Goal: Task Accomplishment & Management: Manage account settings

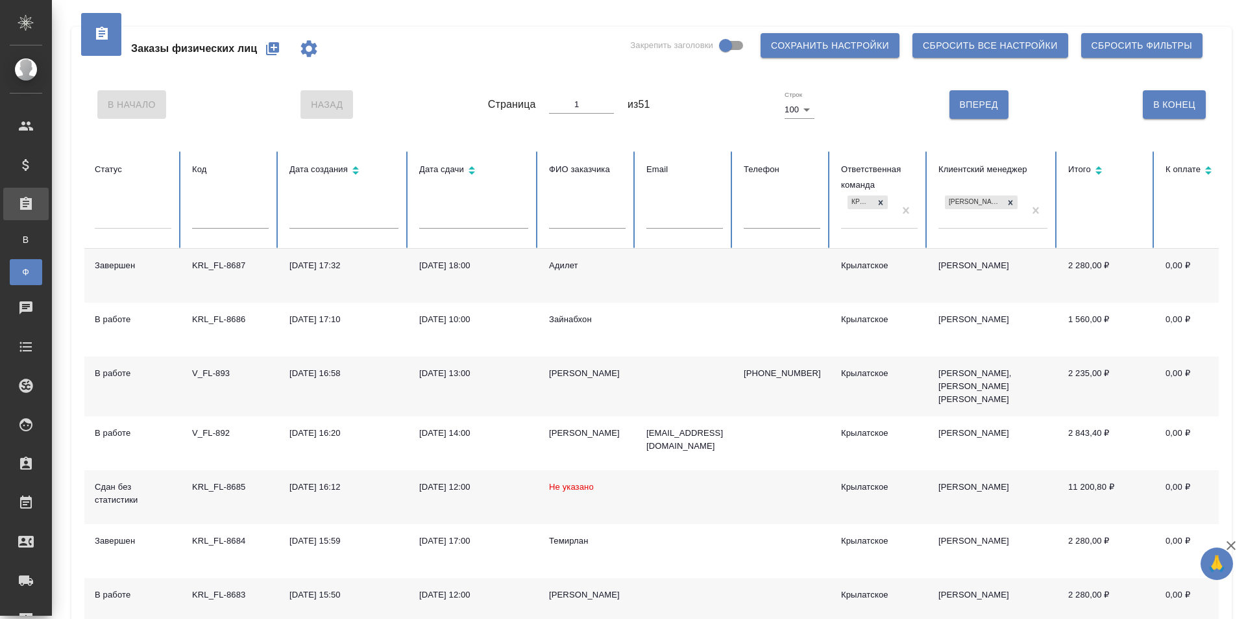
click at [258, 47] on div "Заказы физических лиц" at bounding box center [212, 48] width 236 height 31
click at [280, 53] on icon "button" at bounding box center [273, 49] width 16 height 16
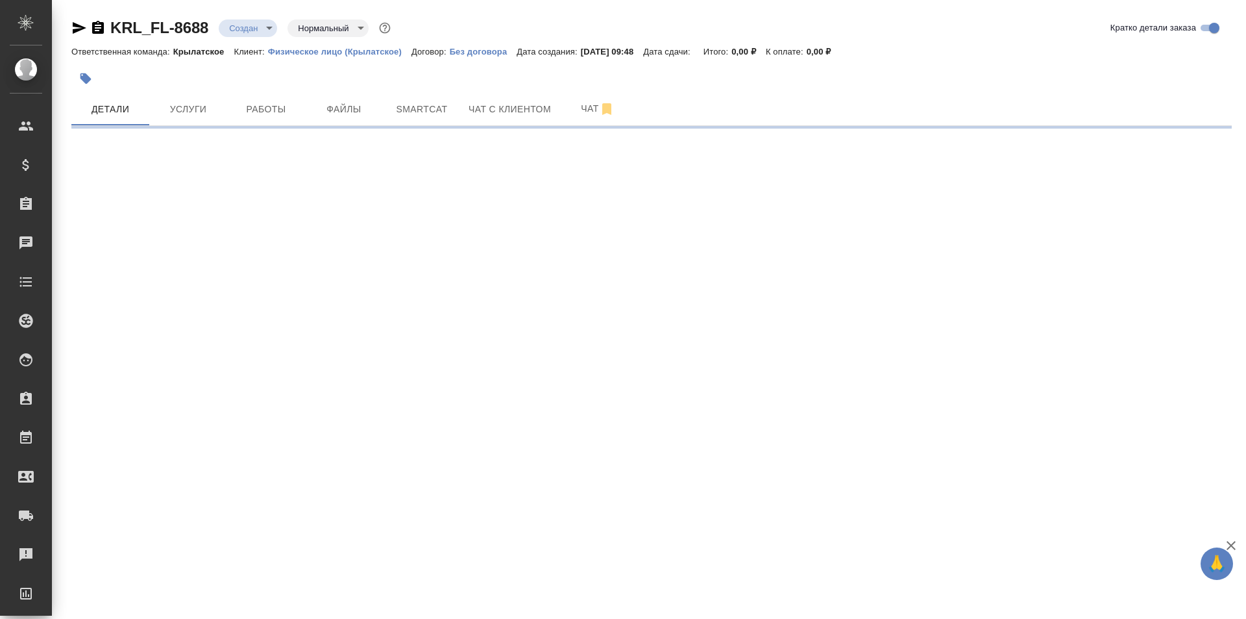
select select "RU"
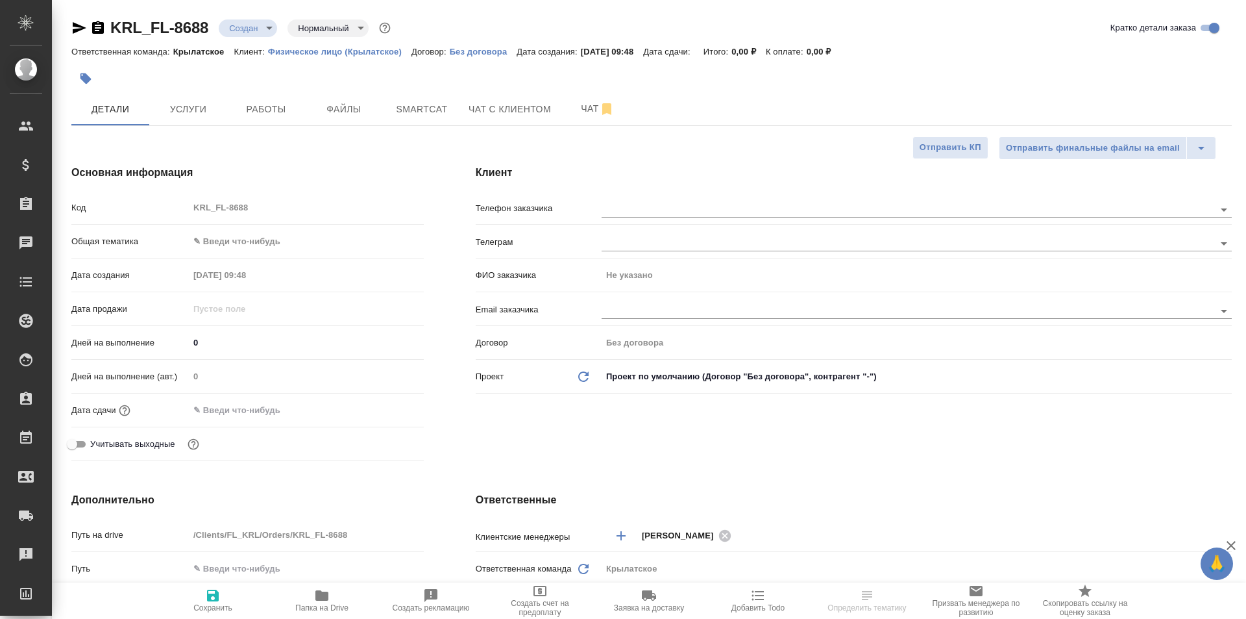
type textarea "x"
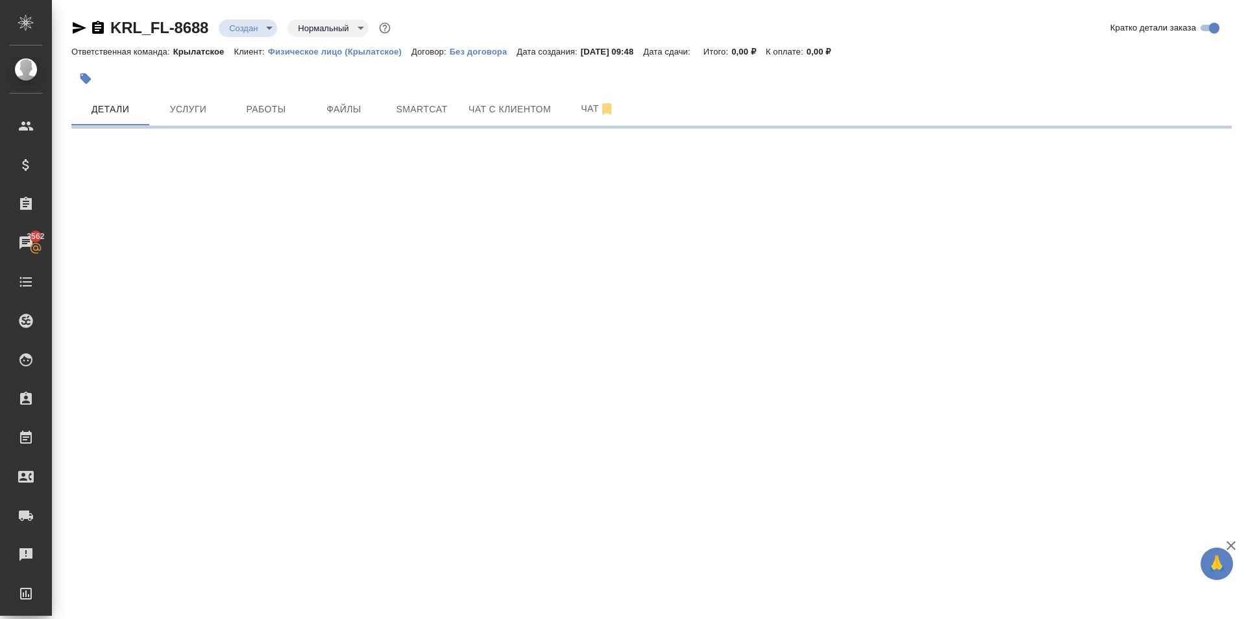
select select "RU"
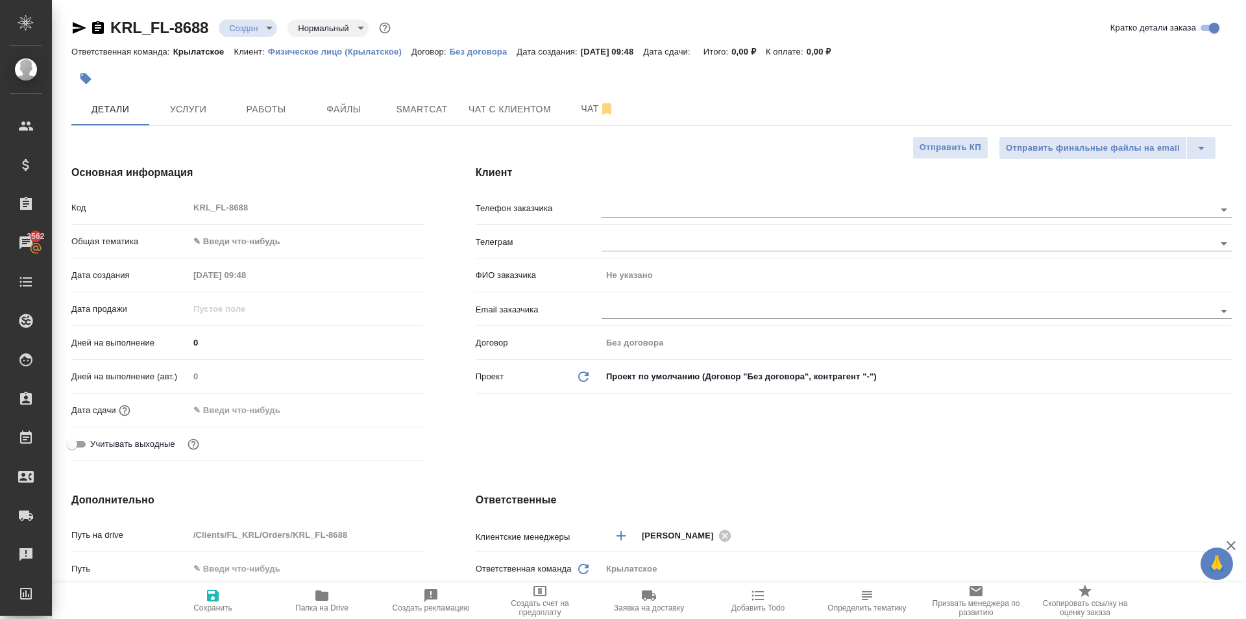
type textarea "x"
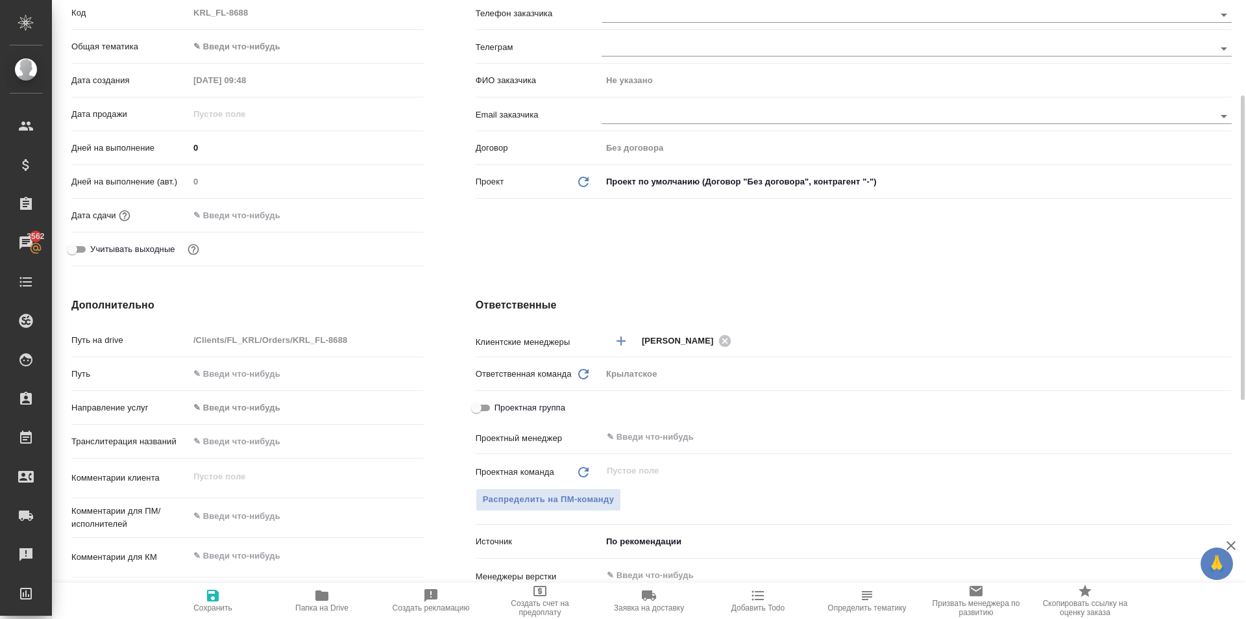
click at [258, 445] on input "text" at bounding box center [306, 441] width 235 height 19
type input "А"
type textarea "x"
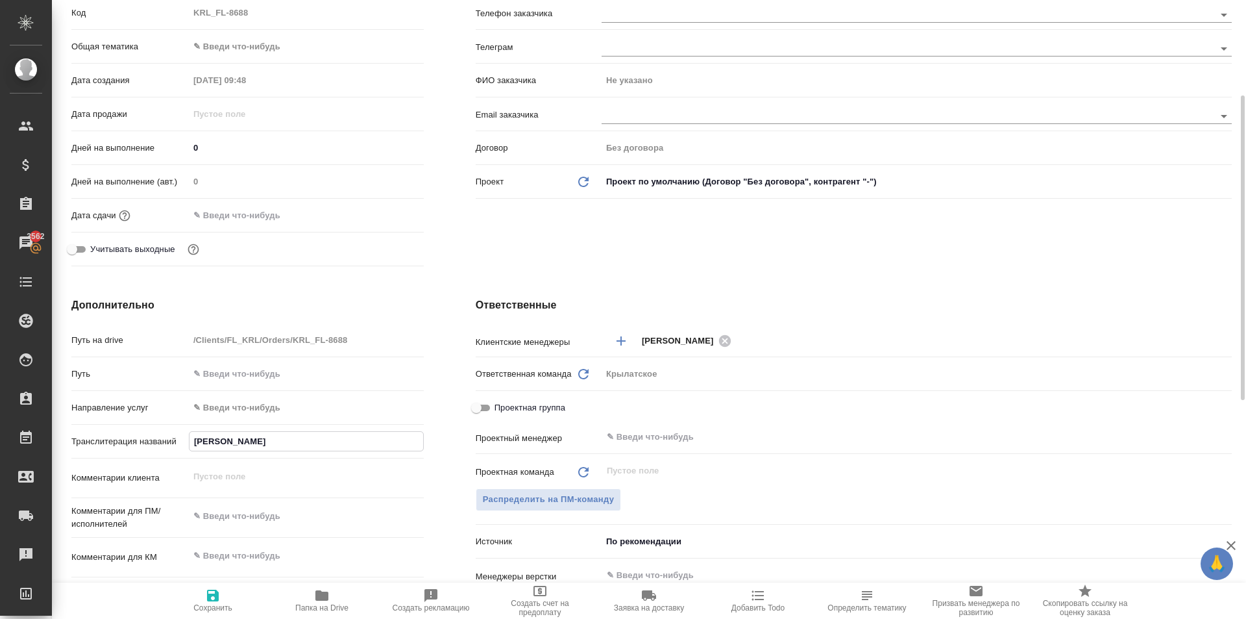
type input "АБ"
type textarea "x"
type input "АБД"
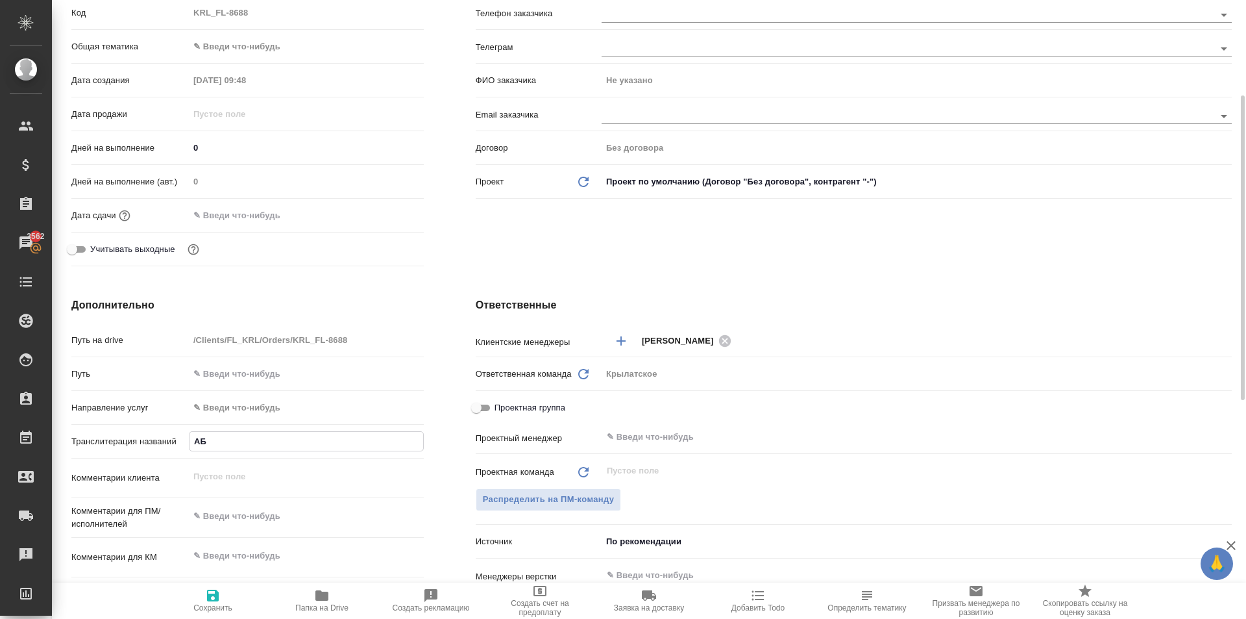
type textarea "x"
type input "АБДУ"
type textarea "x"
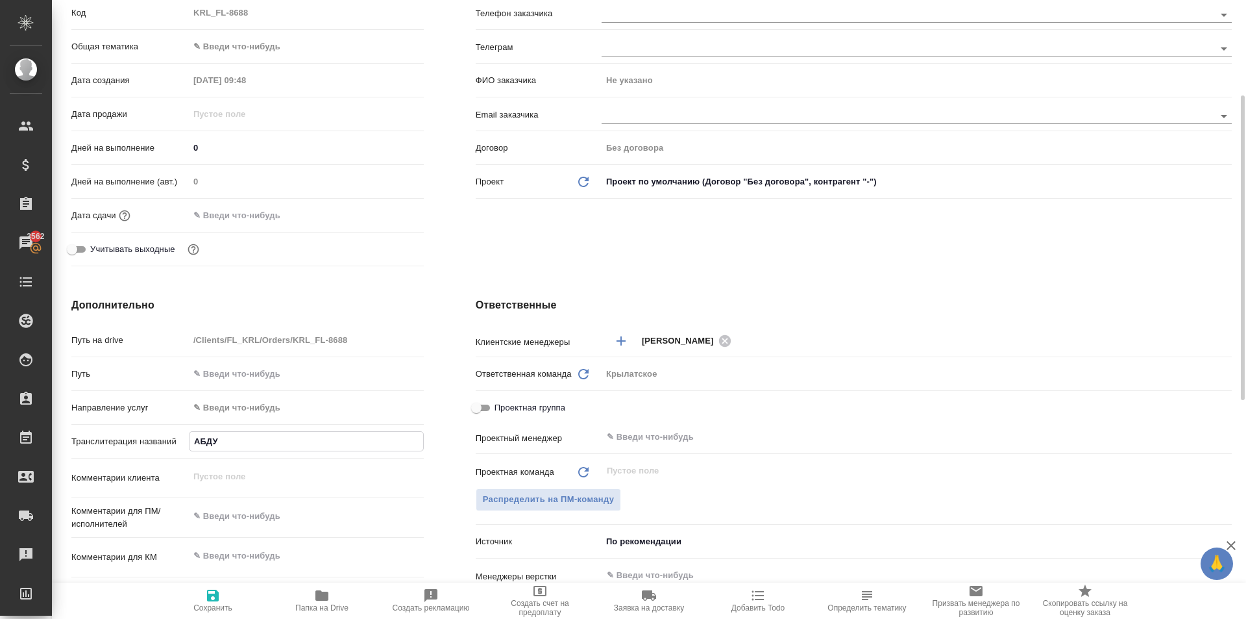
type textarea "x"
type input "АБДУЛ"
type textarea "x"
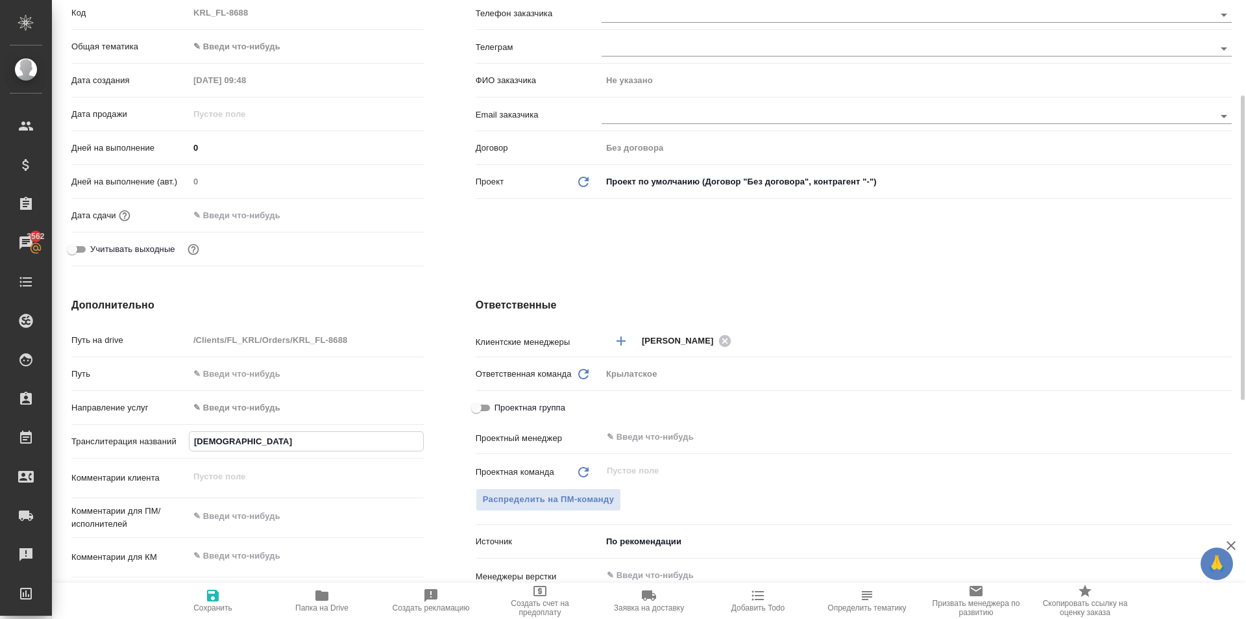
type textarea "x"
type input "АБДУЛЛ"
type textarea "x"
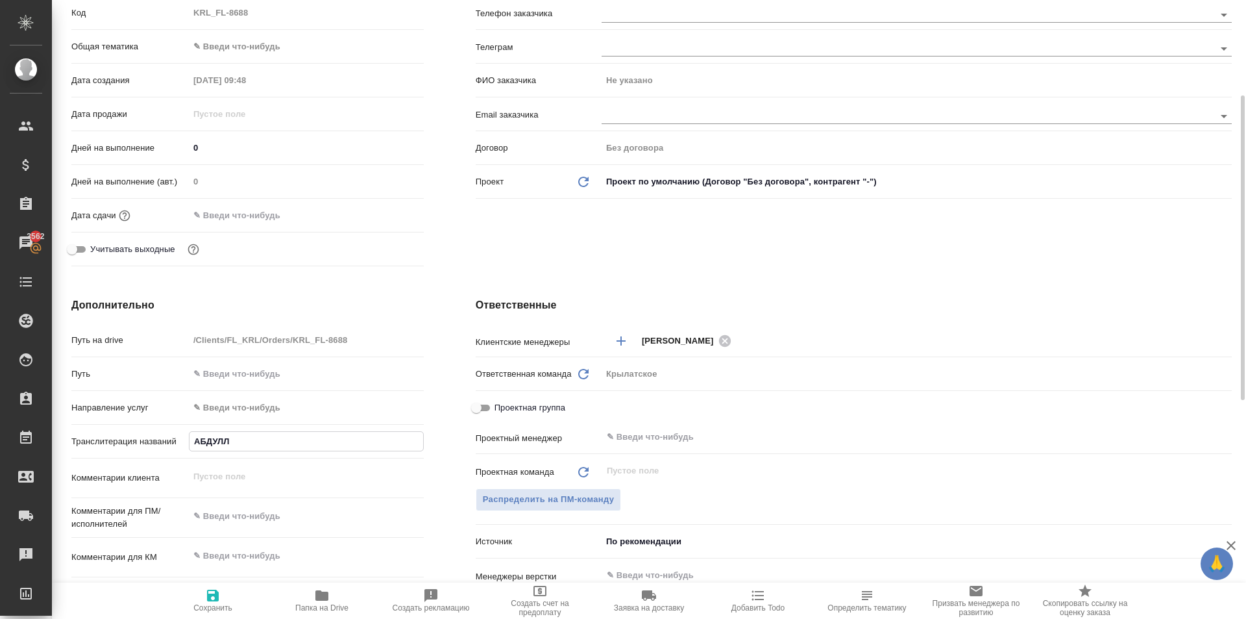
type input "АБДУЛЛА"
type textarea "x"
type input "АБДУЛЛАЕ"
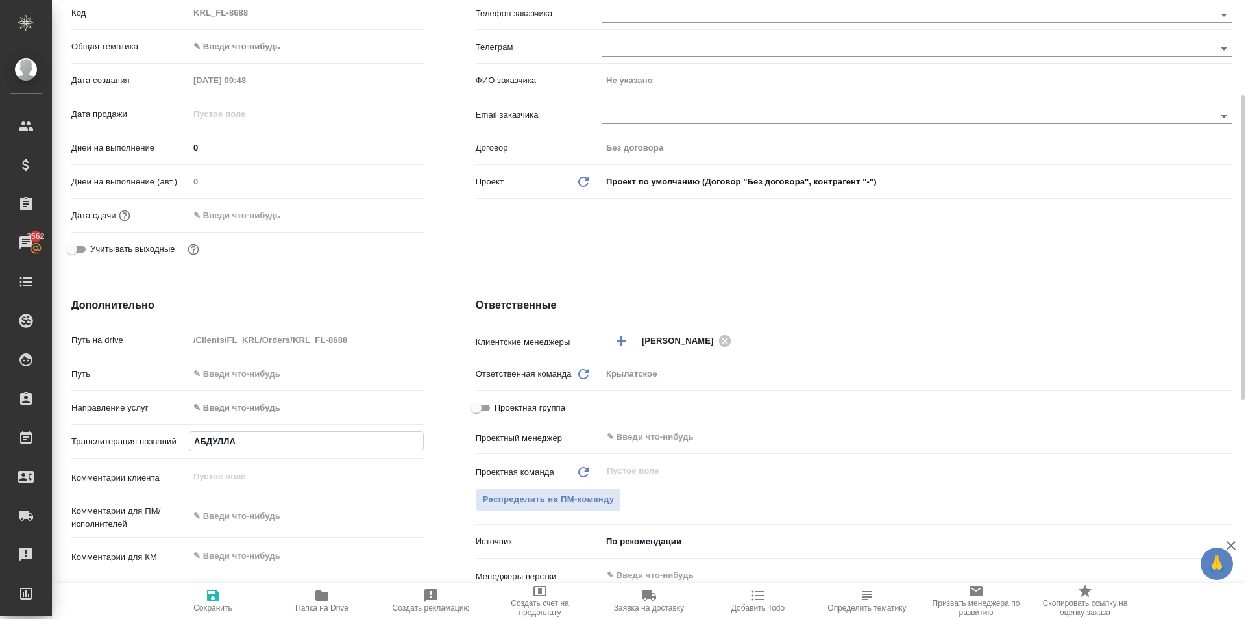
type textarea "x"
type input "АБДУЛЛАЕВ"
type textarea "x"
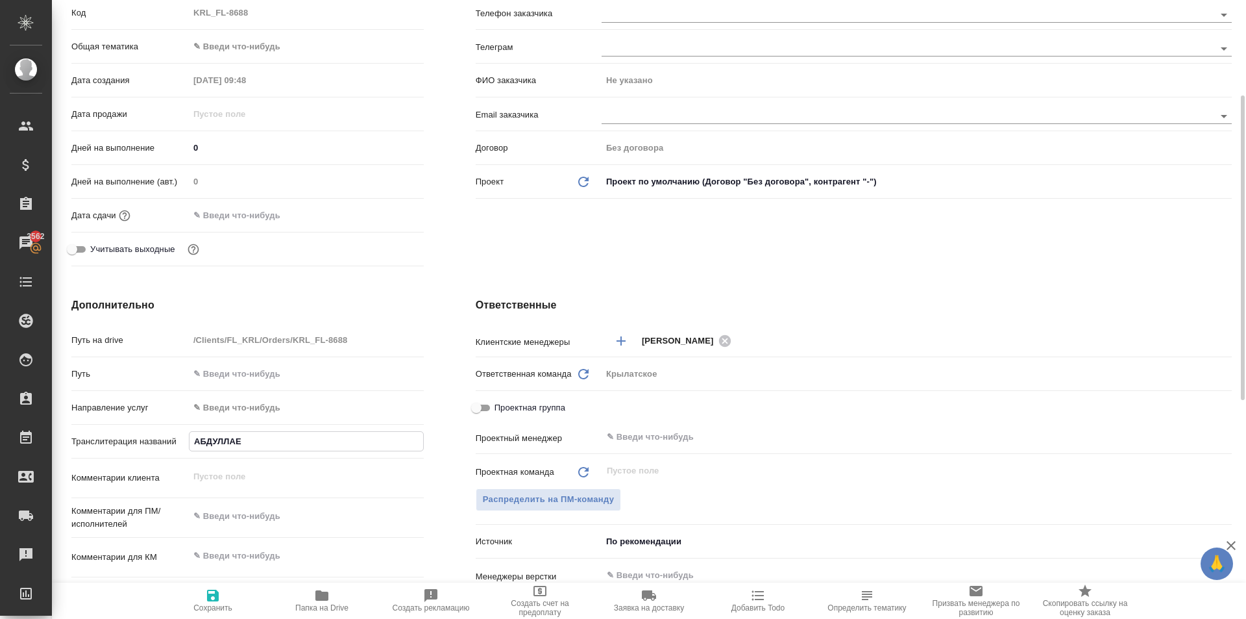
type textarea "x"
type input "АБДУЛЛАЕВ"
type textarea "x"
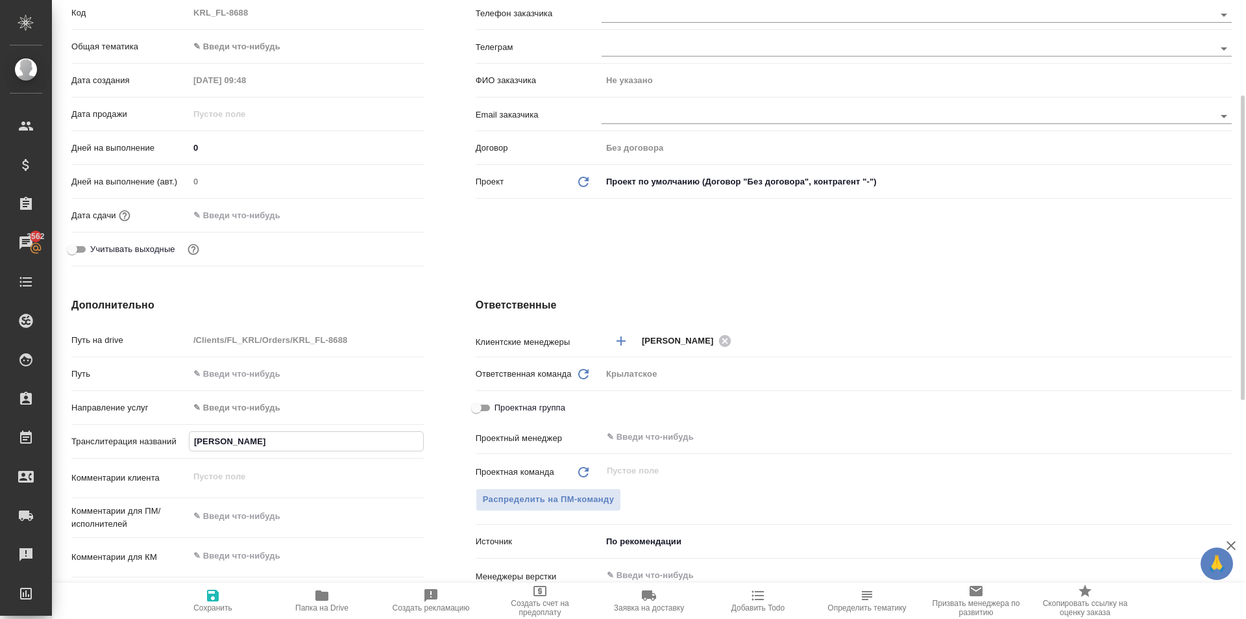
type textarea "x"
type input "АБДУЛЛАЕВ С"
type textarea "x"
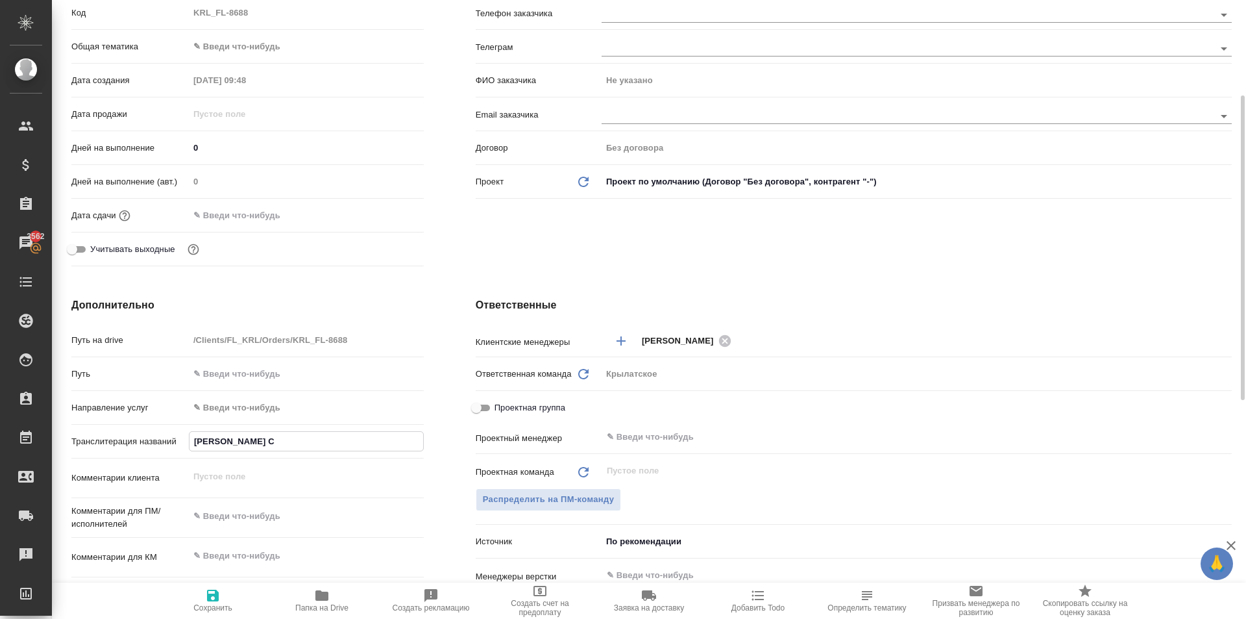
type input "АБДУЛЛАЕВ СА"
type textarea "x"
type input "АБДУЛЛАЕВ САФ"
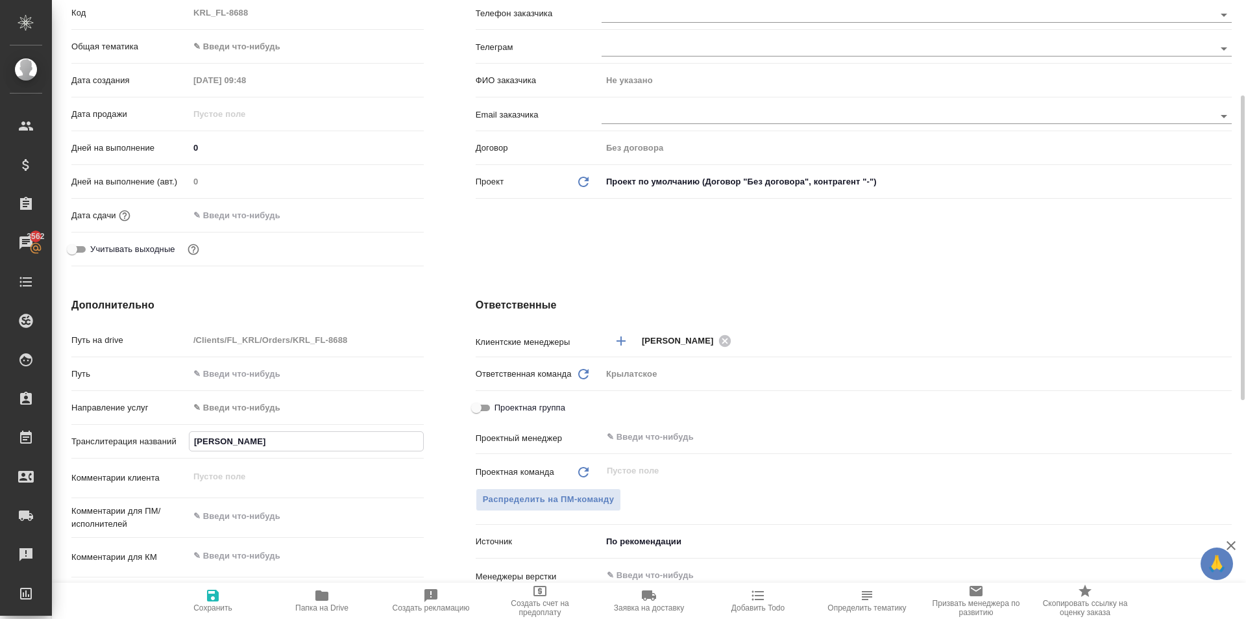
type textarea "x"
type input "АБДУЛЛАЕВ САФА"
type textarea "x"
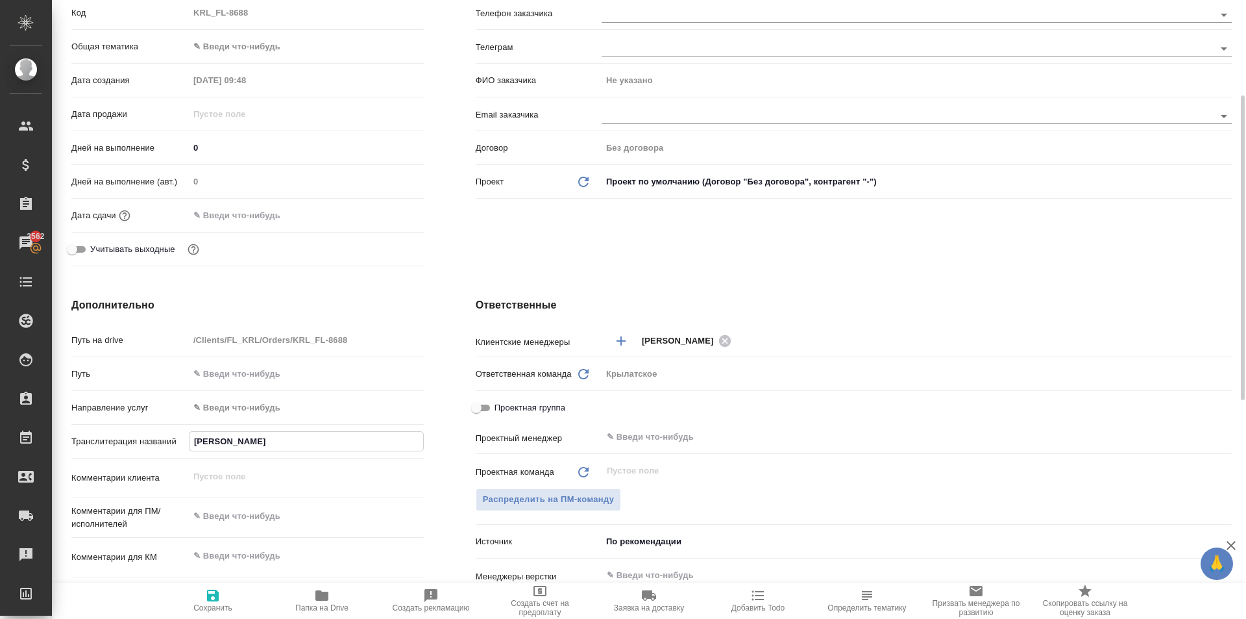
type textarea "x"
type input "АБДУЛЛАЕВ САФАР"
type textarea "x"
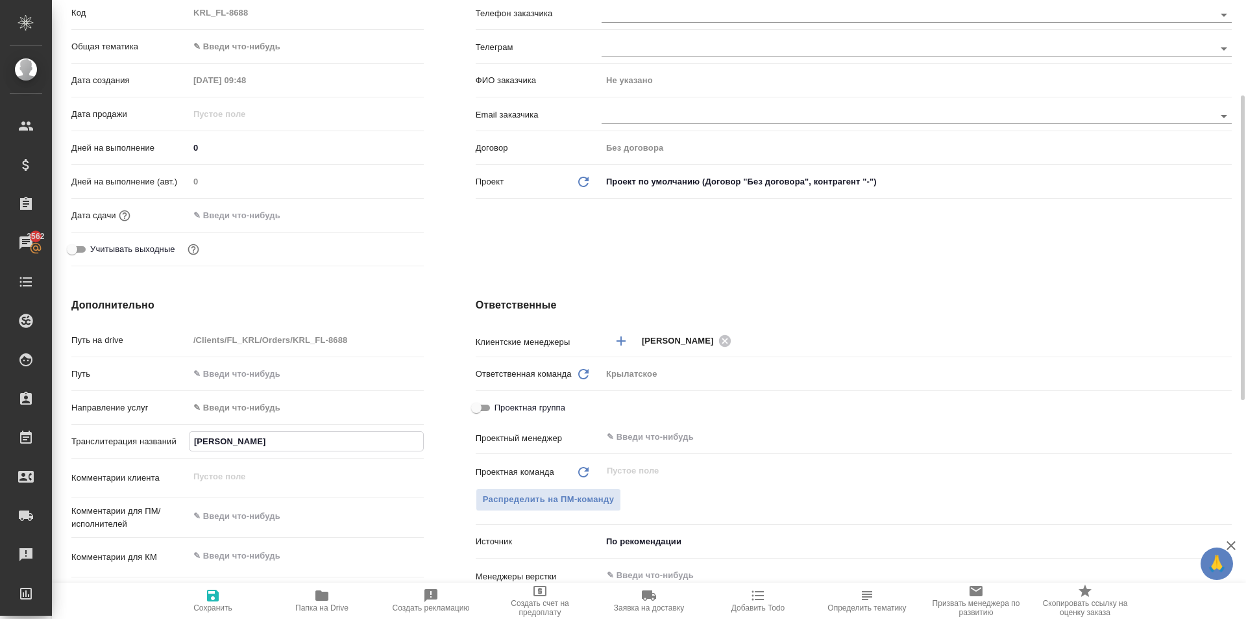
type textarea "x"
type input "АБДУЛЛАЕВ САФАРМ"
type textarea "x"
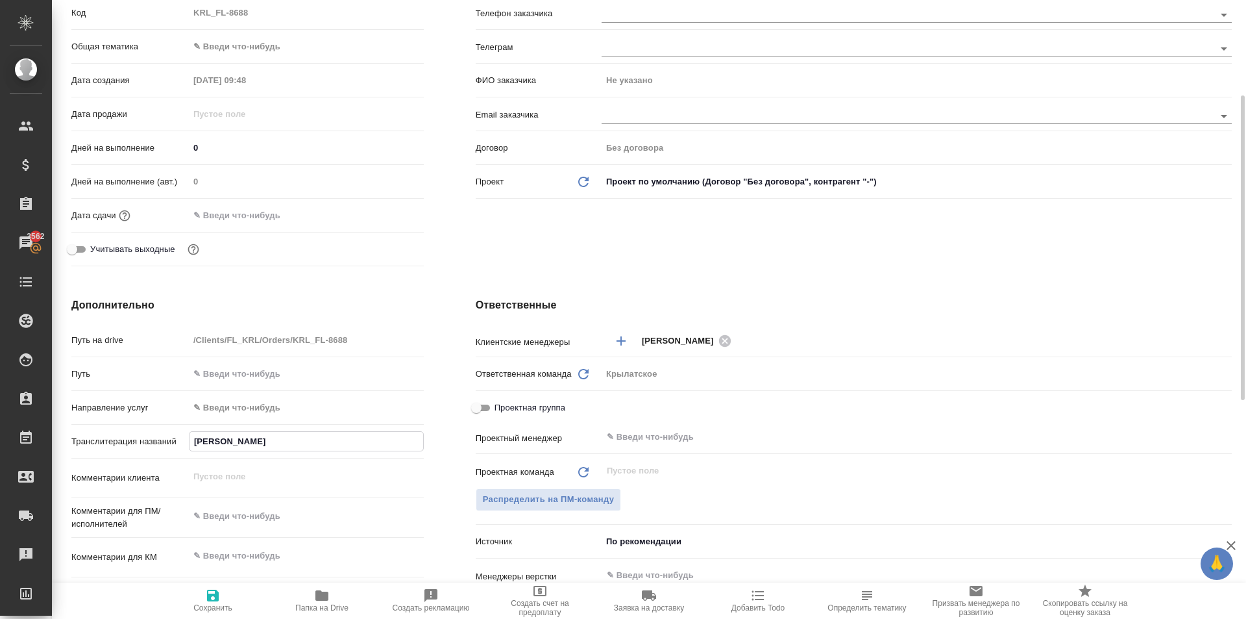
type input "АБДУЛЛАЕВ САФАРМУ"
type textarea "x"
type input "АБДУЛЛАЕВ САФАРМУР"
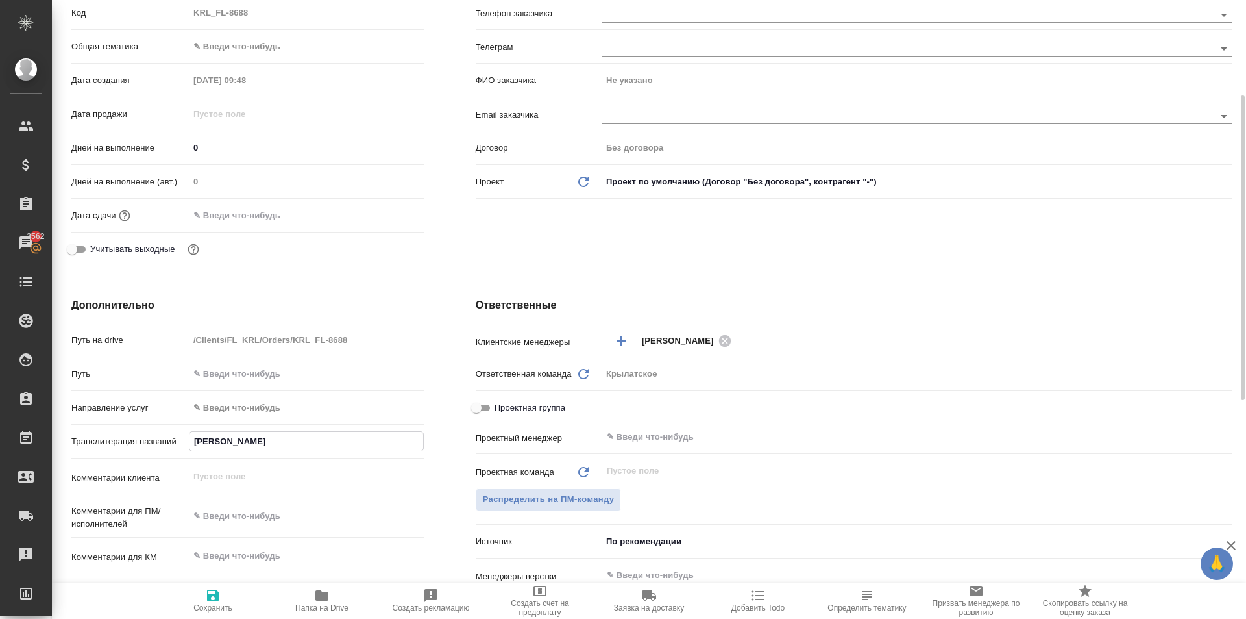
type textarea "x"
type input "АБДУЛЛАЕВ САФАРМУРО"
type textarea "x"
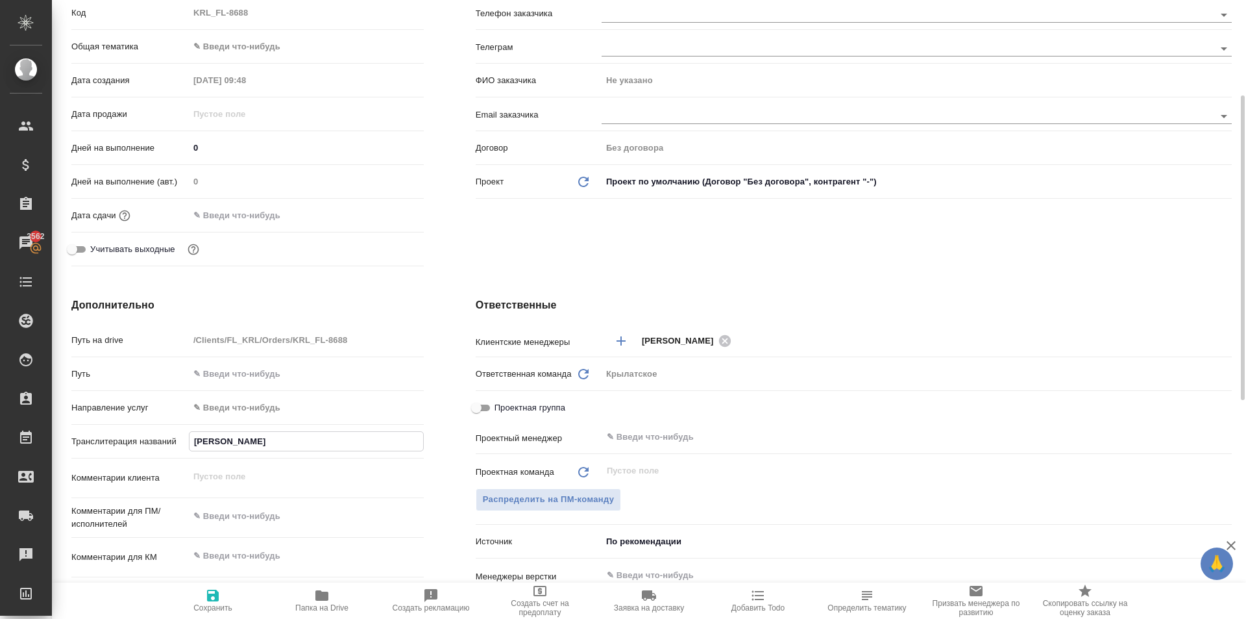
type textarea "x"
type input "АБДУЛЛАЕВ САФАРМУРОД"
type textarea "x"
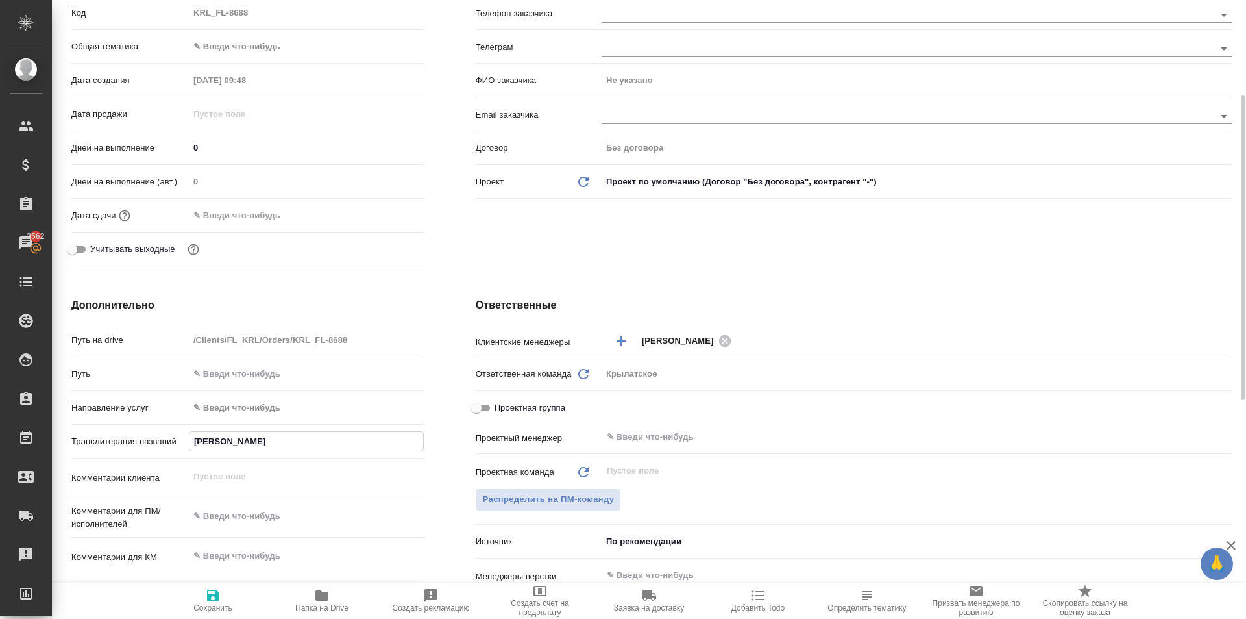
type textarea "x"
type input "АБДУЛЛАЕВ САФАРМУРОД"
type textarea "x"
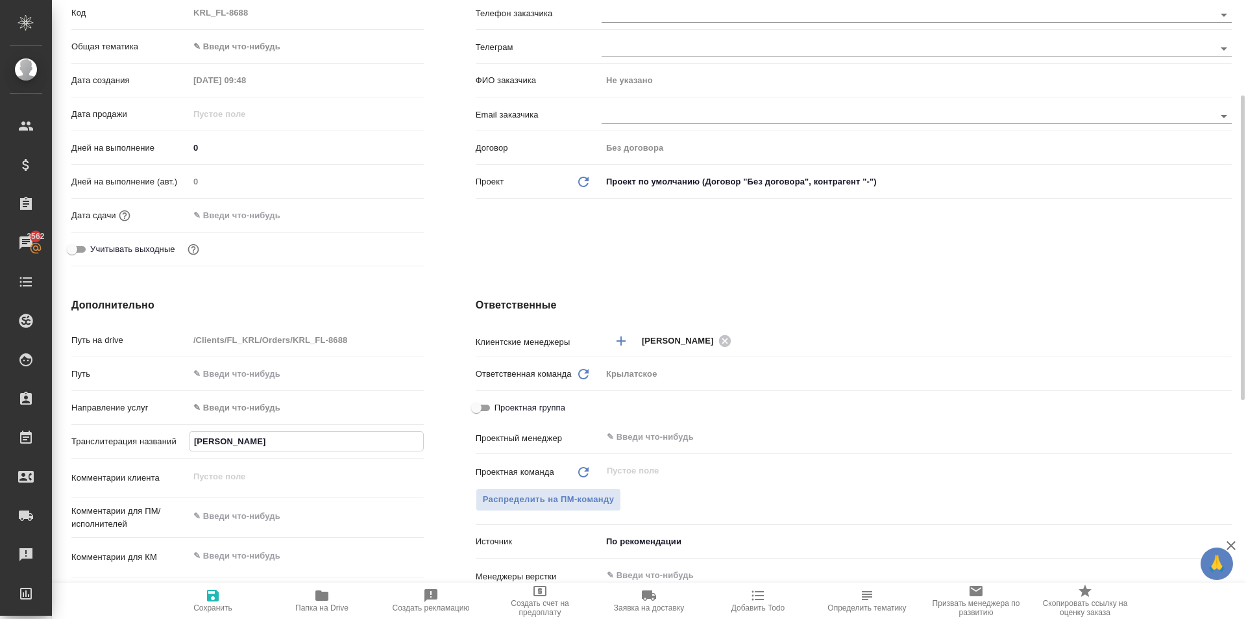
type input "АБДУЛЛАЕВ САФАРМУРОД Н"
type textarea "x"
type input "АБДУЛЛАЕВ САФАРМУРОД НО"
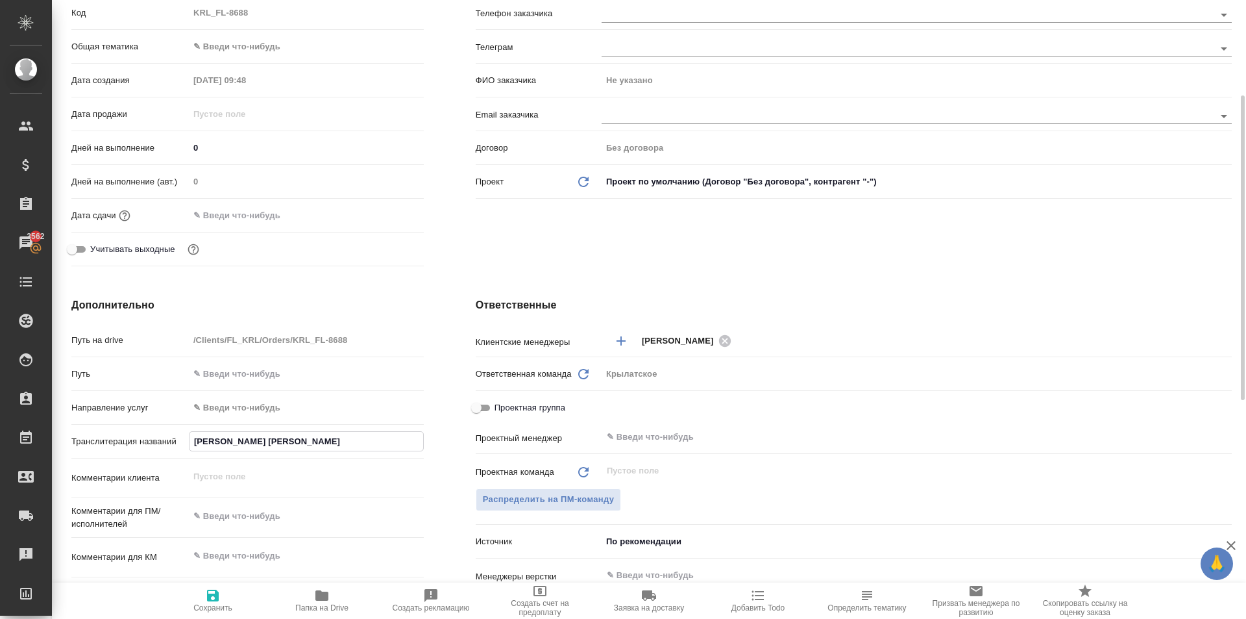
type textarea "x"
type input "АБДУЛЛАЕВ САФАРМУРОД НОР"
type textarea "x"
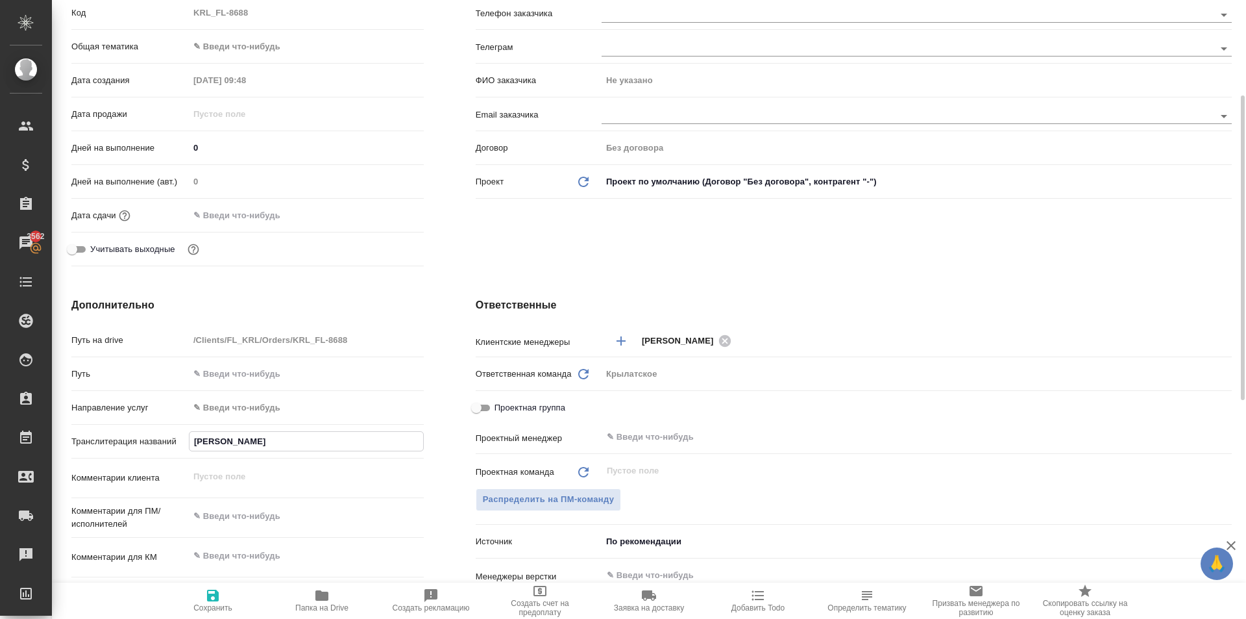
type textarea "x"
type input "АБДУЛЛАЕВ САФАРМУРОД НОРК"
type textarea "x"
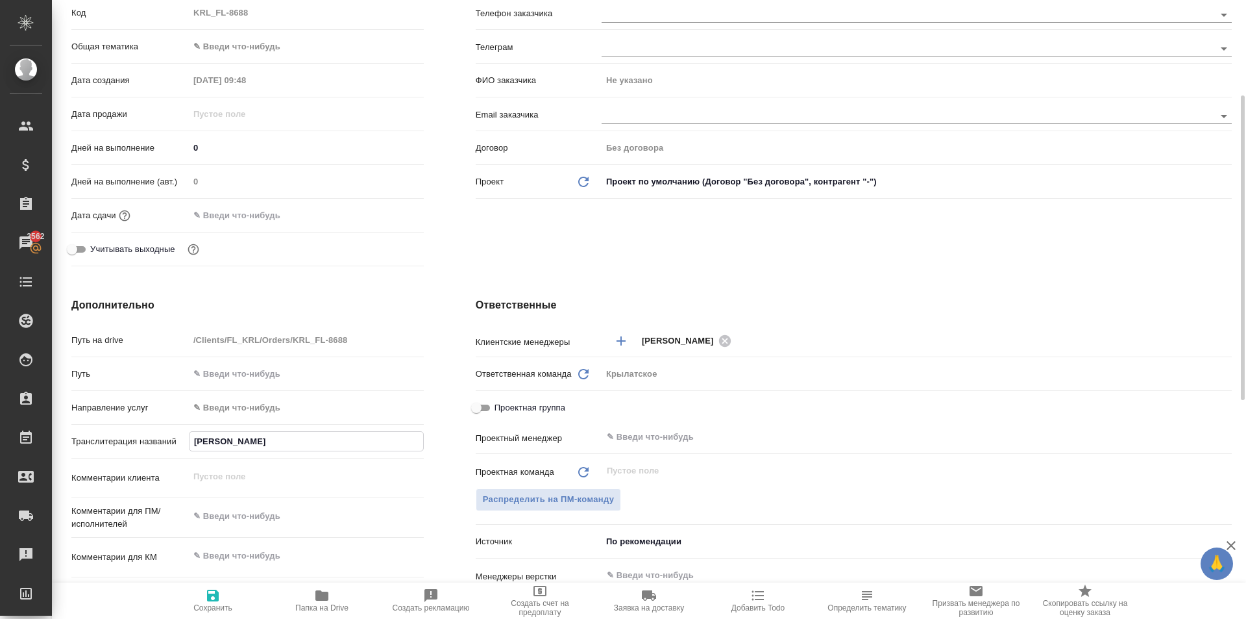
type textarea "x"
type input "АБДУЛЛАЕВ САФАРМУРОД НОРКУ"
type textarea "x"
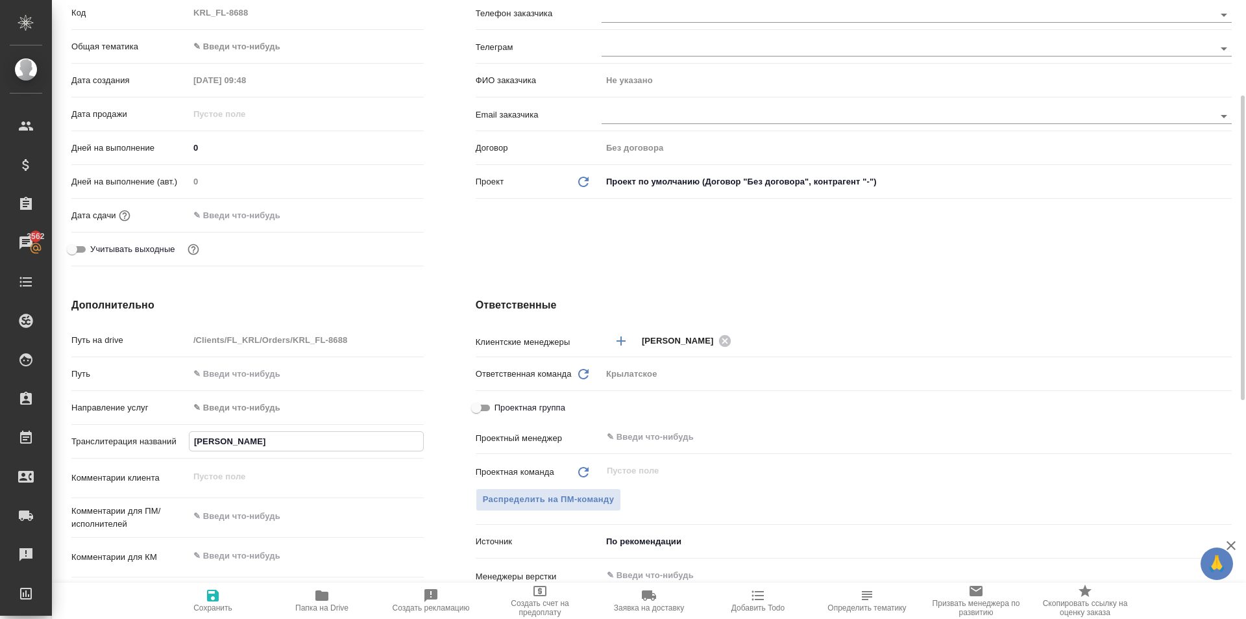
type input "АБДУЛЛАЕВ САФАРМУРОД НОРКУЗ"
type textarea "x"
type input "АБДУЛЛАЕВ САФАРМУРОД НОРКУЗИ"
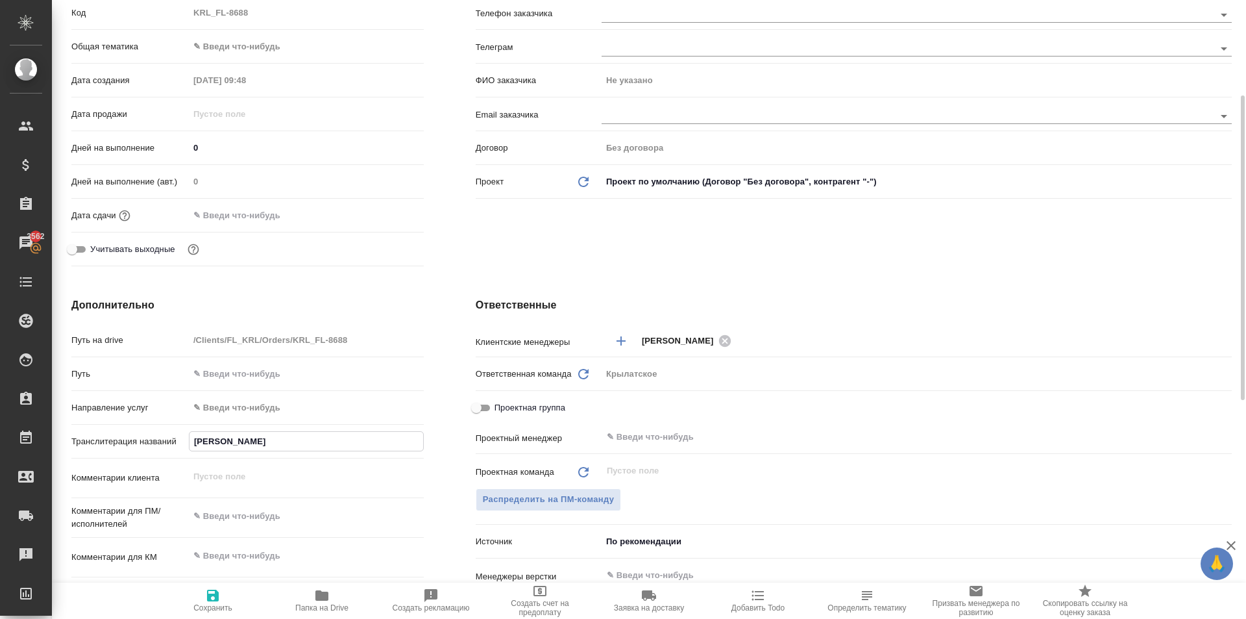
type textarea "x"
type input "АБДУЛЛАЕВ САФАРМУРОД НОРКУЗИЕ"
type textarea "x"
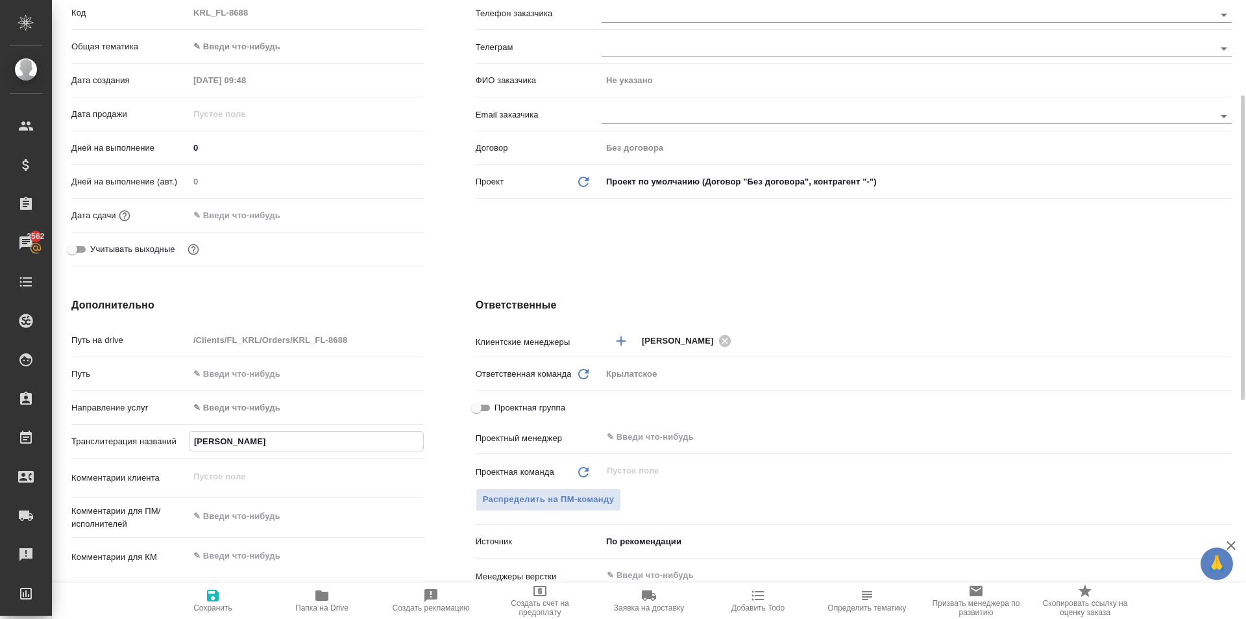
type textarea "x"
type input "АБДУЛЛАЕВ САФАРМУРОД НОРКУЗИЕВ"
type textarea "x"
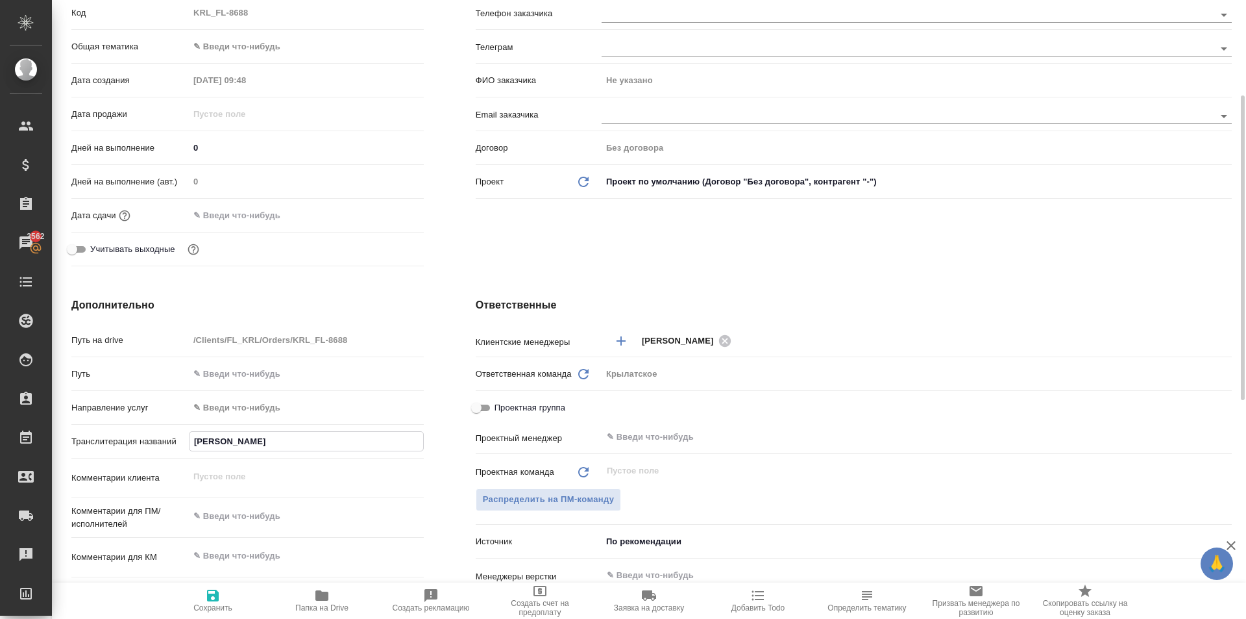
type textarea "x"
type input "АБДУЛЛАЕВ САФАРМУРОД НОРКУЗИЕВИ"
type textarea "x"
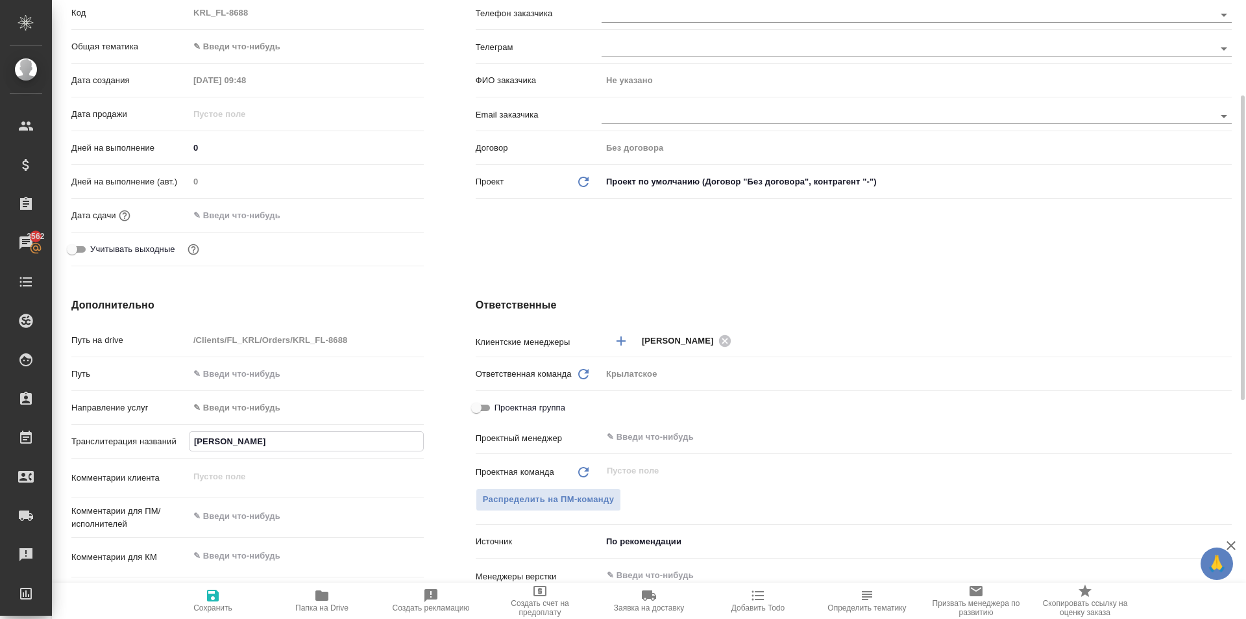
type input "АБДУЛЛАЕВ САФАРМУРОД НОРКУЗИЕВИЧ"
type textarea "x"
type input "АБДУЛЛАЕВ САФАРМУРОД НОРКУЗИЕВИЧ"
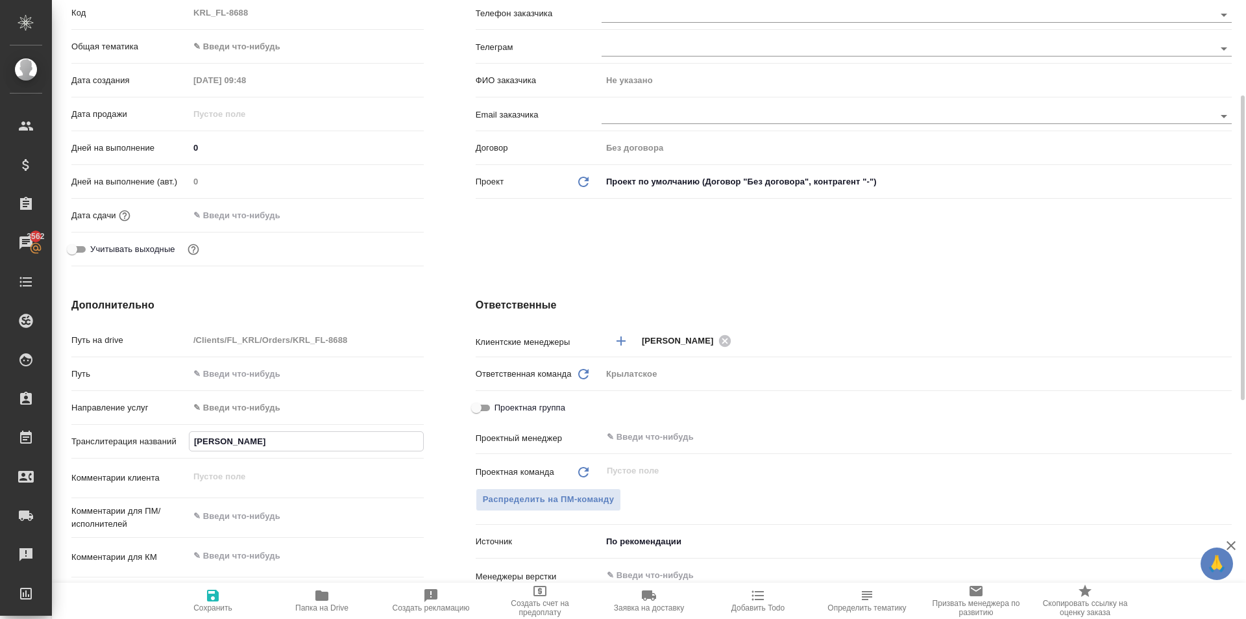
type textarea "x"
type input "АБДУЛЛАЕВ САФАРМУРОД НОРКУЗИЕВИЧ"
click at [209, 602] on icon "button" at bounding box center [213, 595] width 16 height 16
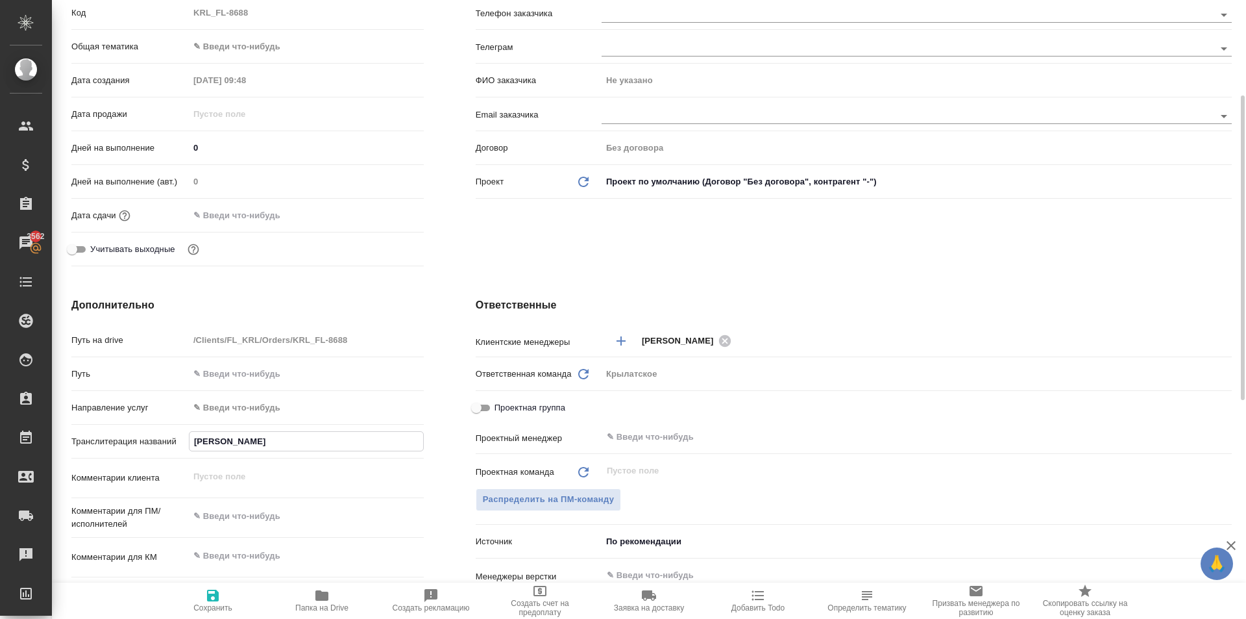
type textarea "x"
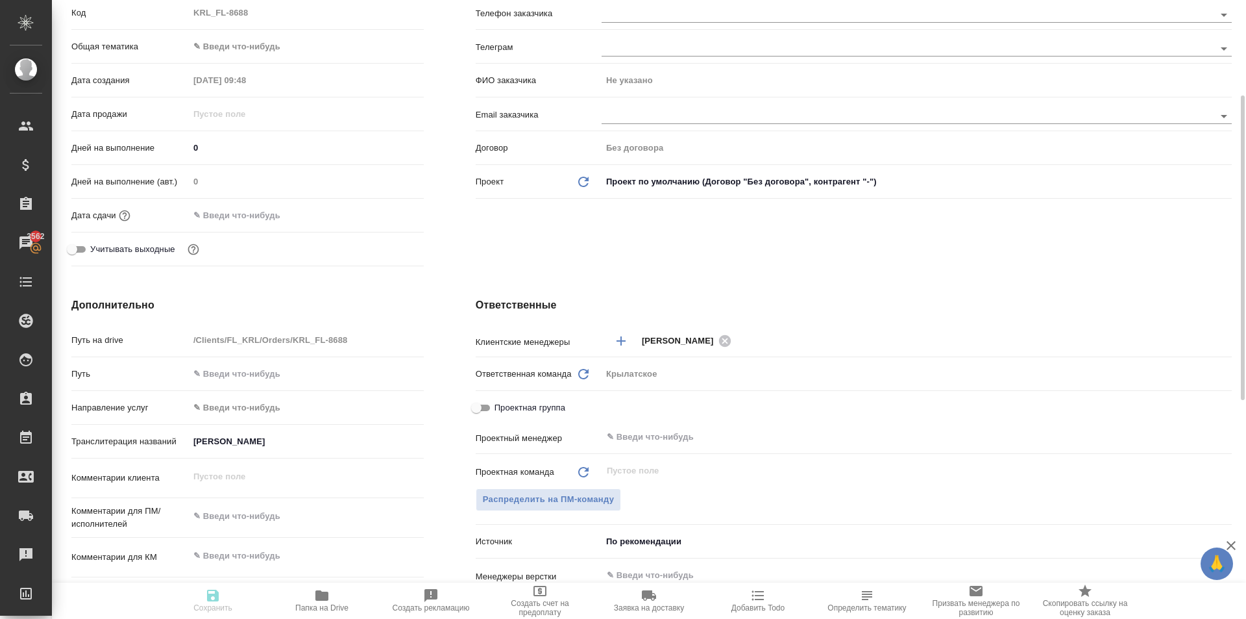
type textarea "x"
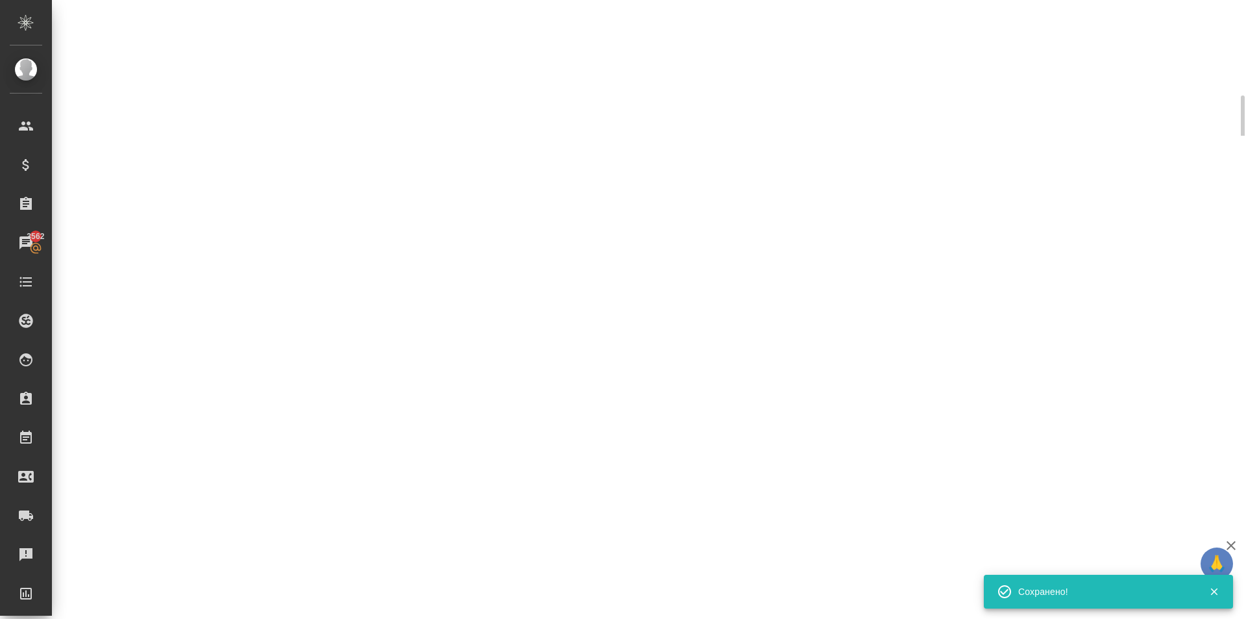
select select "RU"
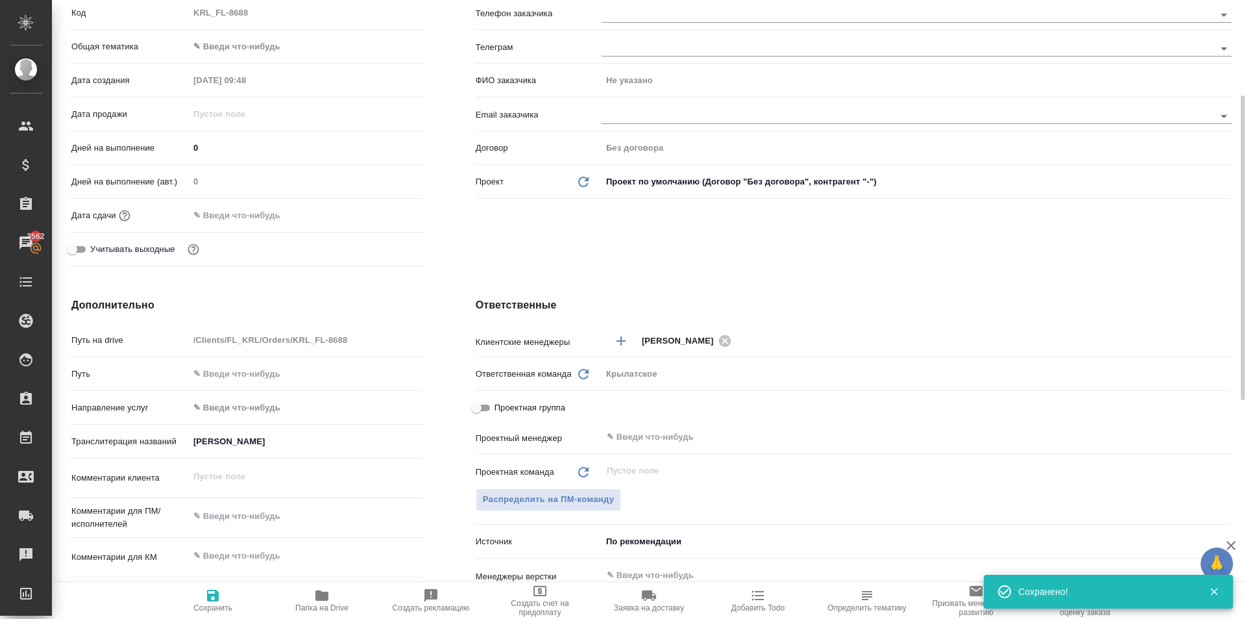
type textarea "x"
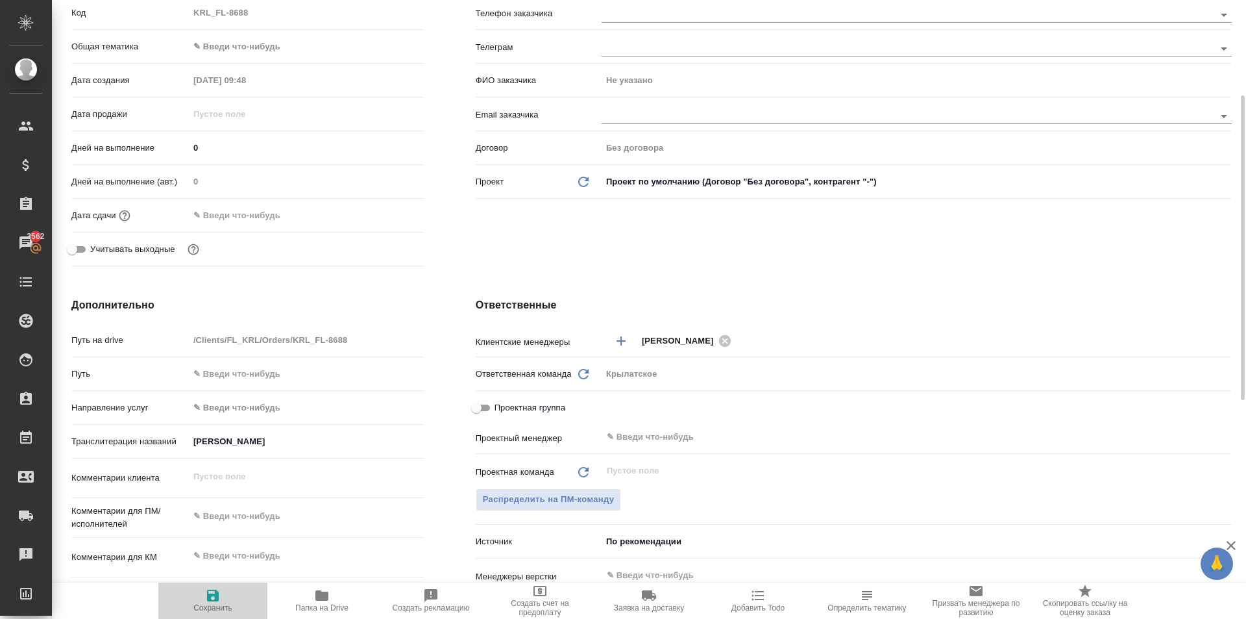
click at [210, 601] on icon "button" at bounding box center [213, 595] width 12 height 12
type textarea "x"
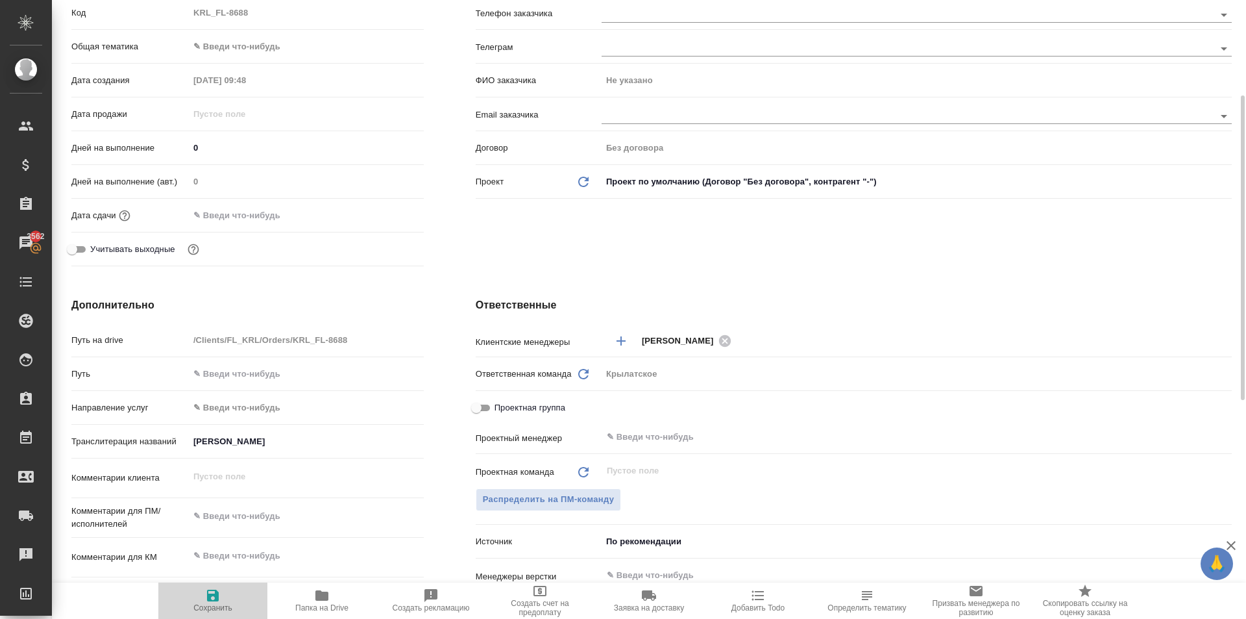
type textarea "x"
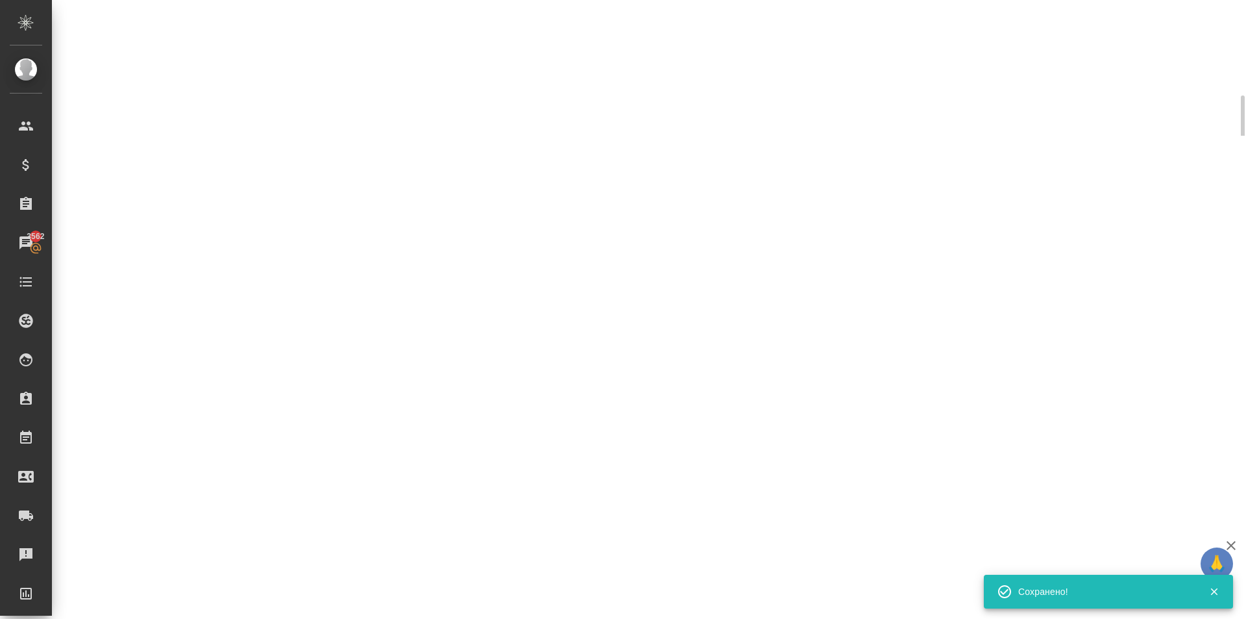
select select "RU"
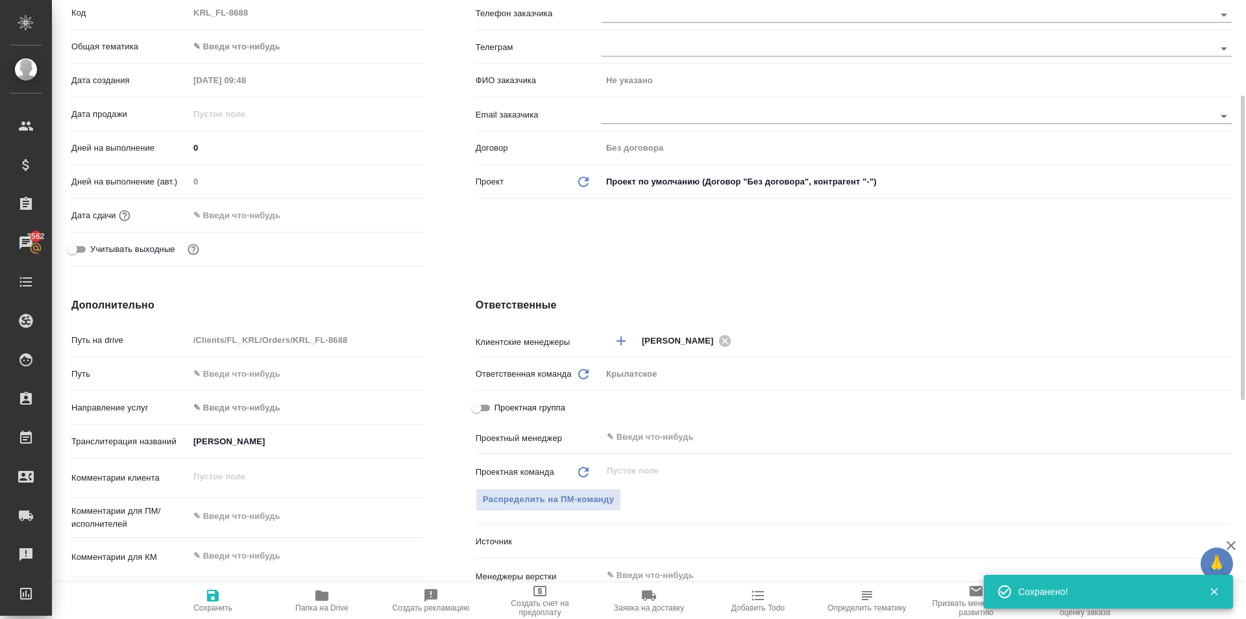
type textarea "x"
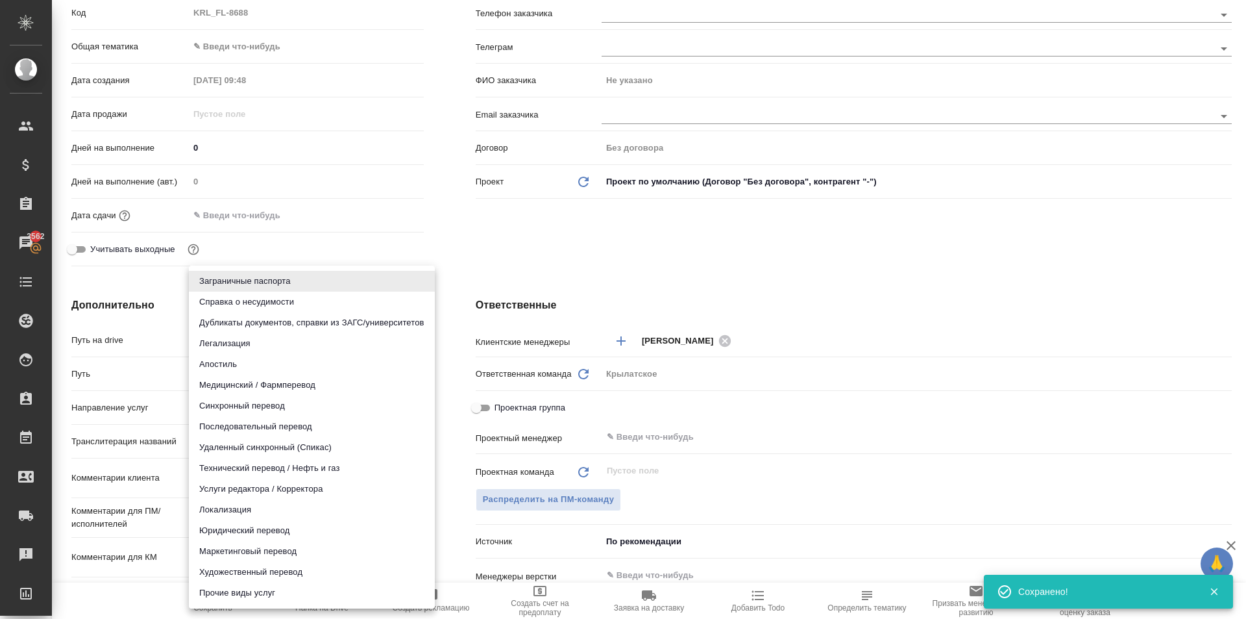
click at [251, 403] on body "🙏 .cls-1 fill:#fff; AWATERA Kasymov Timur Клиенты Спецификации Заказы 3562 Чаты…" at bounding box center [623, 309] width 1246 height 619
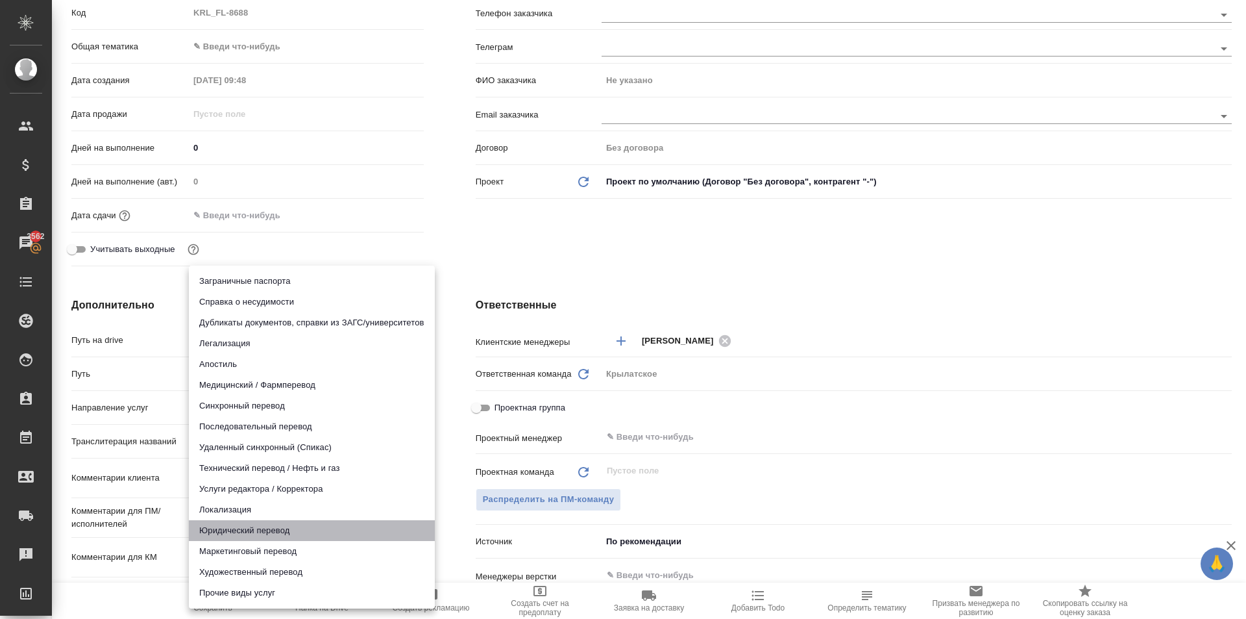
click at [251, 529] on li "Юридический перевод" at bounding box center [312, 530] width 246 height 21
type input "legalTranslation"
type textarea "x"
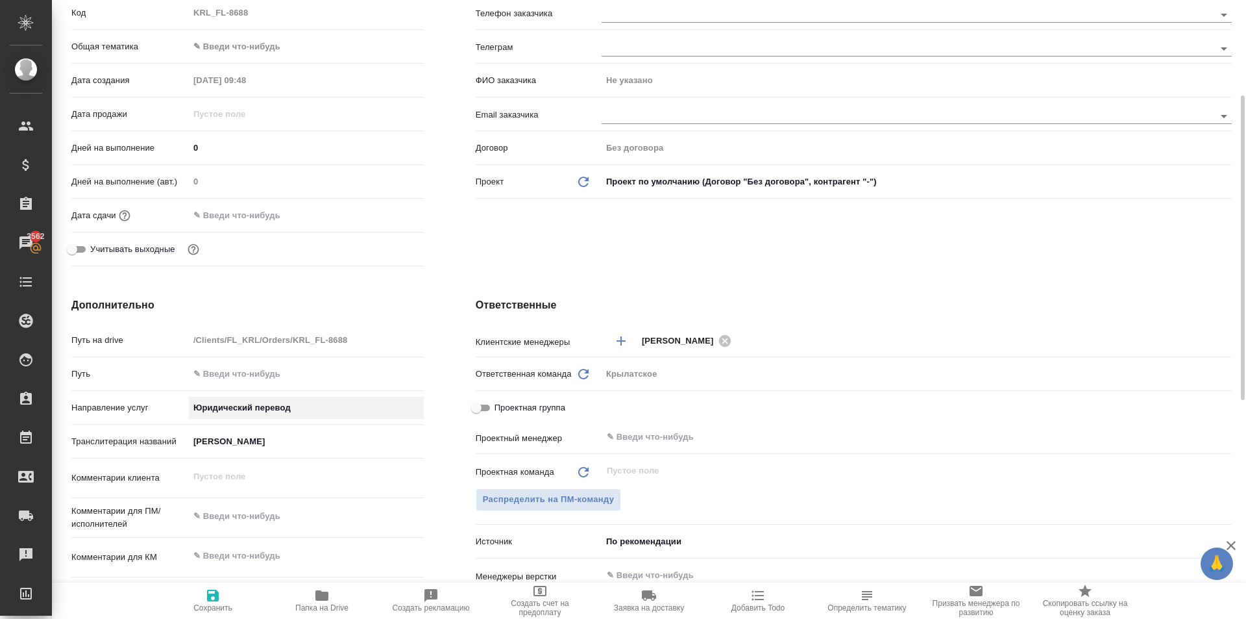
scroll to position [519, 0]
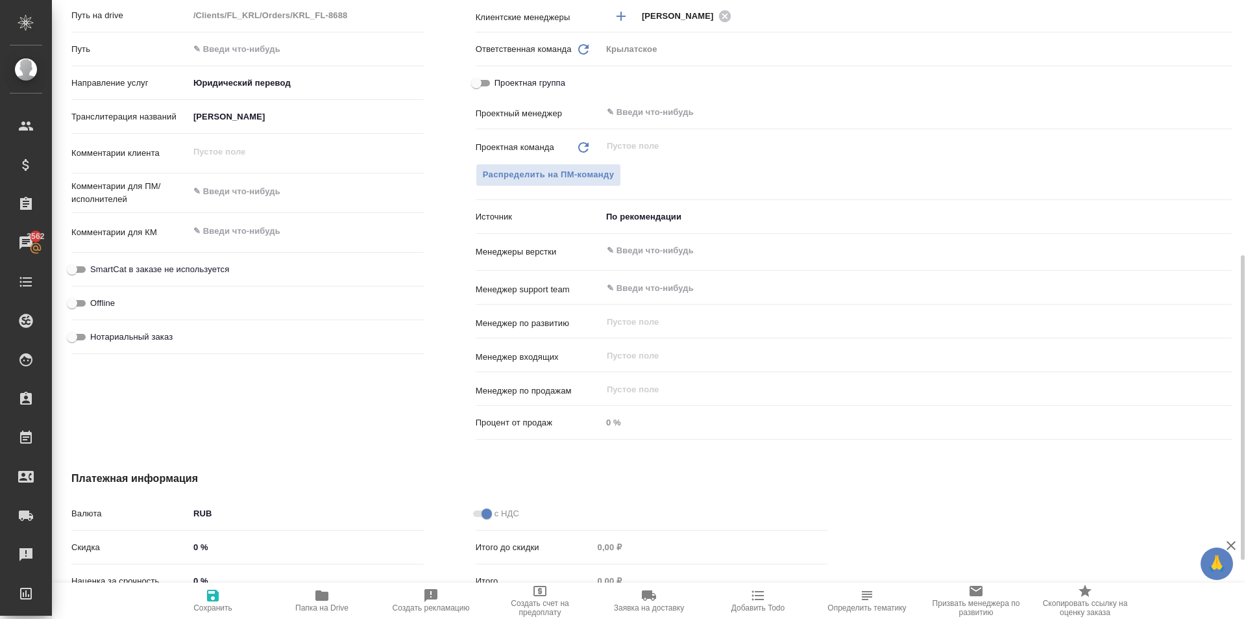
click at [142, 338] on span "Нотариальный заказ" at bounding box center [131, 336] width 82 height 13
click at [95, 338] on input "Нотариальный заказ" at bounding box center [72, 337] width 47 height 16
checkbox input "true"
type textarea "x"
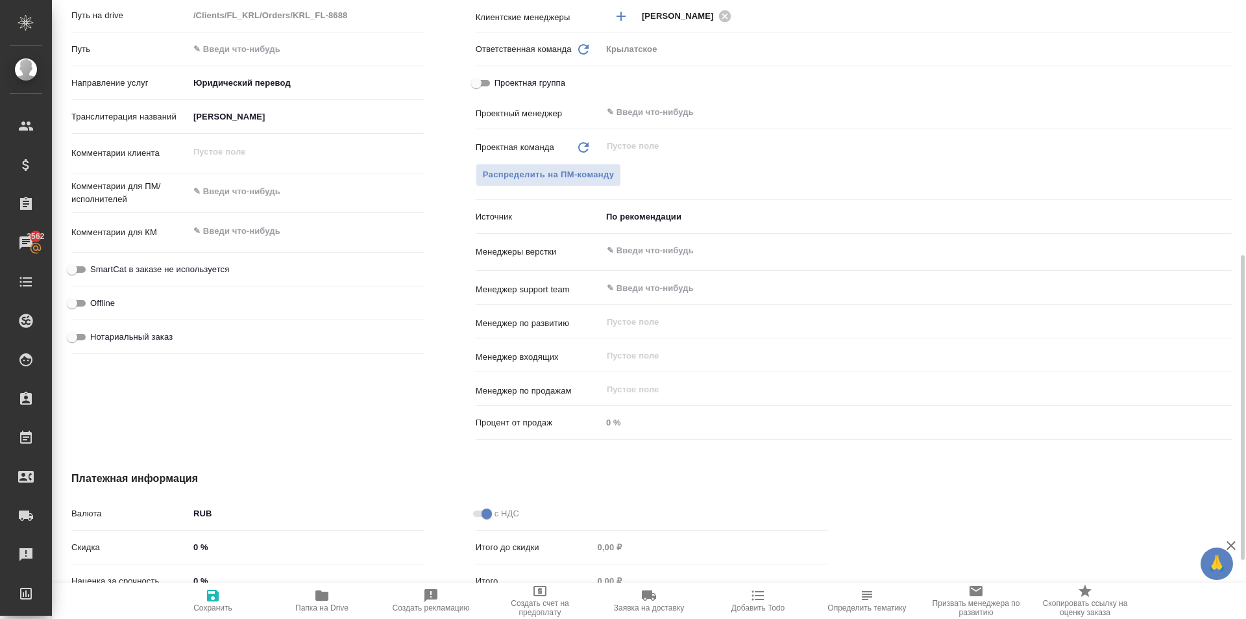
type textarea "x"
click at [166, 265] on span "SmartCat в заказе не используется" at bounding box center [159, 269] width 139 height 13
click at [95, 265] on input "SmartCat в заказе не используется" at bounding box center [72, 270] width 47 height 16
checkbox input "true"
type textarea "x"
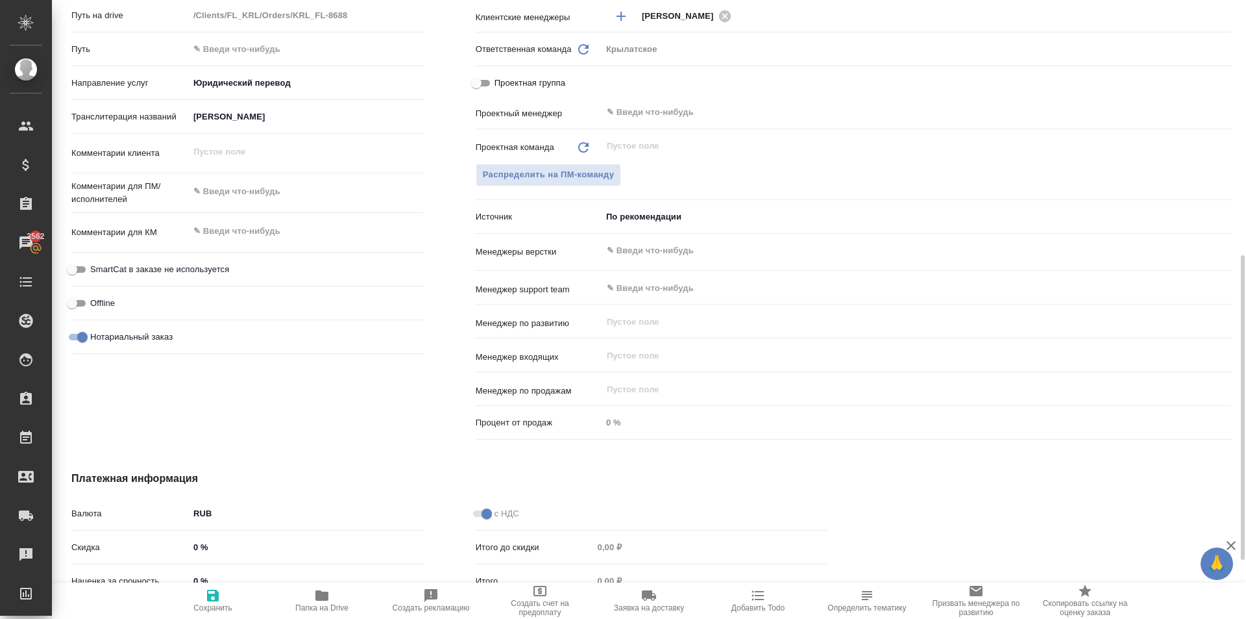
type textarea "x"
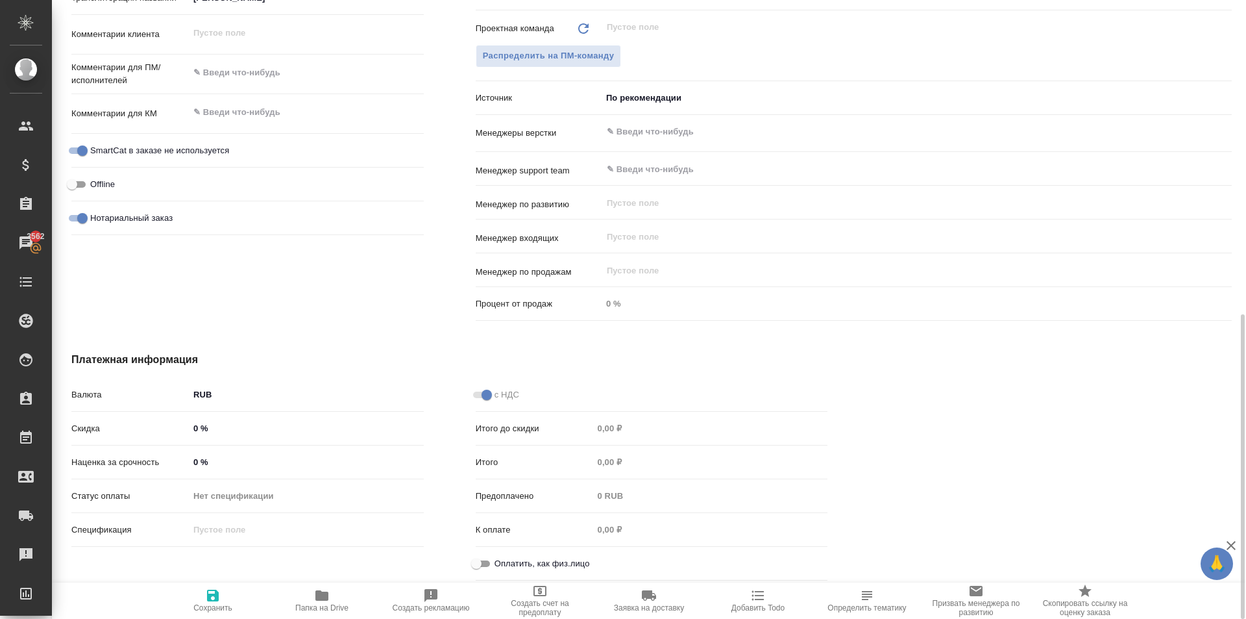
click at [497, 566] on span "Оплатить, как физ.лицо" at bounding box center [542, 563] width 95 height 13
click at [497, 566] on input "Оплатить, как физ.лицо" at bounding box center [476, 564] width 47 height 16
checkbox input "true"
type textarea "x"
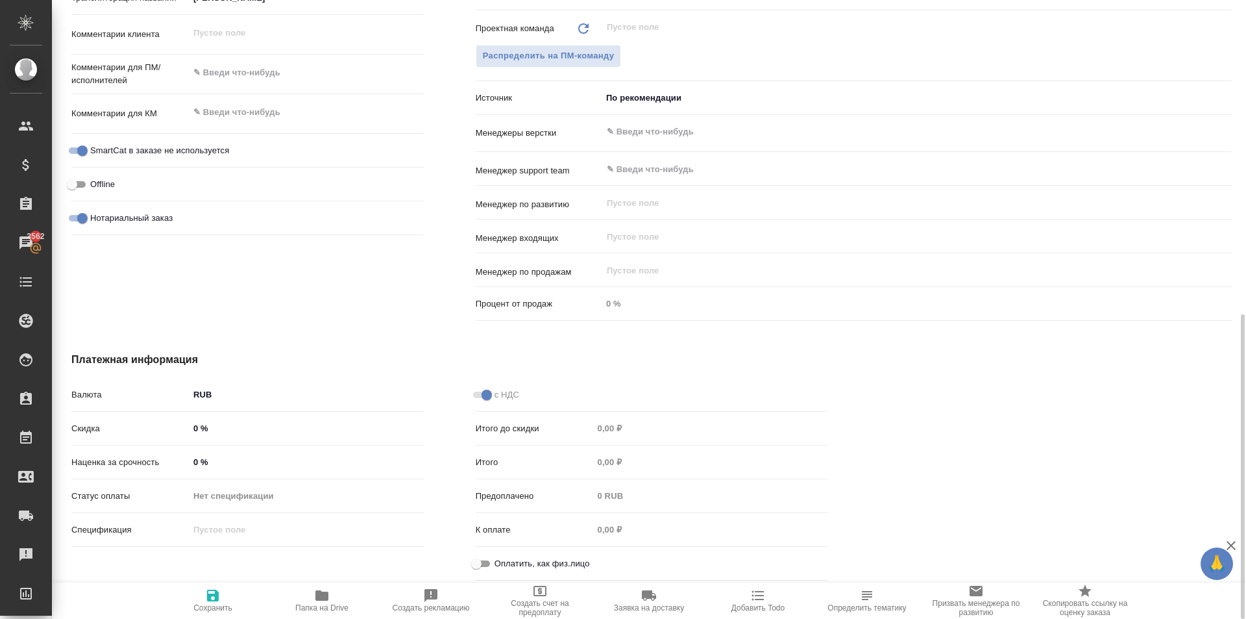
type textarea "x"
click at [217, 606] on span "Сохранить" at bounding box center [212, 607] width 39 height 9
type textarea "x"
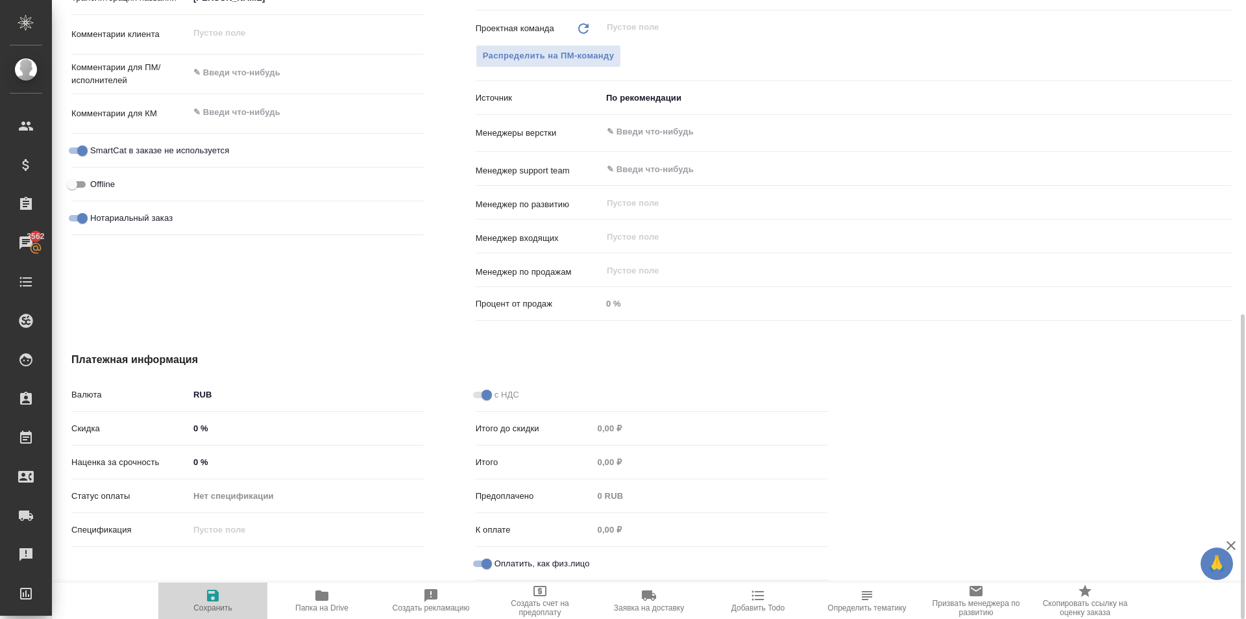
type textarea "x"
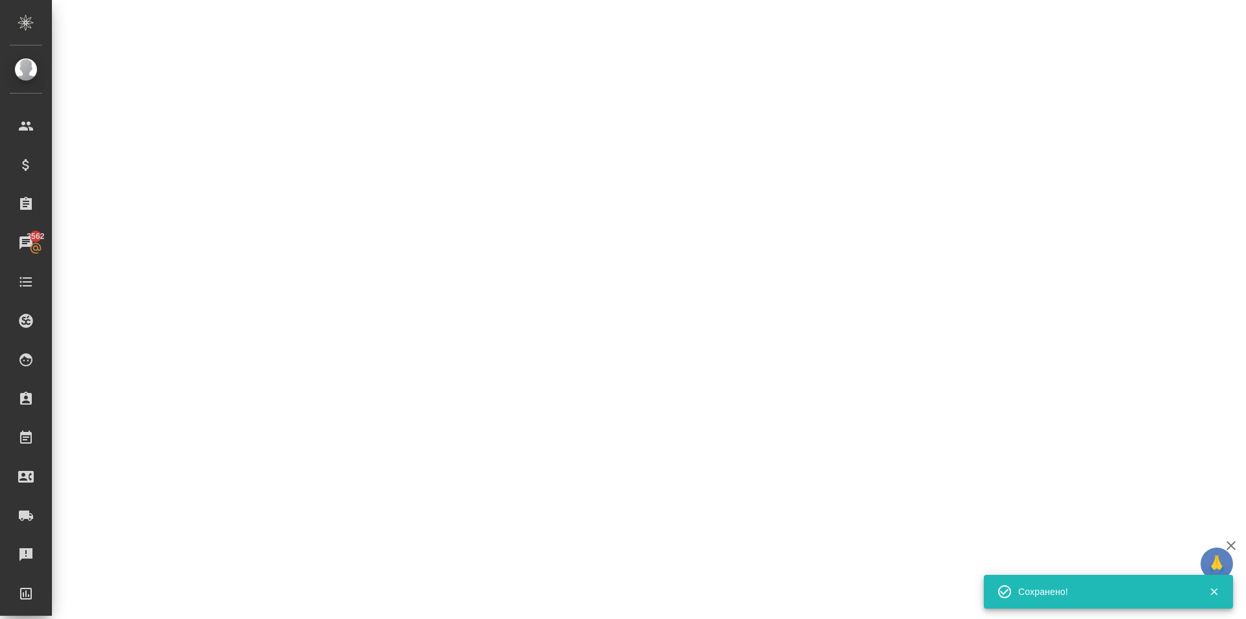
select select "RU"
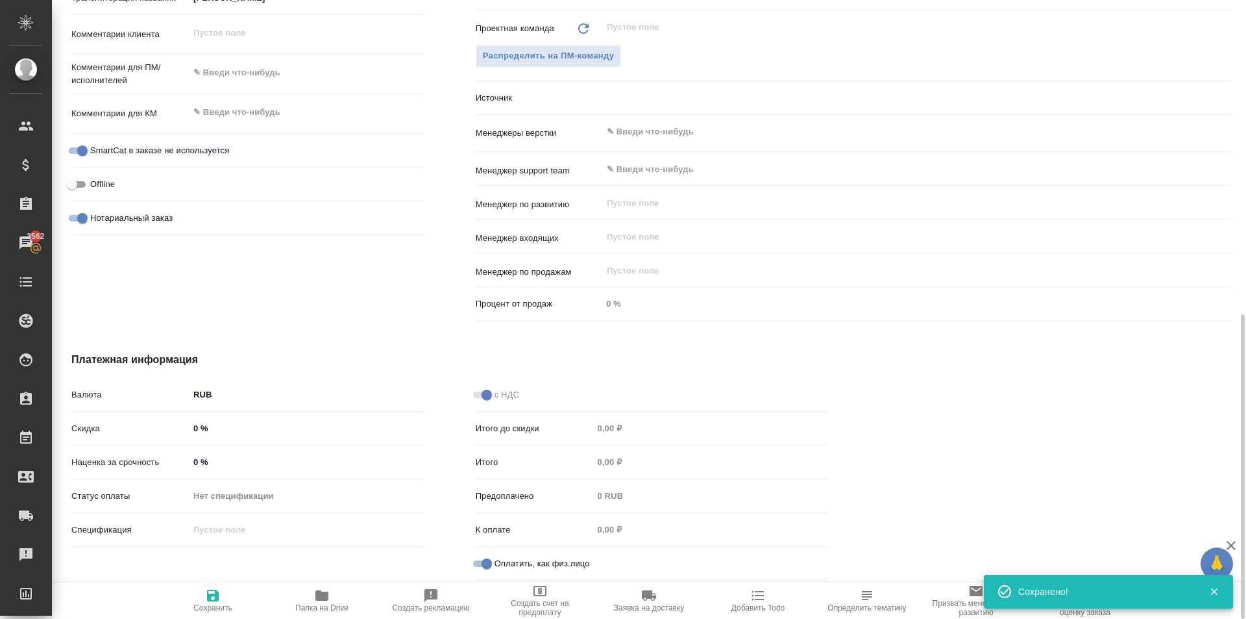
type textarea "x"
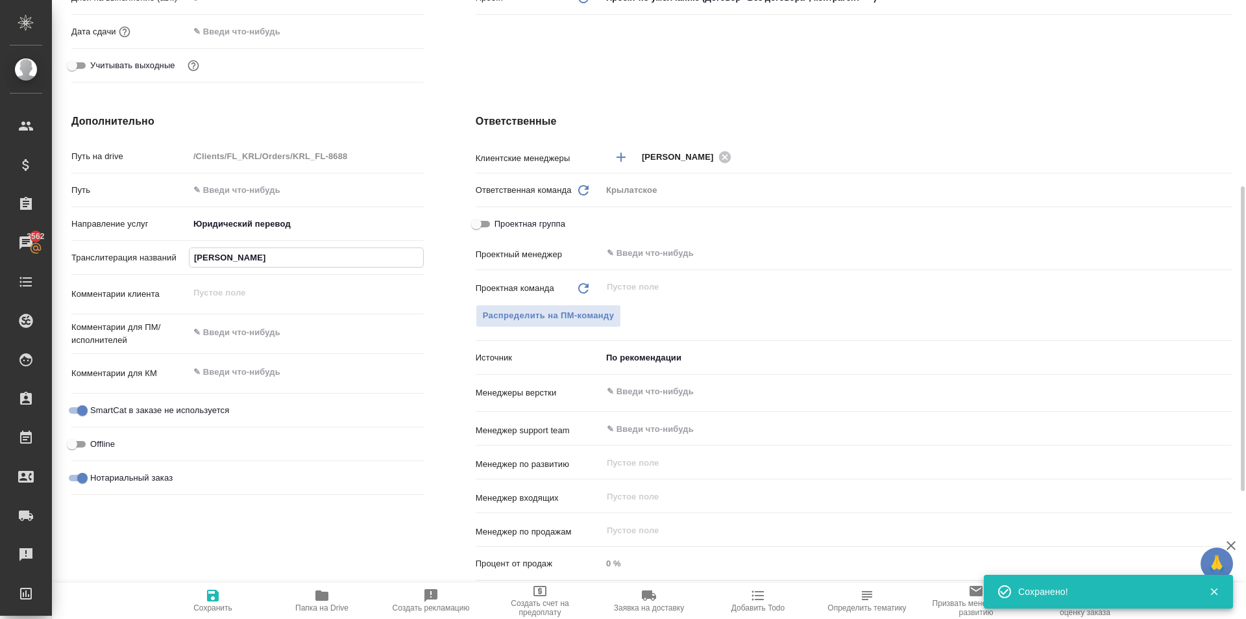
click at [234, 258] on input "АБДУЛЛАЕВ САФАРМУРОД НОРКУЗИЕВИЧ" at bounding box center [307, 257] width 234 height 19
click at [278, 269] on div "Транслитерация названий АБДУЛЛАЕВ САФАРМУРОД НОРКУЗИЕВИЧ" at bounding box center [247, 263] width 352 height 34
click at [278, 258] on input "АБДУЛЛАЕВ САФАРМУРОД НОРКУЗИЕВИЧ" at bounding box center [307, 257] width 234 height 19
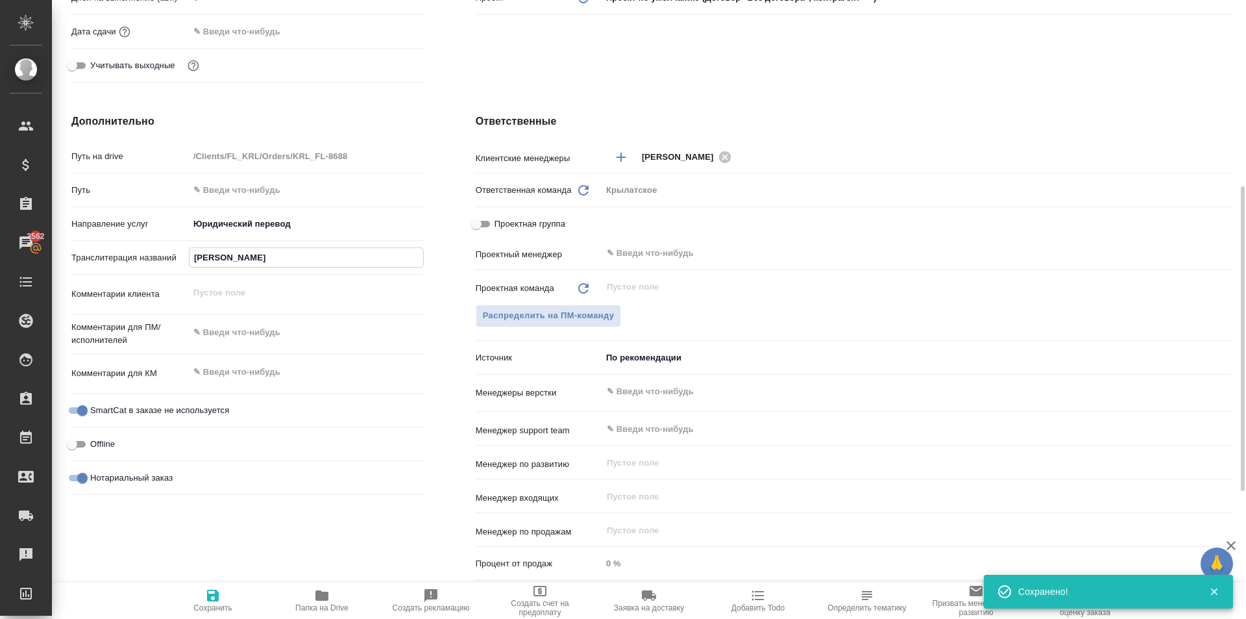
click at [278, 258] on input "АБДУЛЛАЕВ САФАРМУРОД НОРКУЗИЕВИЧ" at bounding box center [307, 257] width 234 height 19
type textarea "x"
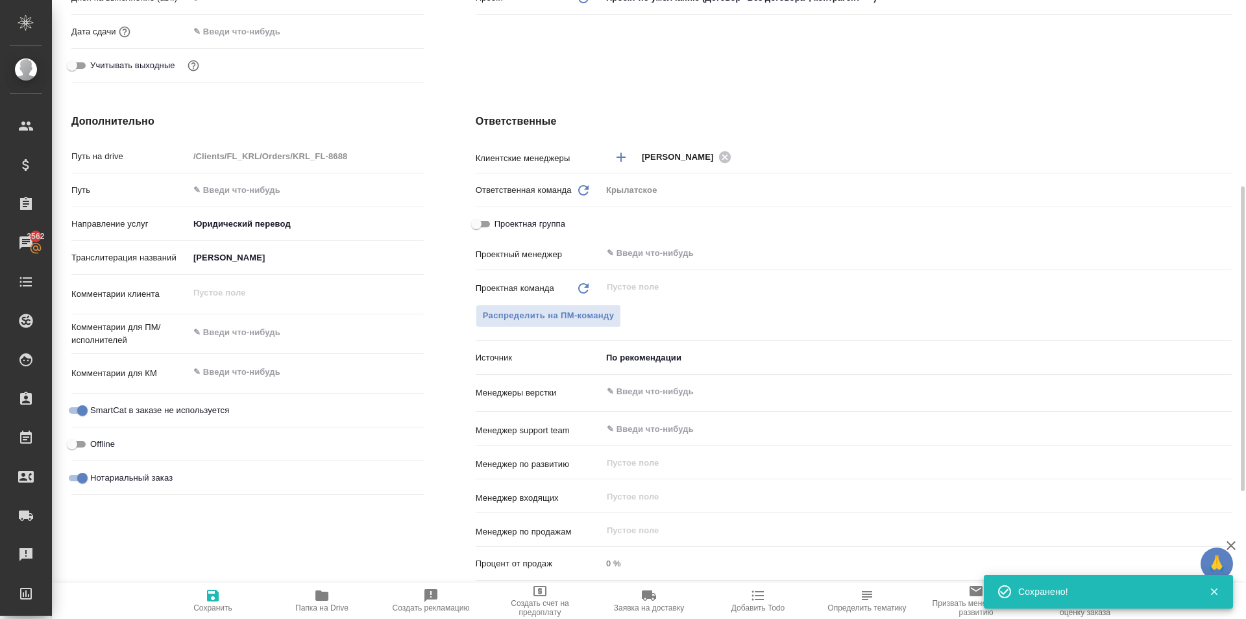
type textarea "x"
click at [219, 506] on div "Дополнительно Путь на drive /Clients/FL_KRL/Orders/KRL_FL-8688 Путь Направление…" at bounding box center [247, 350] width 404 height 524
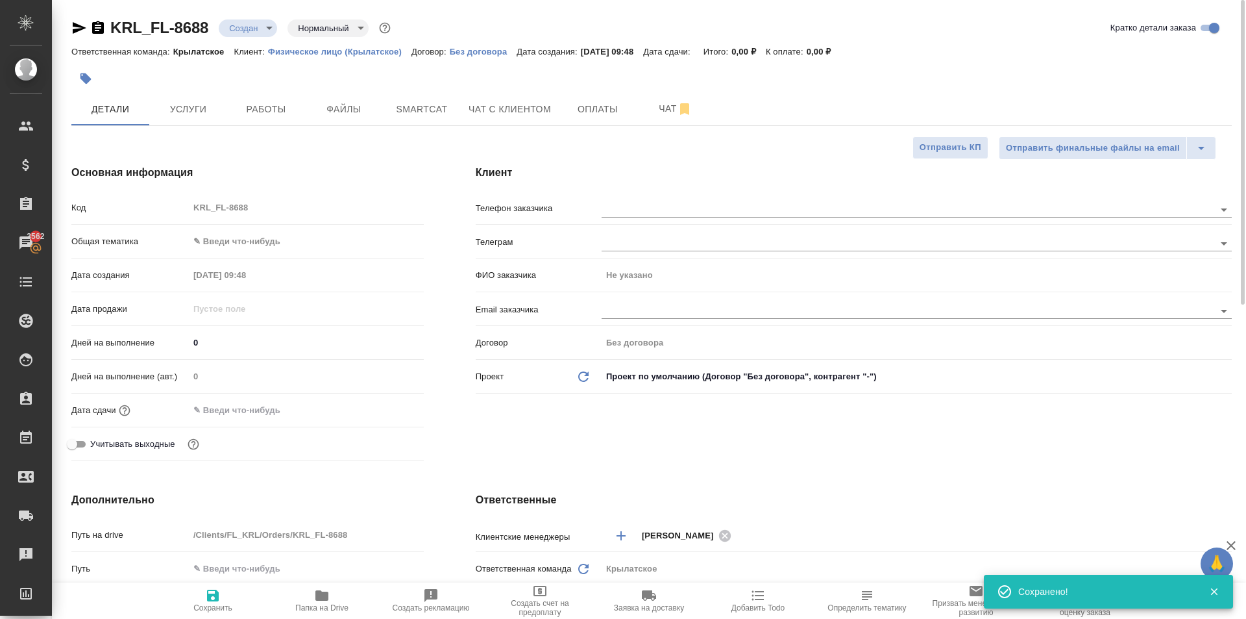
click at [314, 228] on div "Код KRL_FL-8688" at bounding box center [247, 213] width 352 height 34
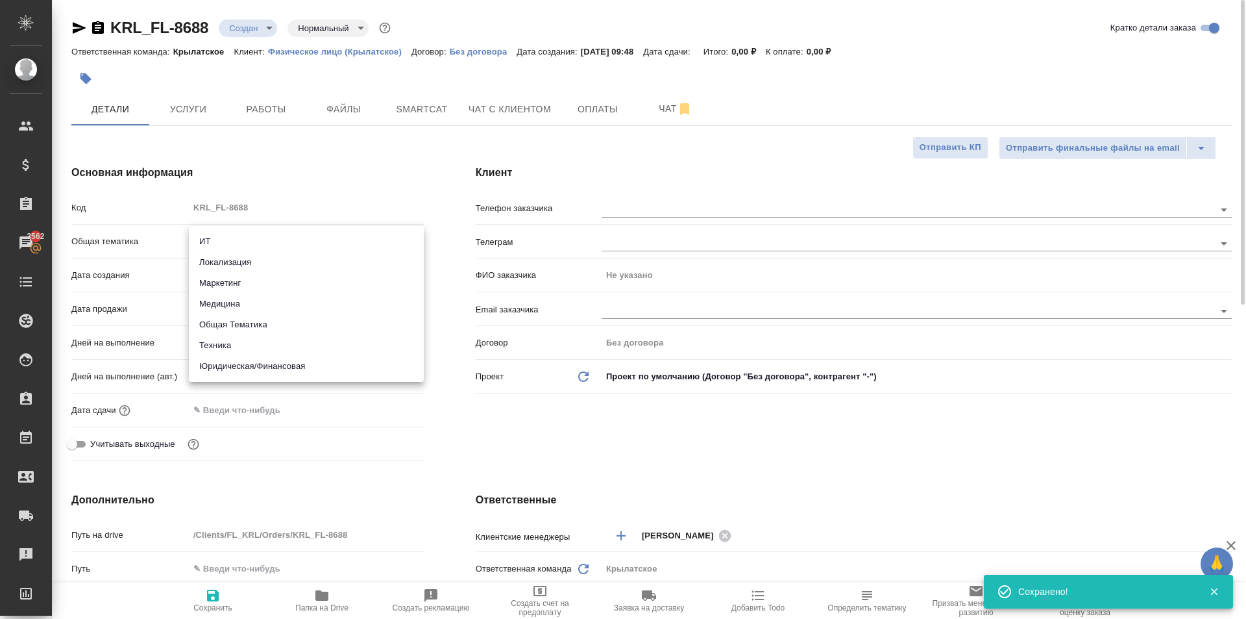
click at [273, 244] on body "🙏 .cls-1 fill:#fff; AWATERA Kasymov Timur Клиенты Спецификации Заказы 3562 Чаты…" at bounding box center [623, 309] width 1246 height 619
click at [273, 362] on li "Юридическая/Финансовая" at bounding box center [306, 366] width 235 height 21
type input "yr-fn"
type textarea "x"
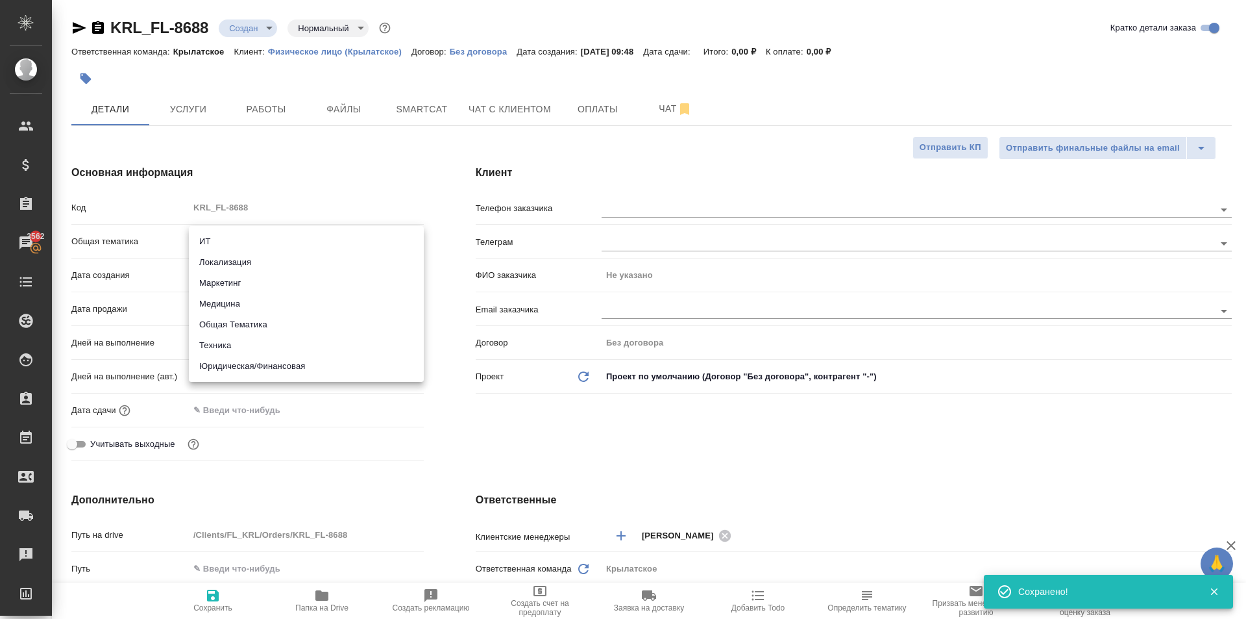
type textarea "x"
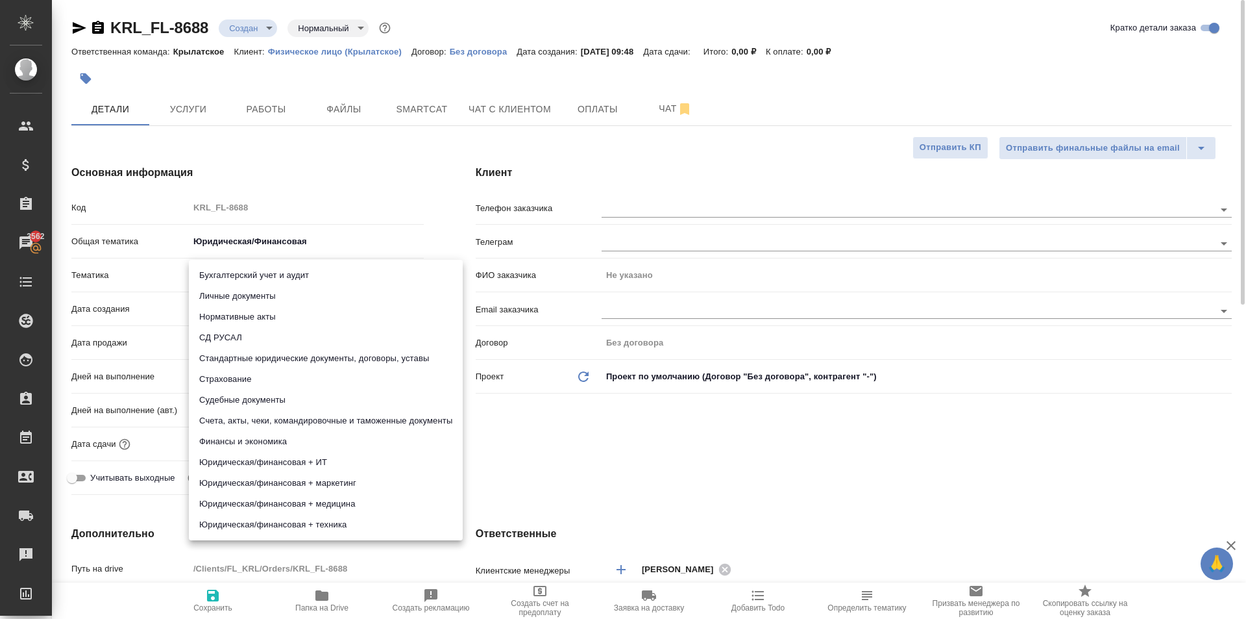
click at [262, 272] on body "🙏 .cls-1 fill:#fff; AWATERA Kasymov Timur Клиенты Спецификации Заказы 3562 Чаты…" at bounding box center [623, 309] width 1246 height 619
click at [252, 293] on li "Личные документы" at bounding box center [326, 296] width 274 height 21
type textarea "x"
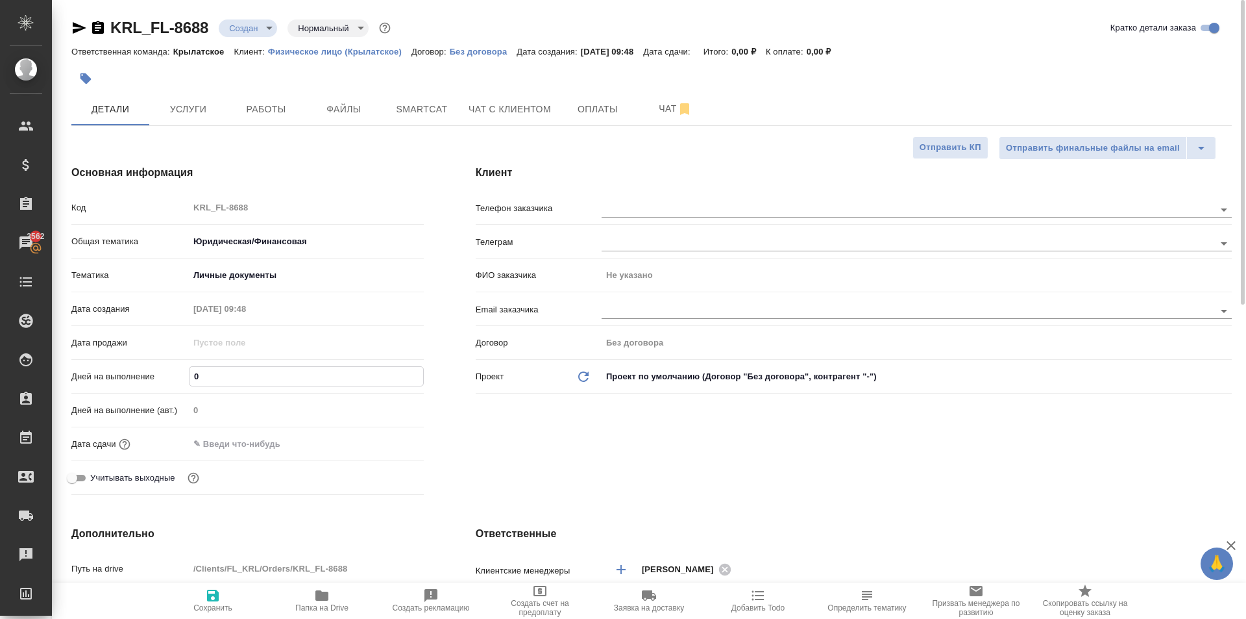
drag, startPoint x: 180, startPoint y: 377, endPoint x: 167, endPoint y: 377, distance: 12.3
click at [167, 377] on div "Дней на выполнение 0" at bounding box center [247, 376] width 352 height 23
click at [217, 439] on input "text" at bounding box center [247, 443] width 114 height 19
click at [387, 441] on icon "button" at bounding box center [386, 443] width 16 height 16
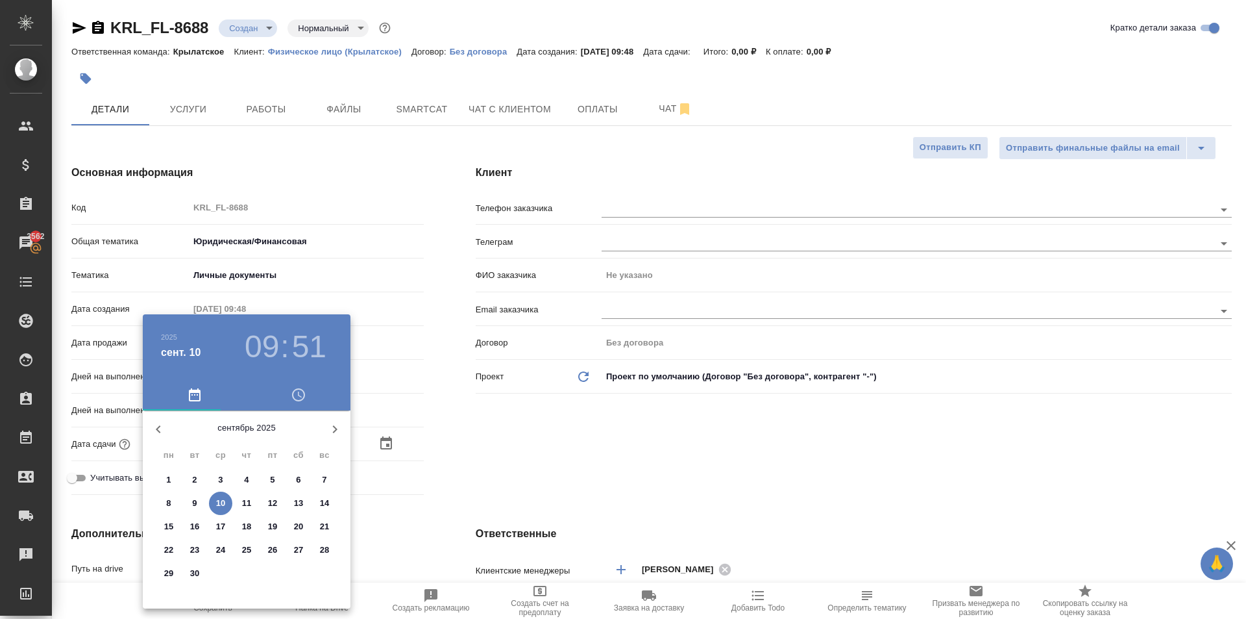
click at [225, 506] on p "10" at bounding box center [221, 503] width 10 height 13
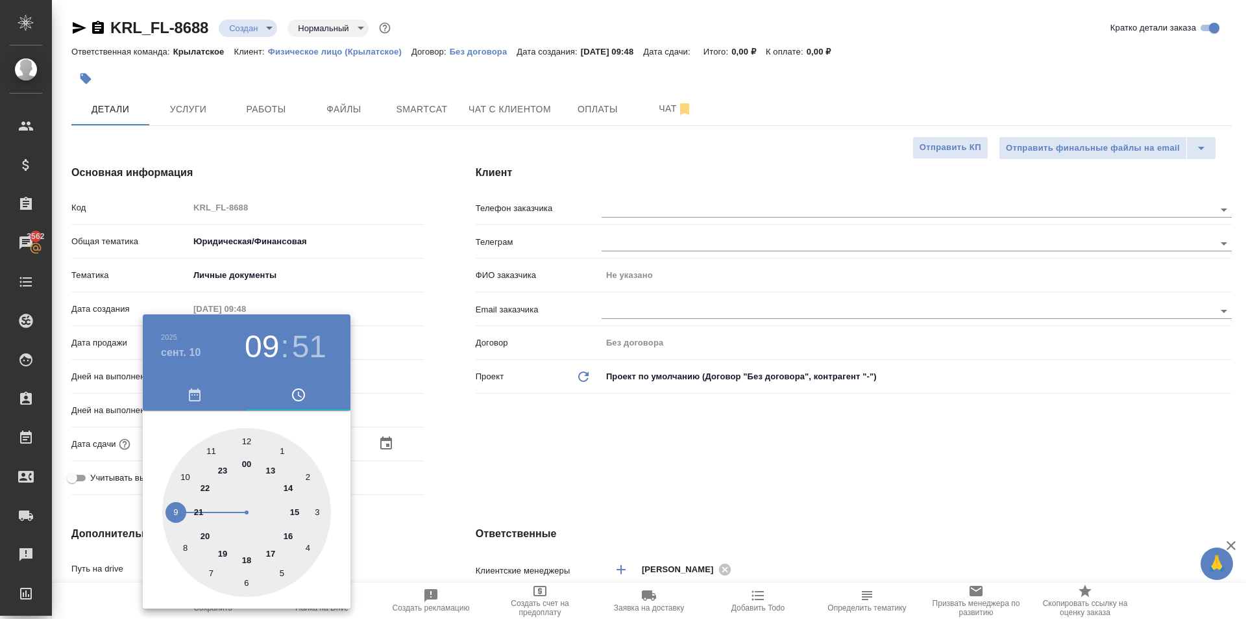
click at [244, 436] on div at bounding box center [246, 512] width 169 height 169
click at [552, 463] on div at bounding box center [623, 309] width 1246 height 619
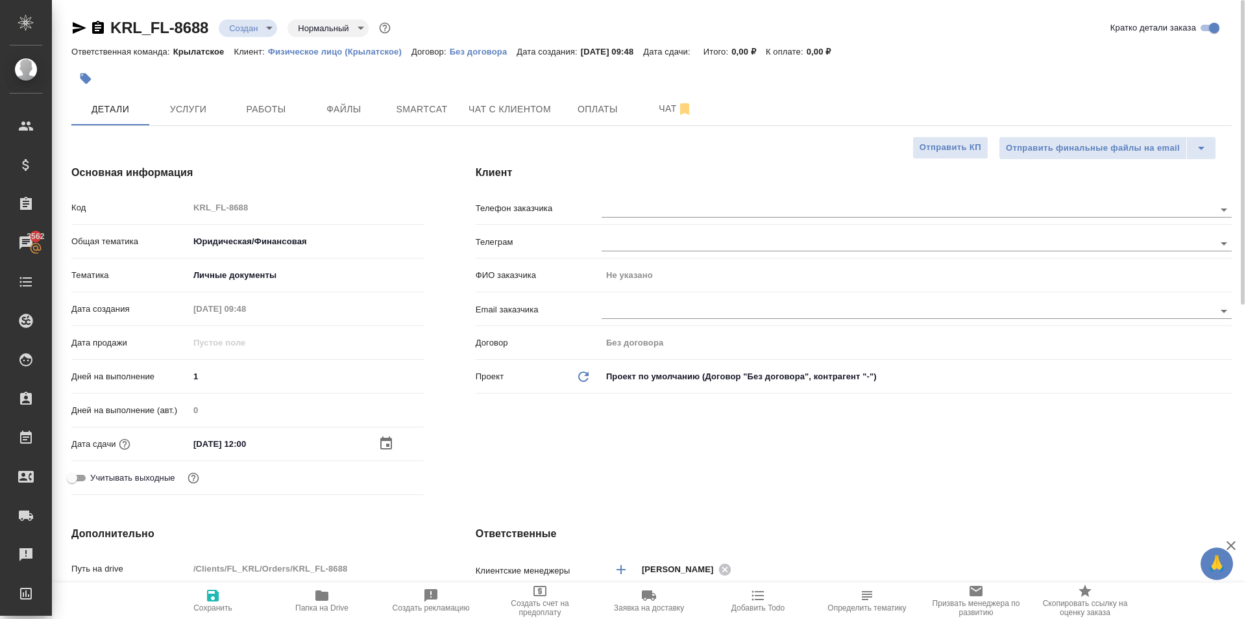
click at [227, 610] on span "Сохранить" at bounding box center [212, 607] width 39 height 9
click at [191, 113] on span "Услуги" at bounding box center [188, 109] width 62 height 16
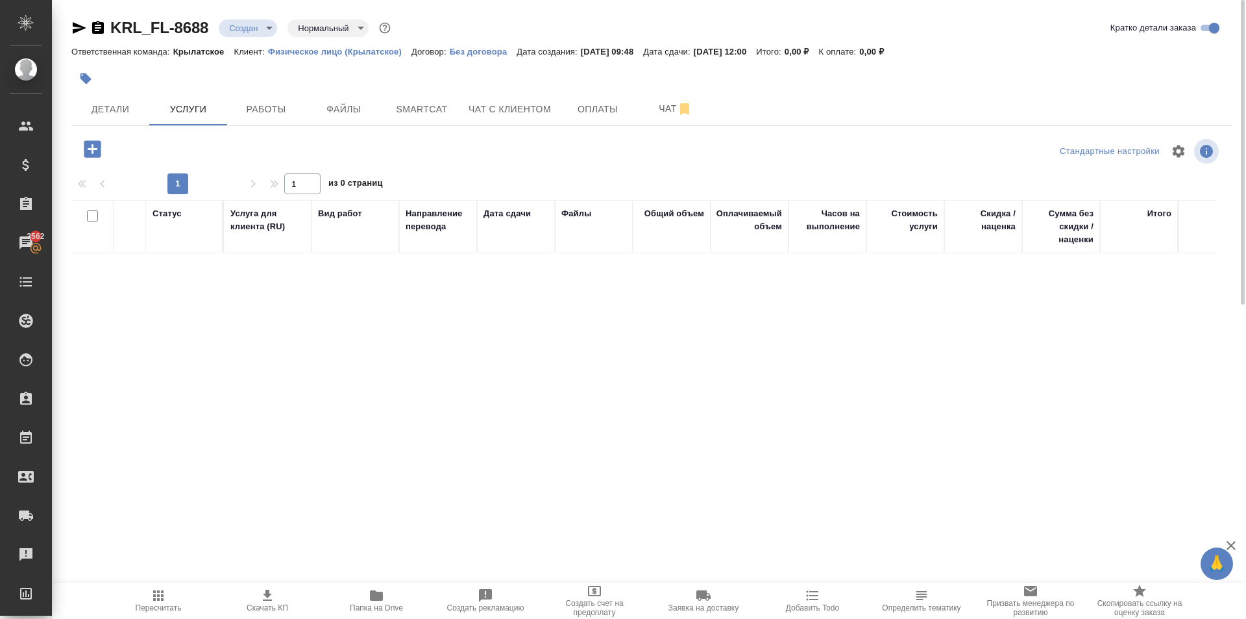
click at [87, 164] on div at bounding box center [264, 151] width 387 height 31
click at [103, 145] on icon "button" at bounding box center [92, 149] width 23 height 23
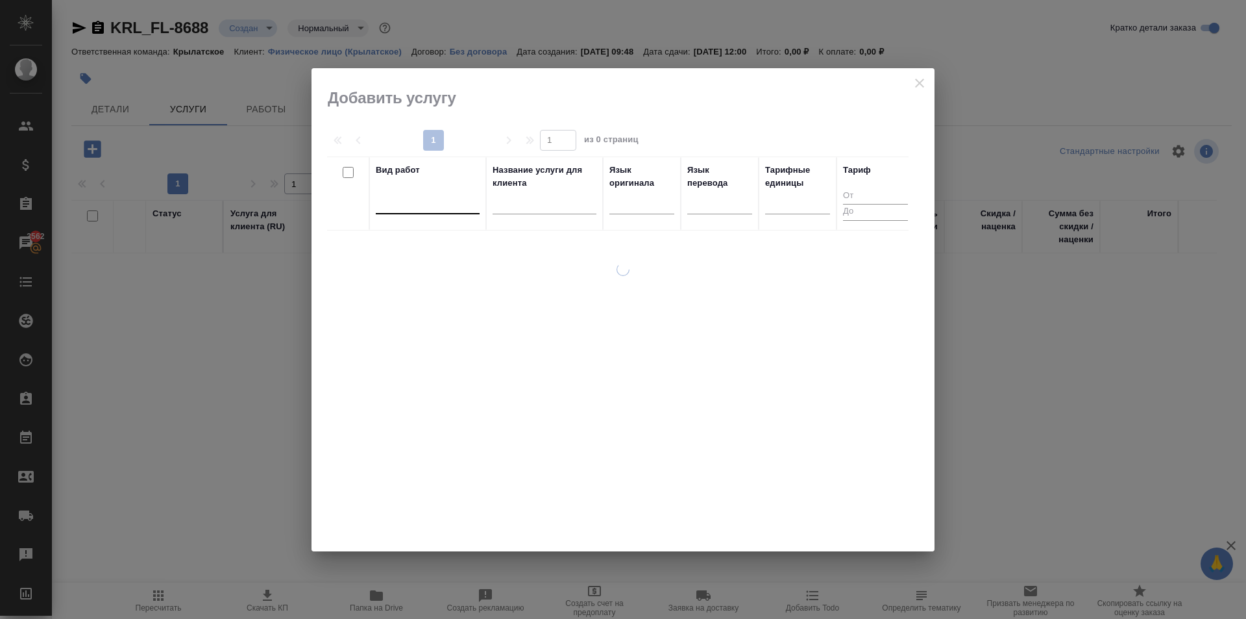
click at [426, 200] on div at bounding box center [428, 200] width 104 height 19
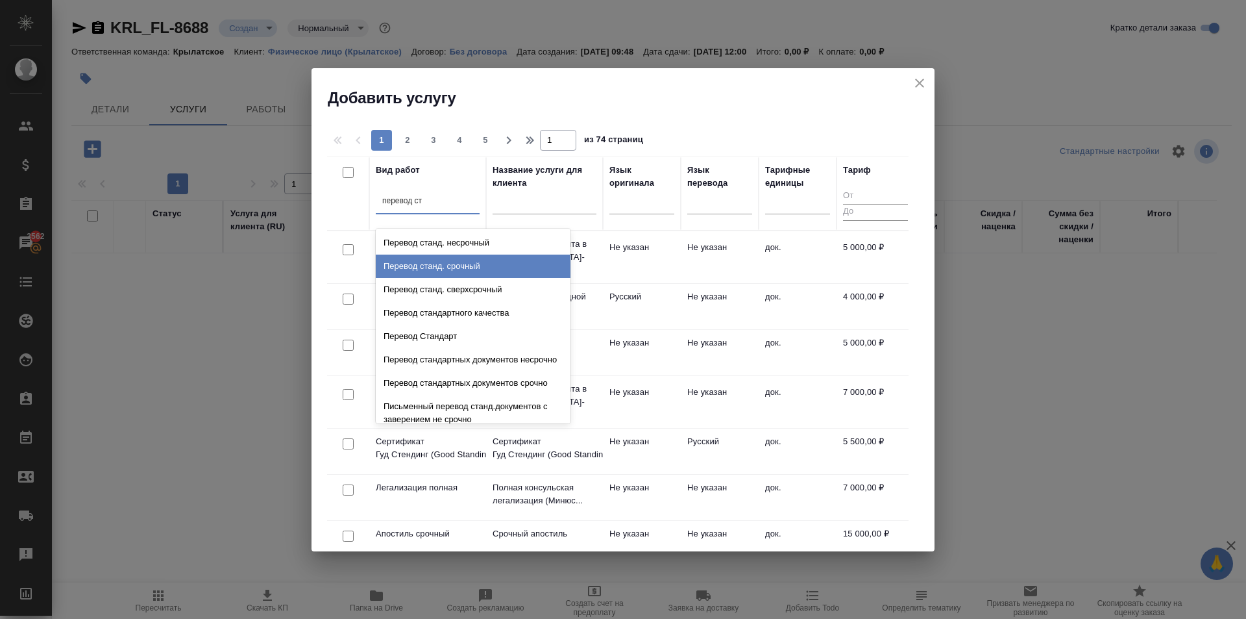
click at [489, 262] on div "Перевод станд. срочный" at bounding box center [473, 265] width 195 height 23
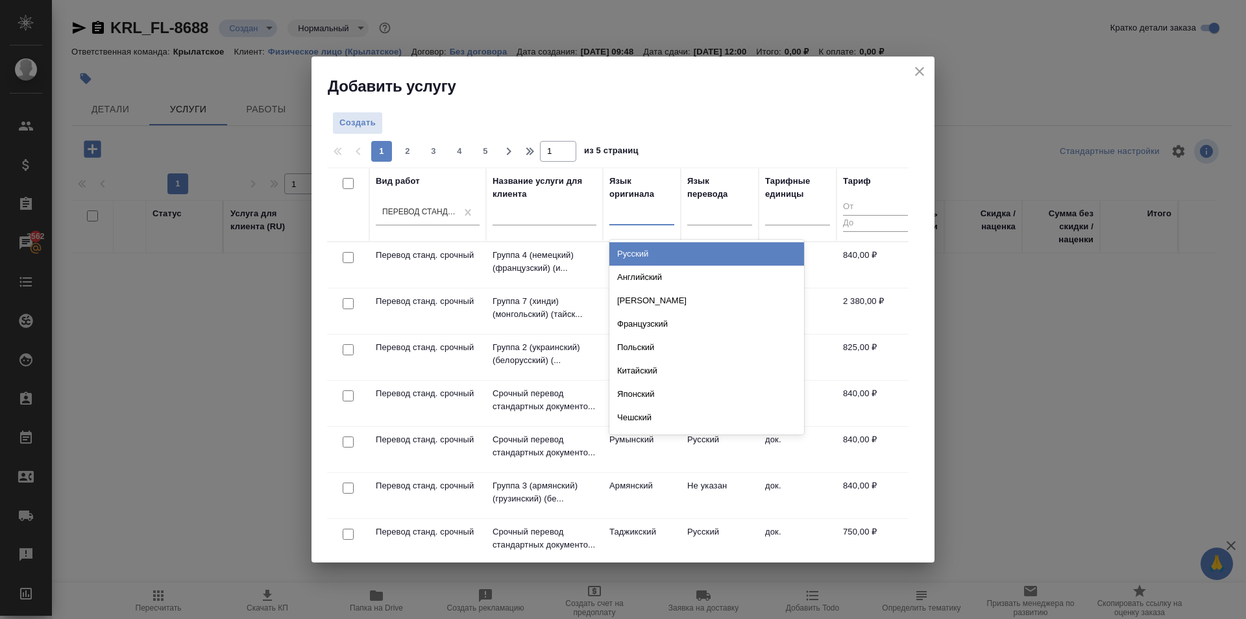
click at [635, 211] on div at bounding box center [642, 212] width 65 height 19
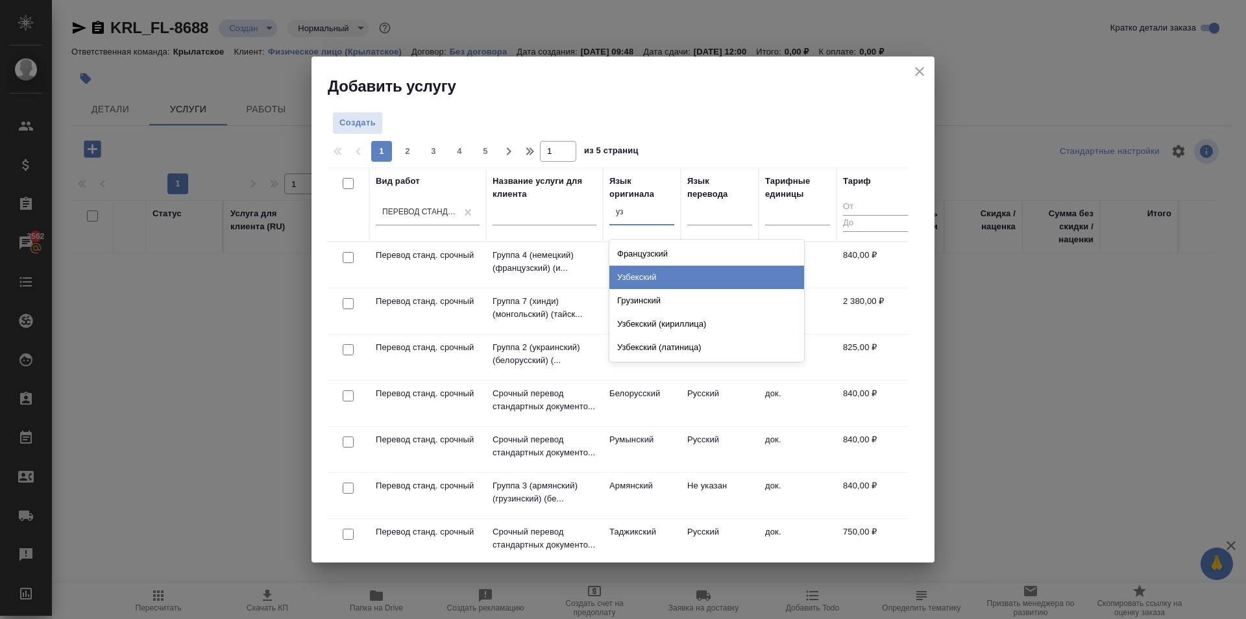
click at [665, 280] on div "Узбекский" at bounding box center [707, 276] width 195 height 23
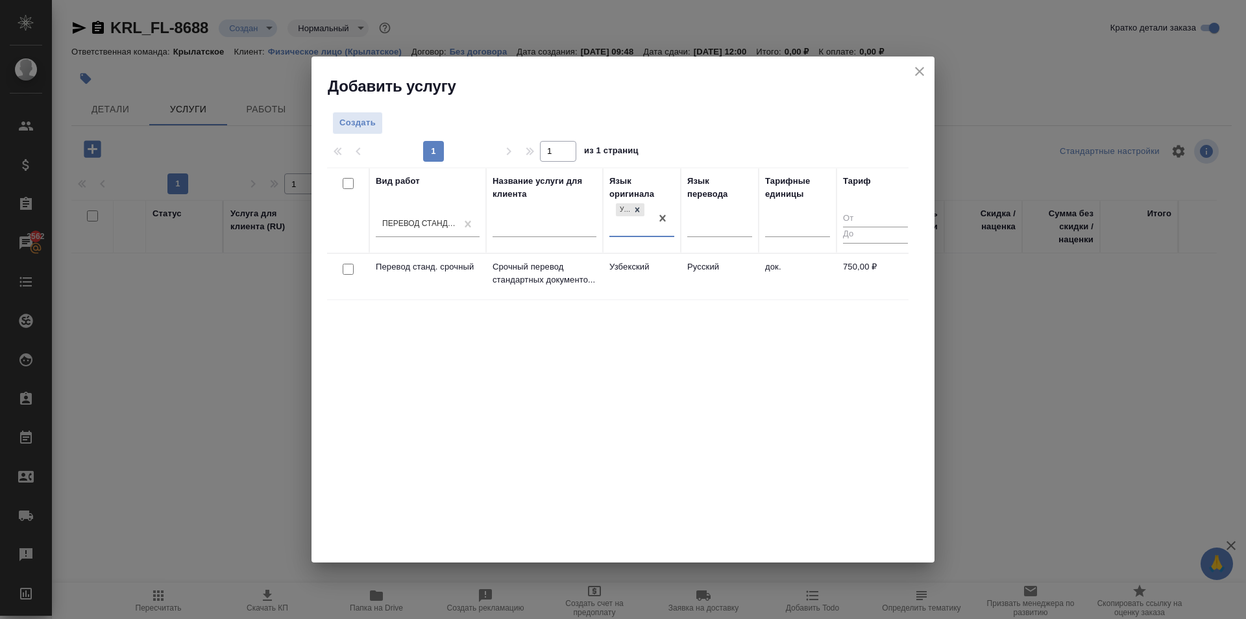
click at [666, 280] on td "Узбекский" at bounding box center [642, 276] width 78 height 45
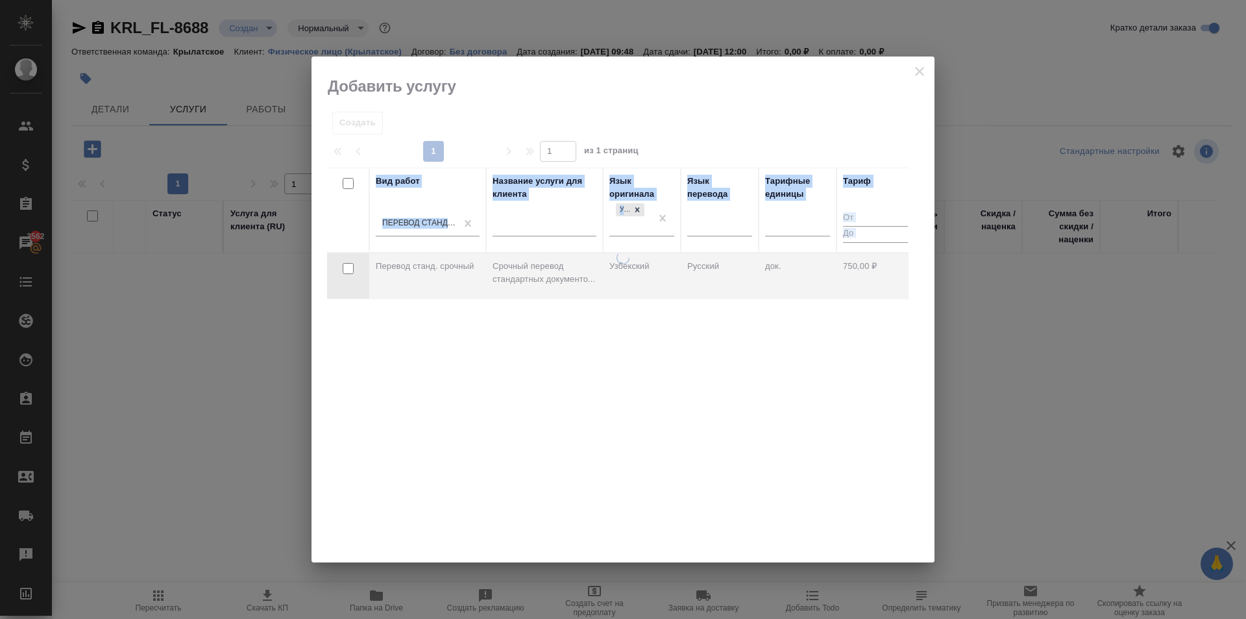
click at [667, 280] on div at bounding box center [623, 406] width 623 height 311
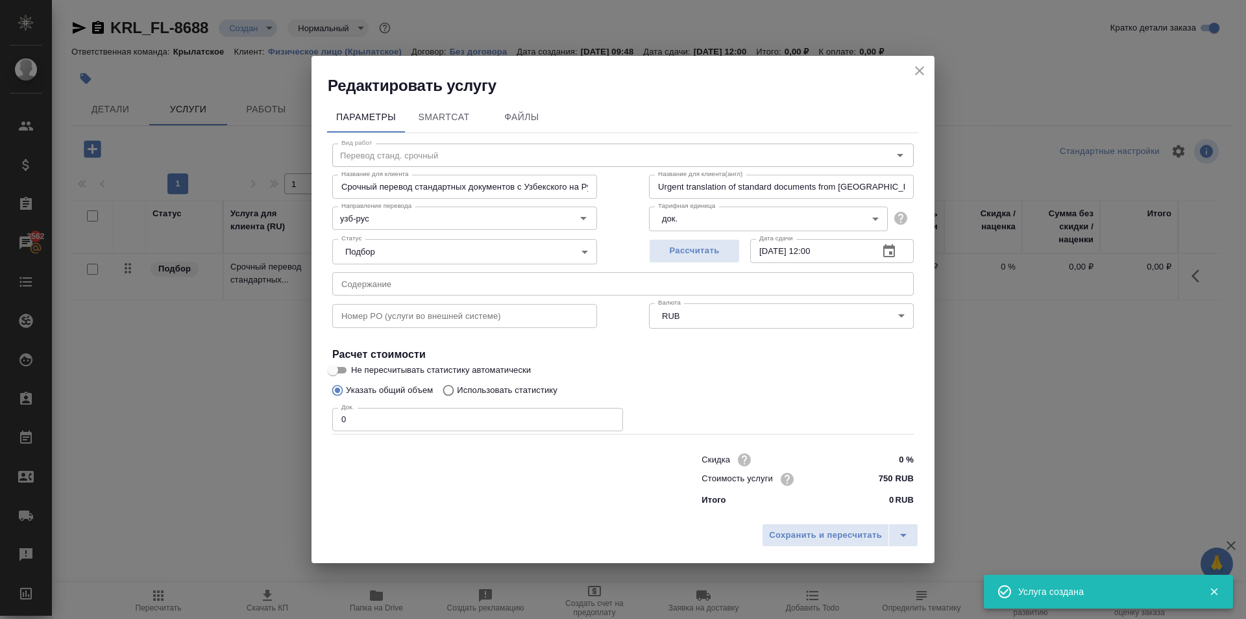
drag, startPoint x: 424, startPoint y: 424, endPoint x: 289, endPoint y: 412, distance: 134.9
click at [289, 412] on div "Редактировать услугу Параметры SmartCat Файлы Вид работ Перевод станд. срочный …" at bounding box center [623, 309] width 1246 height 619
click at [813, 530] on span "Сохранить и пересчитать" at bounding box center [825, 535] width 113 height 15
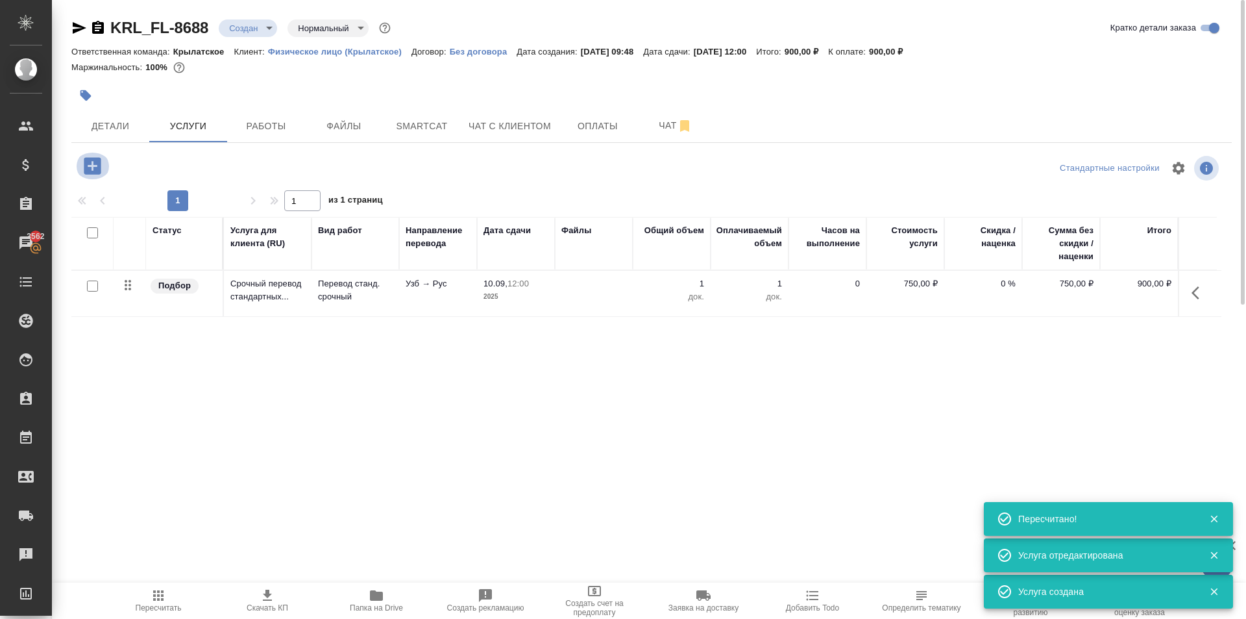
click at [92, 167] on icon "button" at bounding box center [92, 165] width 23 height 23
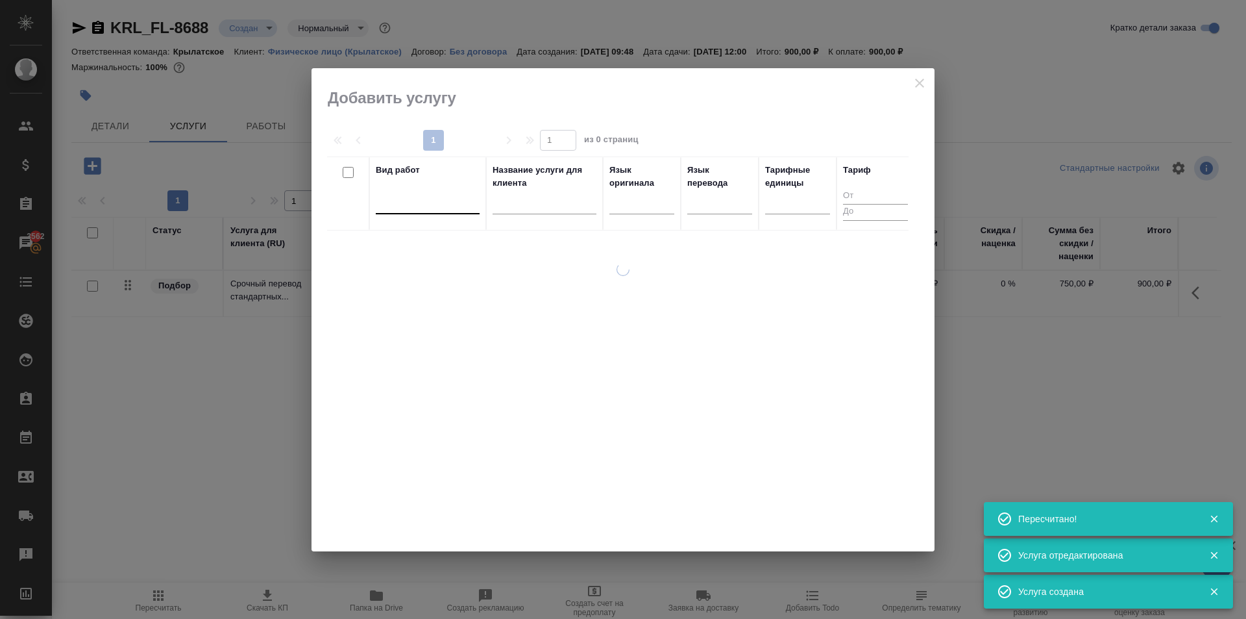
click at [462, 203] on div at bounding box center [428, 200] width 104 height 19
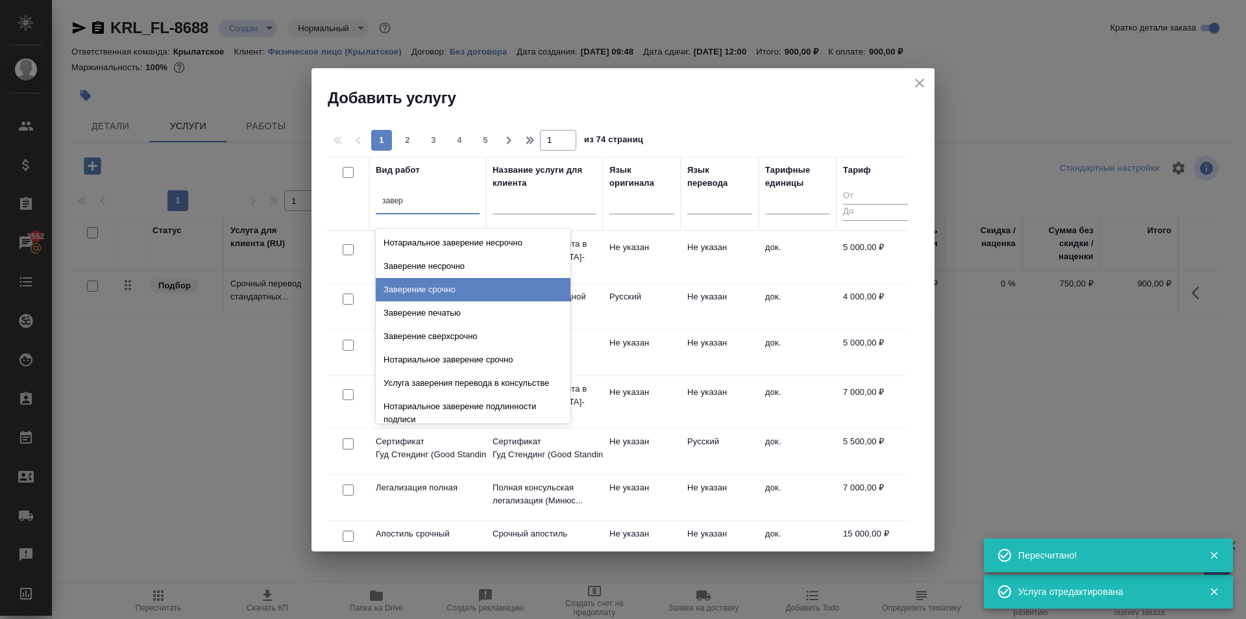
click at [479, 284] on div "Заверение срочно" at bounding box center [473, 289] width 195 height 23
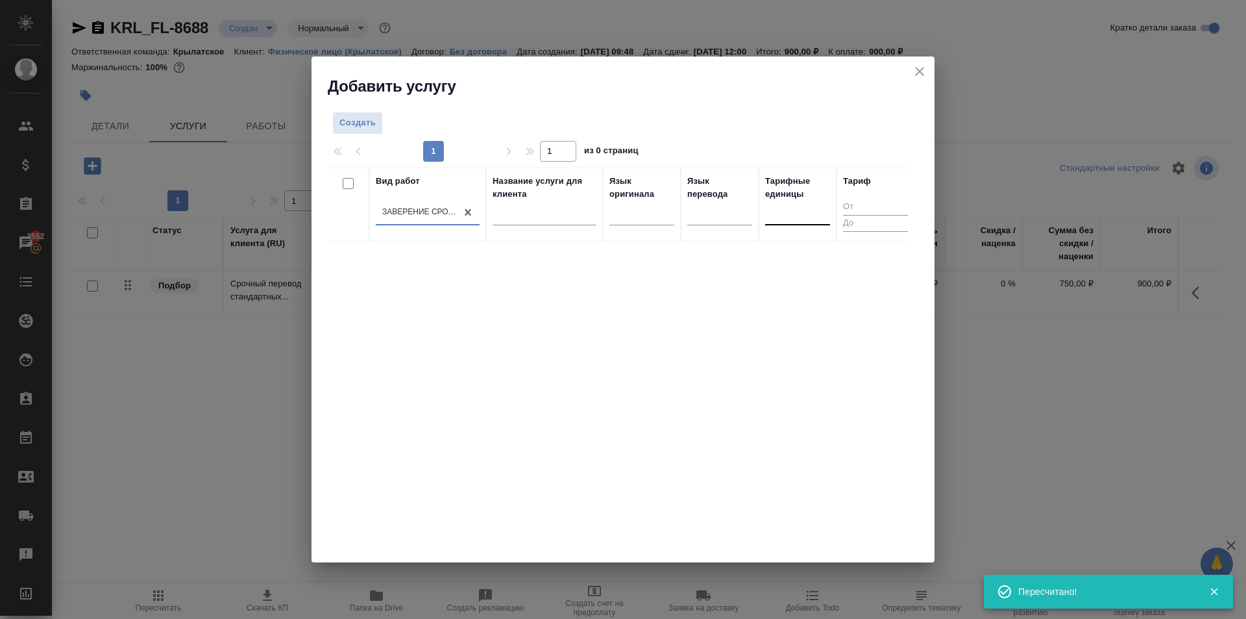
click at [800, 212] on div at bounding box center [797, 212] width 65 height 19
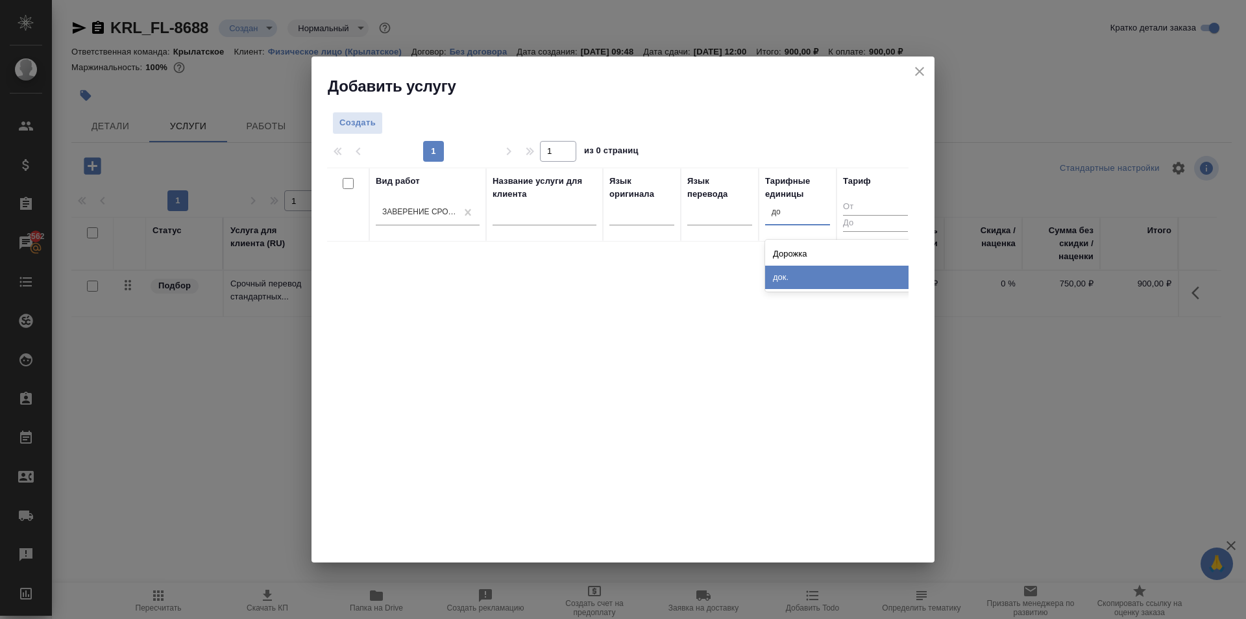
click at [796, 279] on div "док." at bounding box center [862, 276] width 195 height 23
click at [367, 131] on button "Создать" at bounding box center [357, 123] width 51 height 23
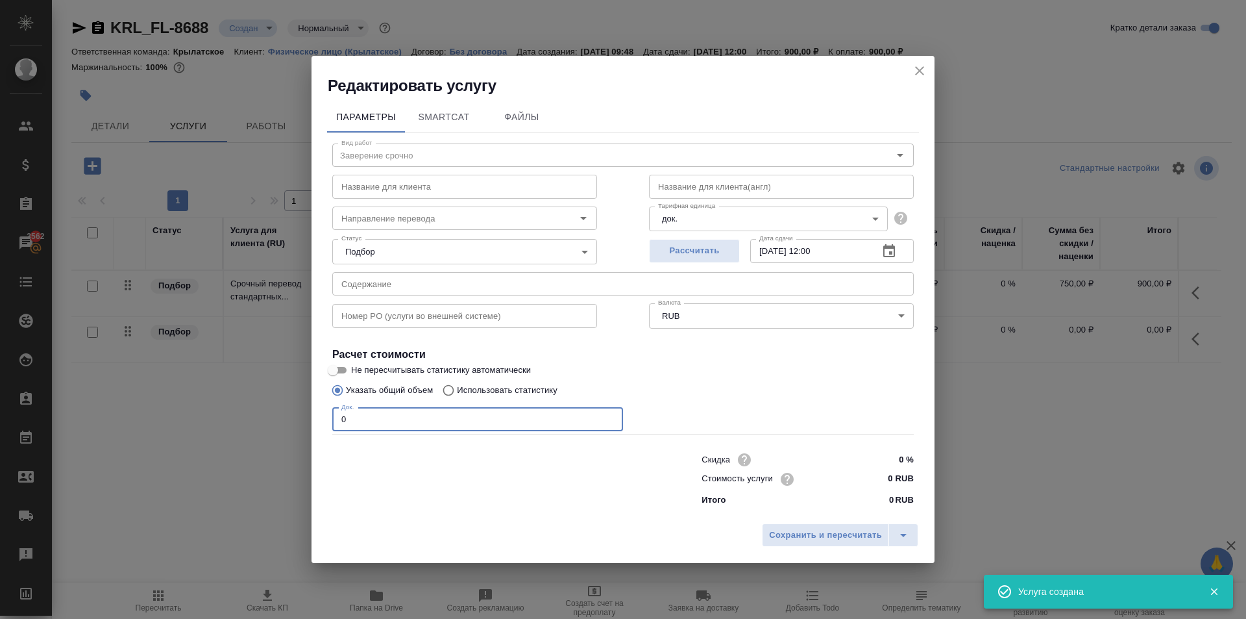
drag, startPoint x: 354, startPoint y: 423, endPoint x: 323, endPoint y: 419, distance: 31.3
click at [323, 419] on div "Параметры SmartCat Файлы Вид работ Заверение срочно Вид работ Название для клие…" at bounding box center [623, 306] width 623 height 421
click at [872, 484] on input "0 RUB" at bounding box center [889, 478] width 49 height 19
click at [855, 524] on button "Сохранить и пересчитать" at bounding box center [825, 535] width 127 height 23
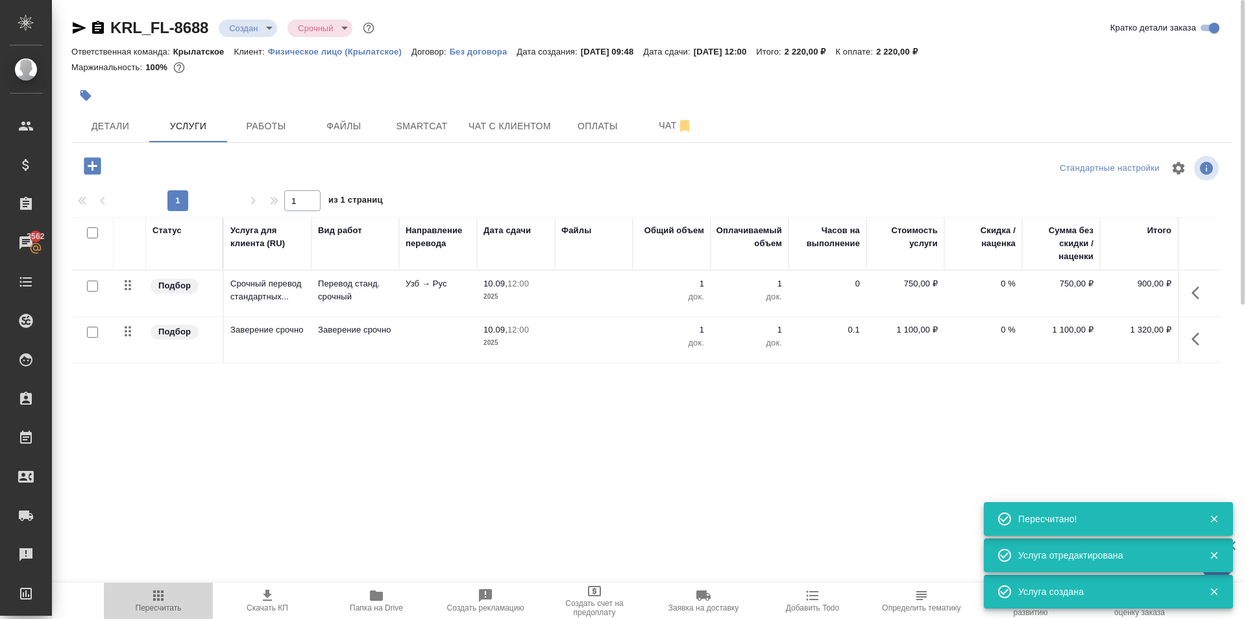
click at [151, 587] on span "Пересчитать" at bounding box center [158, 599] width 93 height 25
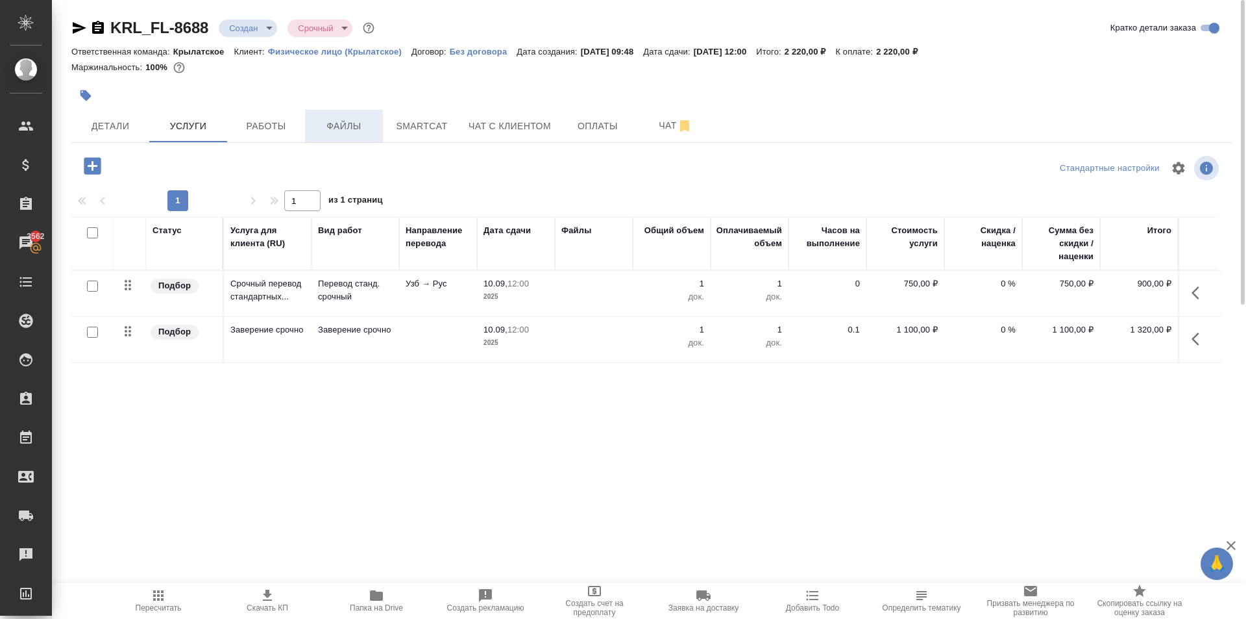
click at [345, 123] on span "Файлы" at bounding box center [344, 126] width 62 height 16
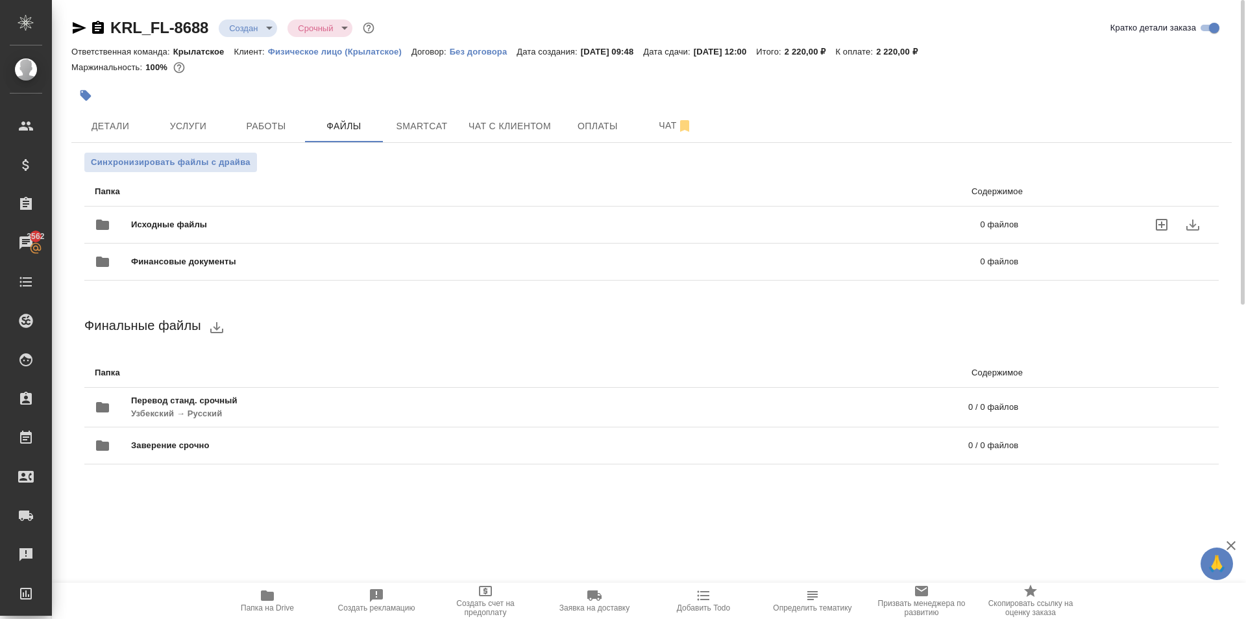
click at [223, 226] on span "Исходные файлы" at bounding box center [362, 224] width 463 height 13
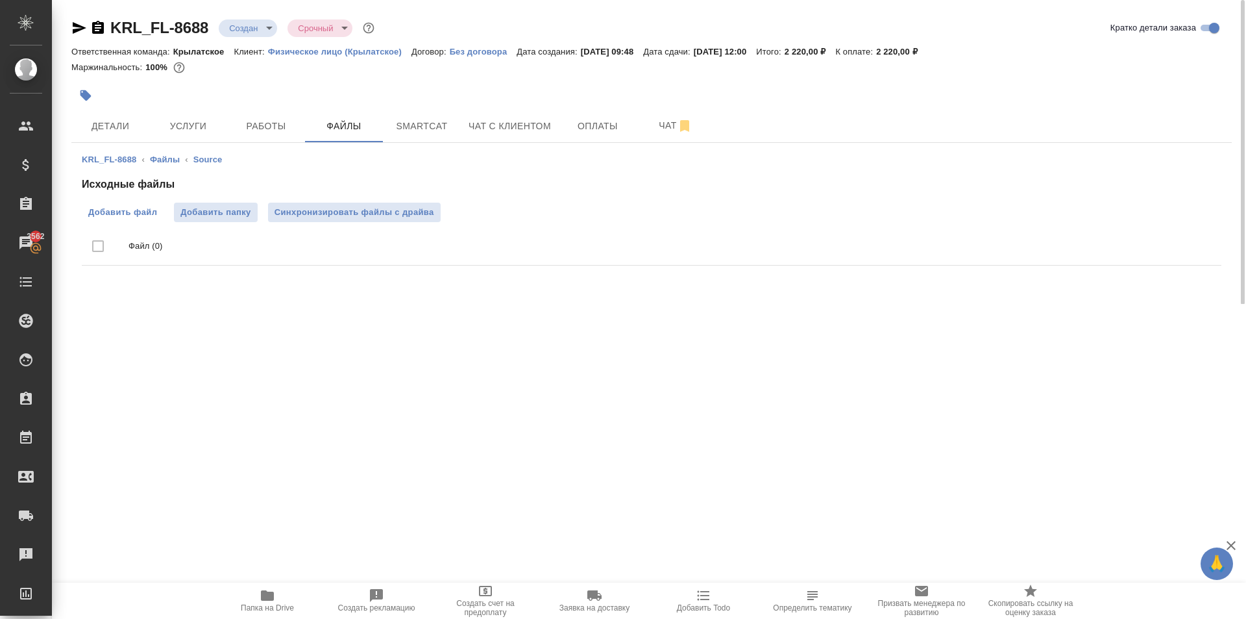
click at [129, 212] on span "Добавить файл" at bounding box center [122, 212] width 69 height 13
click at [0, 0] on input "Добавить файл" at bounding box center [0, 0] width 0 height 0
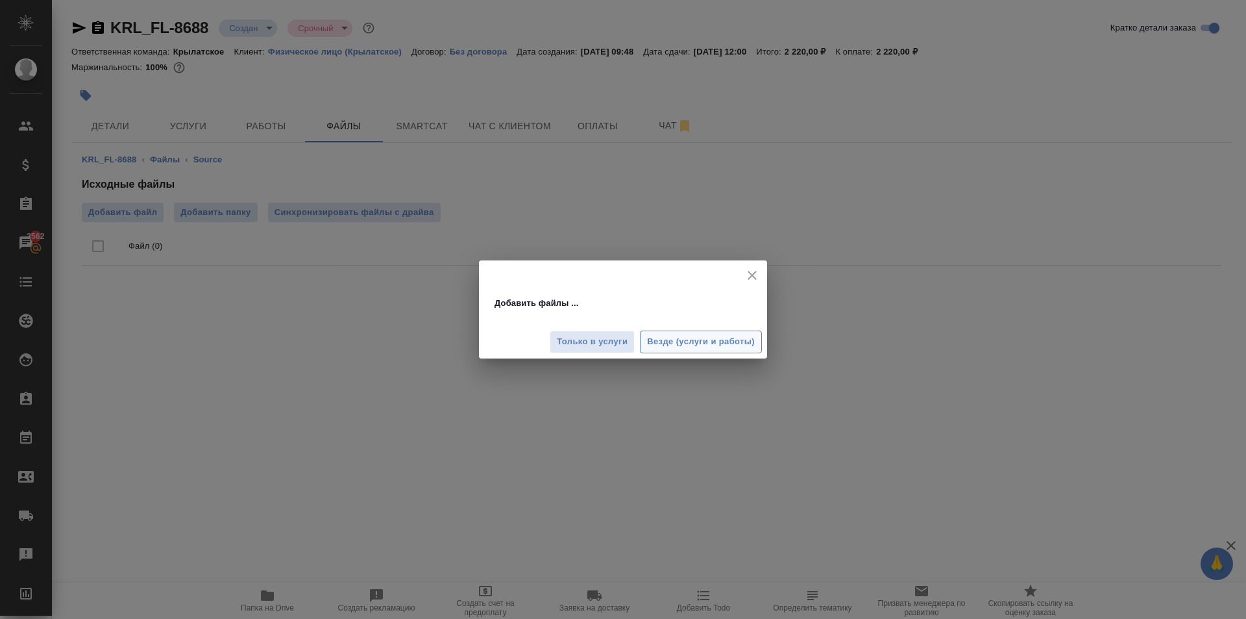
click at [706, 351] on button "Везде (услуги и работы)" at bounding box center [701, 341] width 122 height 23
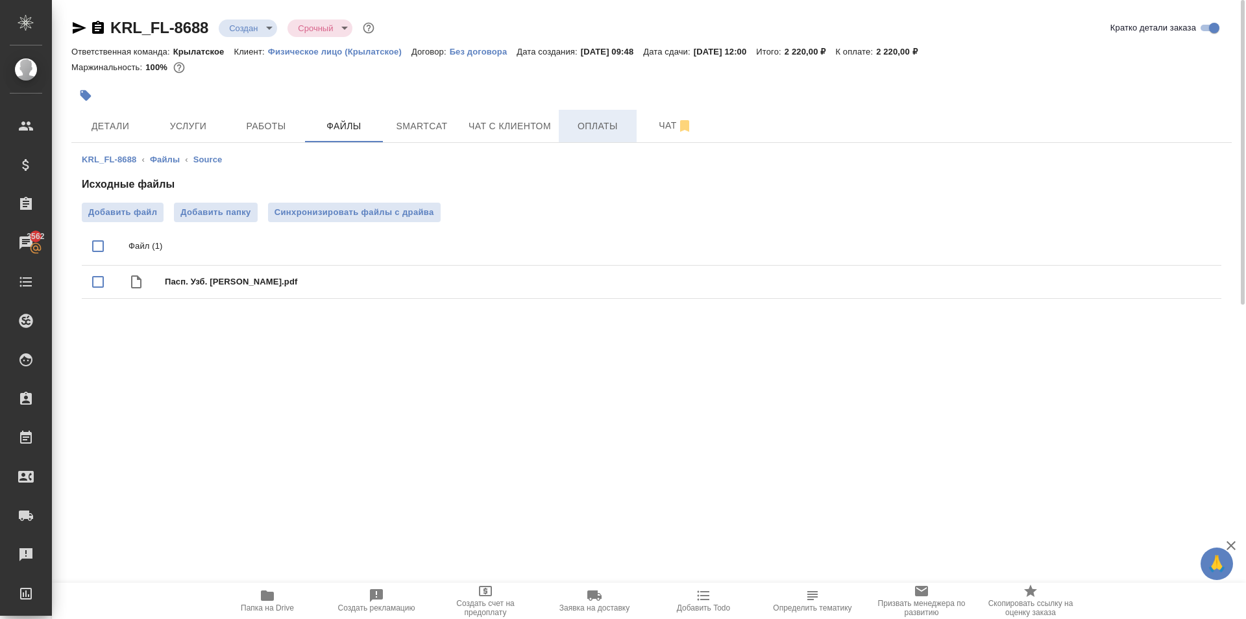
click at [597, 117] on button "Оплаты" at bounding box center [598, 126] width 78 height 32
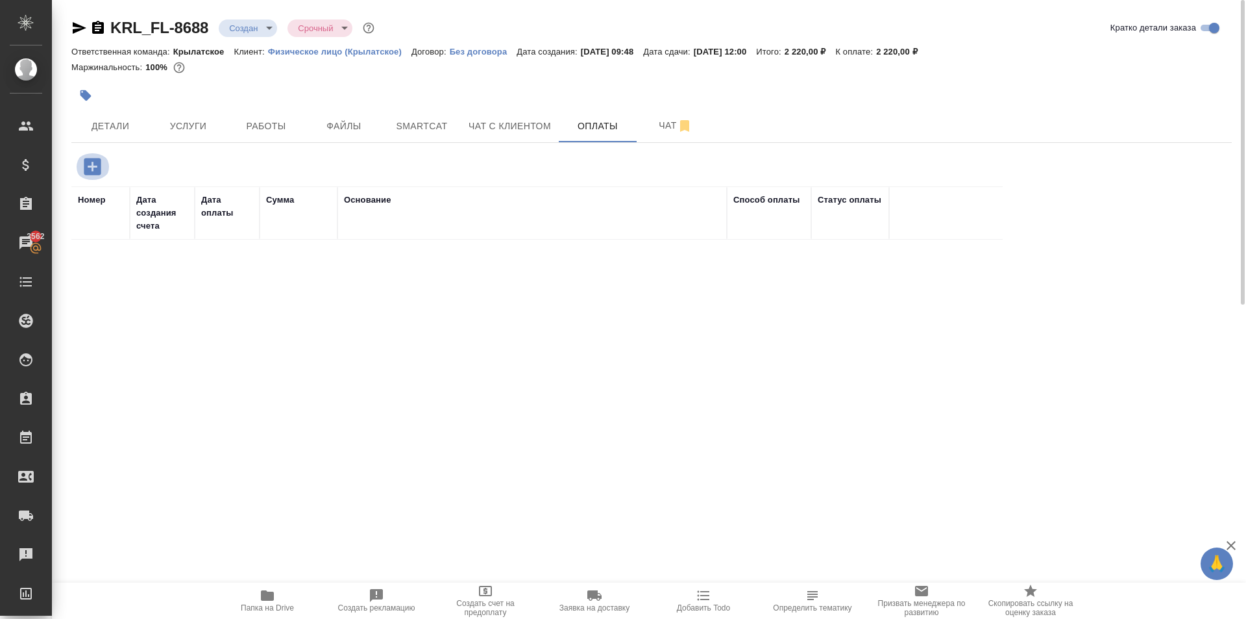
click at [84, 159] on icon "button" at bounding box center [92, 166] width 23 height 23
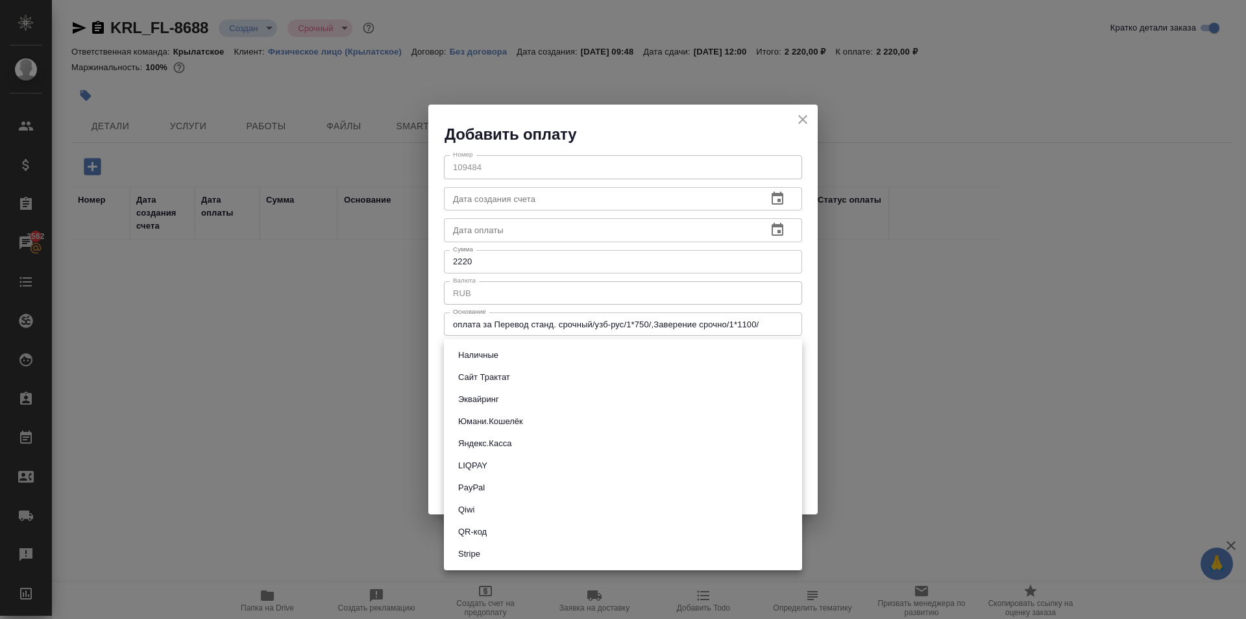
click at [509, 362] on body "🙏 .cls-1 fill:#fff; AWATERA Kasymov Timur Клиенты Спецификации Заказы 3562 Чаты…" at bounding box center [623, 309] width 1246 height 619
click at [486, 402] on button "Эквайринг" at bounding box center [478, 399] width 49 height 14
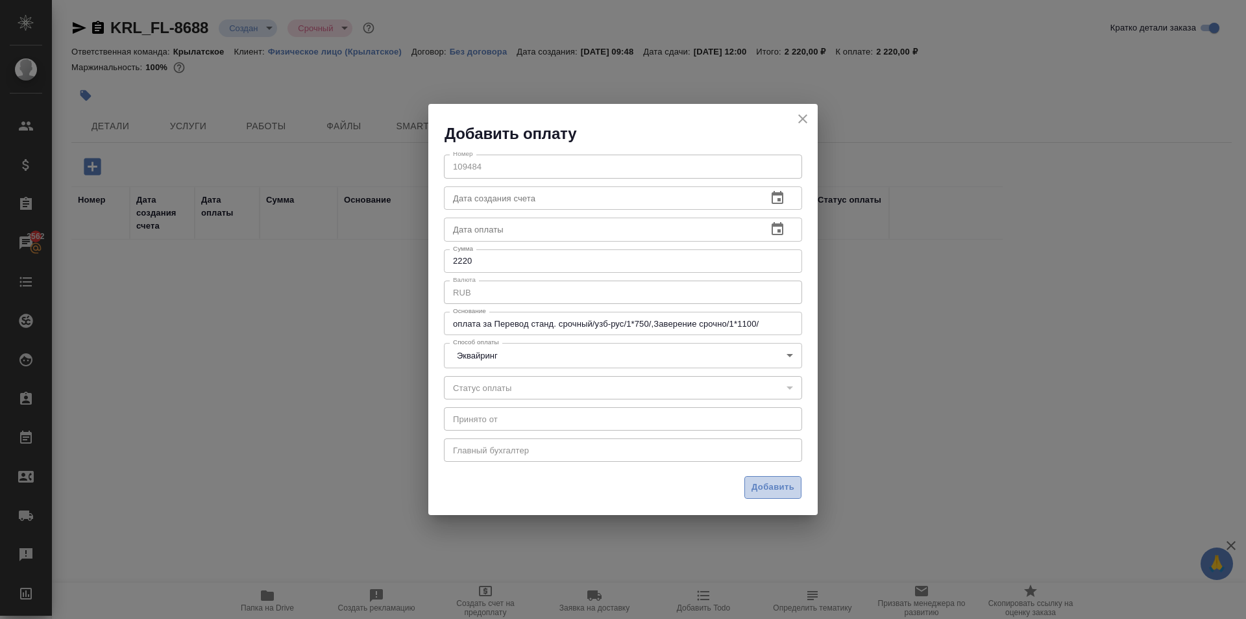
click at [770, 487] on span "Добавить" at bounding box center [773, 487] width 43 height 15
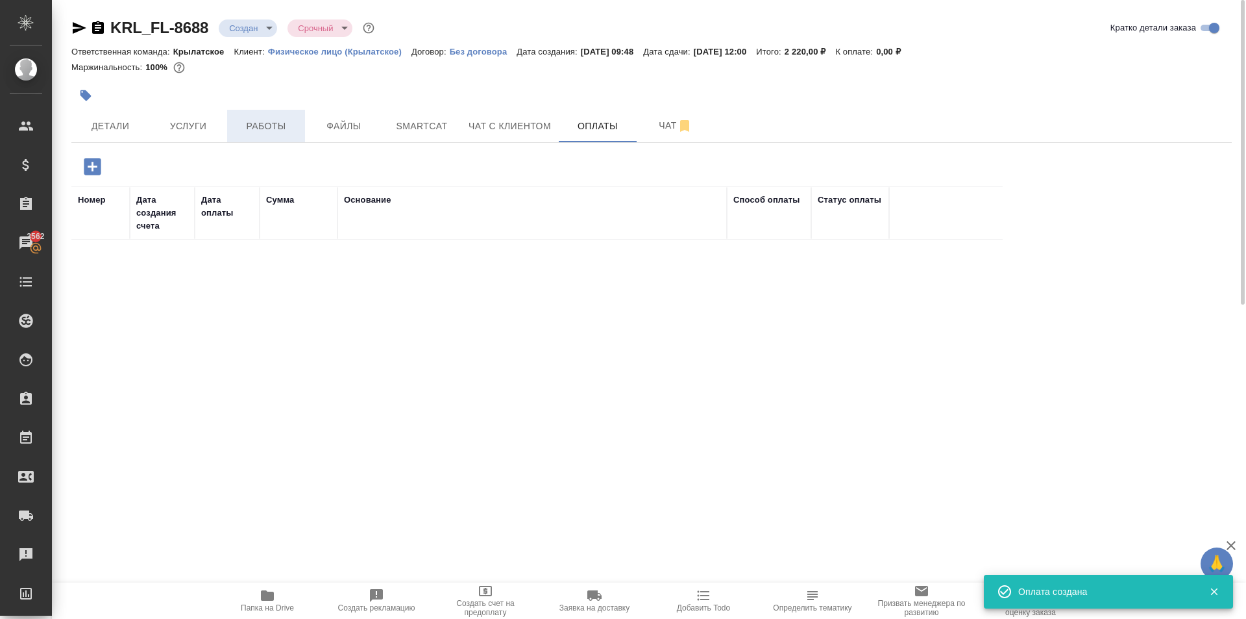
click at [274, 129] on span "Работы" at bounding box center [266, 126] width 62 height 16
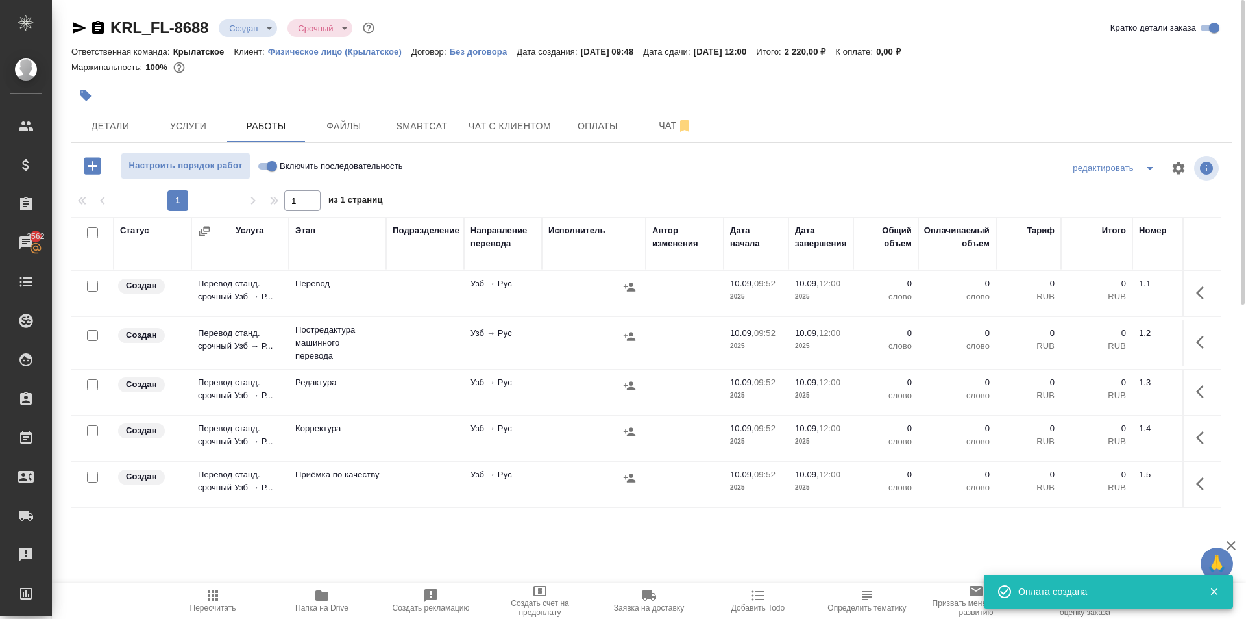
click at [264, 169] on input "Включить последовательность" at bounding box center [272, 166] width 47 height 16
click at [93, 234] on input "checkbox" at bounding box center [92, 232] width 11 height 11
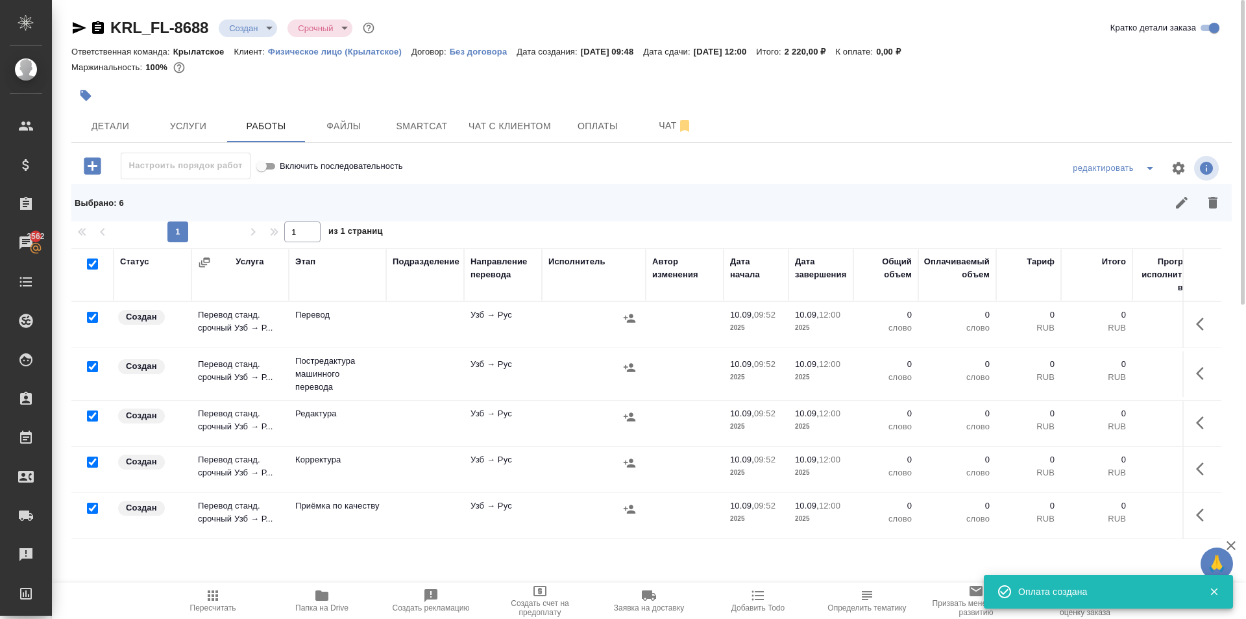
click at [95, 318] on input "checkbox" at bounding box center [92, 317] width 11 height 11
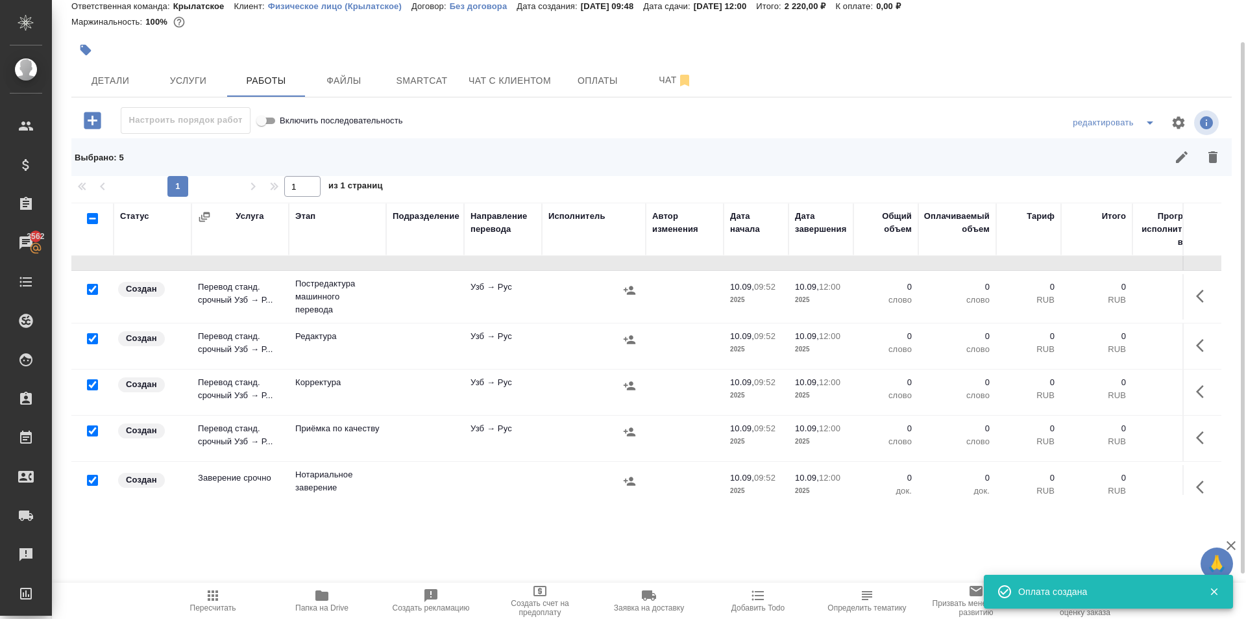
scroll to position [61, 0]
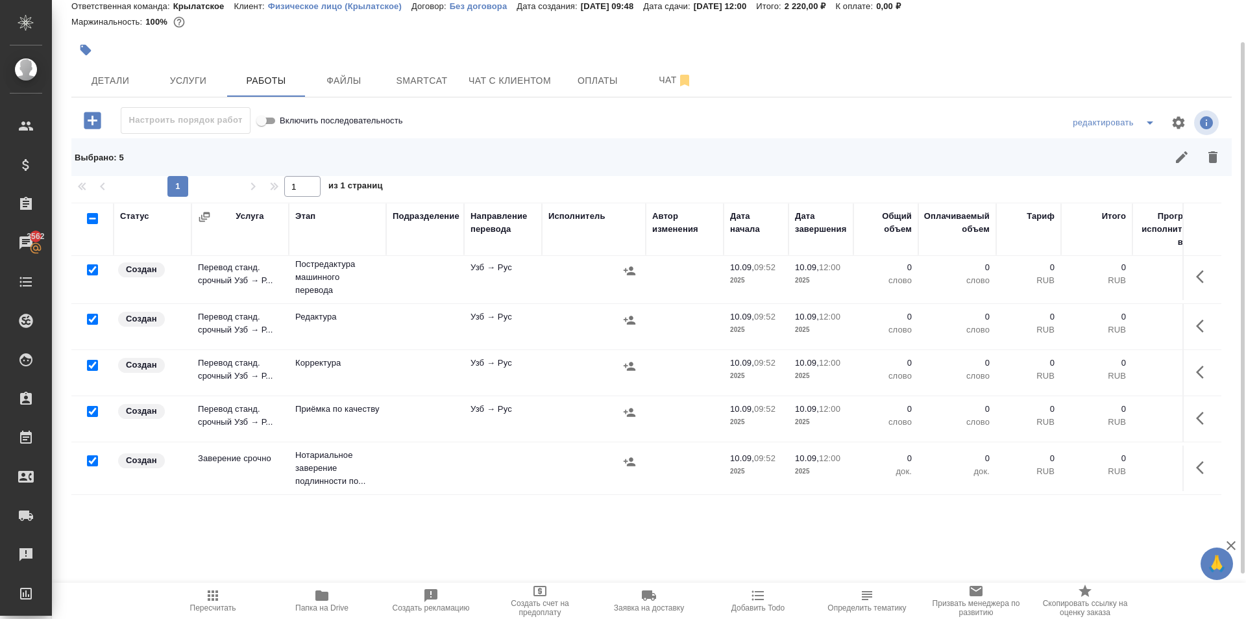
click at [90, 455] on input "checkbox" at bounding box center [92, 460] width 11 height 11
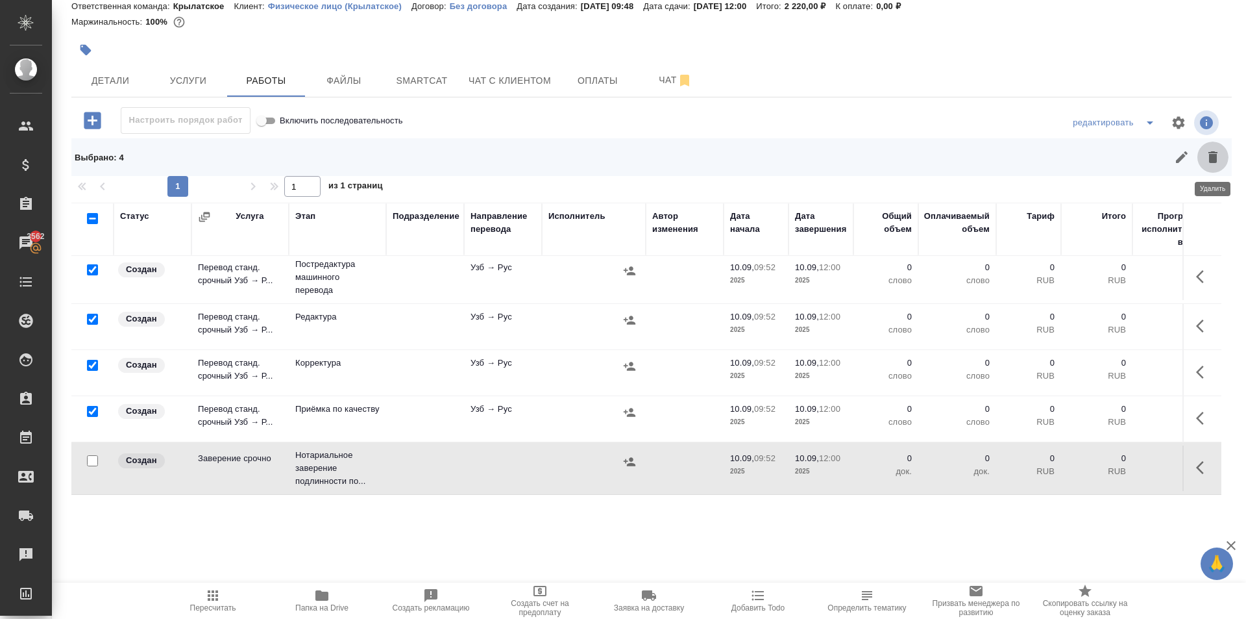
drag, startPoint x: 1221, startPoint y: 164, endPoint x: 1165, endPoint y: 201, distance: 67.0
click at [1219, 164] on button "button" at bounding box center [1213, 157] width 31 height 31
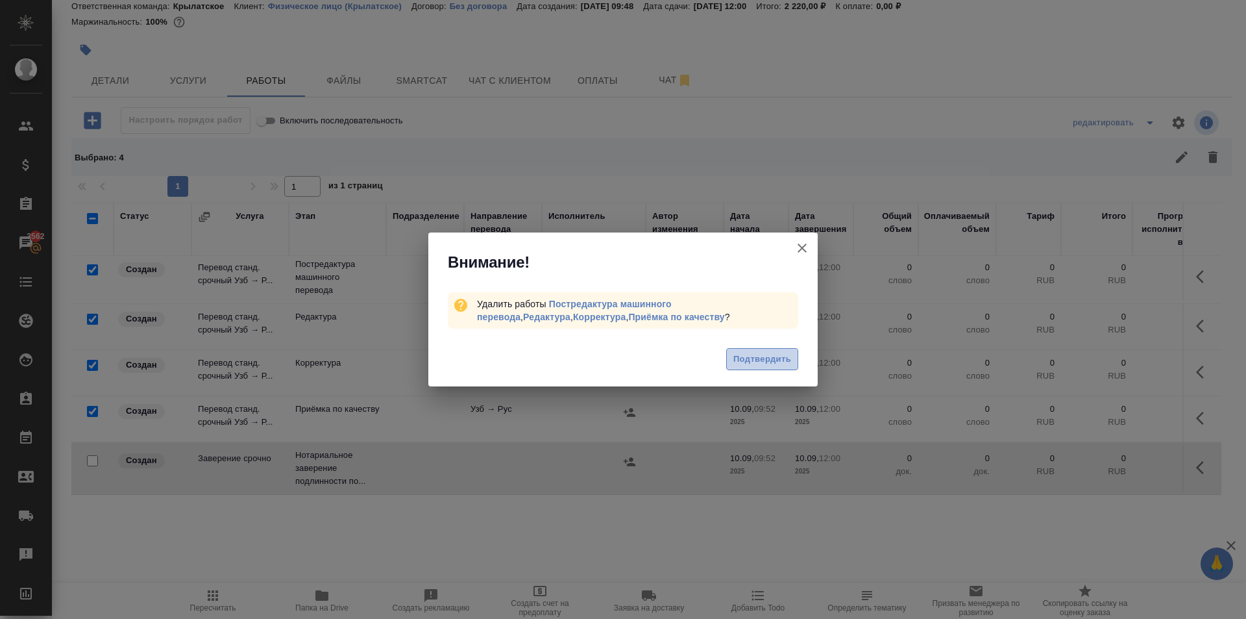
click at [738, 354] on span "Подтвердить" at bounding box center [762, 359] width 58 height 15
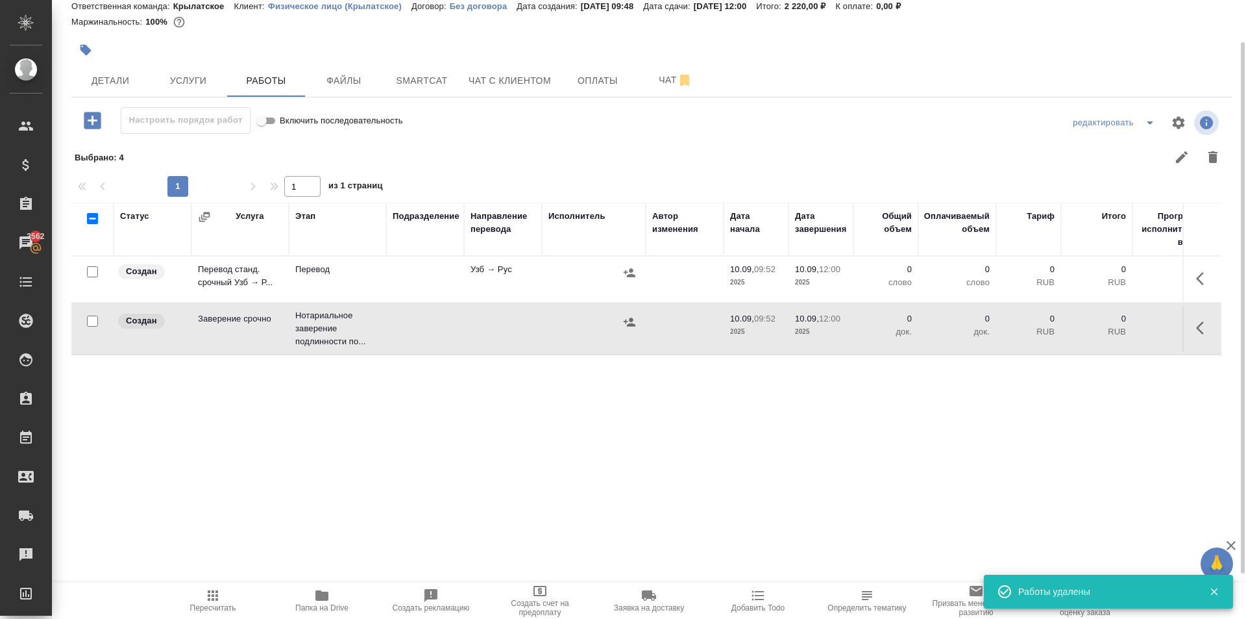
scroll to position [0, 0]
click at [1200, 276] on icon "button" at bounding box center [1204, 279] width 16 height 16
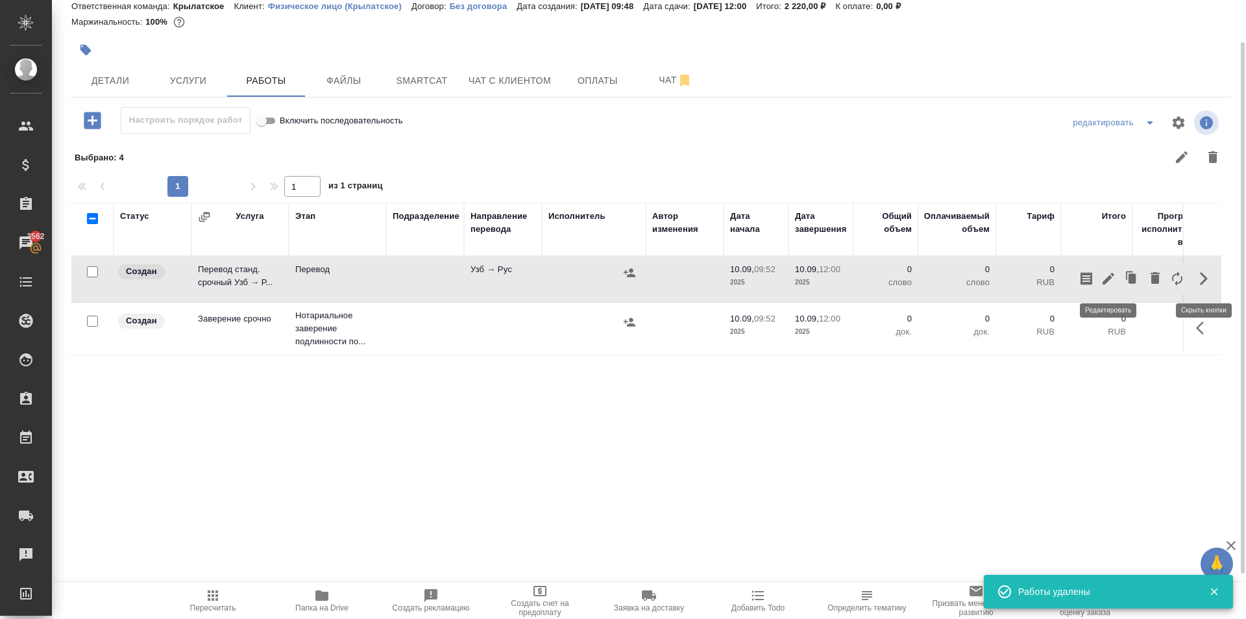
click at [1104, 284] on icon "button" at bounding box center [1109, 279] width 12 height 12
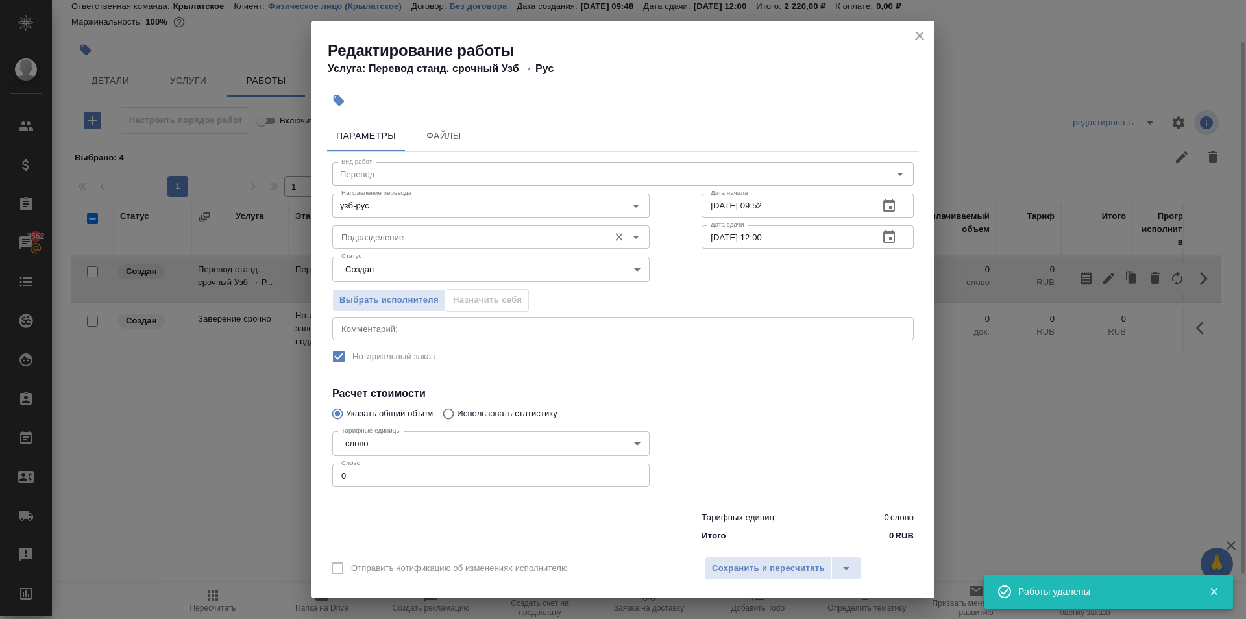
click at [504, 232] on input "Подразделение" at bounding box center [469, 237] width 266 height 16
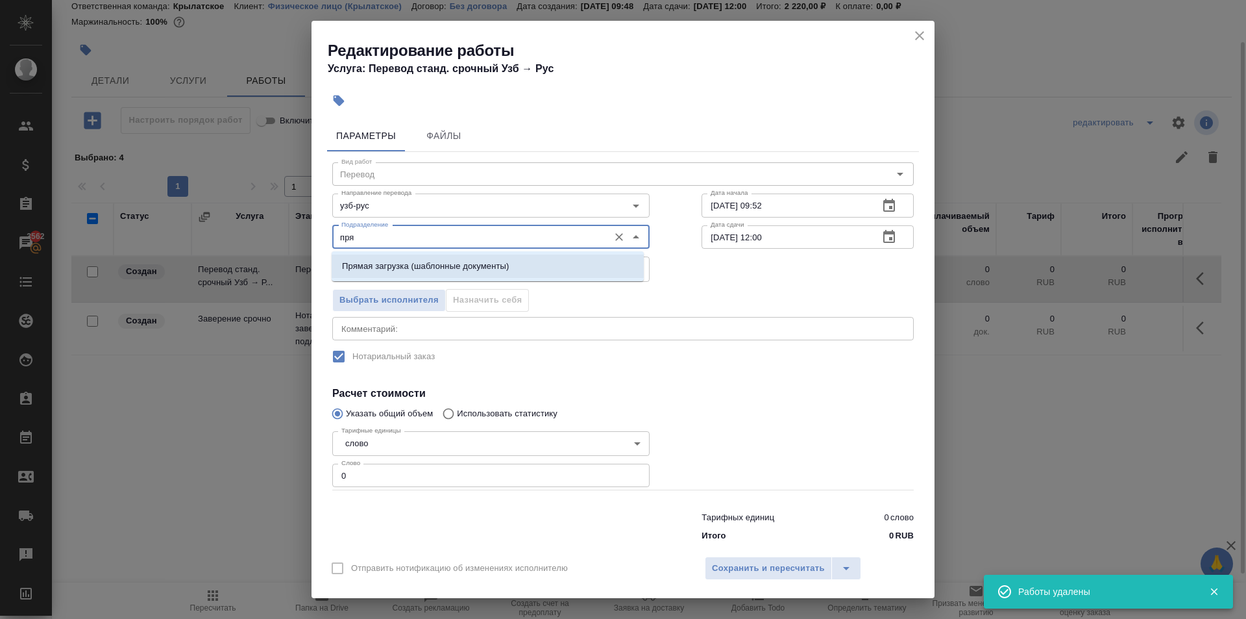
click at [504, 258] on li "Прямая загрузка (шаблонные документы)" at bounding box center [488, 265] width 312 height 23
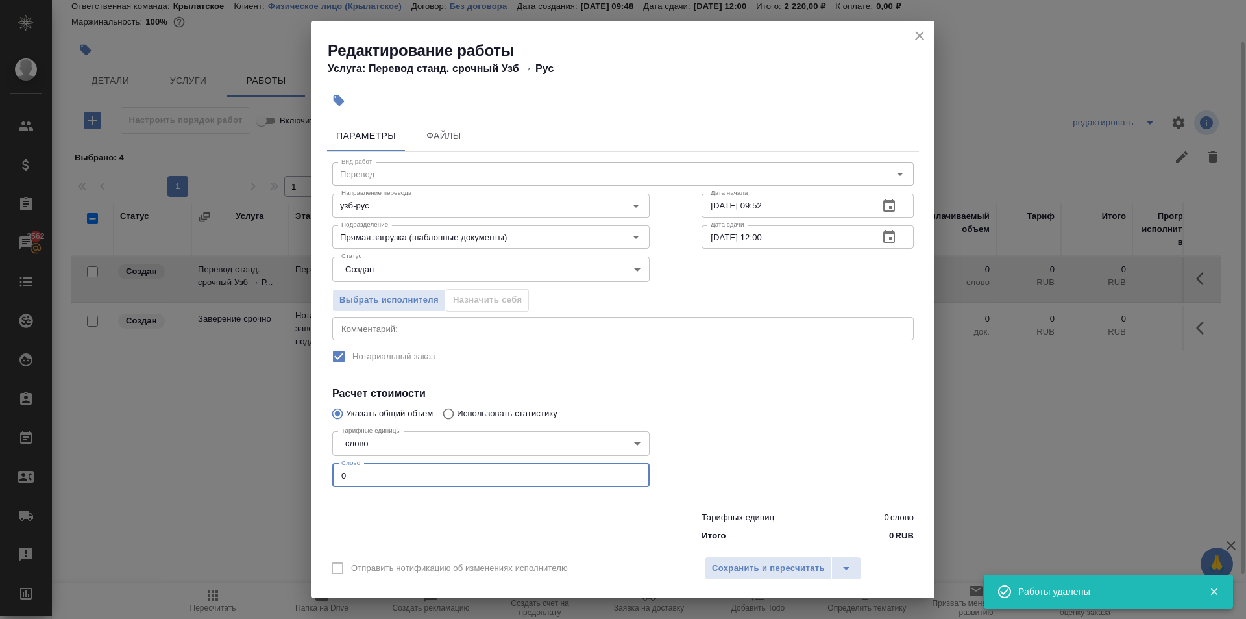
drag, startPoint x: 436, startPoint y: 480, endPoint x: 227, endPoint y: 461, distance: 210.6
click at [227, 461] on div "Редактирование работы Услуга: Перевод станд. срочный Узб → Рус Параметры Файлы …" at bounding box center [623, 309] width 1246 height 619
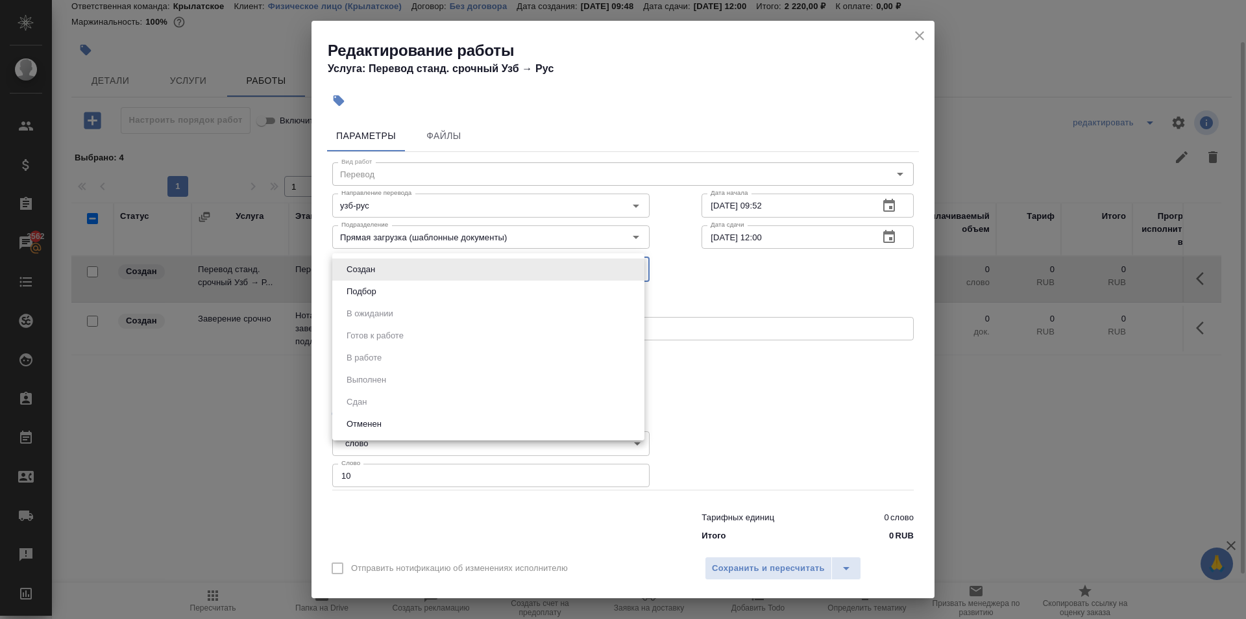
drag, startPoint x: 375, startPoint y: 273, endPoint x: 363, endPoint y: 298, distance: 27.9
click at [374, 275] on body "🙏 .cls-1 fill:#fff; AWATERA Kasymov Timur Клиенты Спецификации Заказы 3562 Чаты…" at bounding box center [623, 309] width 1246 height 619
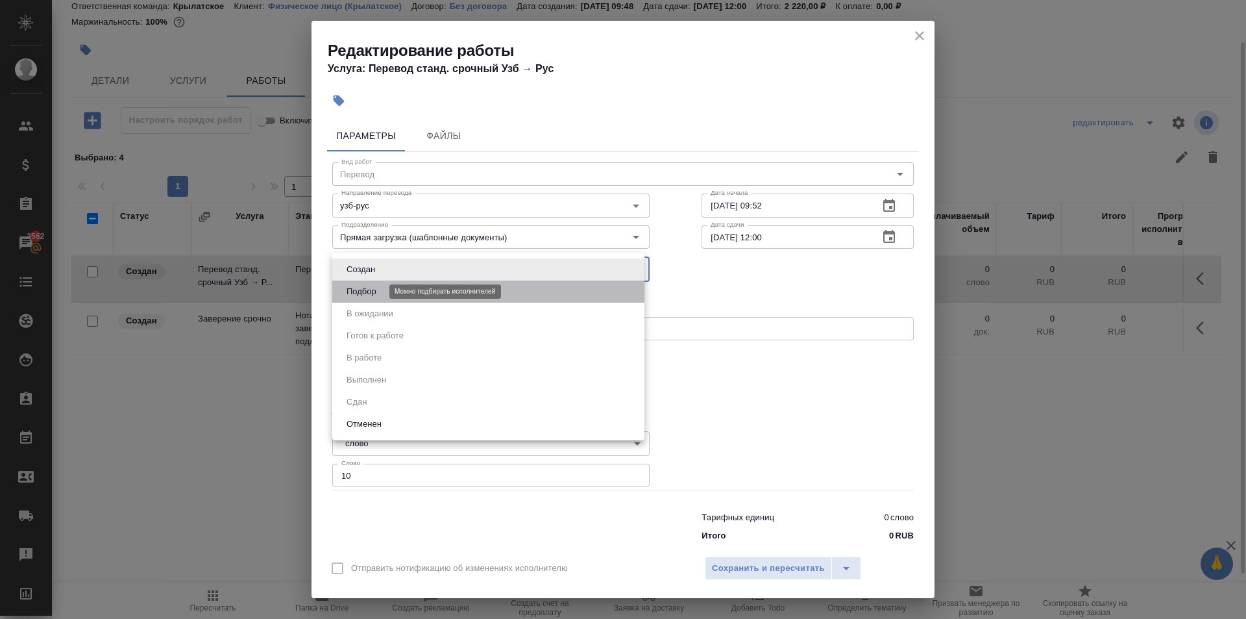
click at [363, 298] on button "Подбор" at bounding box center [362, 291] width 38 height 14
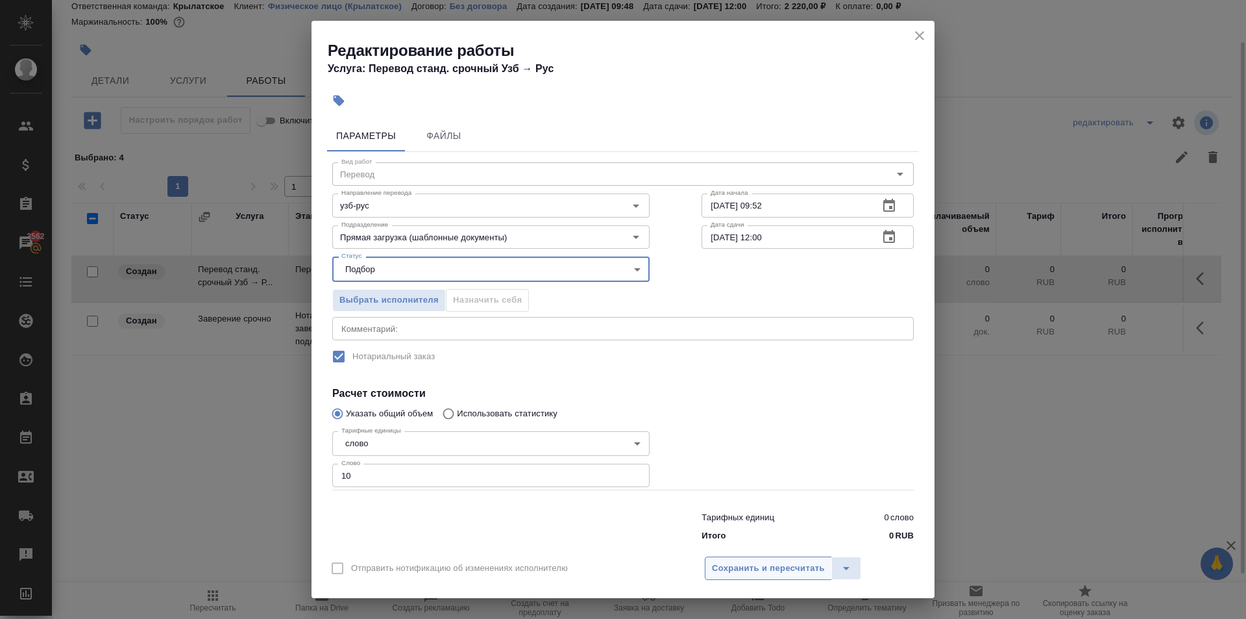
click at [752, 563] on span "Сохранить и пересчитать" at bounding box center [768, 568] width 113 height 15
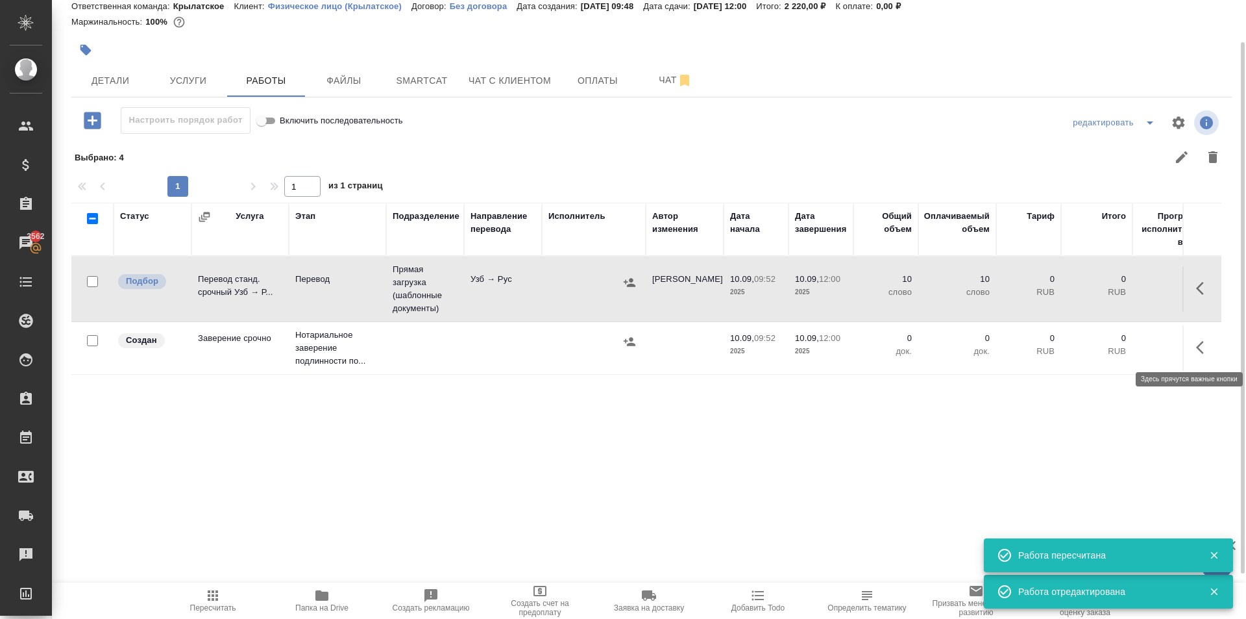
drag, startPoint x: 1207, startPoint y: 346, endPoint x: 1195, endPoint y: 348, distance: 12.5
click at [1207, 346] on icon "button" at bounding box center [1204, 347] width 16 height 16
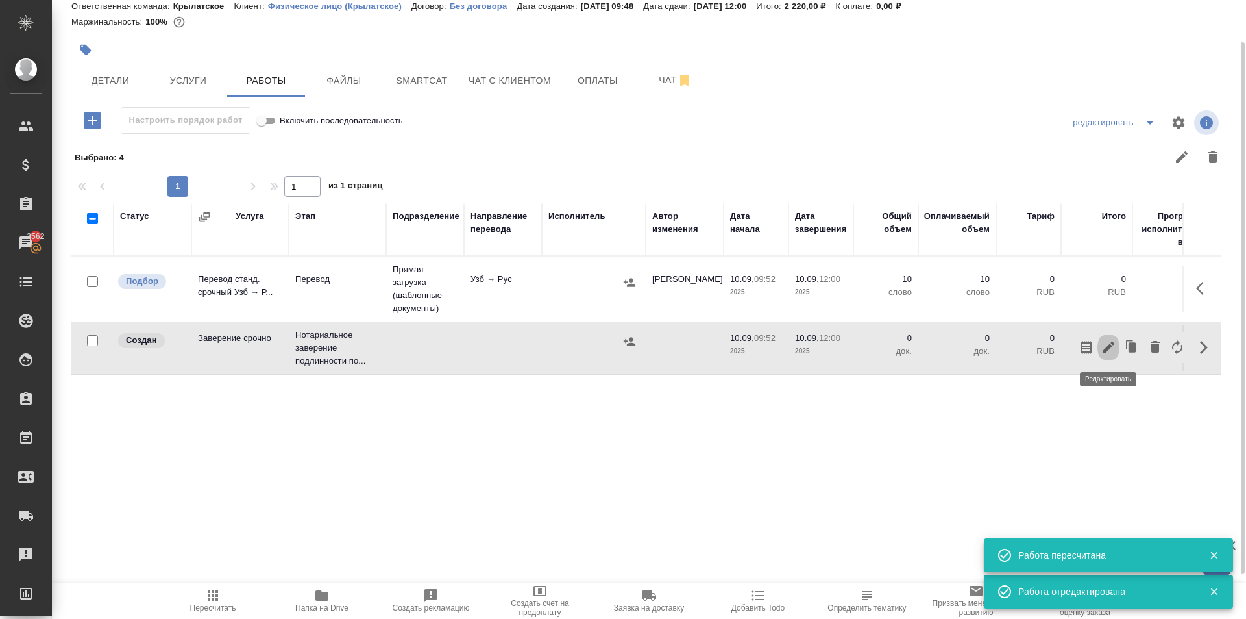
click at [1116, 352] on button "button" at bounding box center [1109, 347] width 22 height 31
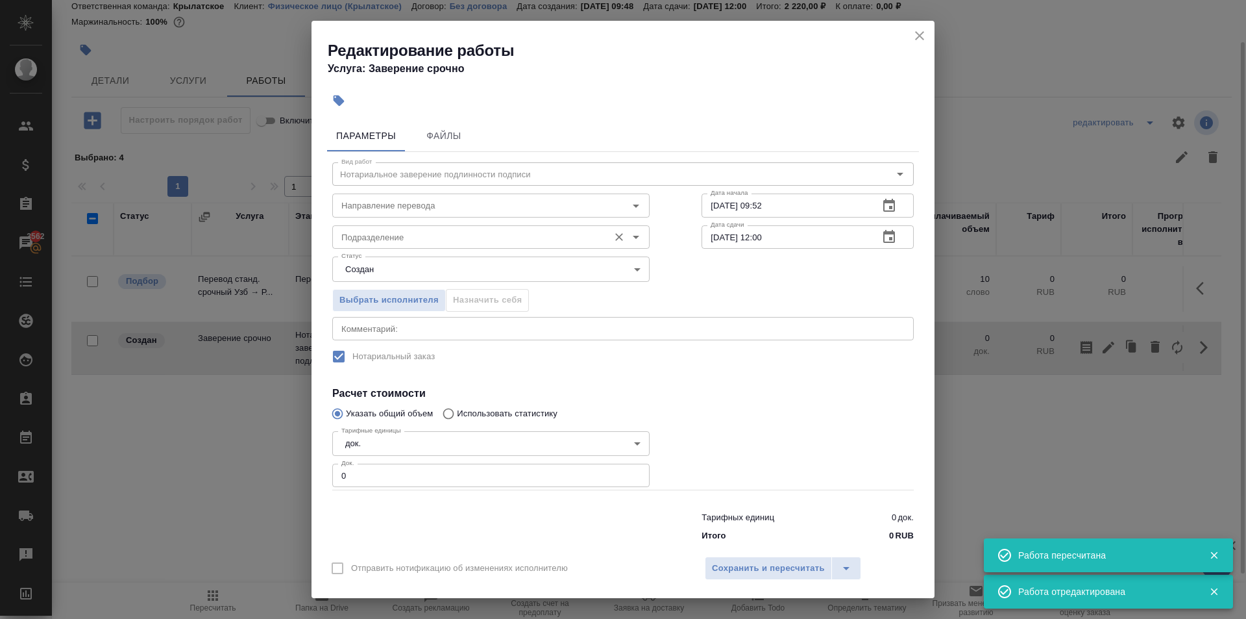
click at [552, 236] on input "Подразделение" at bounding box center [469, 237] width 266 height 16
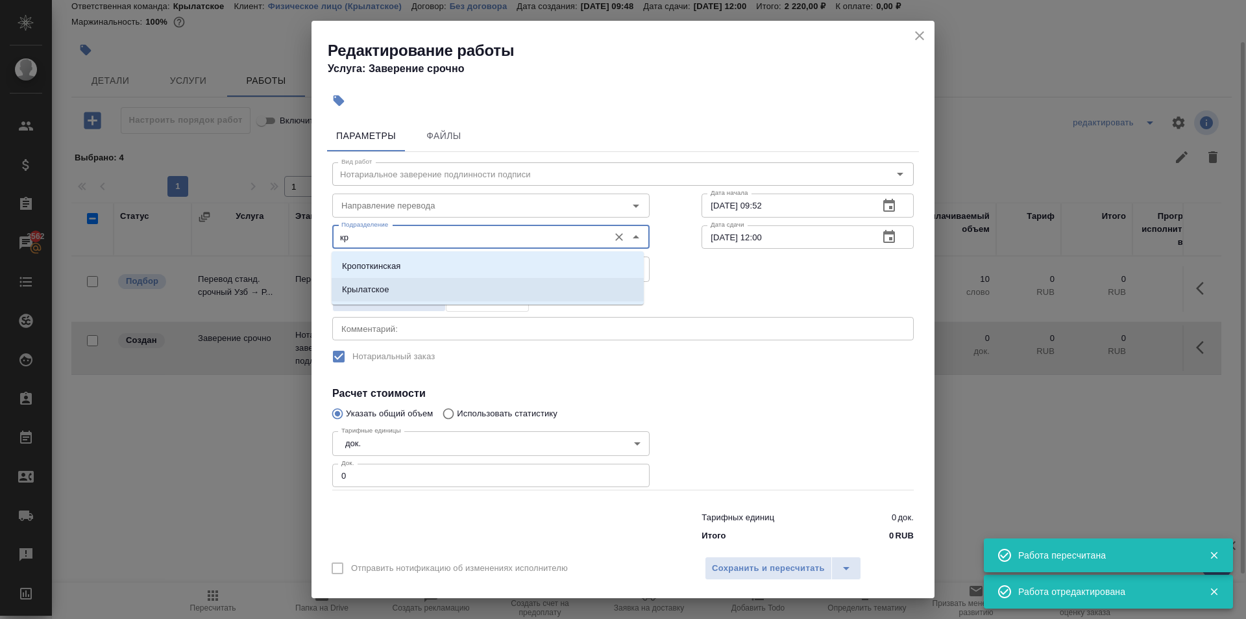
click at [430, 289] on li "Крылатское" at bounding box center [488, 289] width 312 height 23
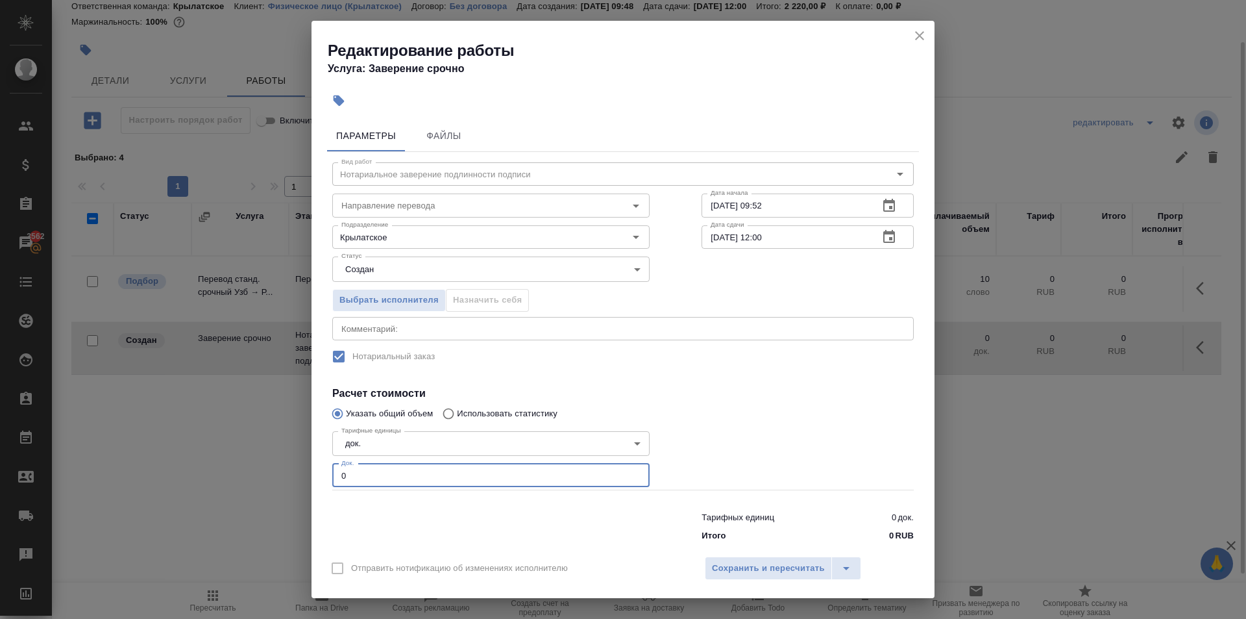
drag, startPoint x: 376, startPoint y: 482, endPoint x: 277, endPoint y: 462, distance: 100.7
click at [277, 462] on div "Редактирование работы Услуга: Заверение срочно Параметры Файлы Вид работ Нотари…" at bounding box center [623, 309] width 1246 height 619
drag, startPoint x: 783, startPoint y: 548, endPoint x: 783, endPoint y: 554, distance: 6.5
click at [783, 549] on div "Отправить нотификацию об изменениях исполнителю Сохранить и пересчитать" at bounding box center [623, 573] width 623 height 50
click at [785, 561] on span "Сохранить и пересчитать" at bounding box center [768, 568] width 113 height 15
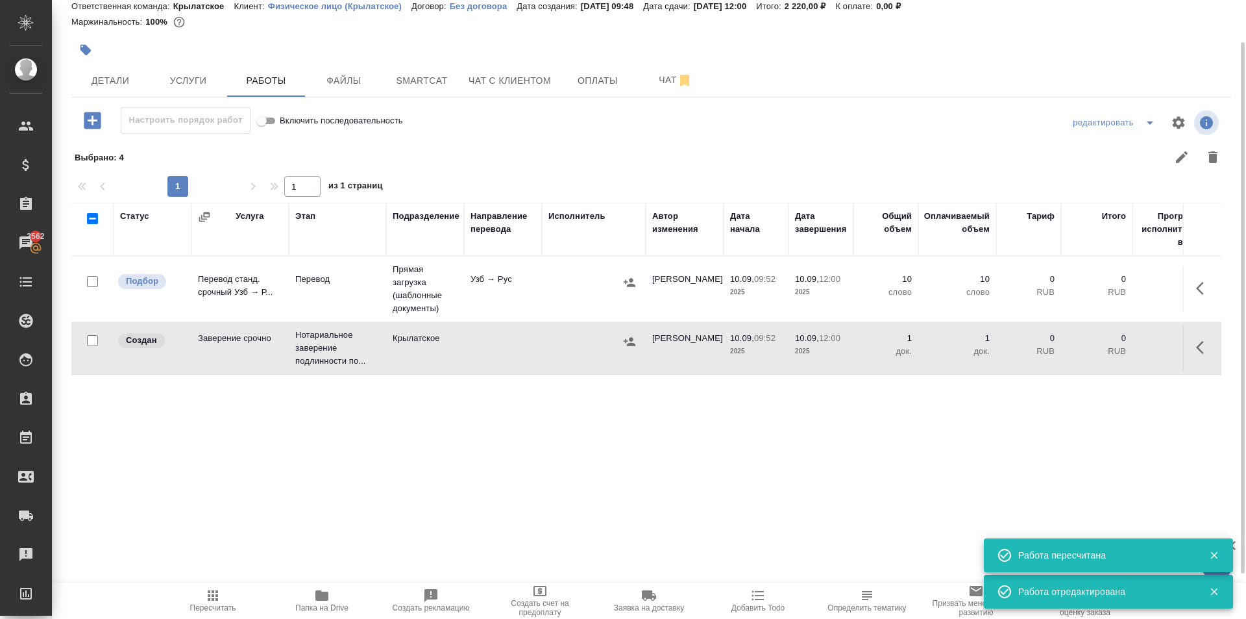
click at [631, 340] on icon "button" at bounding box center [630, 341] width 12 height 8
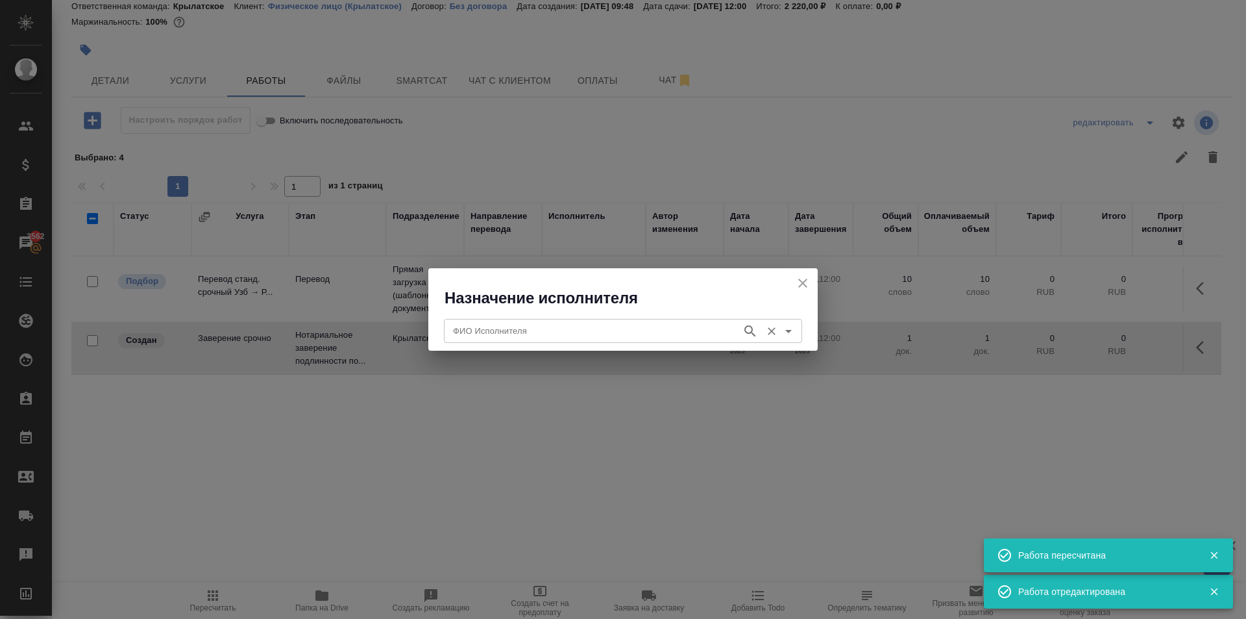
click at [570, 329] on input "ФИО Исполнителя" at bounding box center [592, 331] width 288 height 16
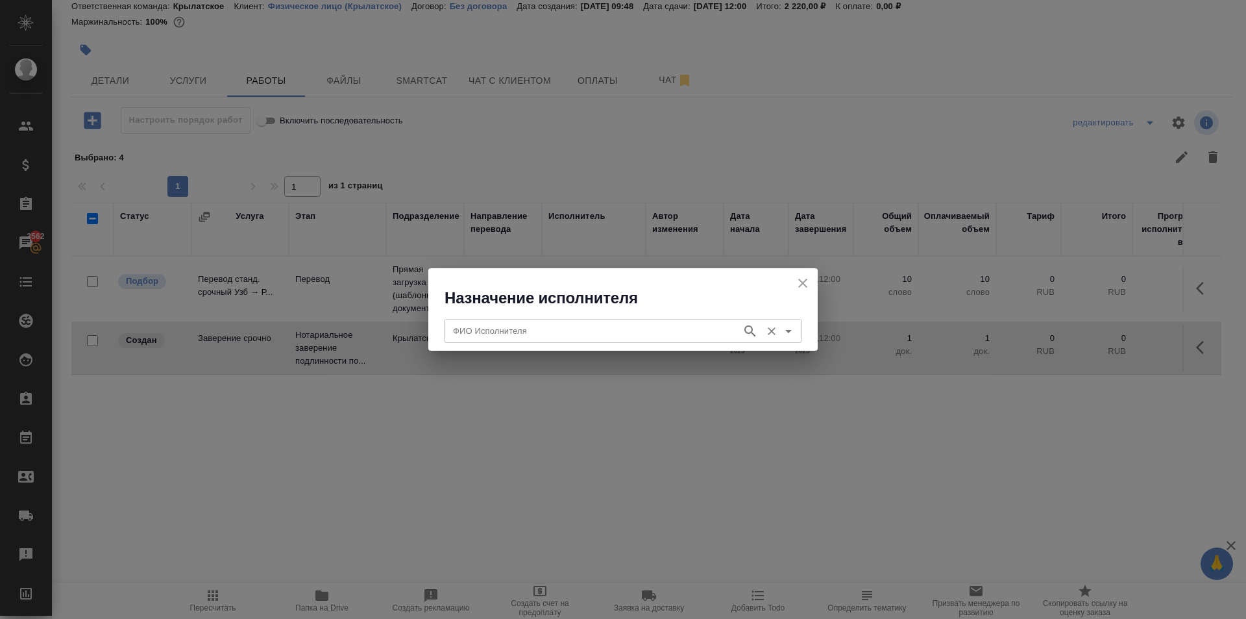
click at [550, 327] on input "ФИО Исполнителя" at bounding box center [592, 331] width 288 height 16
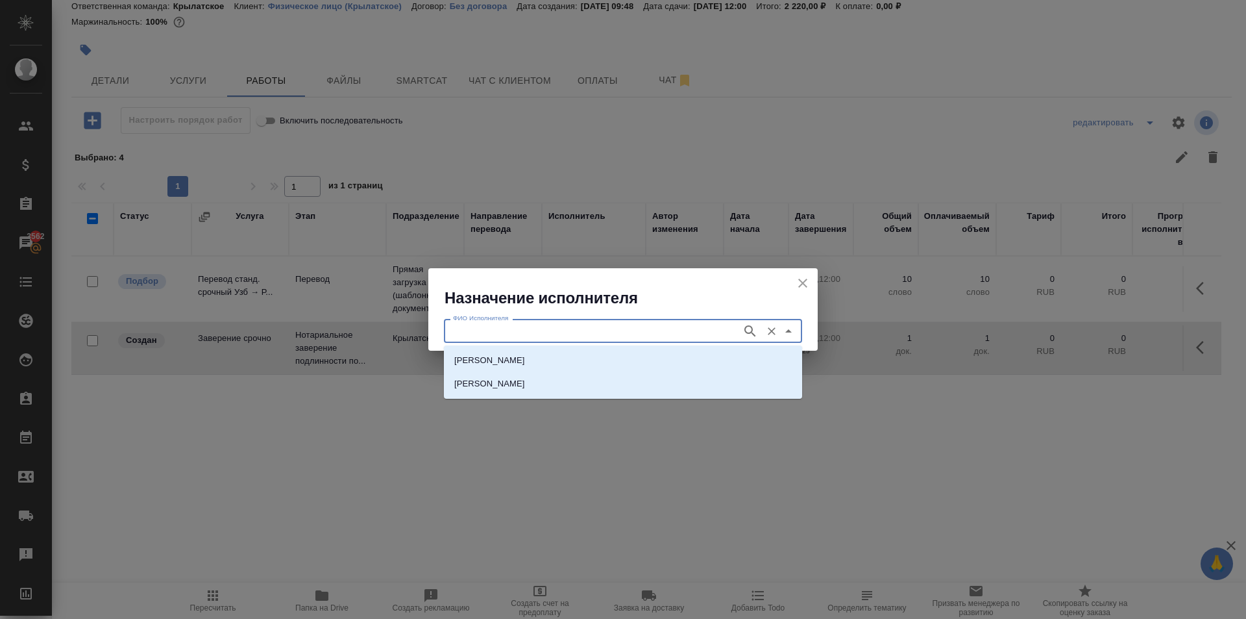
click at [545, 352] on li "[PERSON_NAME]" at bounding box center [623, 360] width 358 height 23
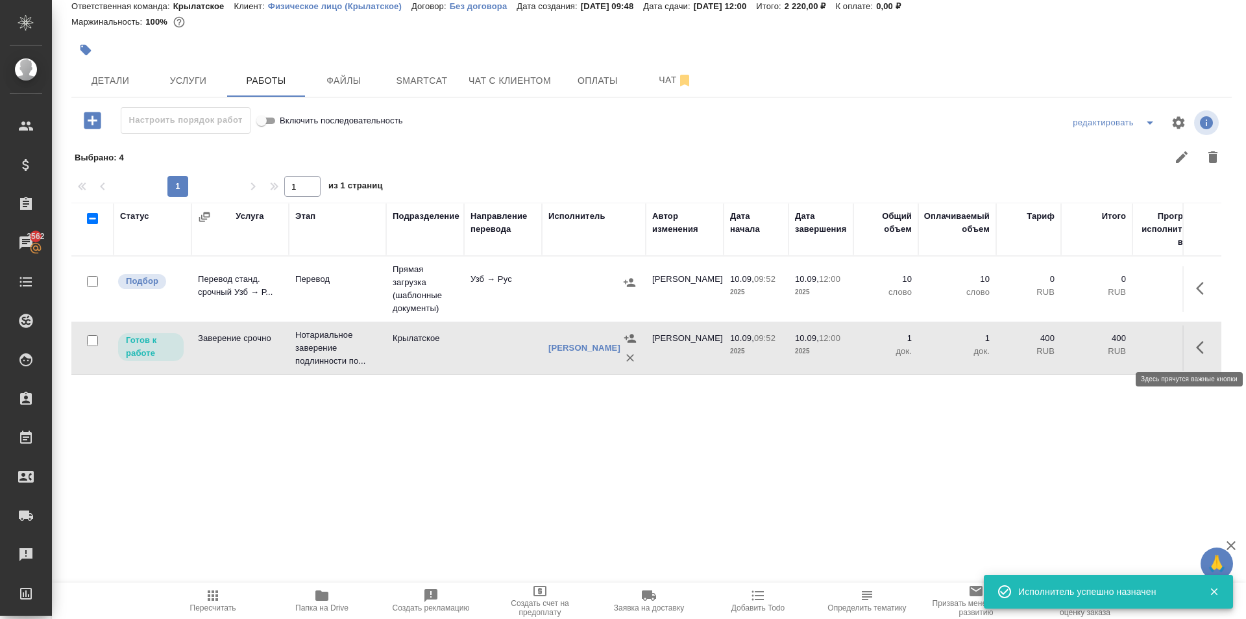
click at [1194, 352] on button "button" at bounding box center [1203, 347] width 31 height 31
click at [1114, 343] on icon "button" at bounding box center [1109, 347] width 12 height 12
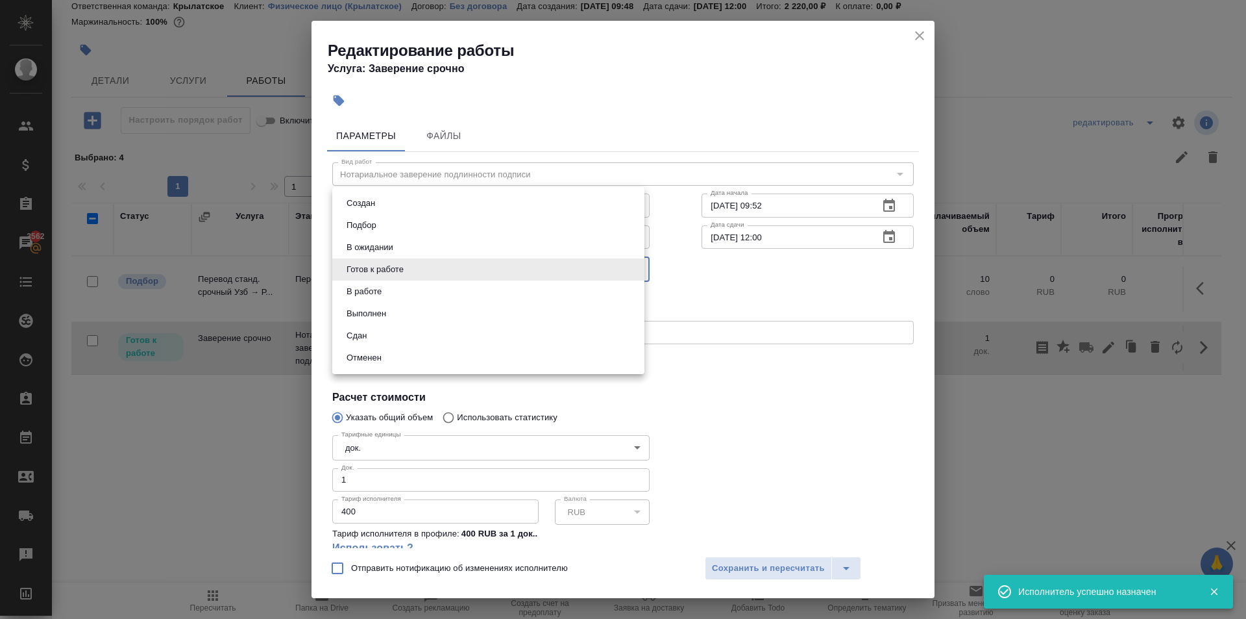
click at [423, 276] on body "🙏 .cls-1 fill:#fff; AWATERA Kasymov Timur Клиенты Спецификации Заказы 3562 Чаты…" at bounding box center [623, 309] width 1246 height 619
drag, startPoint x: 376, startPoint y: 334, endPoint x: 548, endPoint y: 451, distance: 207.9
click at [375, 335] on li "Сдан" at bounding box center [488, 336] width 312 height 22
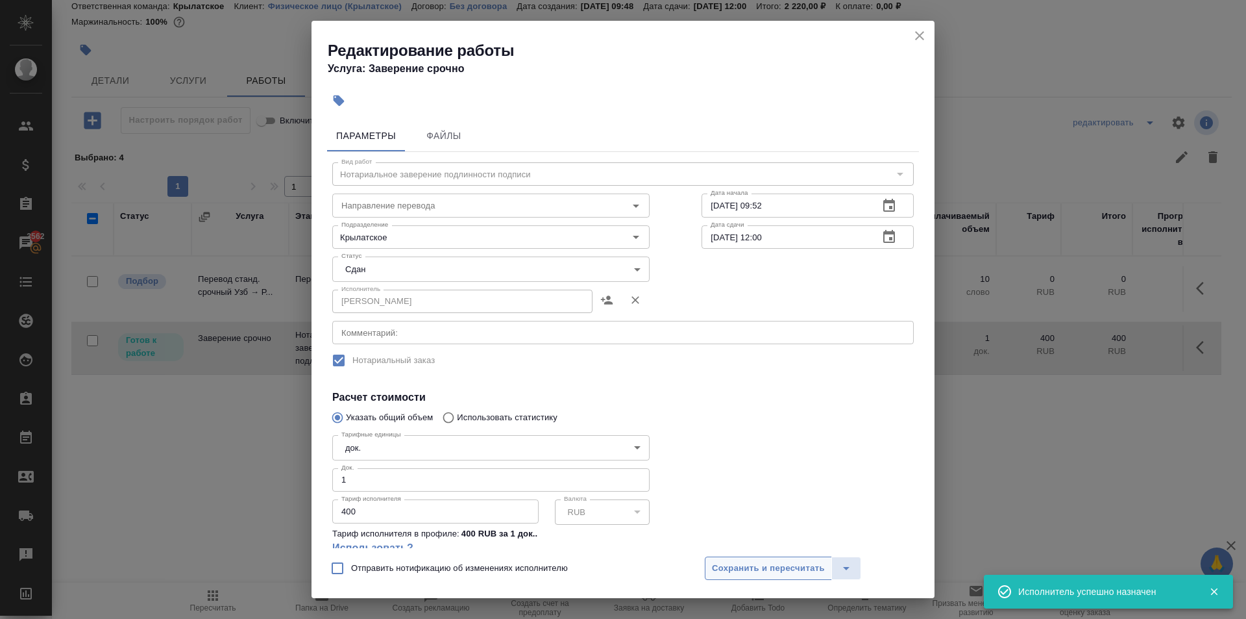
click at [768, 579] on div "Отправить нотификацию об изменениях исполнителю Сохранить и пересчитать" at bounding box center [623, 573] width 623 height 50
drag, startPoint x: 758, startPoint y: 571, endPoint x: 710, endPoint y: 580, distance: 48.9
click at [757, 571] on span "Сохранить и пересчитать" at bounding box center [768, 568] width 113 height 15
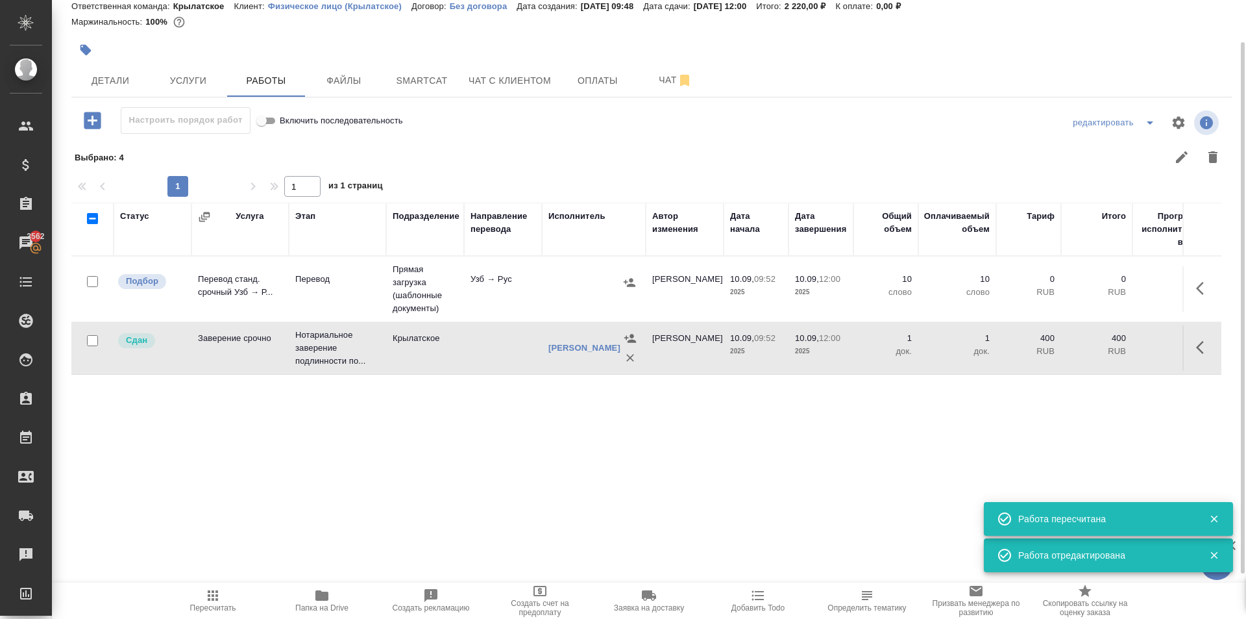
click at [215, 602] on icon "button" at bounding box center [213, 595] width 16 height 16
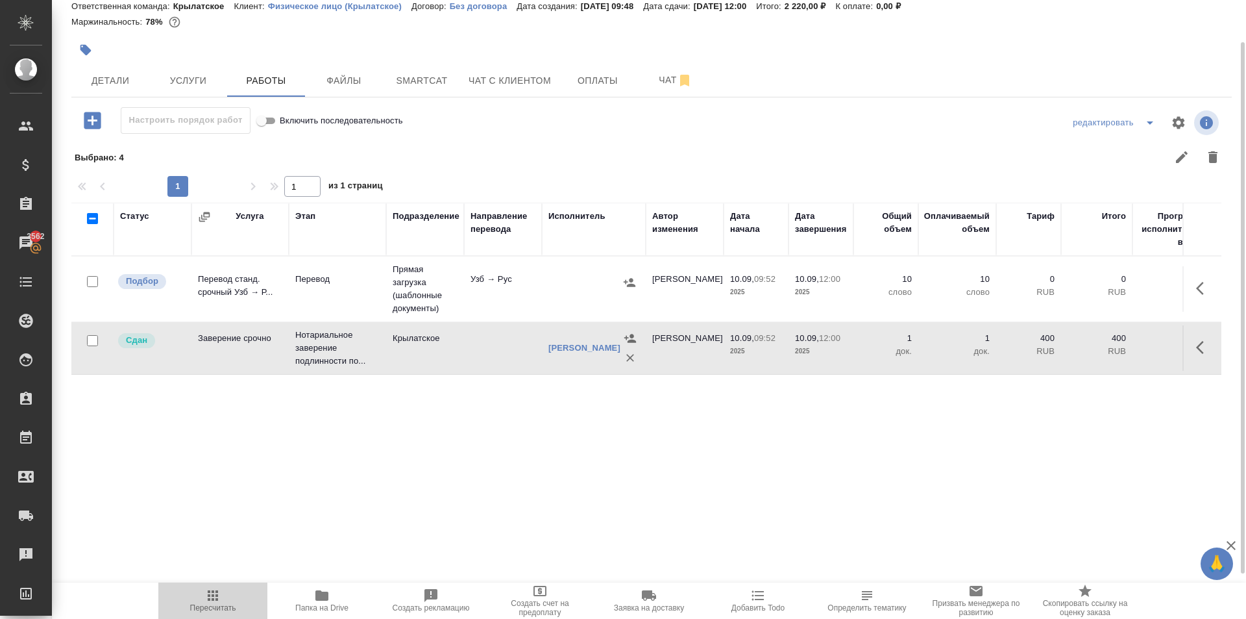
click at [245, 588] on span "Пересчитать" at bounding box center [212, 599] width 93 height 25
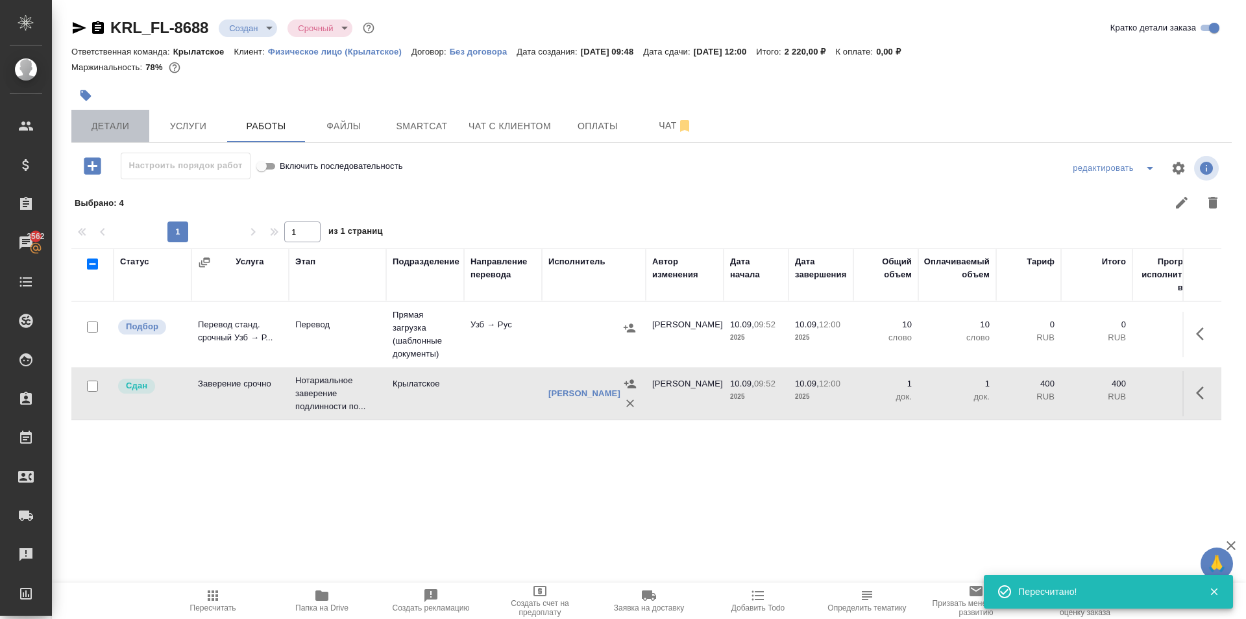
click at [102, 140] on button "Детали" at bounding box center [110, 126] width 78 height 32
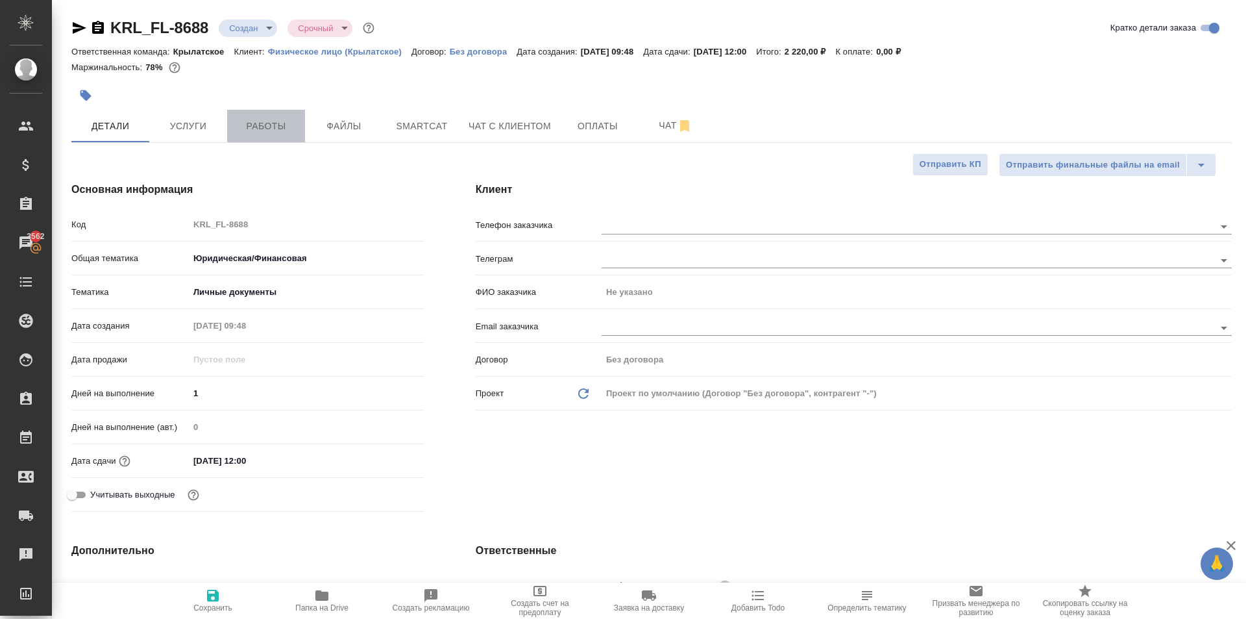
drag, startPoint x: 229, startPoint y: 112, endPoint x: 239, endPoint y: 123, distance: 14.7
click at [236, 120] on button "Работы" at bounding box center [266, 126] width 78 height 32
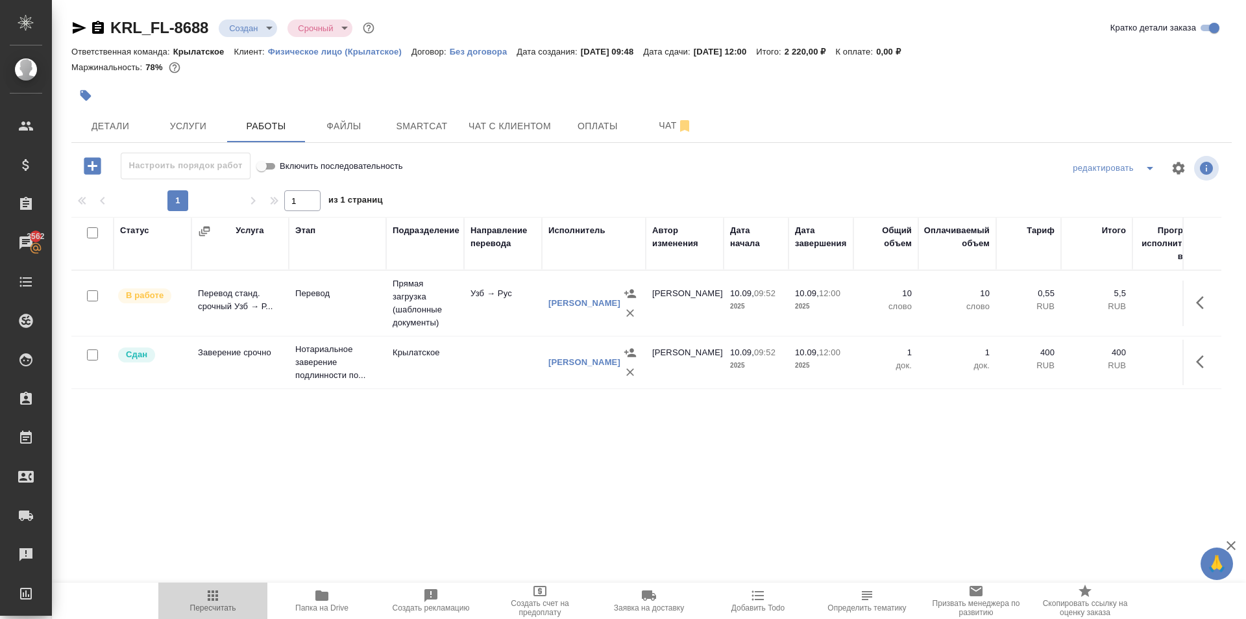
drag, startPoint x: 183, startPoint y: 598, endPoint x: 231, endPoint y: 499, distance: 109.7
click at [184, 598] on span "Пересчитать" at bounding box center [212, 599] width 93 height 25
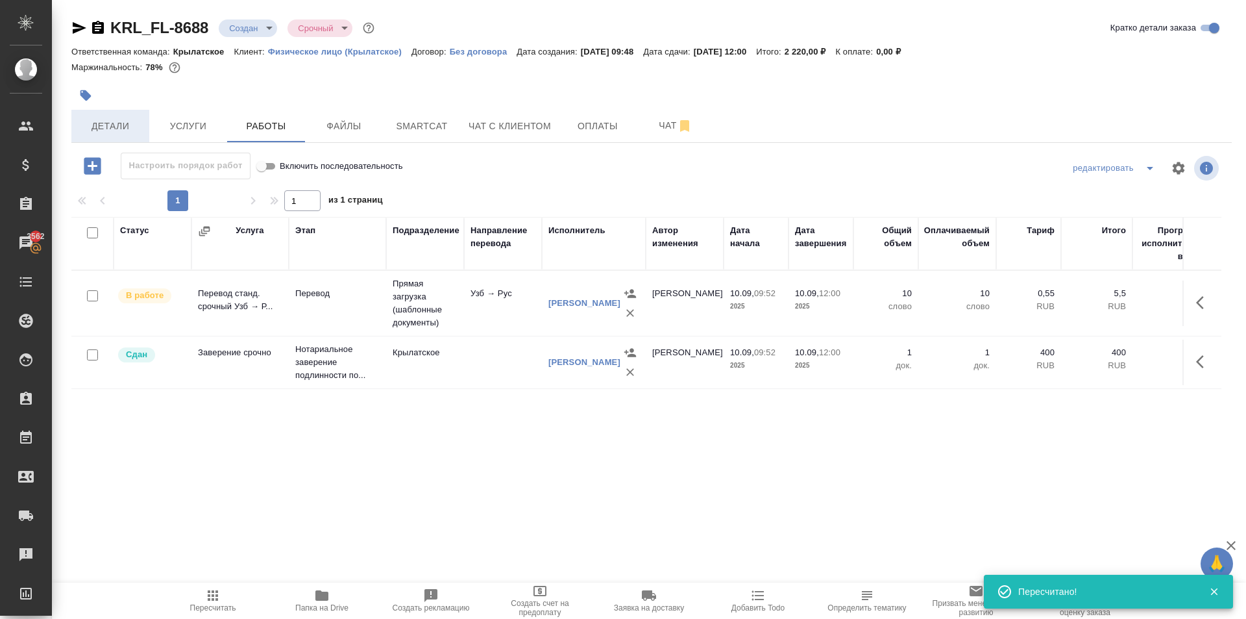
click at [132, 130] on span "Детали" at bounding box center [110, 126] width 62 height 16
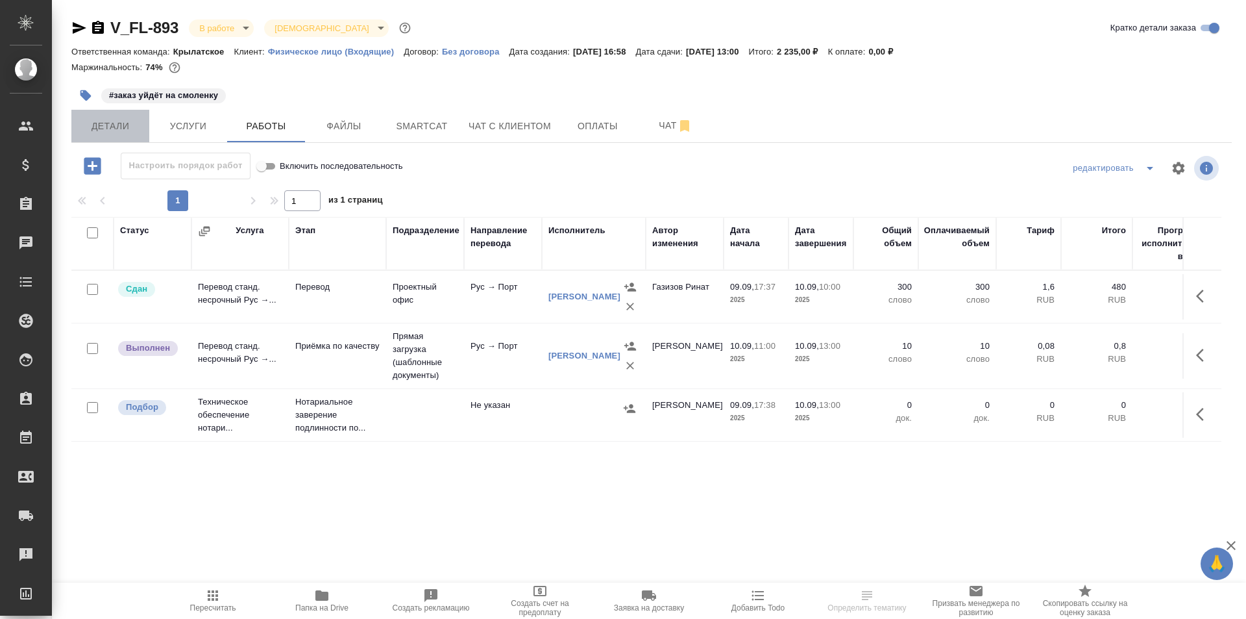
click at [122, 127] on span "Детали" at bounding box center [110, 126] width 62 height 16
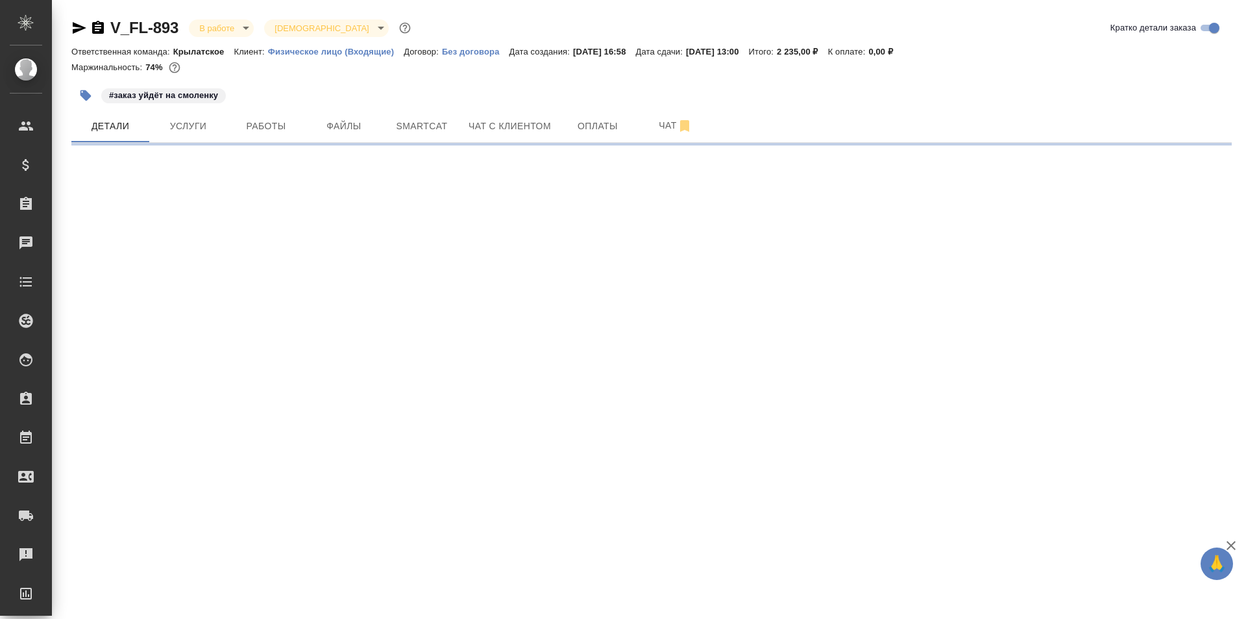
select select "RU"
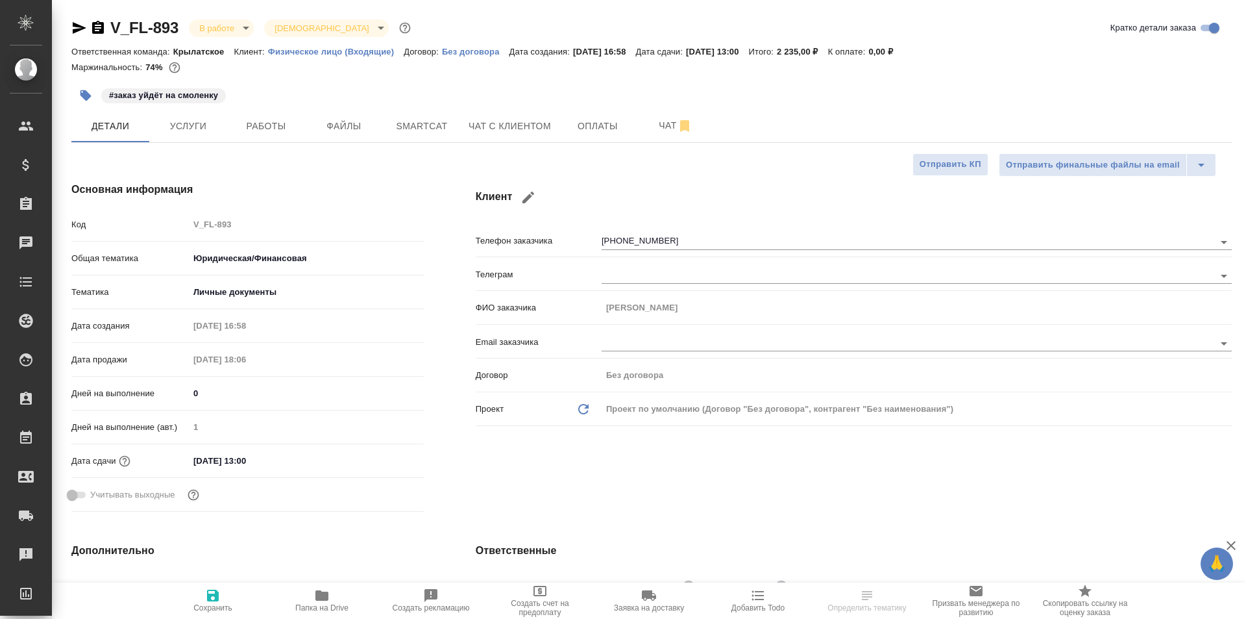
type textarea "x"
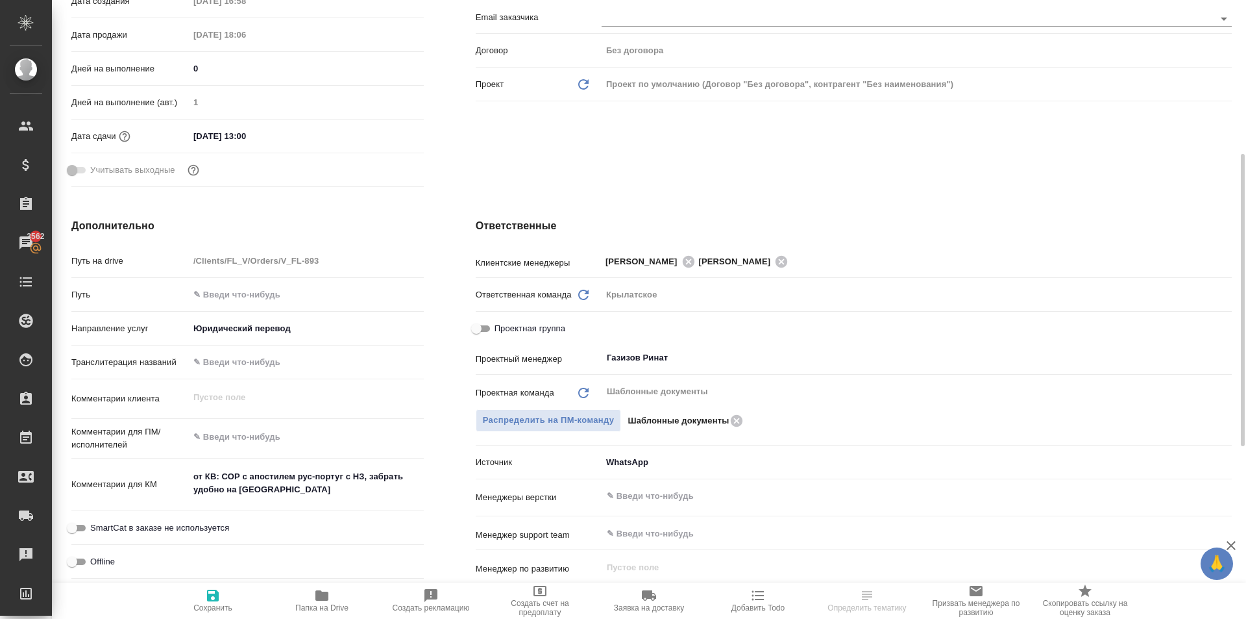
scroll to position [65, 0]
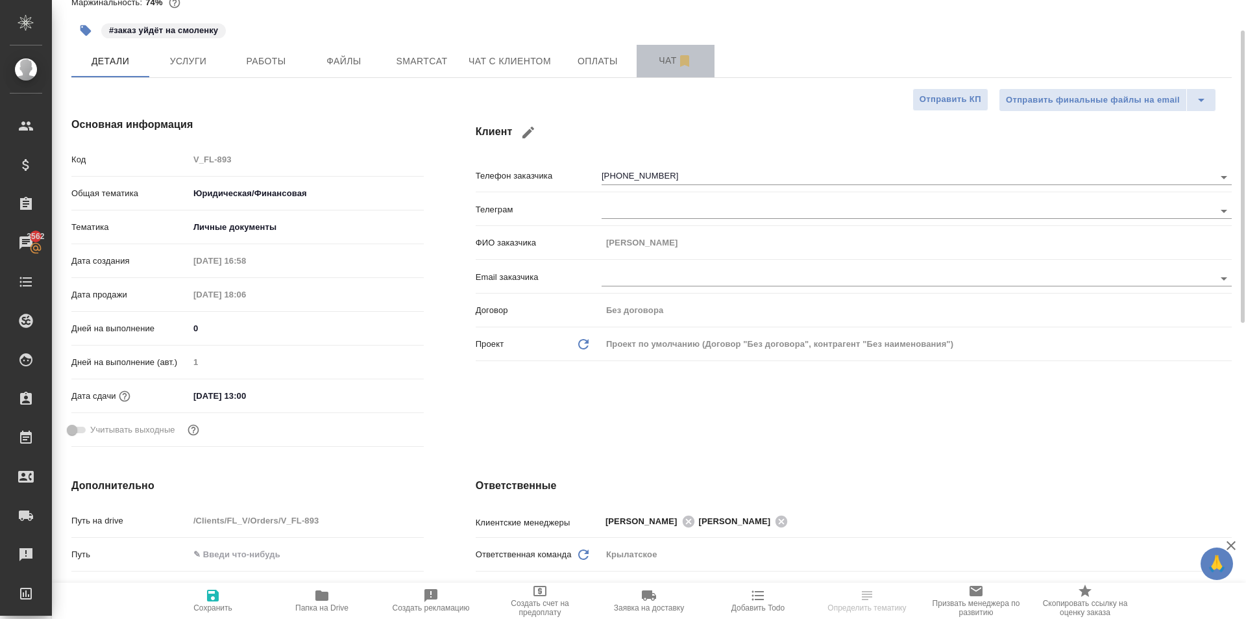
click at [664, 51] on button "Чат" at bounding box center [676, 61] width 78 height 32
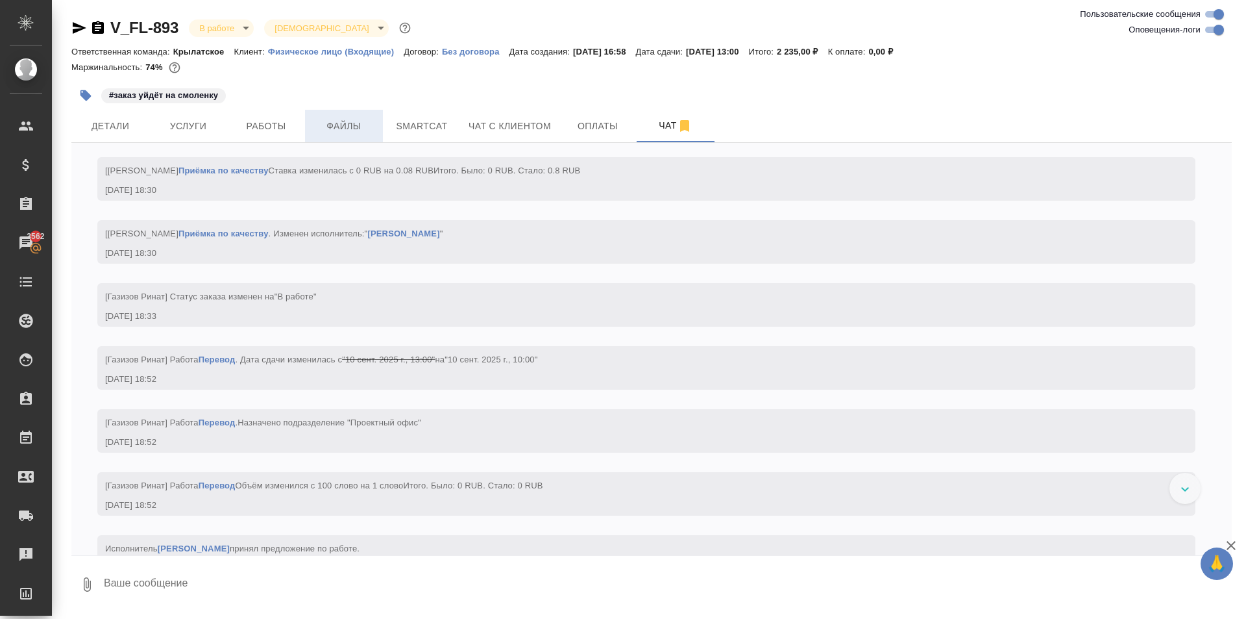
scroll to position [1204, 0]
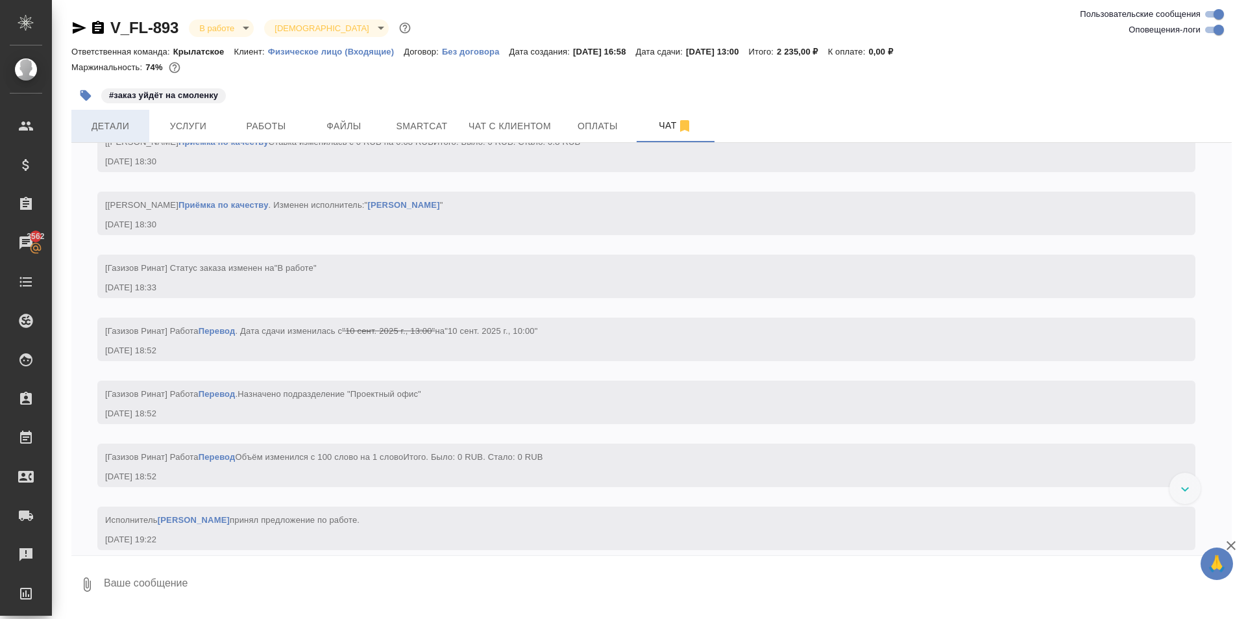
click at [116, 132] on span "Детали" at bounding box center [110, 126] width 62 height 16
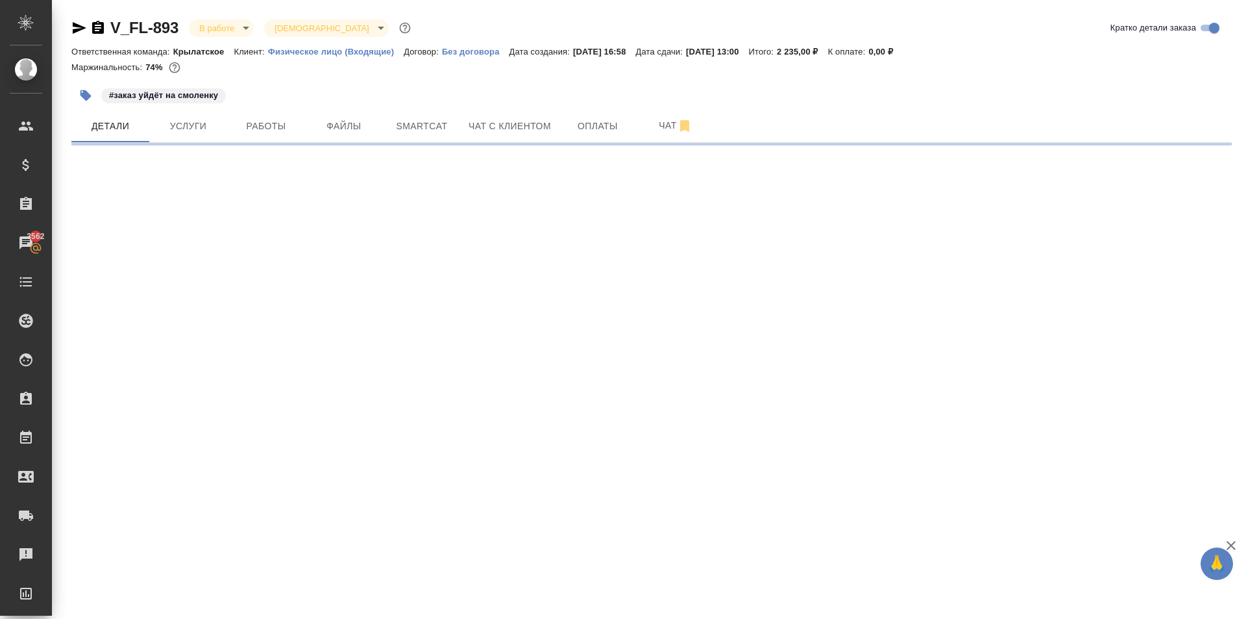
select select "RU"
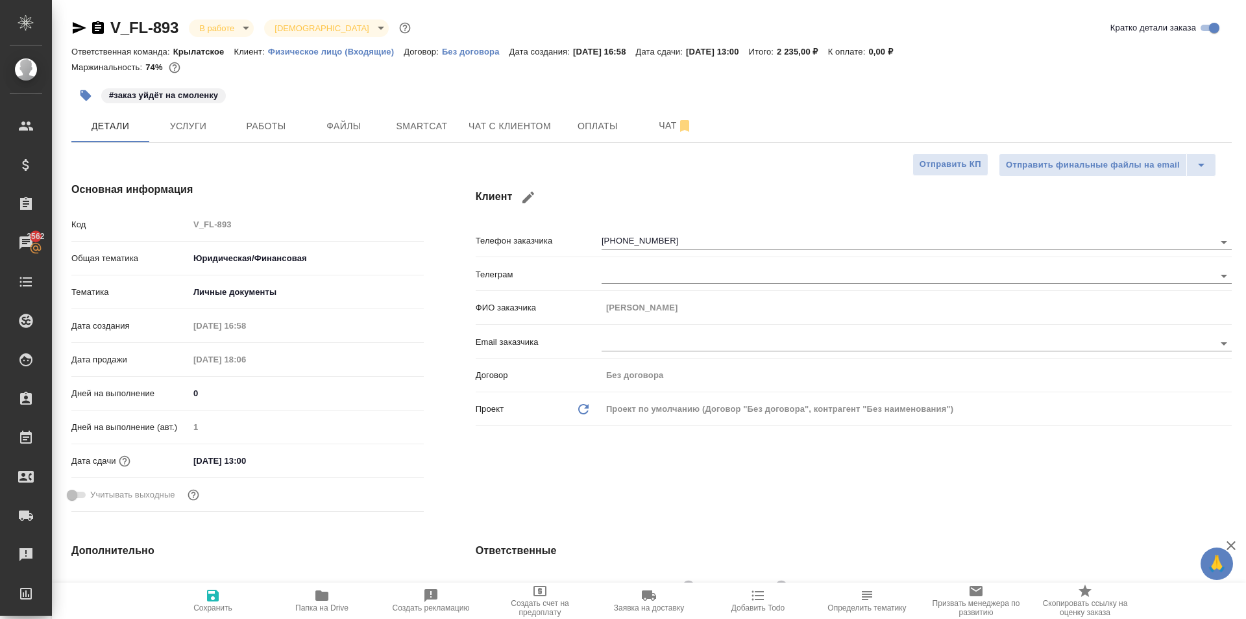
type textarea "x"
click at [527, 140] on button "Чат с клиентом" at bounding box center [510, 126] width 98 height 32
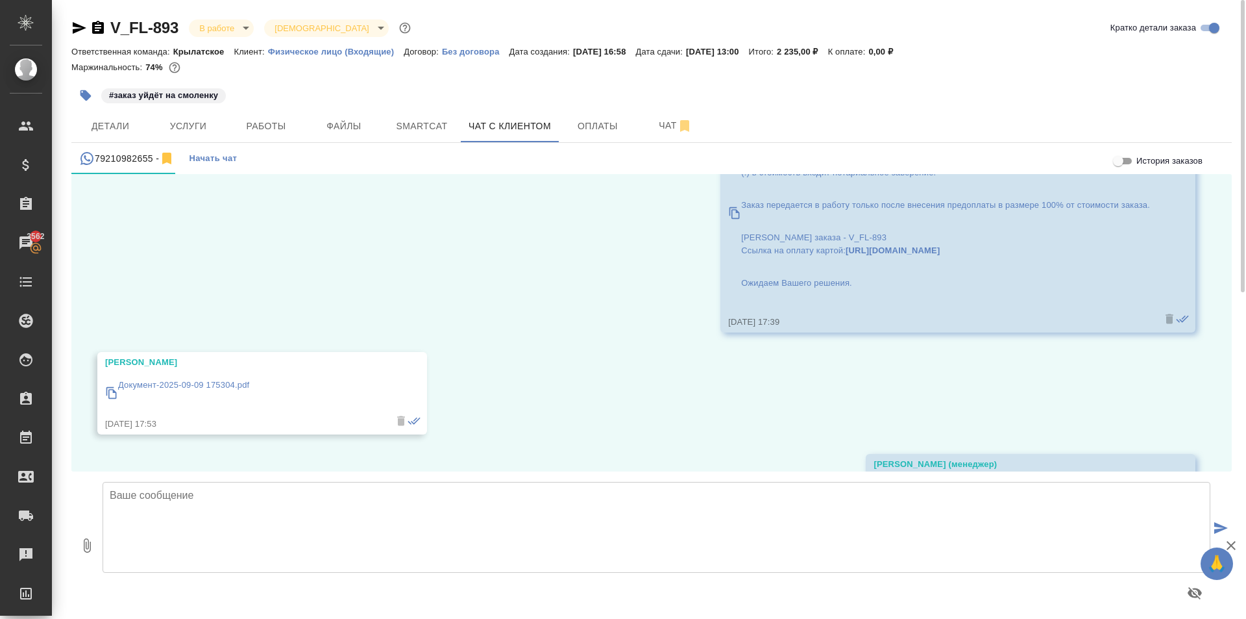
scroll to position [1502, 0]
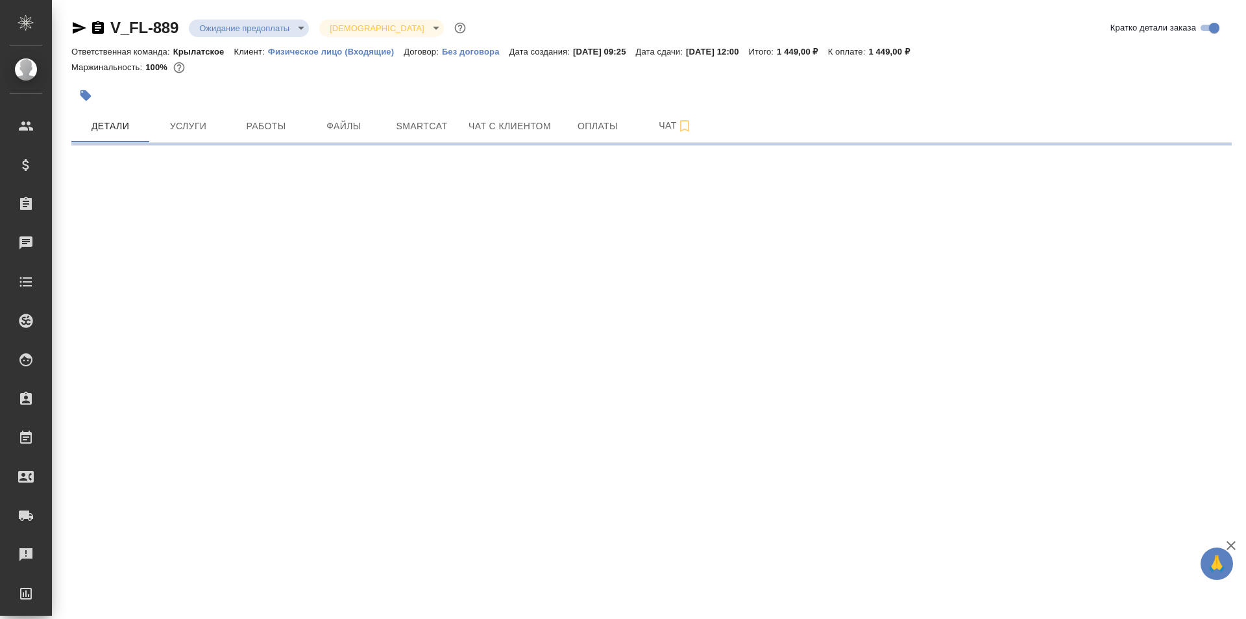
select select "RU"
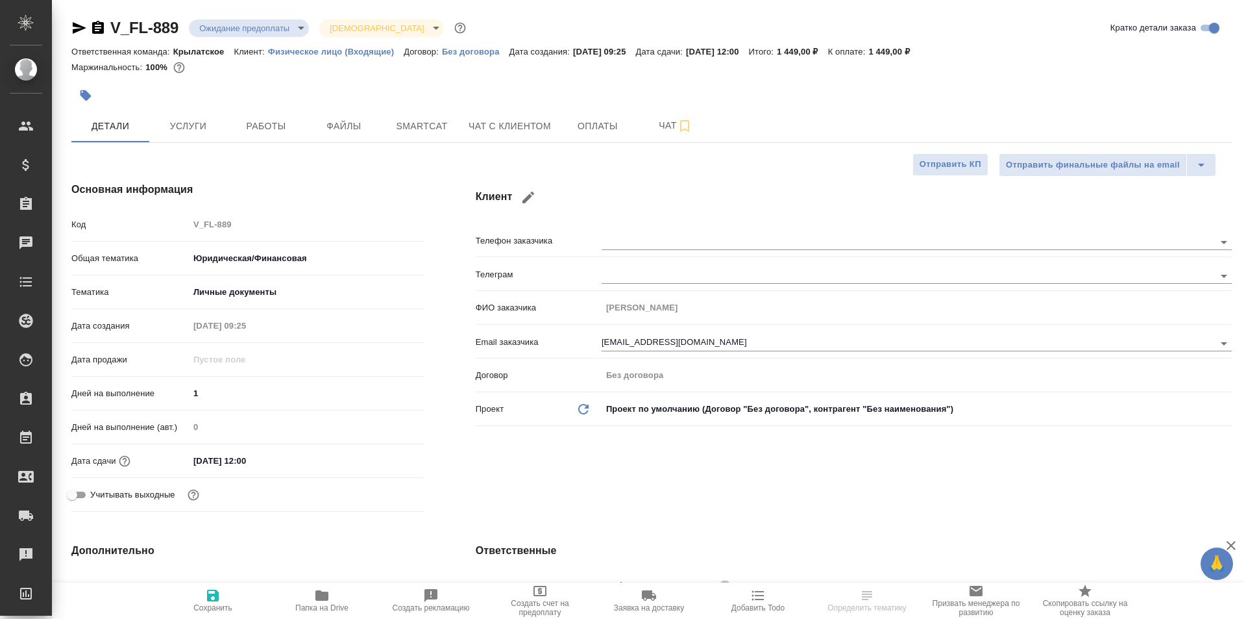
type textarea "x"
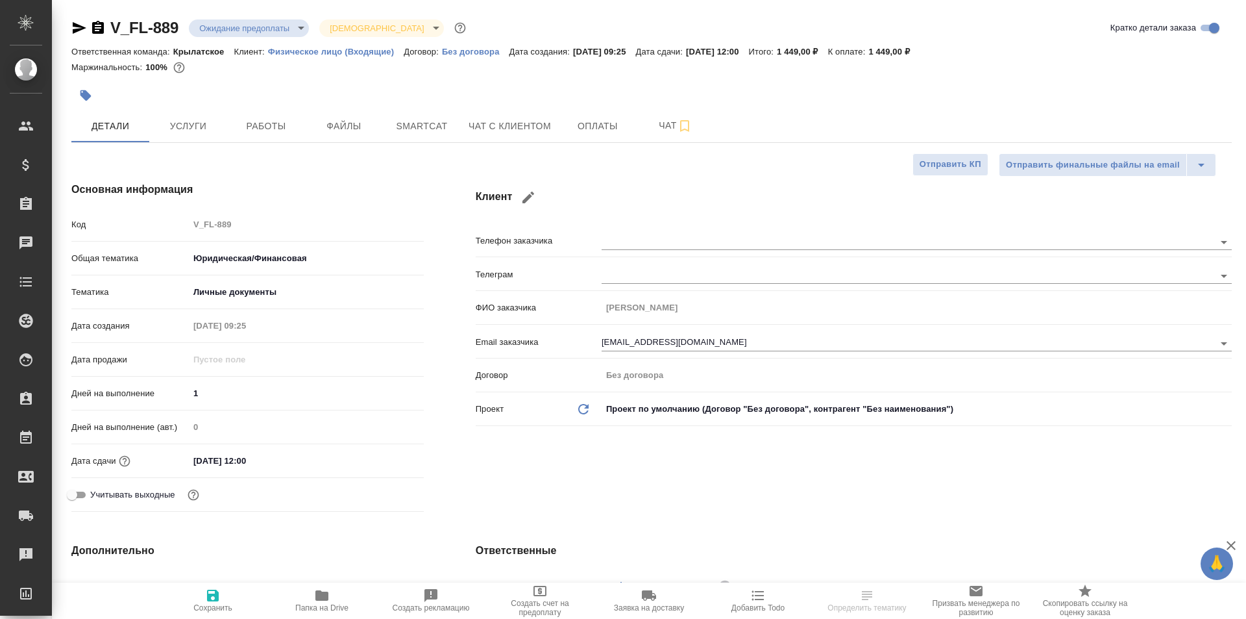
type textarea "x"
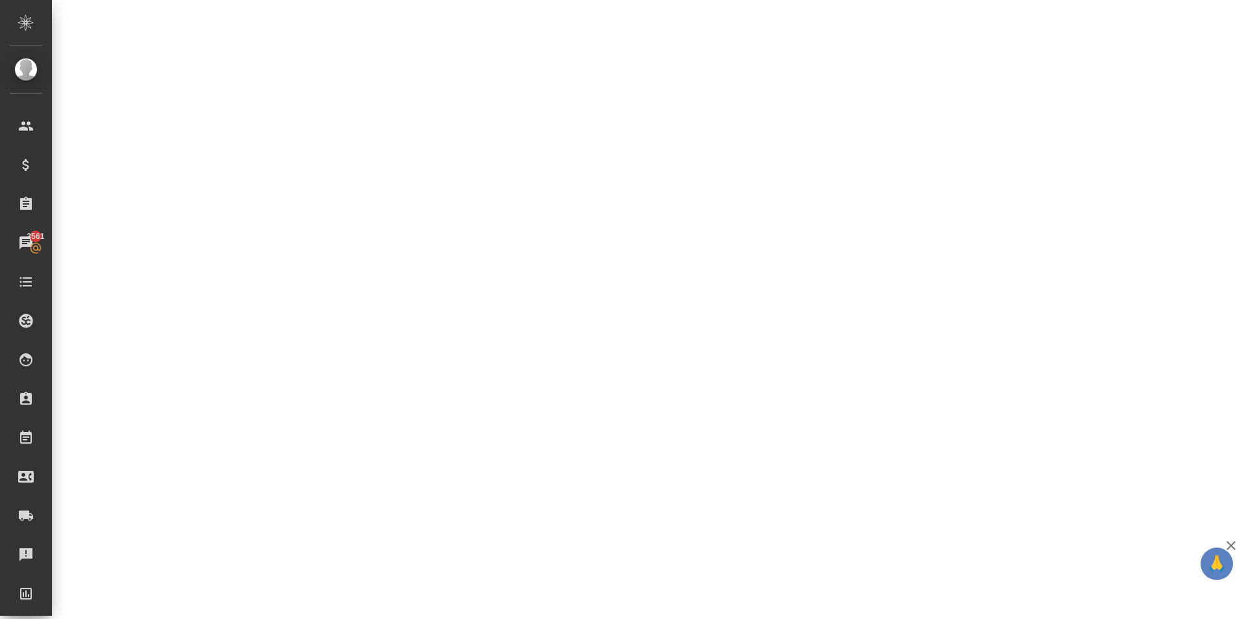
select select "RU"
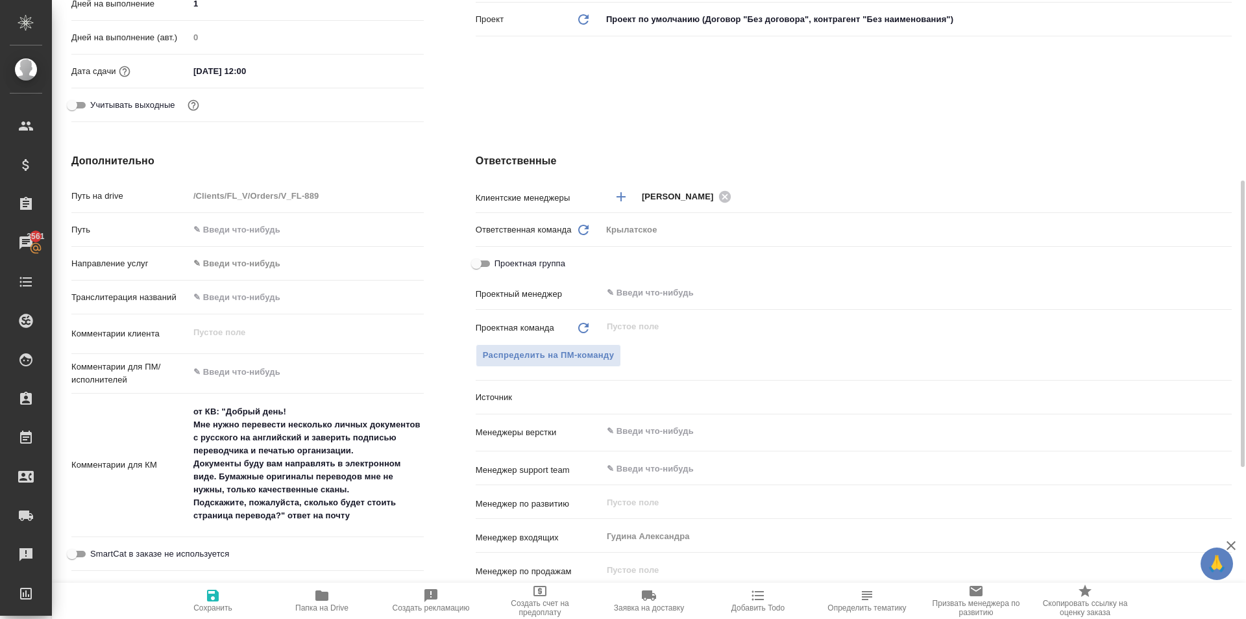
type textarea "x"
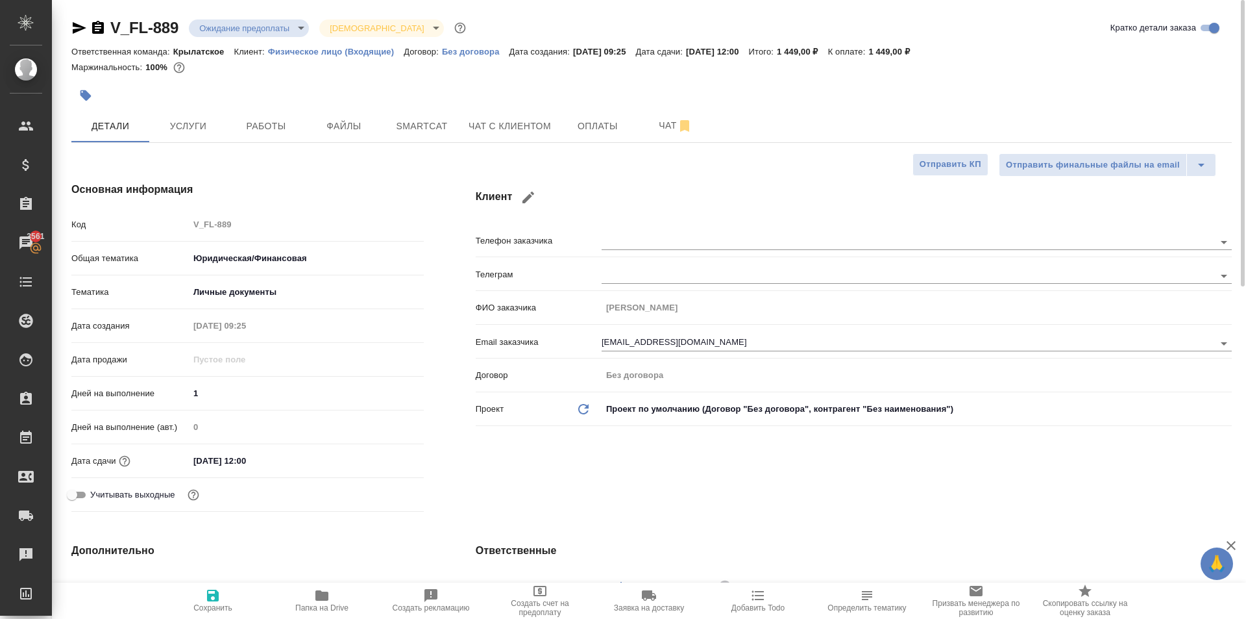
type textarea "x"
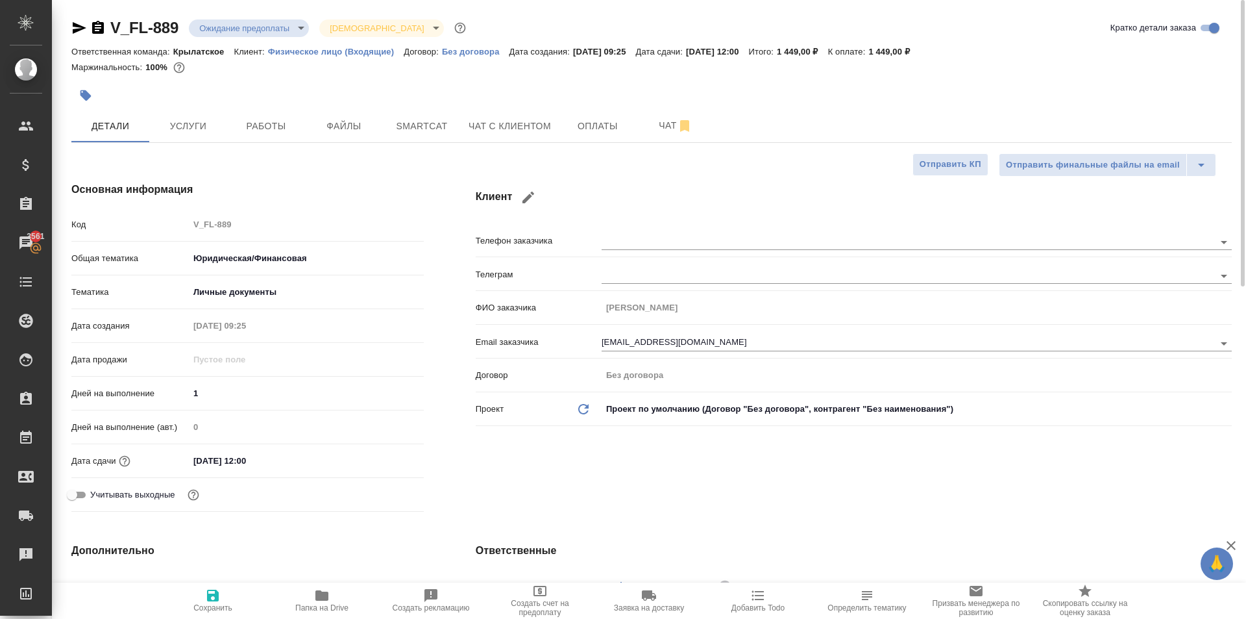
type textarea "x"
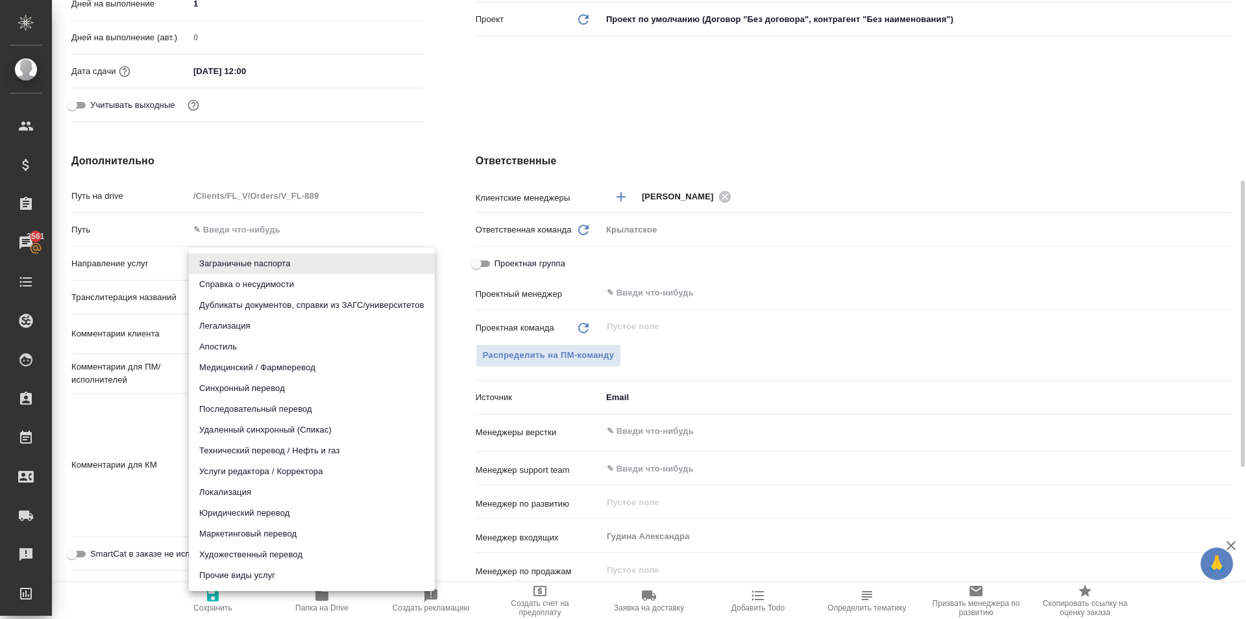
click at [280, 265] on body "🙏 .cls-1 fill:#fff; AWATERA Kasymov Timur Клиенты Спецификации Заказы 3561 Чаты…" at bounding box center [623, 309] width 1246 height 619
click at [301, 171] on div at bounding box center [623, 309] width 1246 height 619
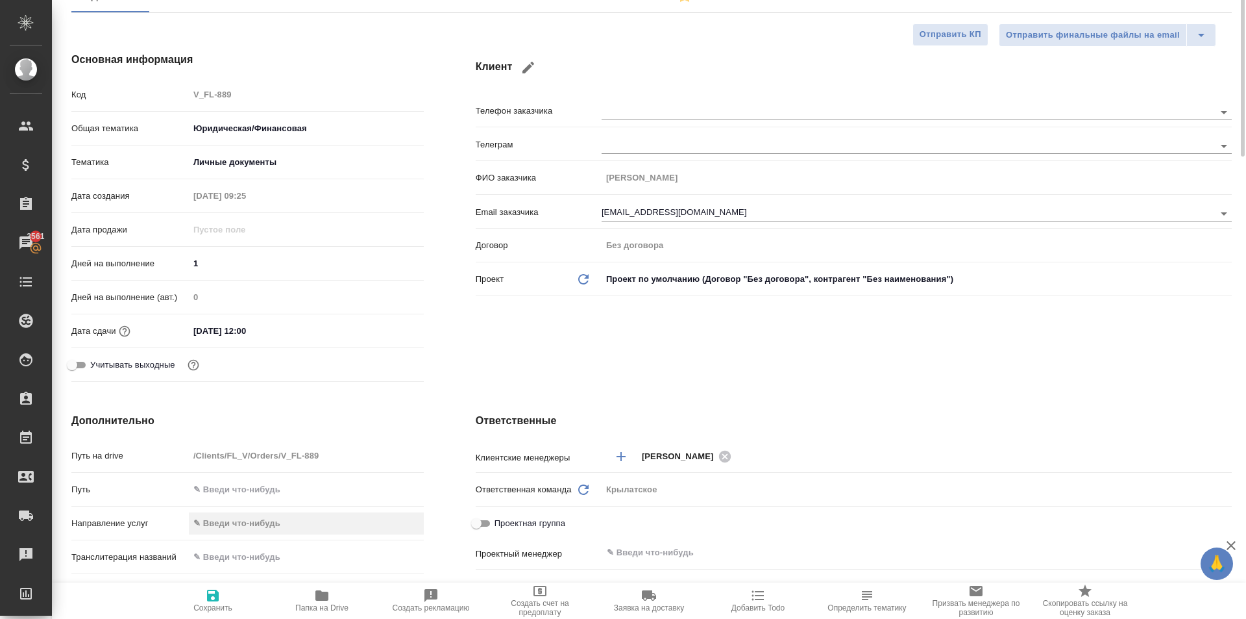
scroll to position [0, 0]
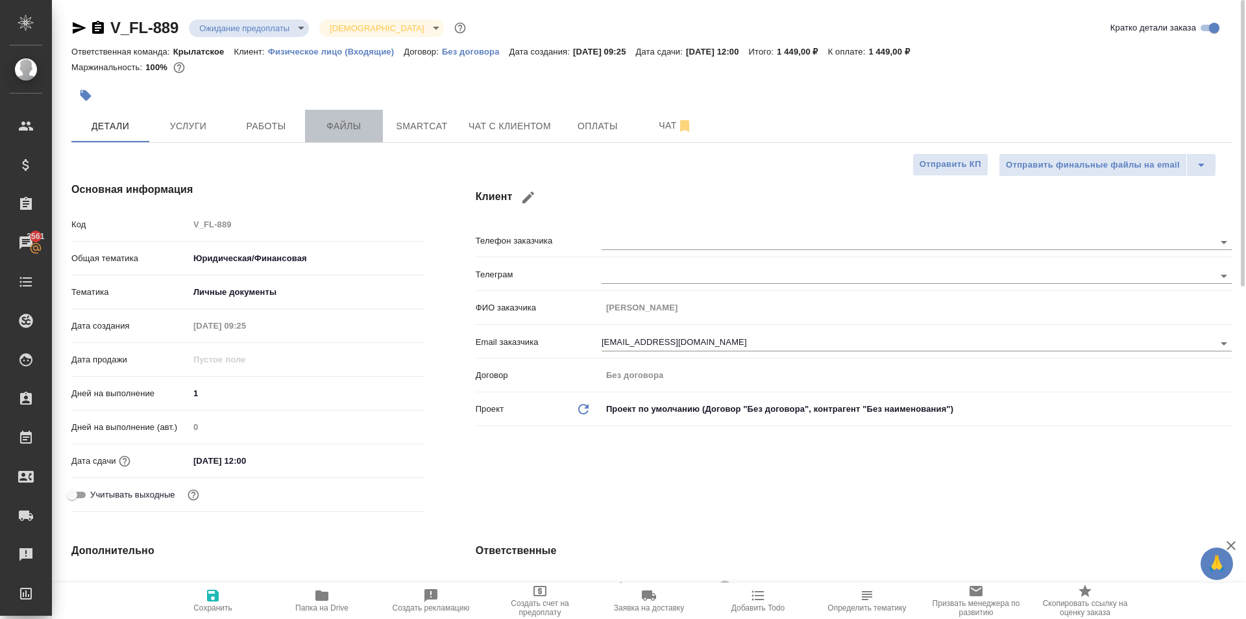
click at [347, 112] on button "Файлы" at bounding box center [344, 126] width 78 height 32
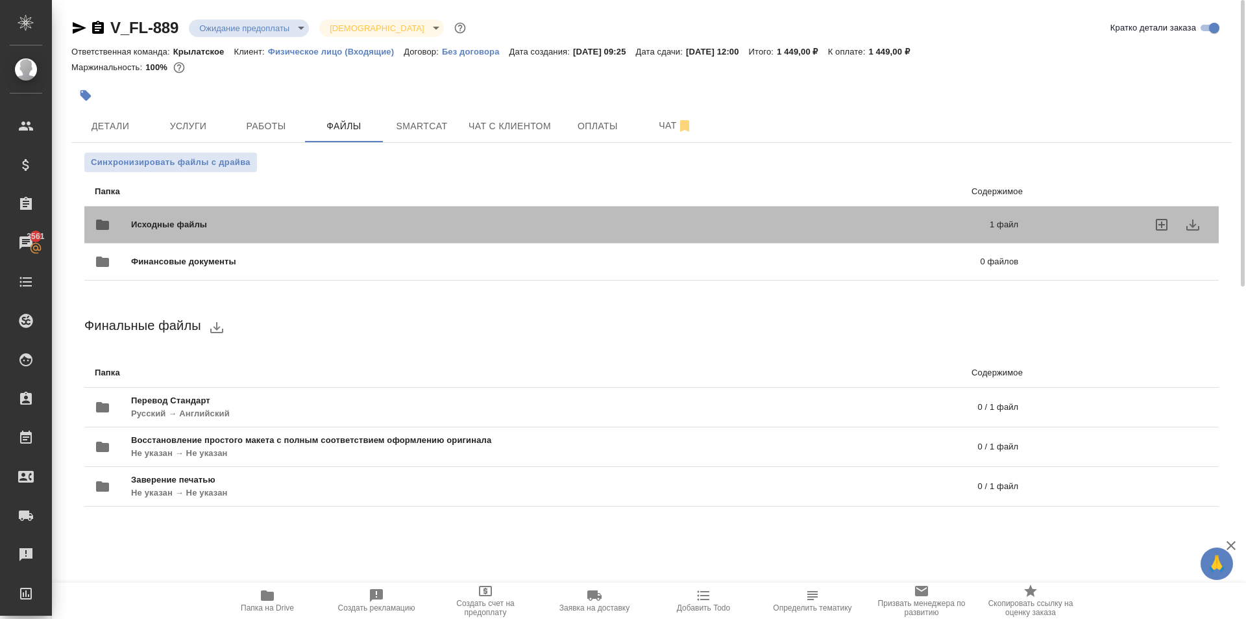
click at [234, 232] on div "Исходные файлы 1 файл" at bounding box center [557, 224] width 924 height 31
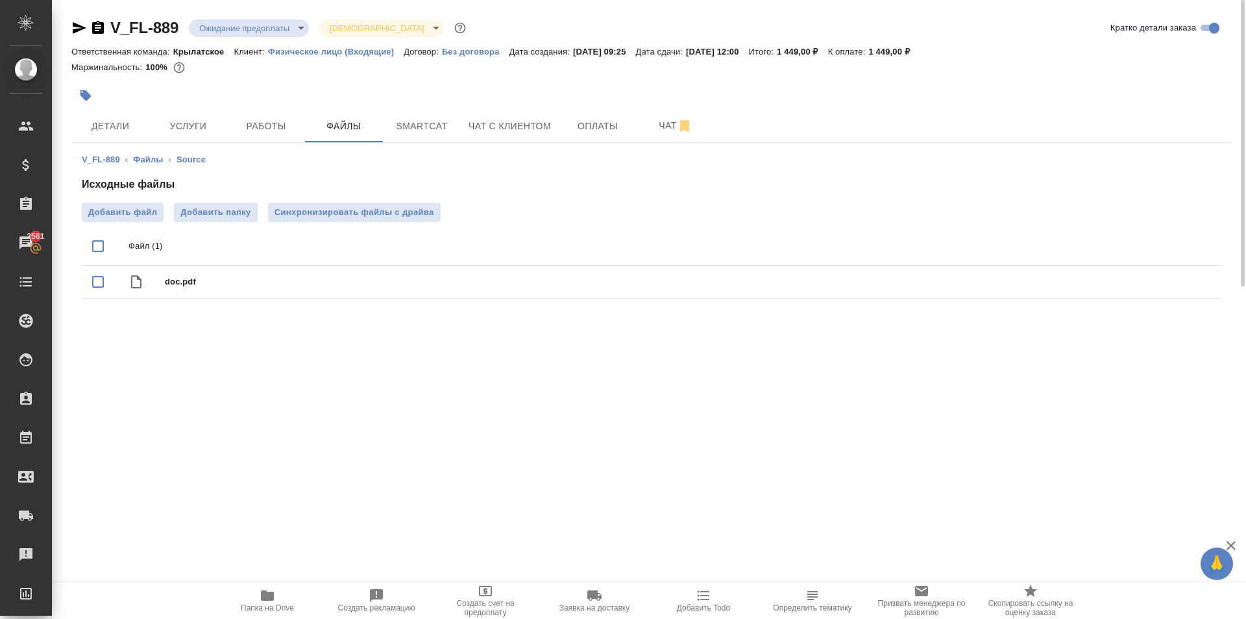
click at [284, 594] on span "Папка на Drive" at bounding box center [267, 599] width 93 height 25
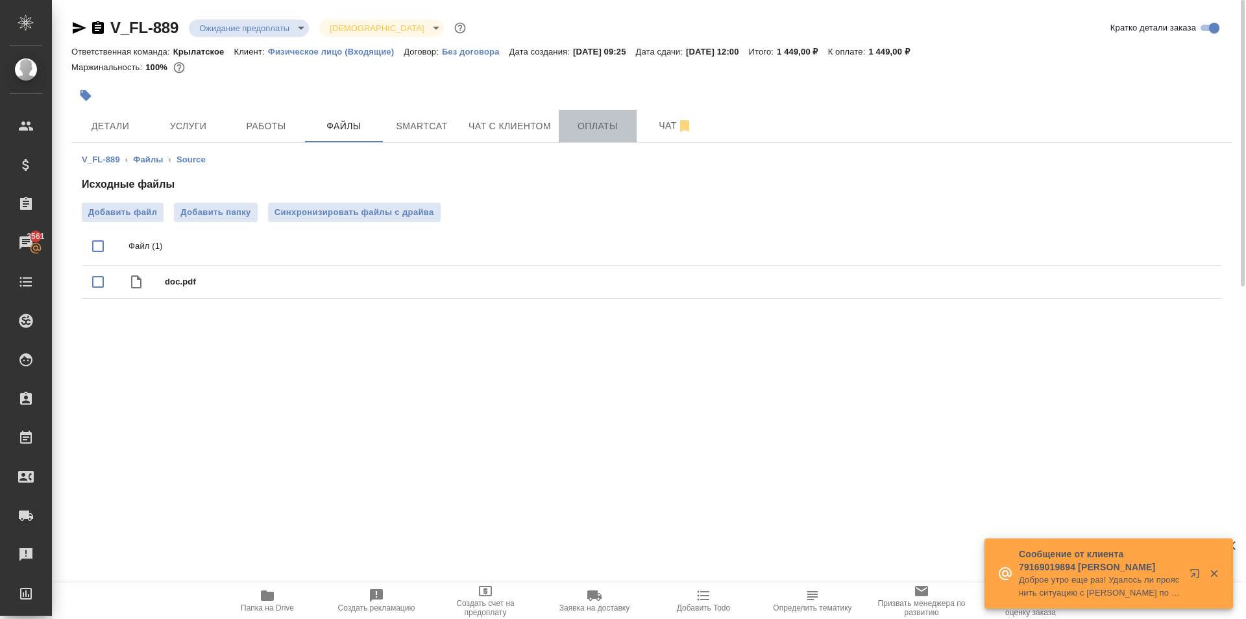
click at [568, 128] on span "Оплаты" at bounding box center [598, 126] width 62 height 16
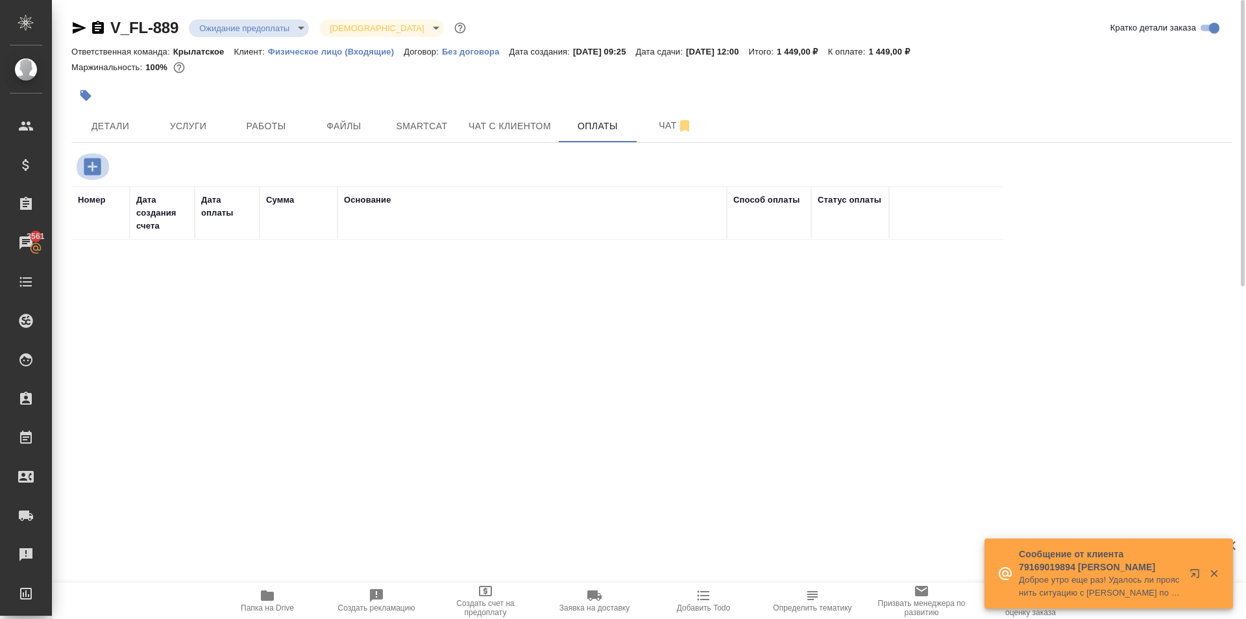
click at [101, 162] on icon "button" at bounding box center [92, 166] width 23 height 23
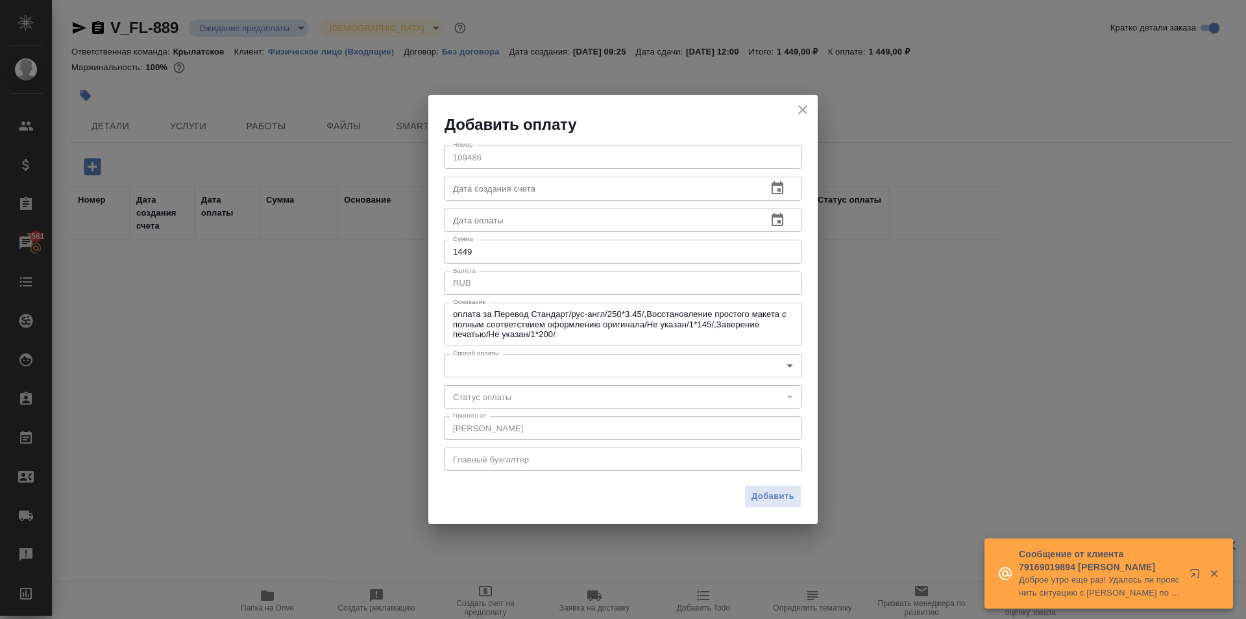
click at [476, 378] on div "Номер 109486 Номер Дата создания счета Дата создания счета Дата оплаты Дата опл…" at bounding box center [622, 307] width 389 height 344
click at [473, 363] on body "🙏 .cls-1 fill:#fff; AWATERA Kasymov Timur Клиенты Спецификации Заказы 3561 Чаты…" at bounding box center [623, 309] width 1246 height 619
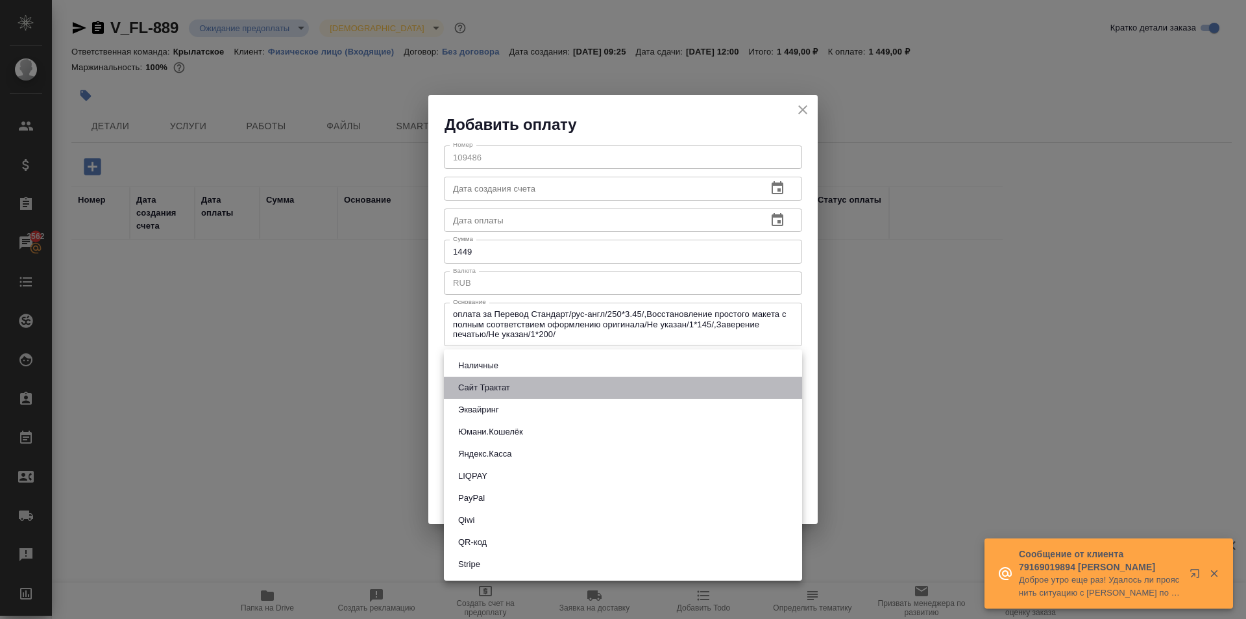
click at [497, 388] on button "Сайт Трактат" at bounding box center [484, 387] width 60 height 14
type input "site-traktat"
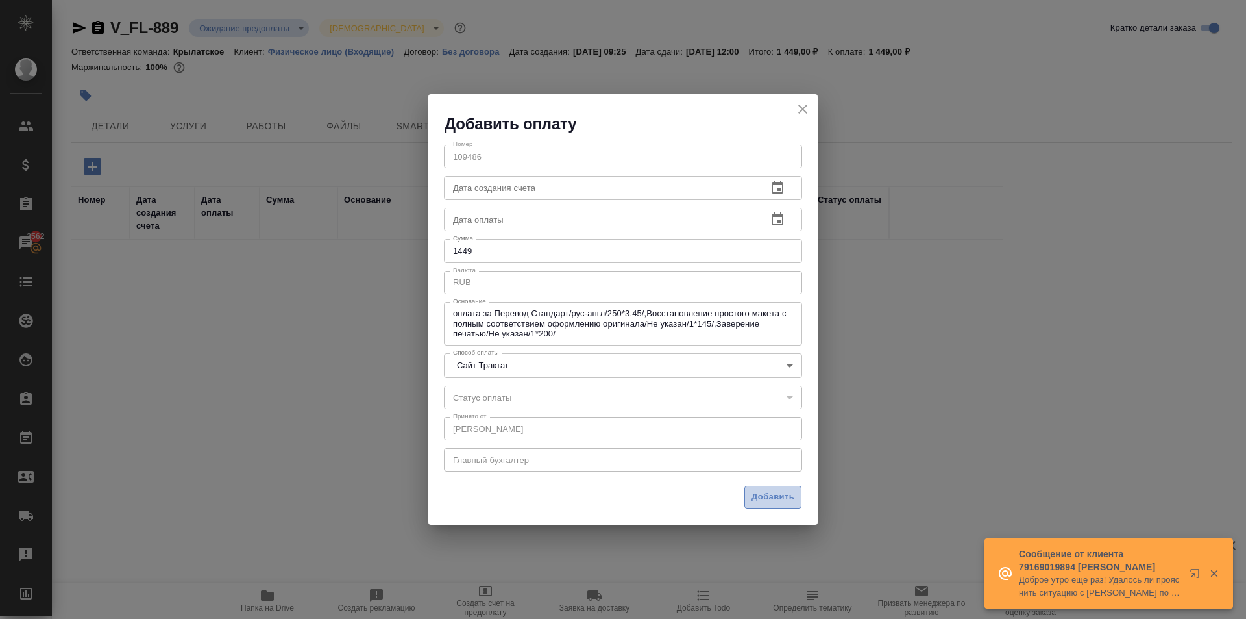
drag, startPoint x: 778, startPoint y: 502, endPoint x: 772, endPoint y: 491, distance: 12.5
click at [778, 502] on span "Добавить" at bounding box center [773, 496] width 43 height 15
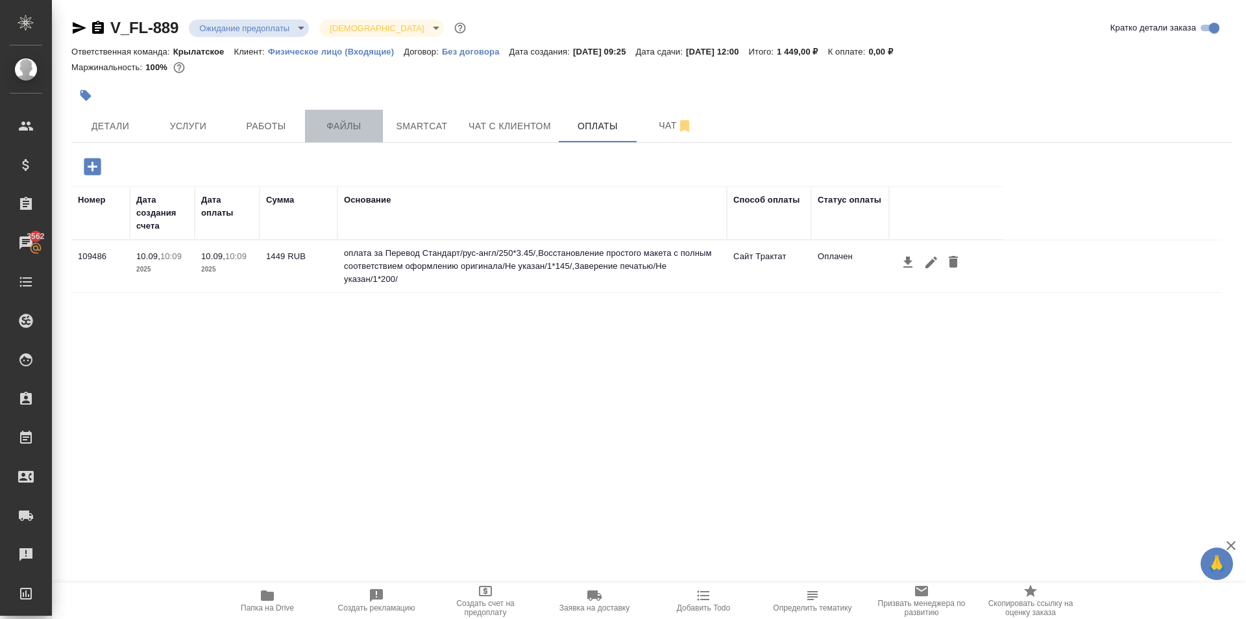
click at [359, 127] on span "Файлы" at bounding box center [344, 126] width 62 height 16
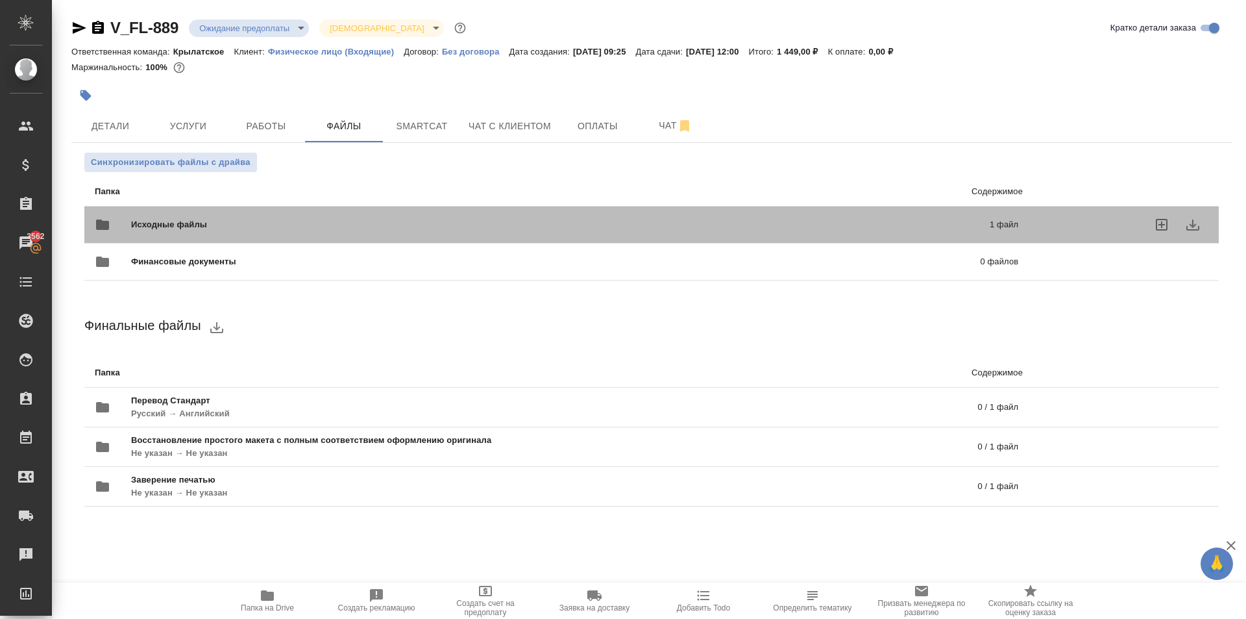
click at [199, 212] on div "Исходные файлы 1 файл" at bounding box center [557, 224] width 924 height 31
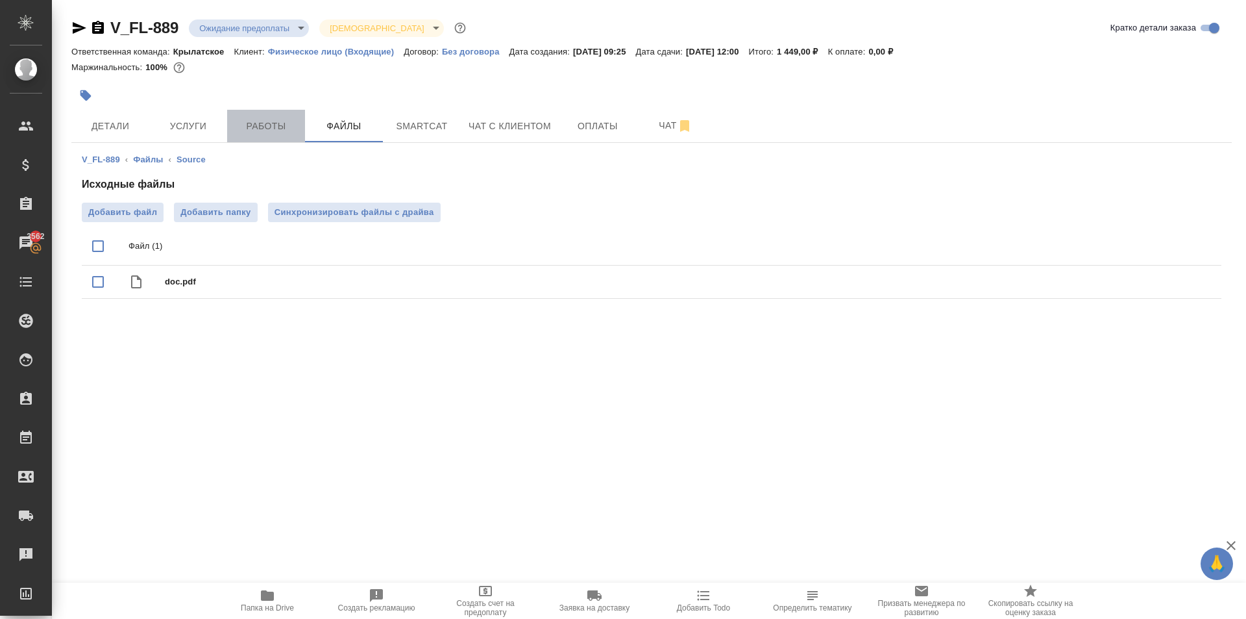
click at [271, 130] on span "Работы" at bounding box center [266, 126] width 62 height 16
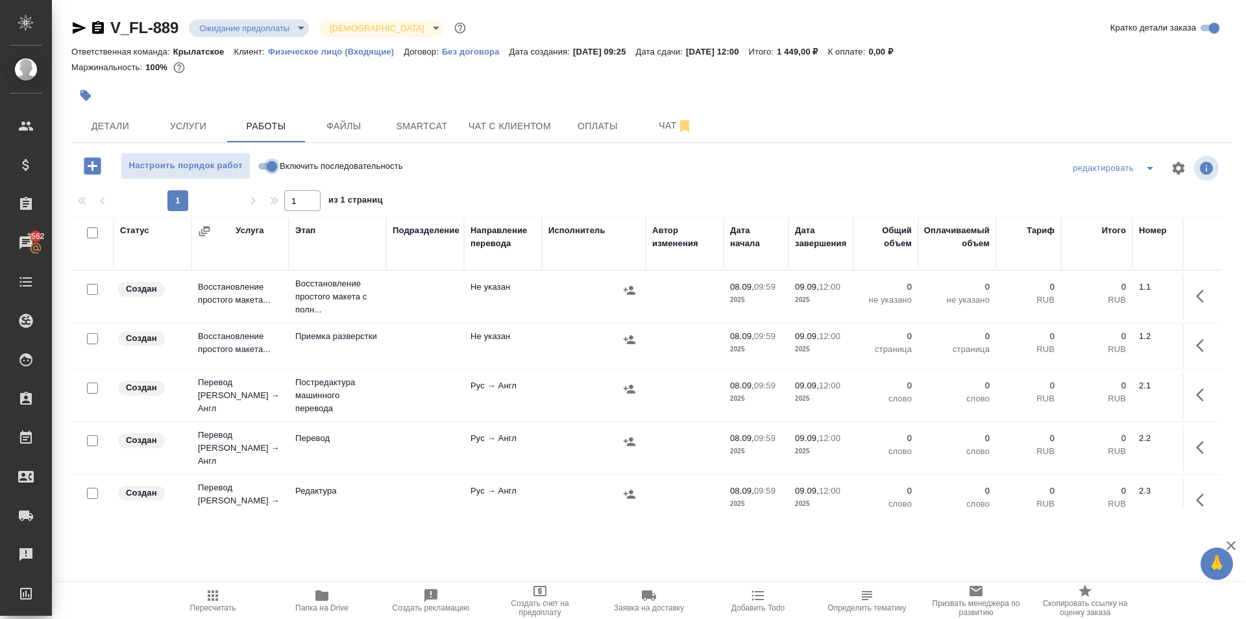
click at [270, 167] on input "Включить последовательность" at bounding box center [272, 166] width 47 height 16
checkbox input "true"
click at [92, 234] on input "checkbox" at bounding box center [92, 232] width 11 height 11
checkbox input "true"
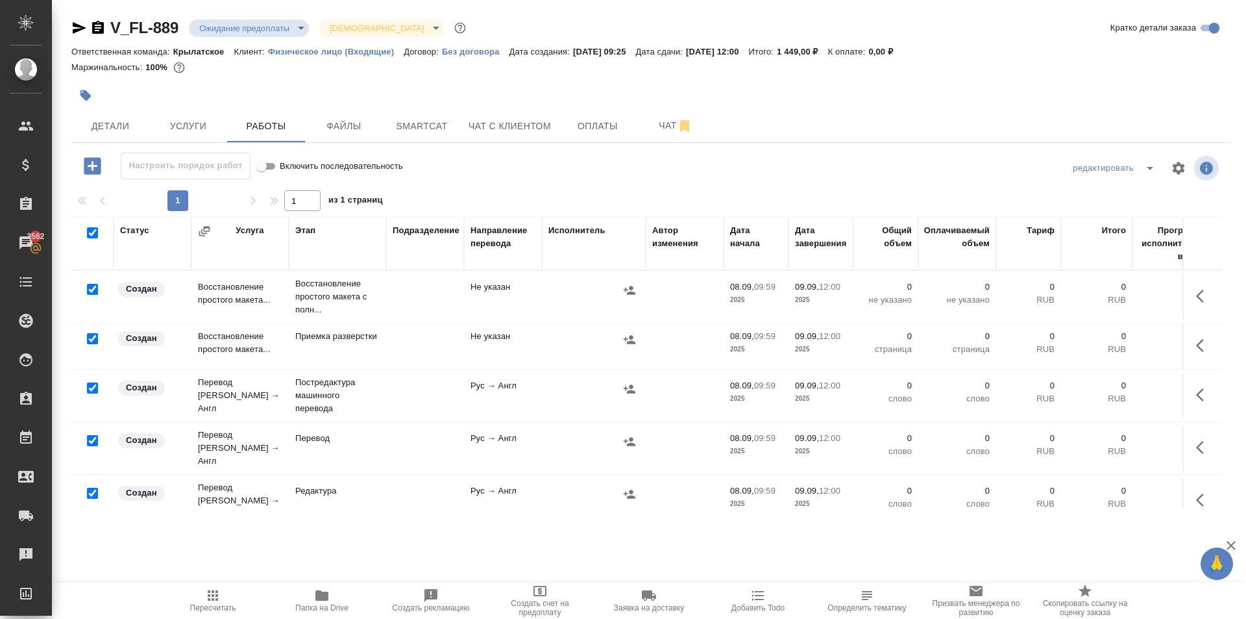
checkbox input "true"
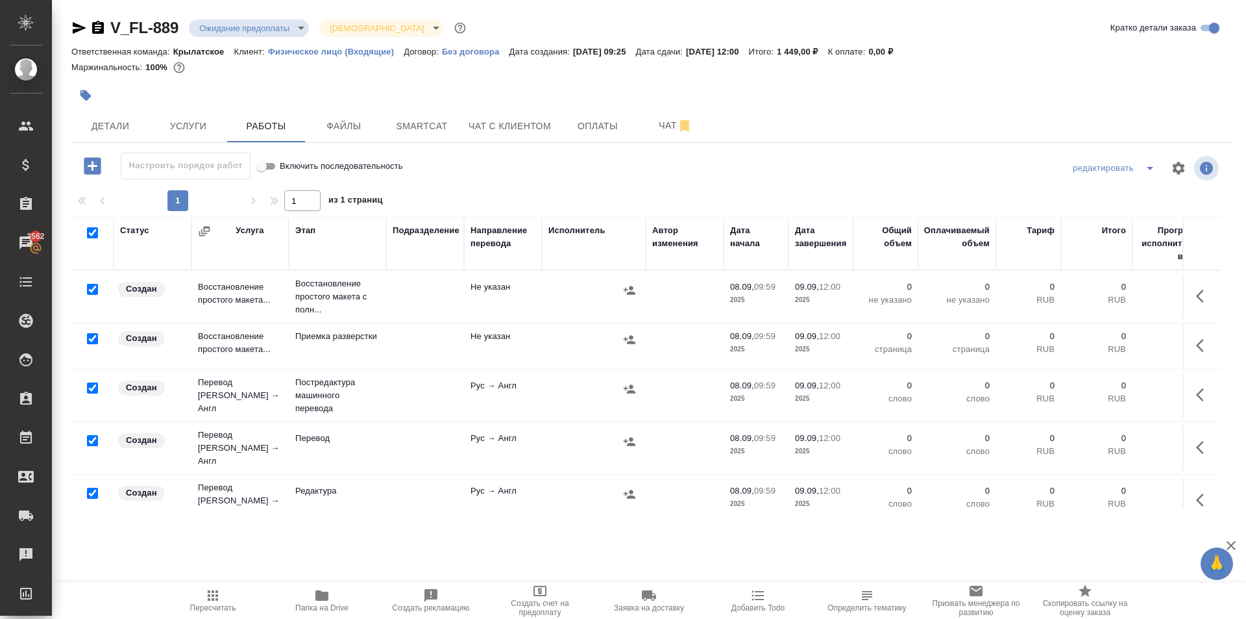
checkbox input "true"
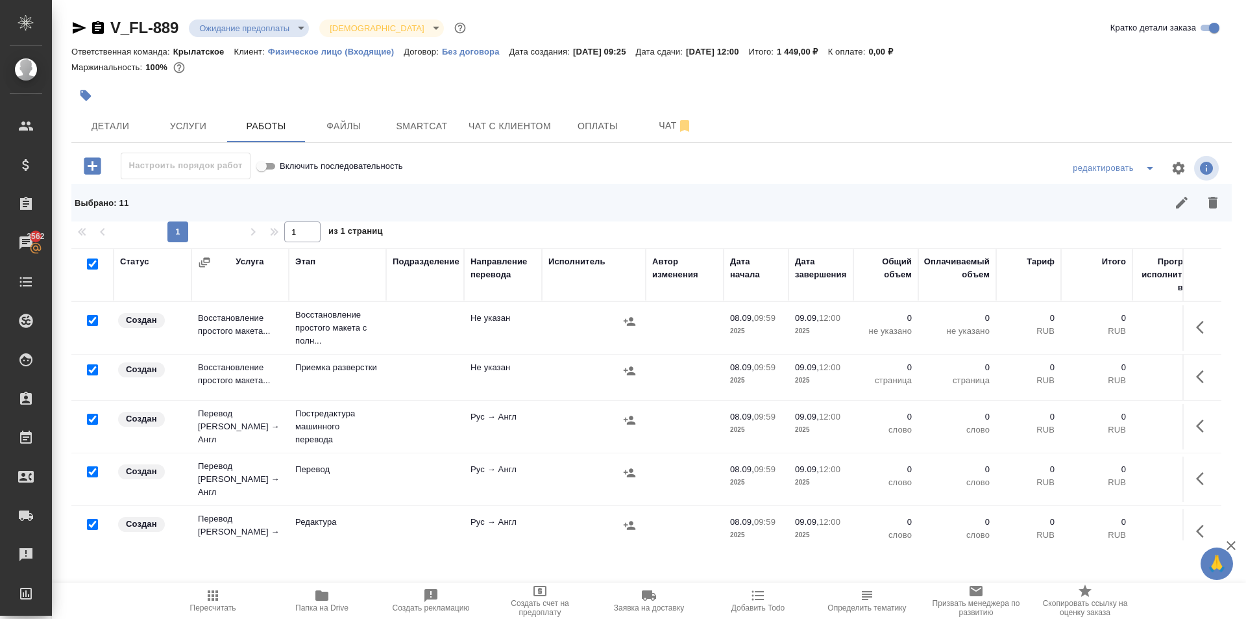
click at [89, 317] on input "checkbox" at bounding box center [92, 320] width 11 height 11
checkbox input "false"
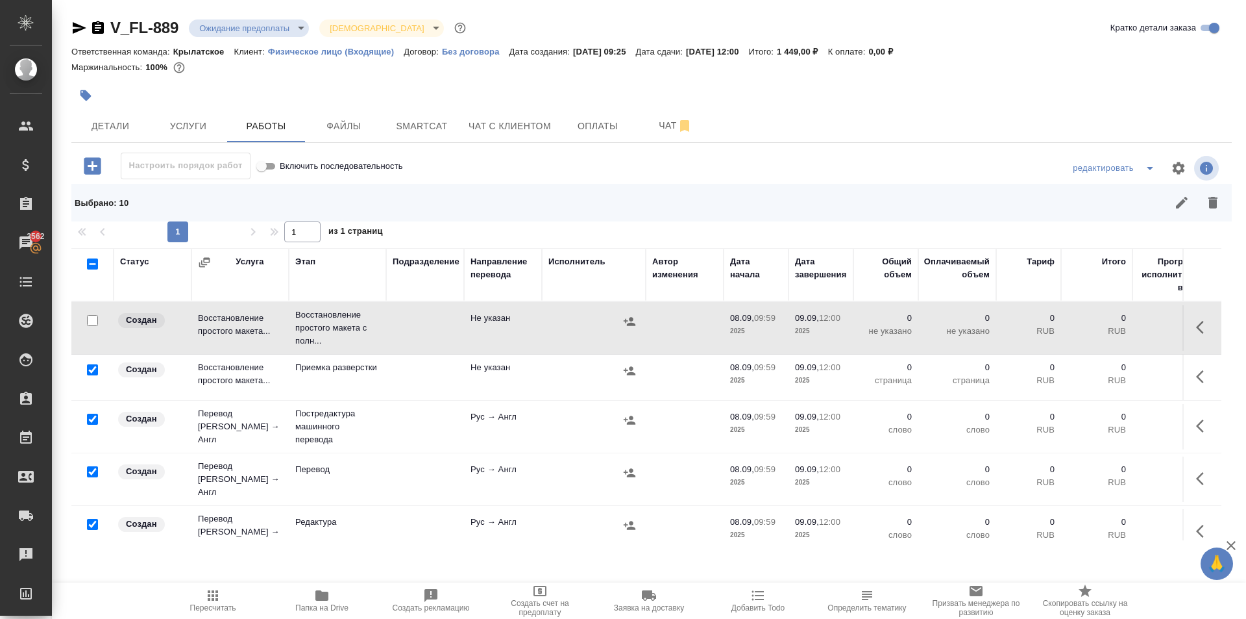
click at [93, 467] on input "checkbox" at bounding box center [92, 471] width 11 height 11
checkbox input "false"
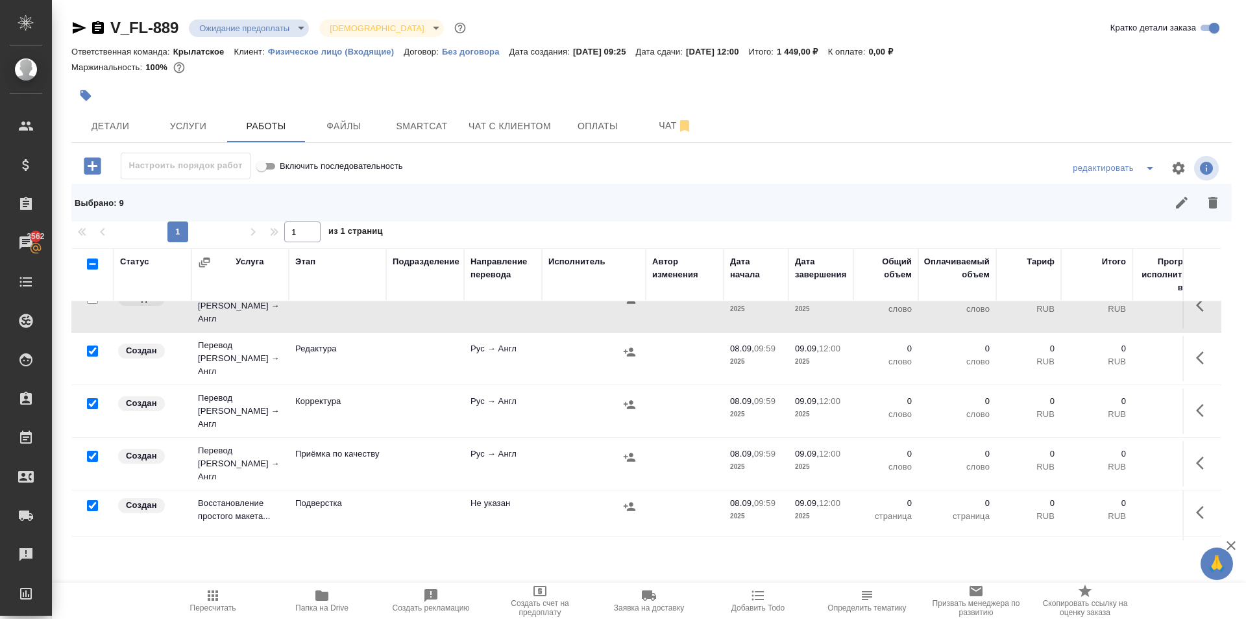
scroll to position [195, 0]
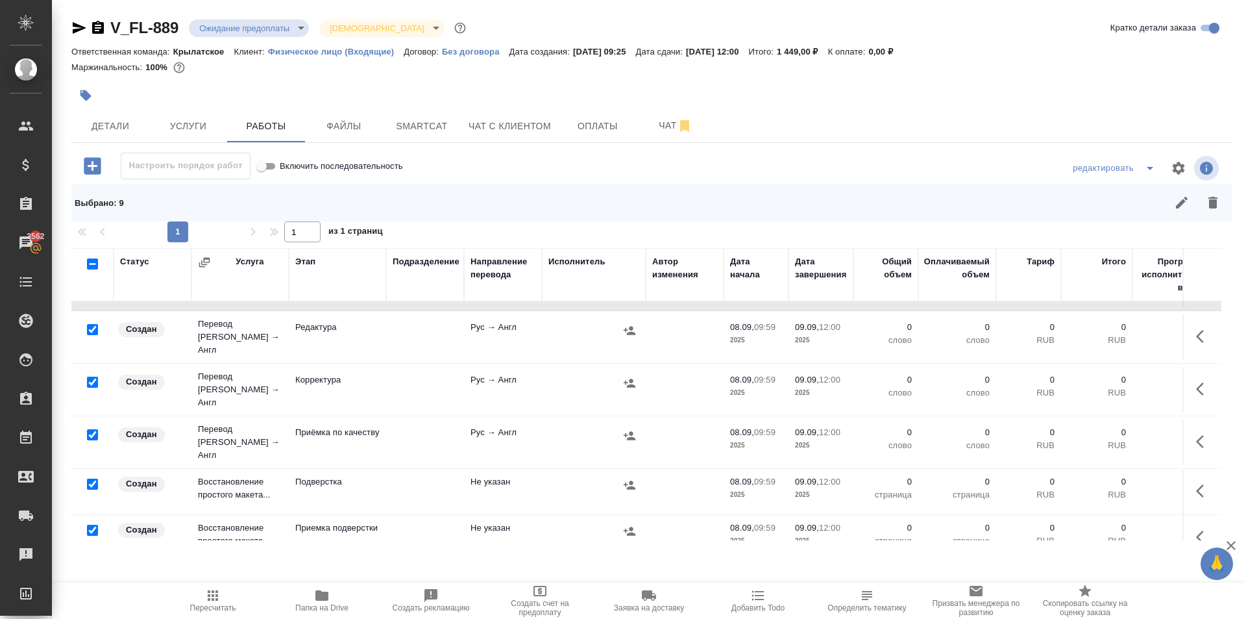
click at [90, 429] on input "checkbox" at bounding box center [92, 434] width 11 height 11
checkbox input "false"
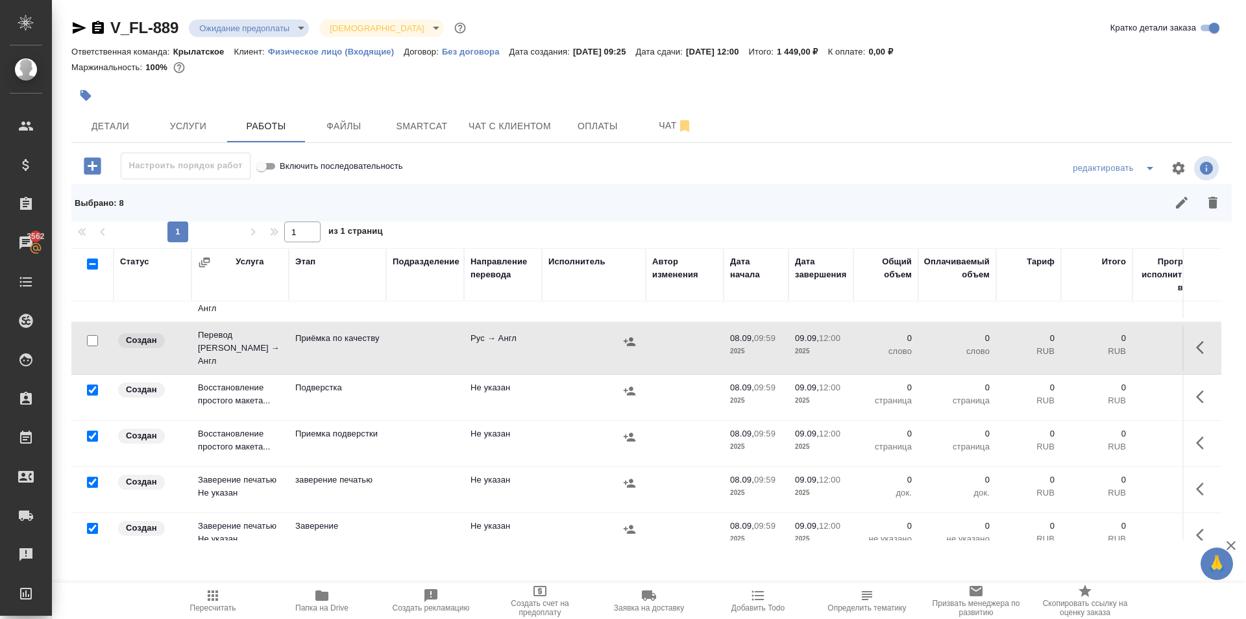
scroll to position [291, 0]
click at [1215, 202] on icon "button" at bounding box center [1213, 203] width 9 height 12
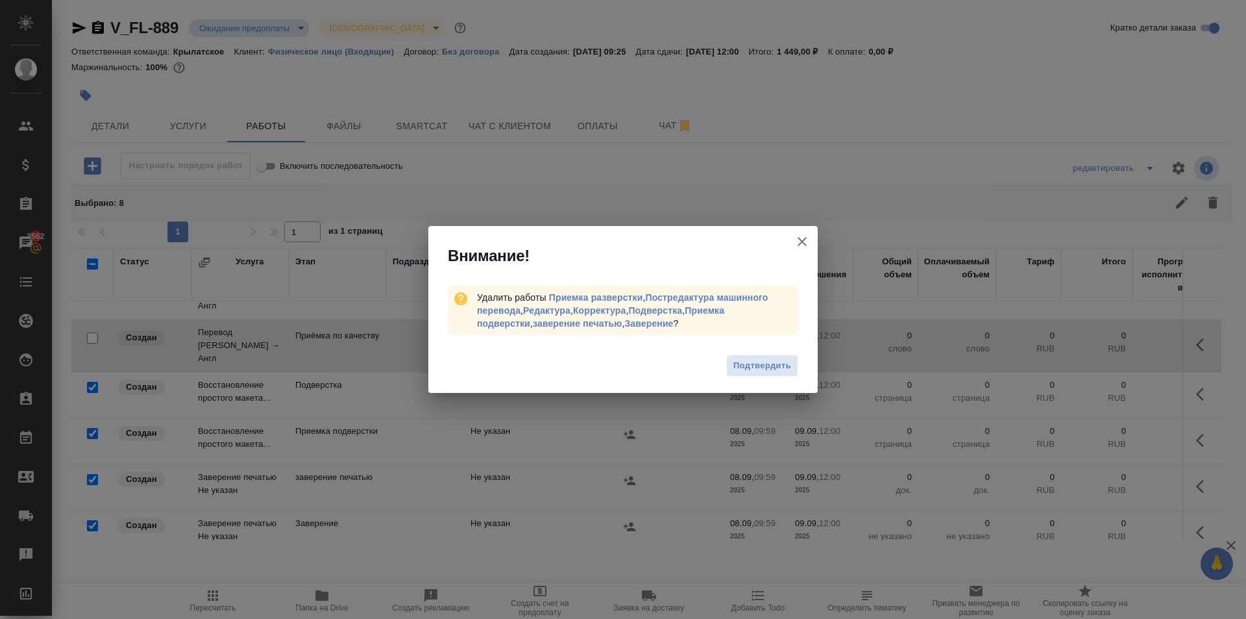
click at [752, 370] on span "Подтвердить" at bounding box center [762, 365] width 58 height 15
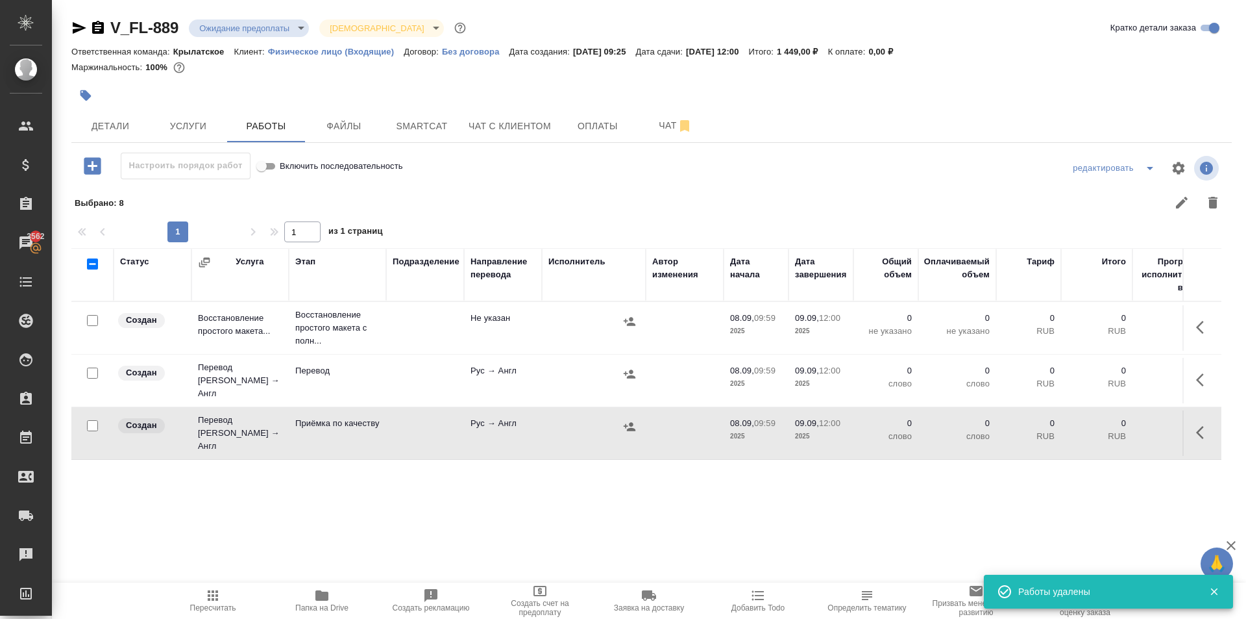
scroll to position [0, 0]
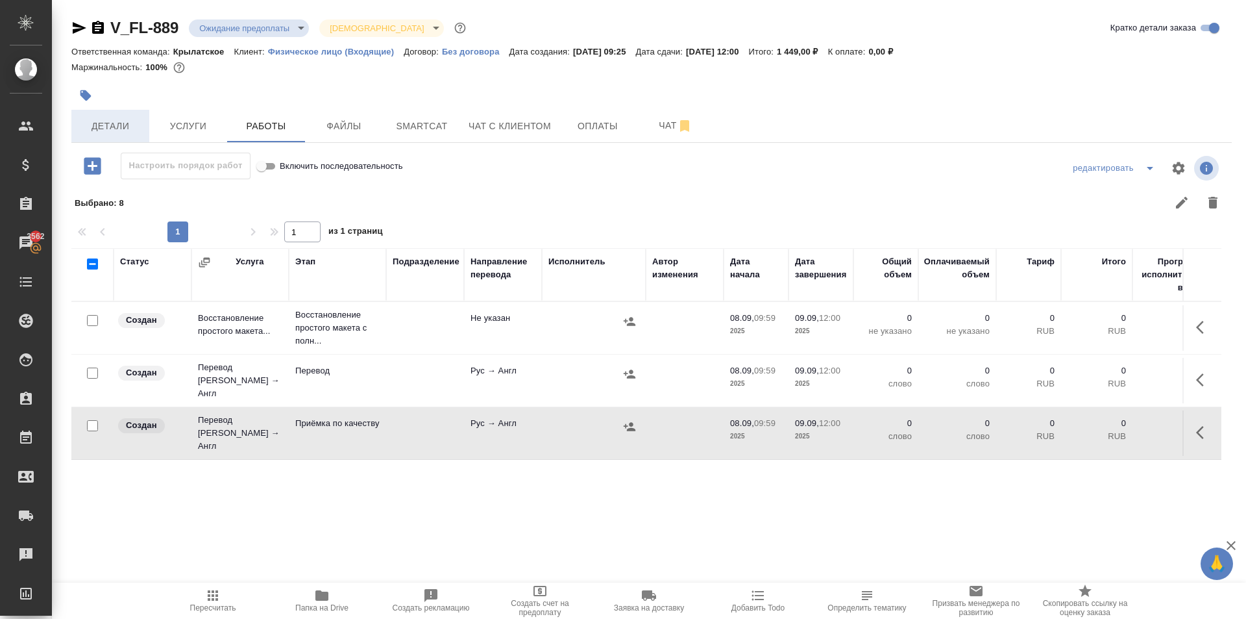
click at [146, 118] on button "Детали" at bounding box center [110, 126] width 78 height 32
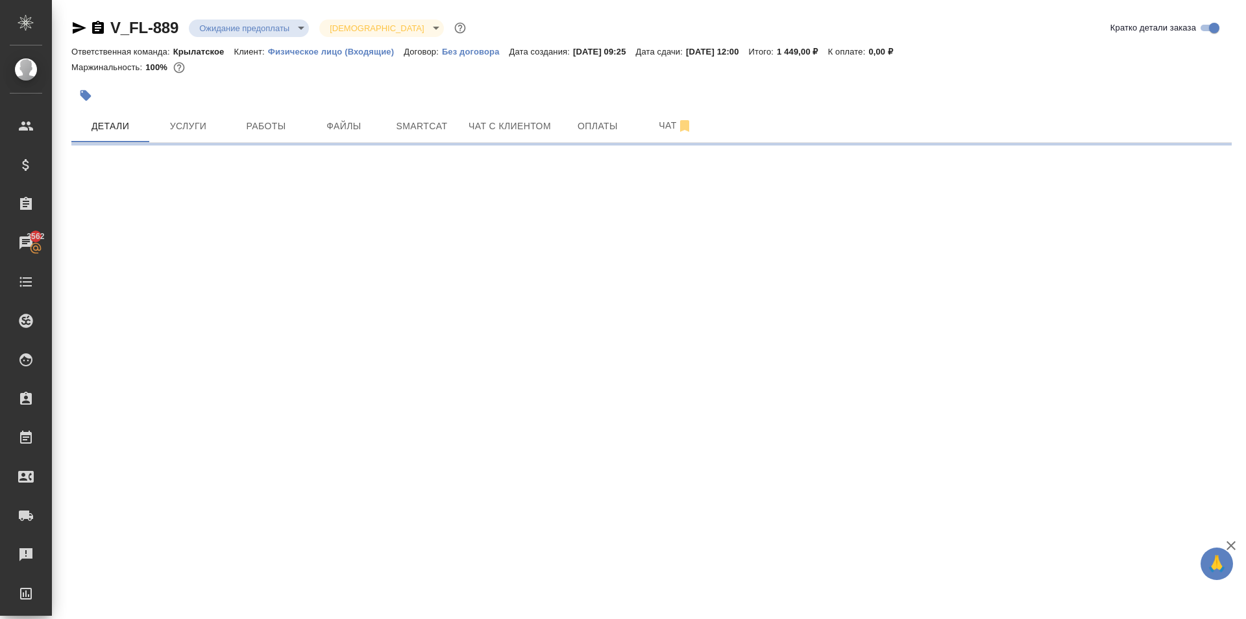
select select "RU"
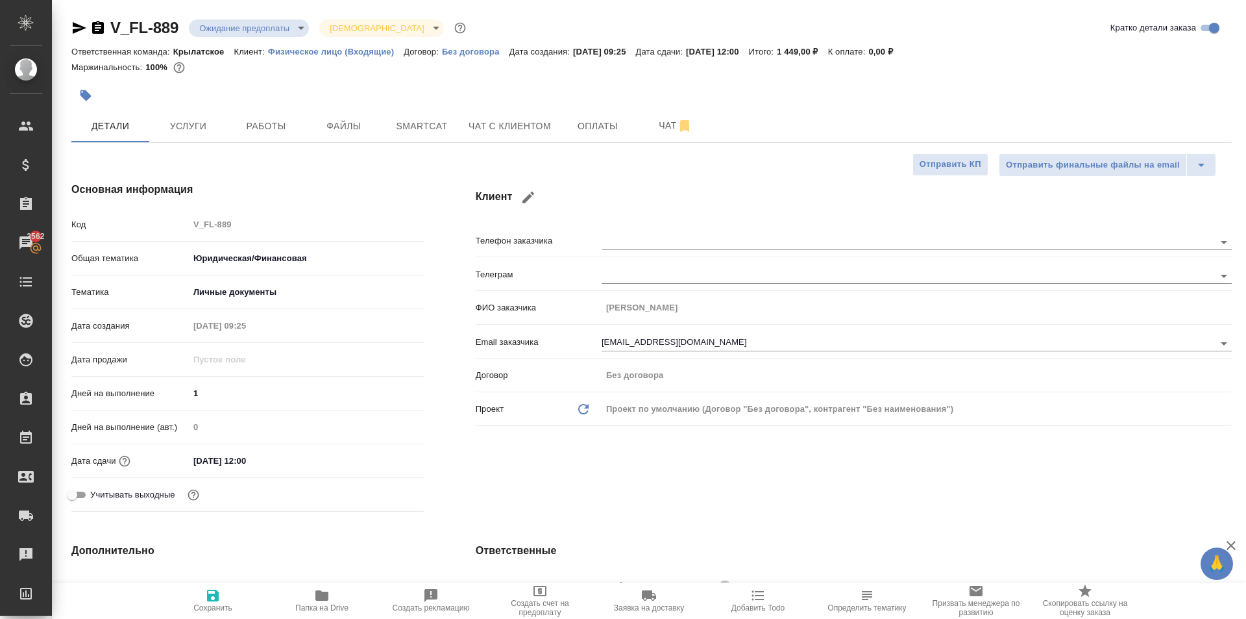
type textarea "x"
click at [535, 200] on icon "button" at bounding box center [529, 198] width 16 height 16
type input "V"
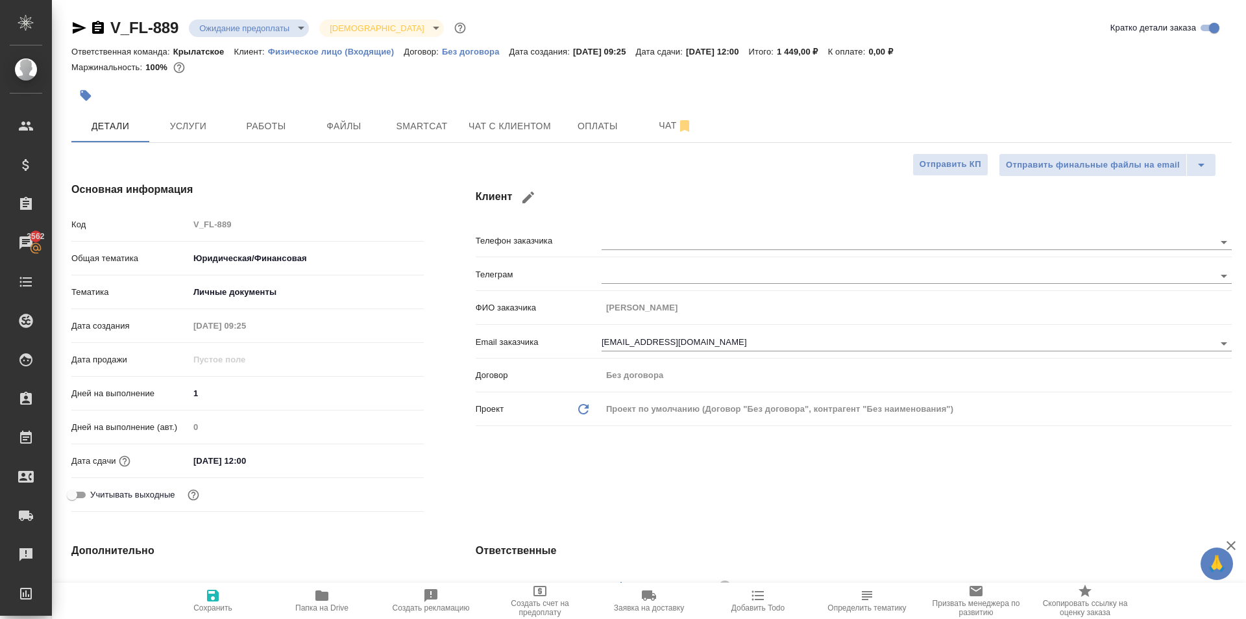
type input "Dmitry"
type input "dmitrich85v@gmail.com"
checkbox input "true"
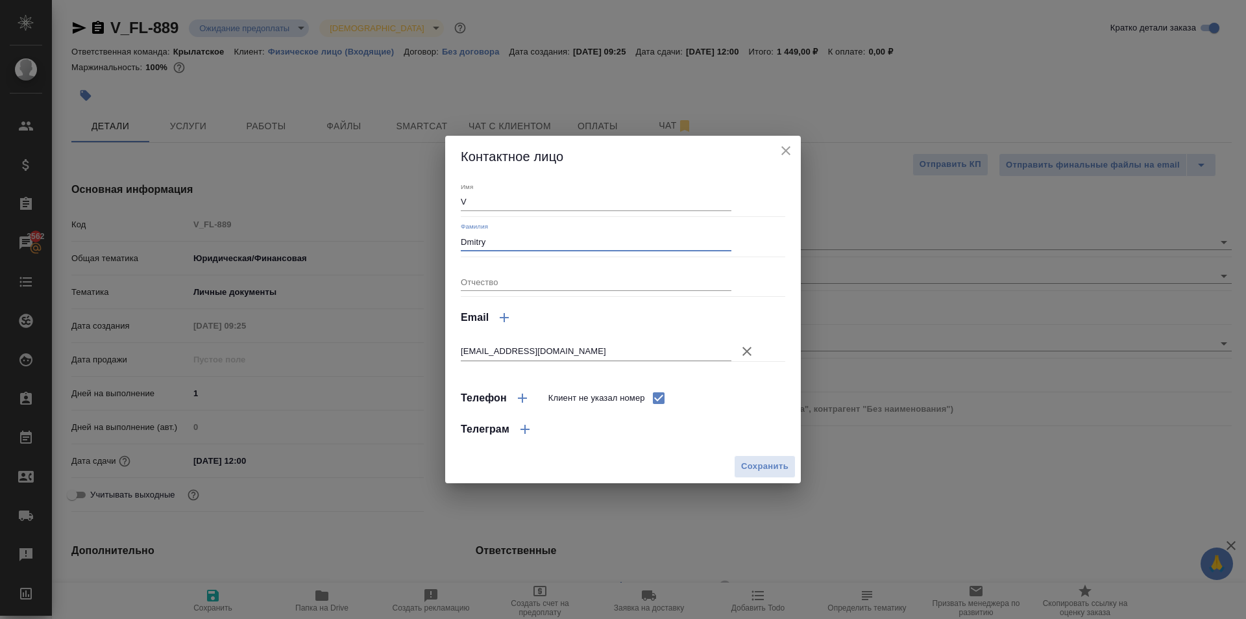
drag, startPoint x: 524, startPoint y: 237, endPoint x: 336, endPoint y: 243, distance: 188.3
click at [335, 244] on div "Контактное лицо Имя V Фамилия Dmitry Отчество Email dmitrich85v@gmail.com Телеф…" at bounding box center [623, 309] width 1246 height 619
drag, startPoint x: 480, startPoint y: 197, endPoint x: 424, endPoint y: 195, distance: 56.5
click at [424, 195] on div "Контактное лицо Имя V Фамилия Отчество Email dmitrich85v@gmail.com Телефон Клие…" at bounding box center [623, 309] width 1246 height 619
type input "Дмитрий"
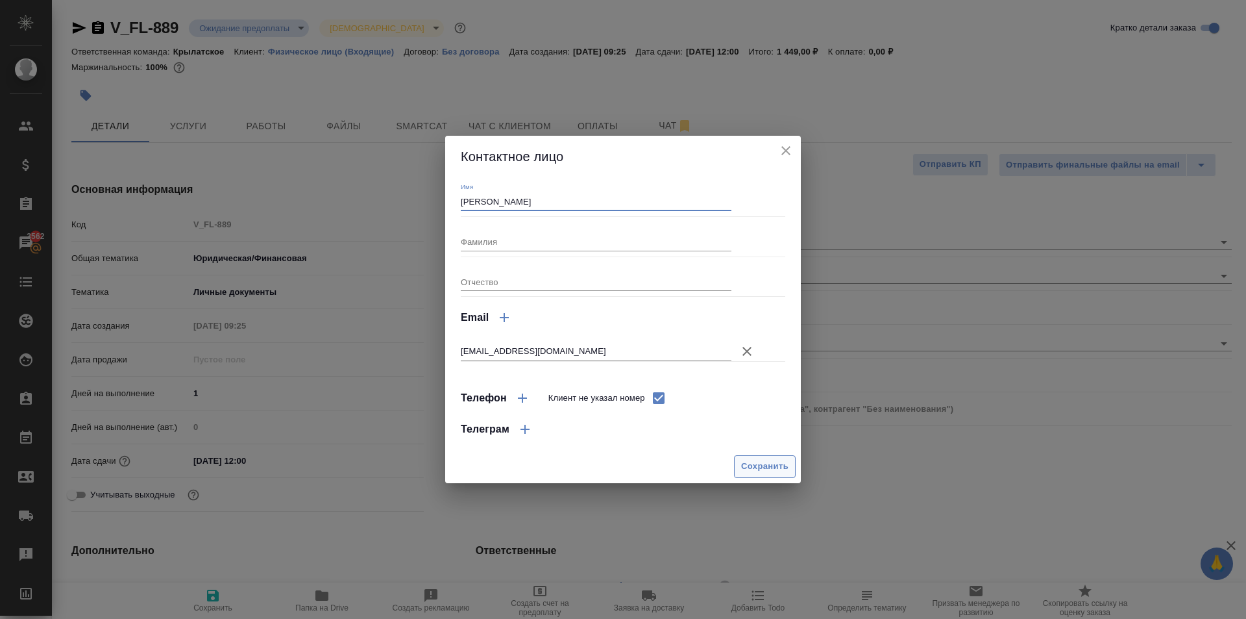
click at [761, 471] on span "Сохранить" at bounding box center [764, 466] width 47 height 15
type input "Дмитрий"
type textarea "x"
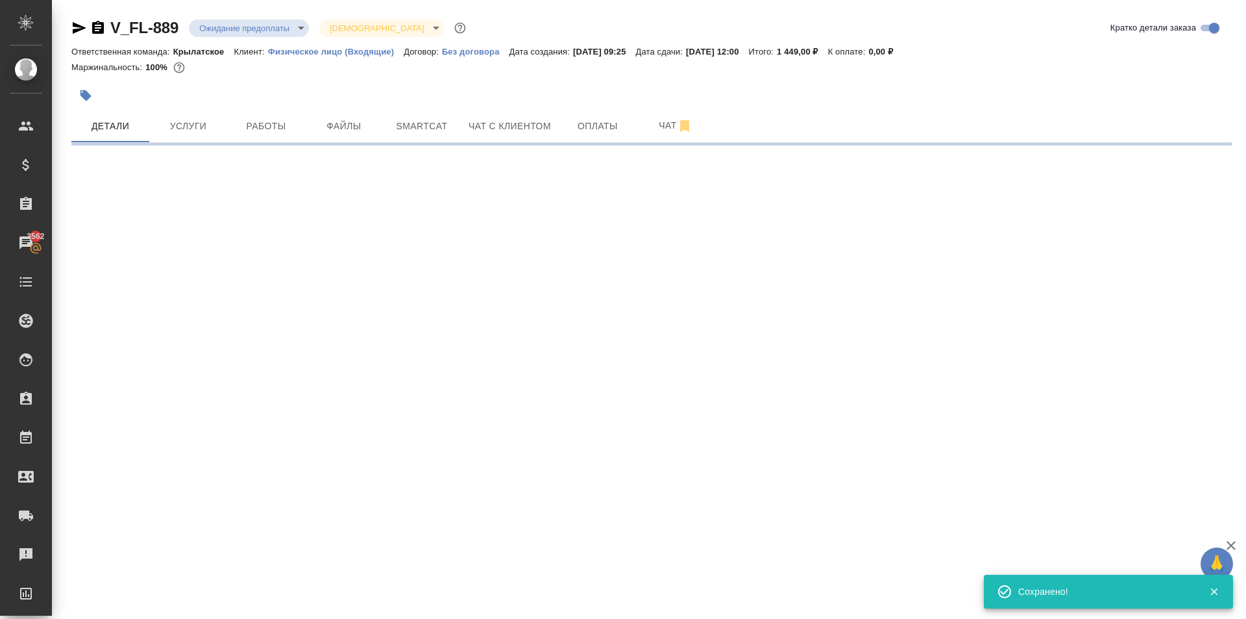
select select "RU"
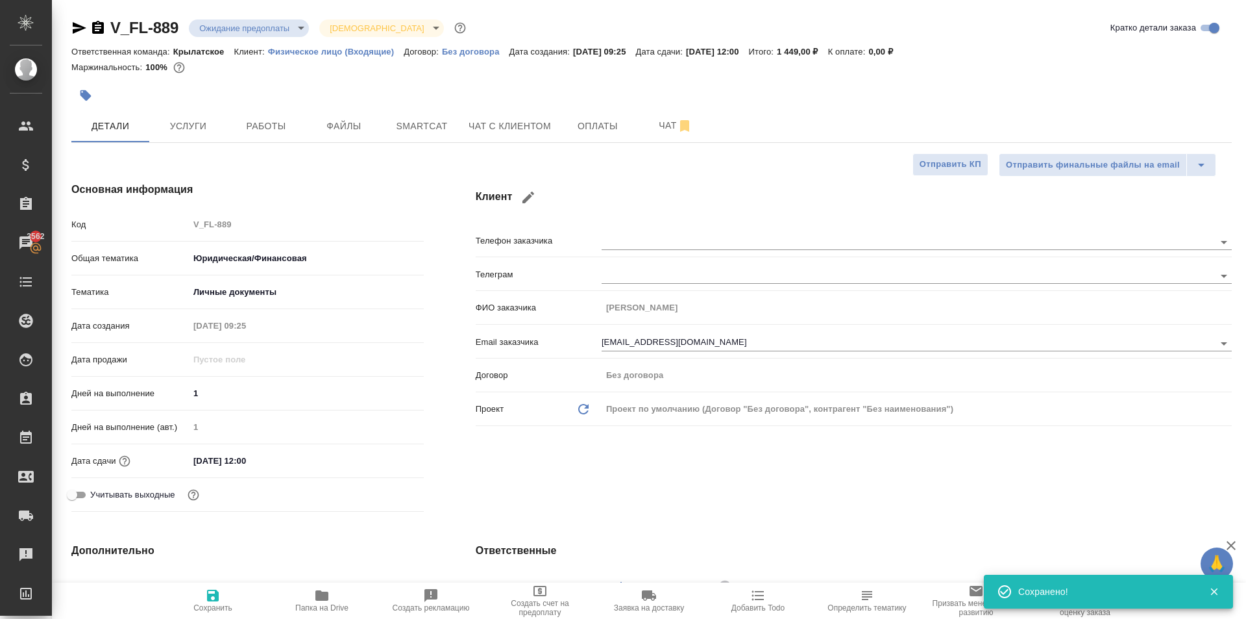
type textarea "x"
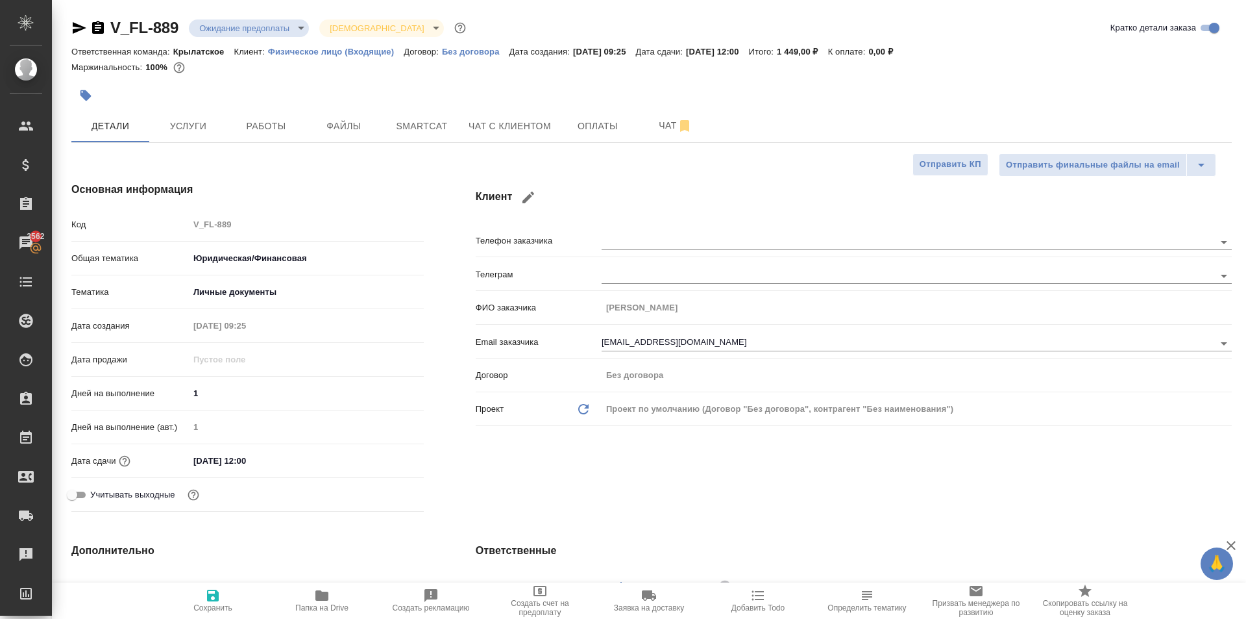
type textarea "x"
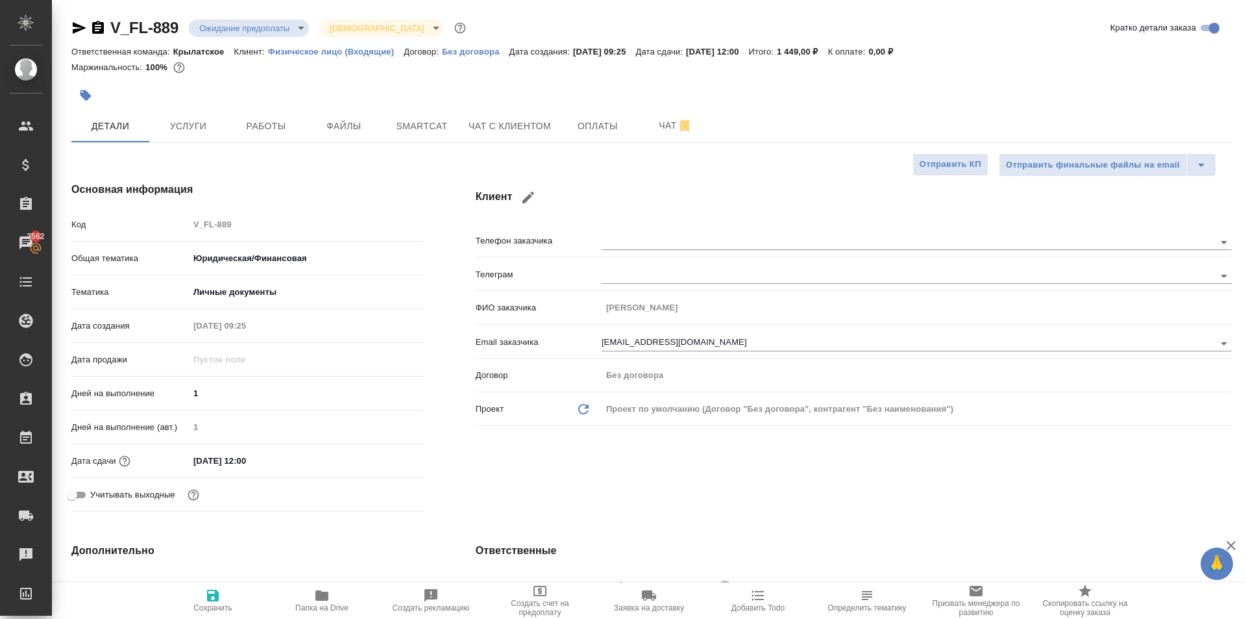
type textarea "x"
click at [252, 449] on div "Дней на выполнение (авт.) 1" at bounding box center [247, 432] width 352 height 34
drag, startPoint x: 254, startPoint y: 454, endPoint x: 274, endPoint y: 454, distance: 19.5
click at [254, 454] on input "09.09.2025 12:00" at bounding box center [246, 460] width 114 height 19
click at [388, 455] on icon "button" at bounding box center [386, 459] width 12 height 13
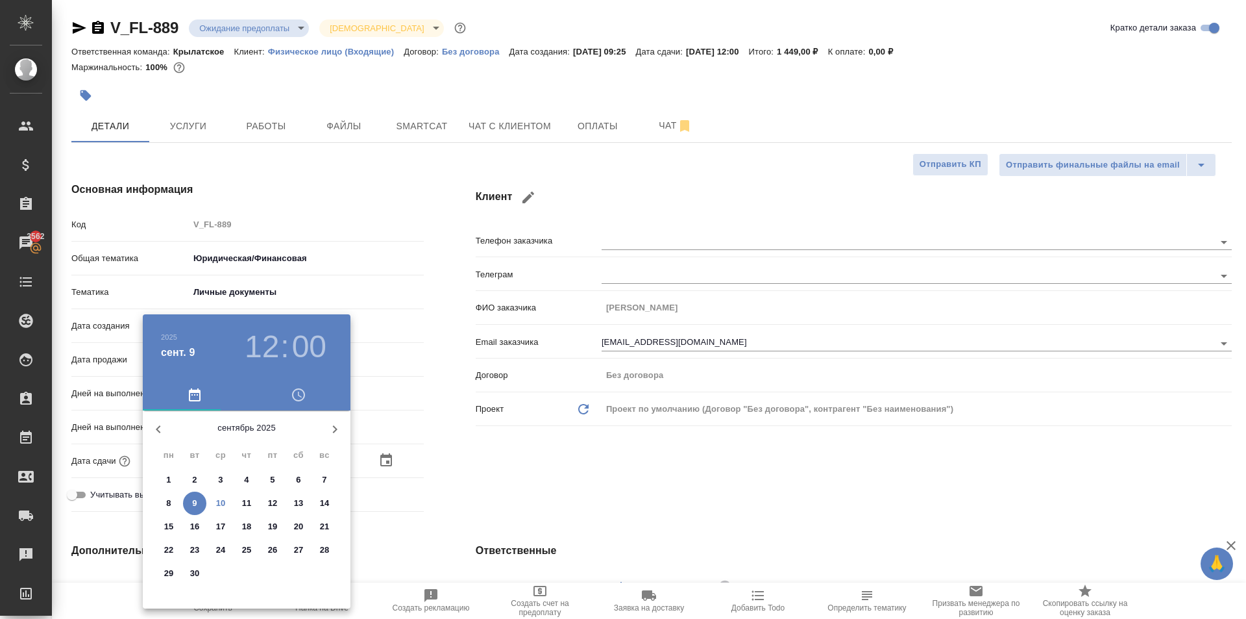
click at [223, 500] on p "10" at bounding box center [221, 503] width 10 height 13
type input "[DATE] 12:00"
type textarea "x"
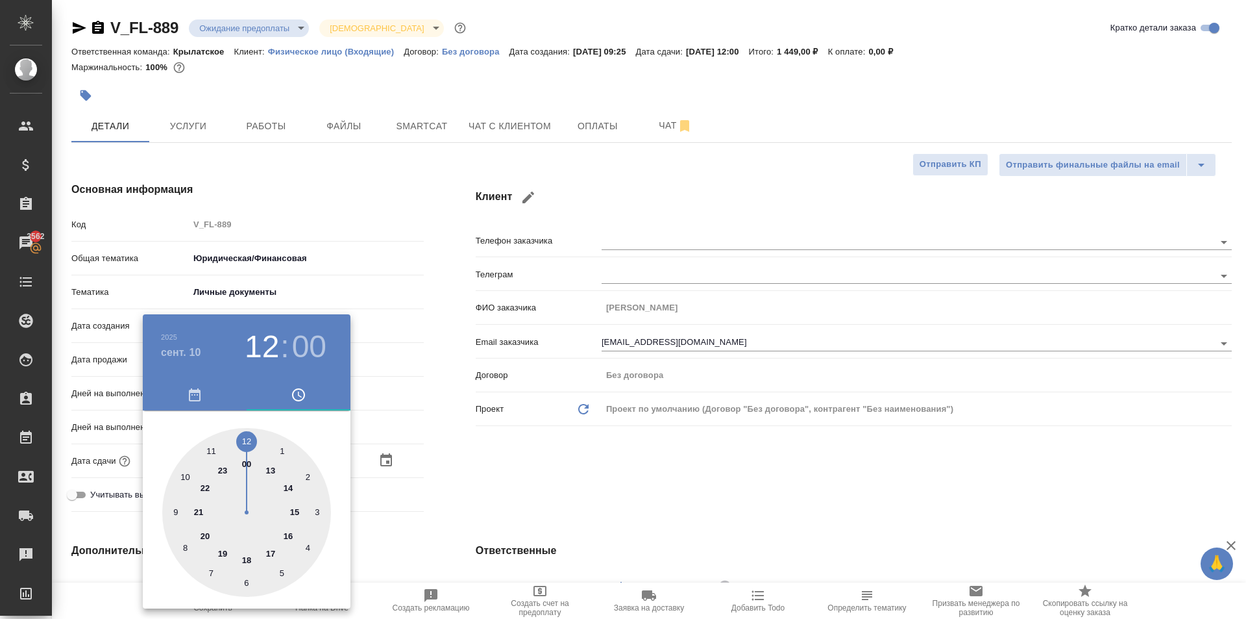
click at [186, 339] on div "2025" at bounding box center [200, 336] width 78 height 16
click at [191, 350] on h4 "сент. 10" at bounding box center [181, 353] width 40 height 16
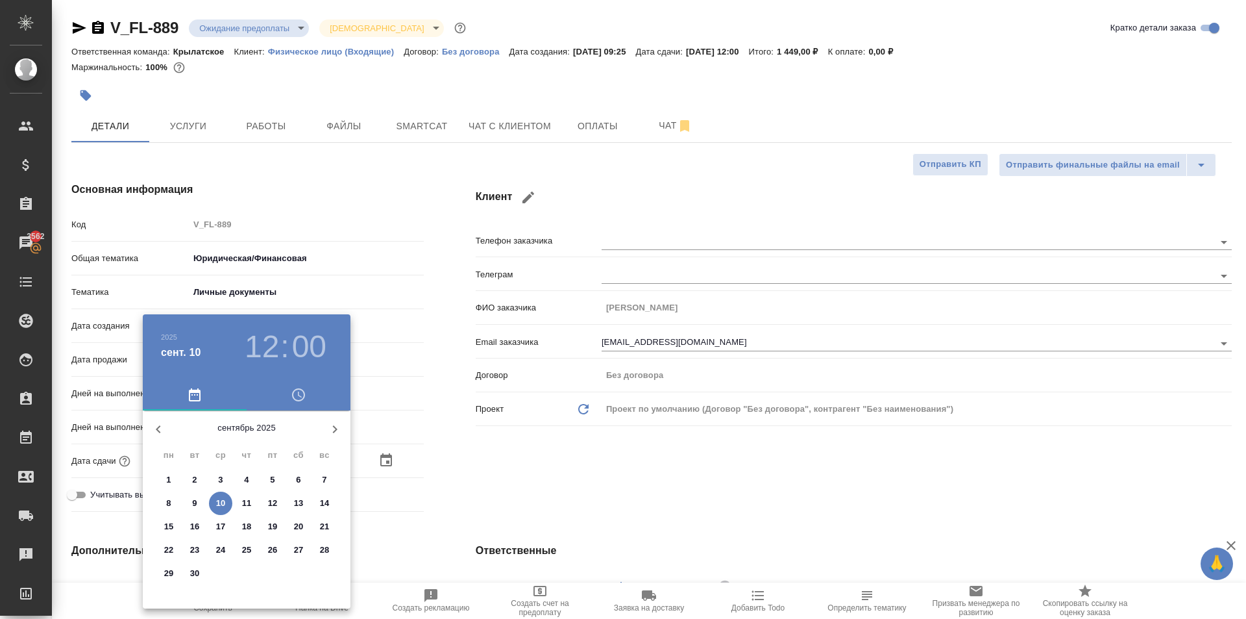
click at [248, 500] on p "11" at bounding box center [247, 503] width 10 height 13
type input "11.09.2025 12:00"
type textarea "x"
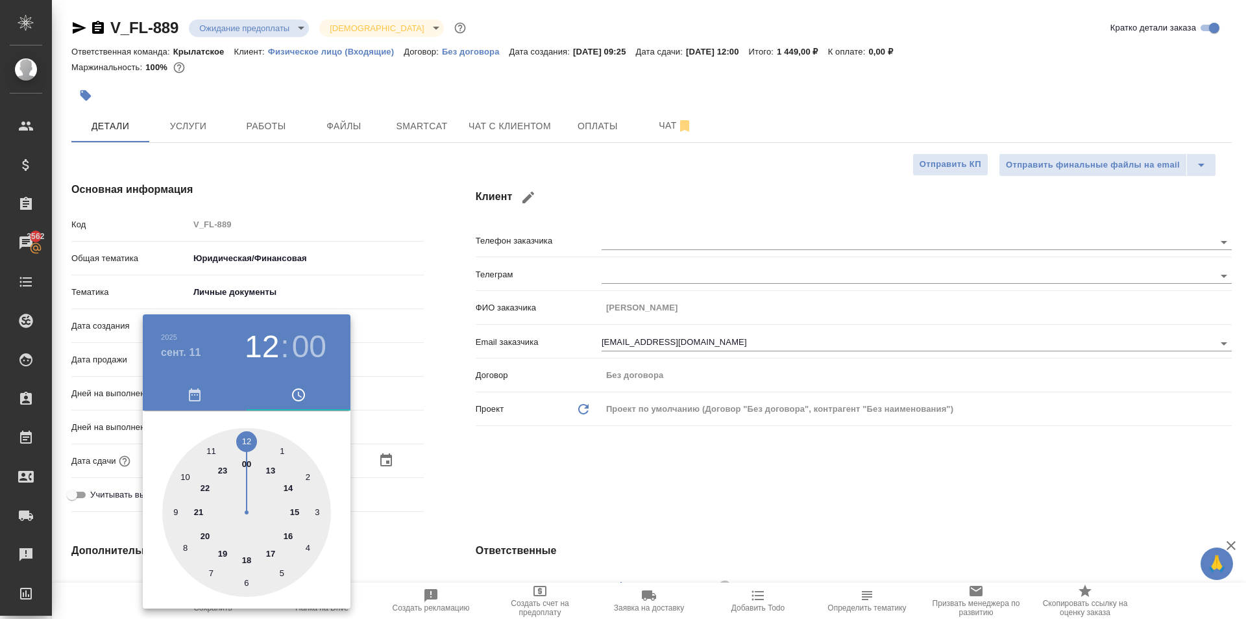
click at [187, 475] on div at bounding box center [246, 512] width 169 height 169
type input "11.09.2025 10:00"
type textarea "x"
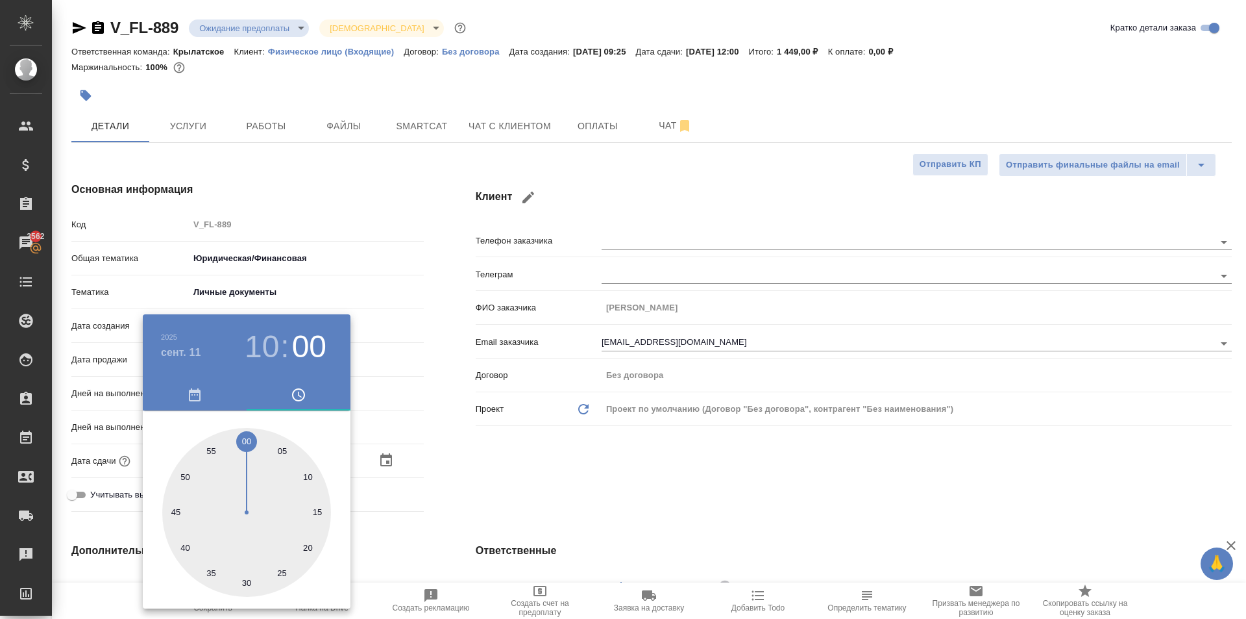
click at [561, 523] on div at bounding box center [623, 309] width 1246 height 619
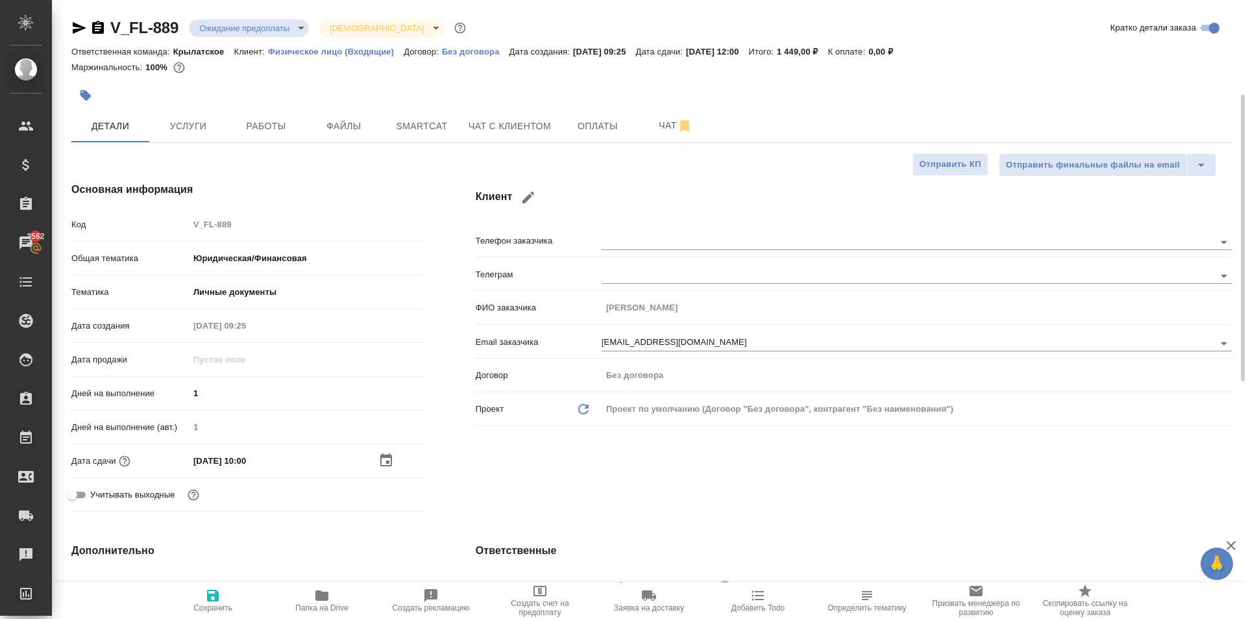
scroll to position [325, 0]
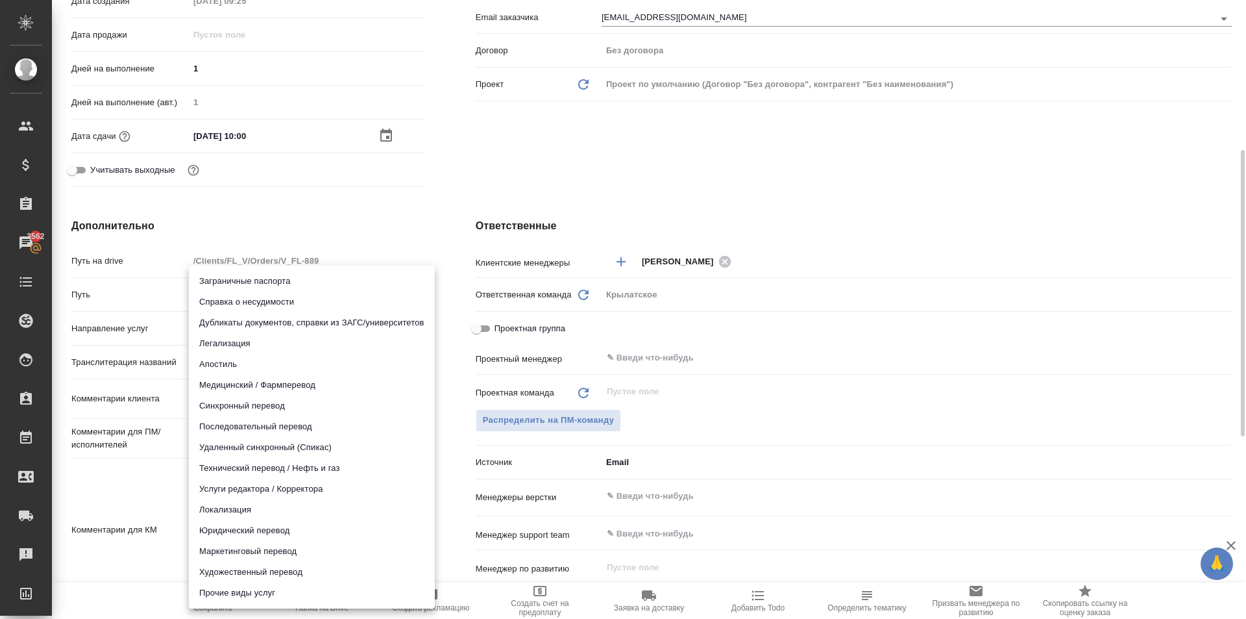
click at [237, 334] on body "🙏 .cls-1 fill:#fff; AWATERA Kasymov Timur Клиенты Спецификации Заказы 3562 Чаты…" at bounding box center [623, 309] width 1246 height 619
click at [238, 528] on li "Юридический перевод" at bounding box center [312, 530] width 246 height 21
type input "legalTranslation"
type textarea "x"
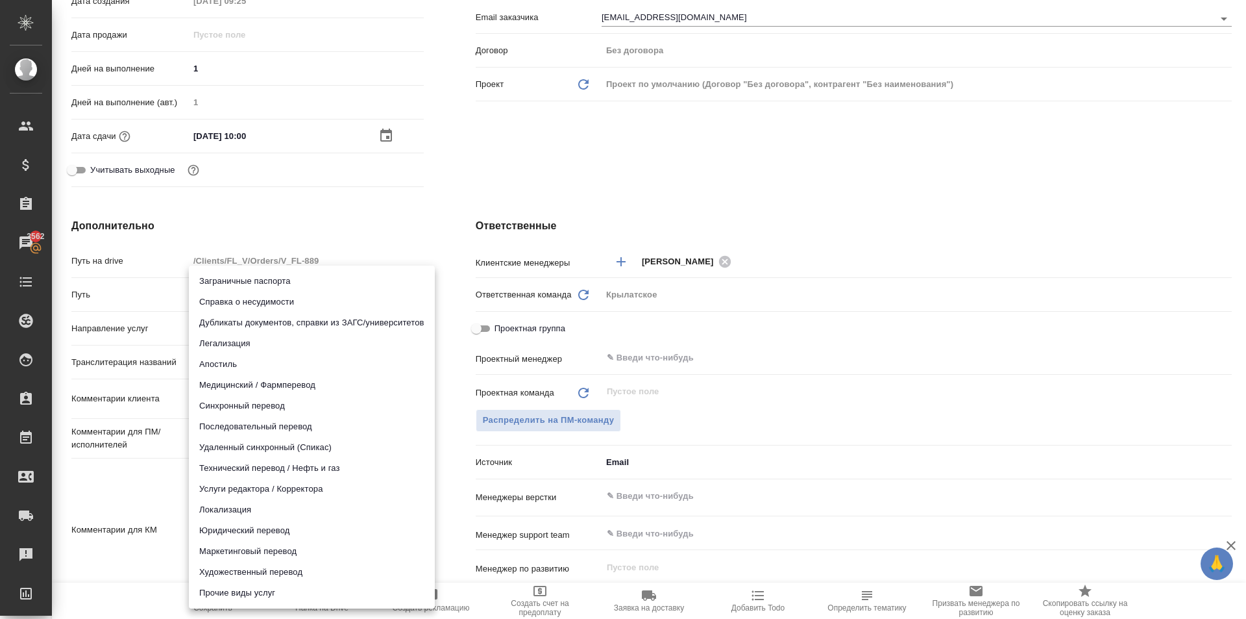
type textarea "x"
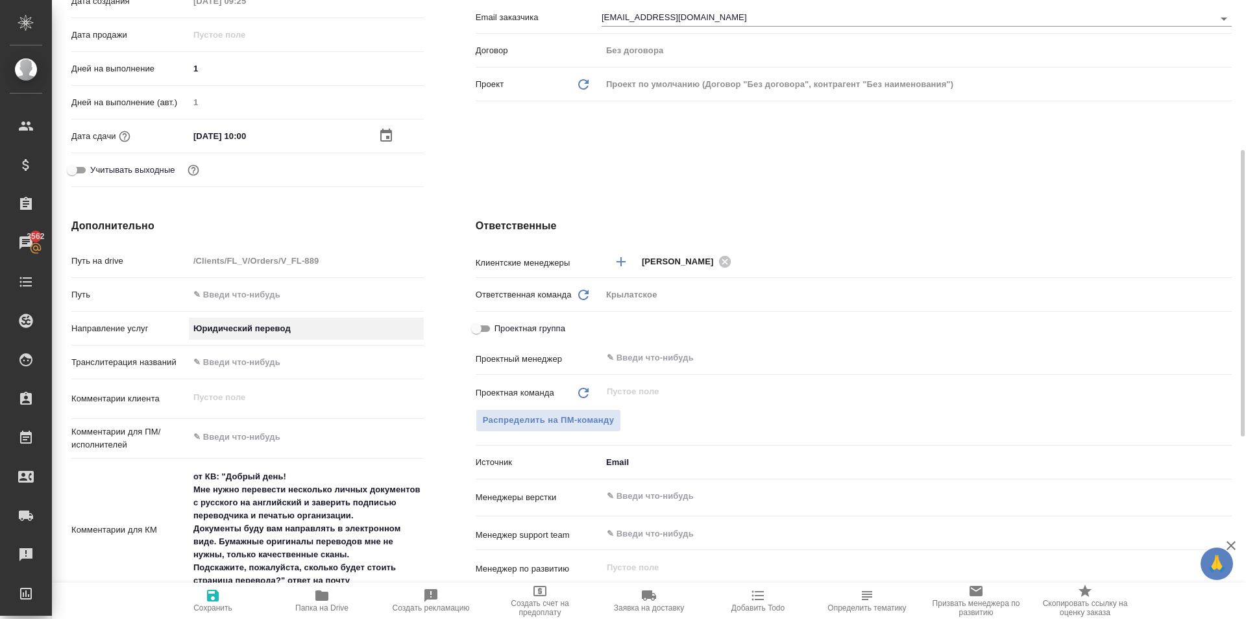
scroll to position [649, 0]
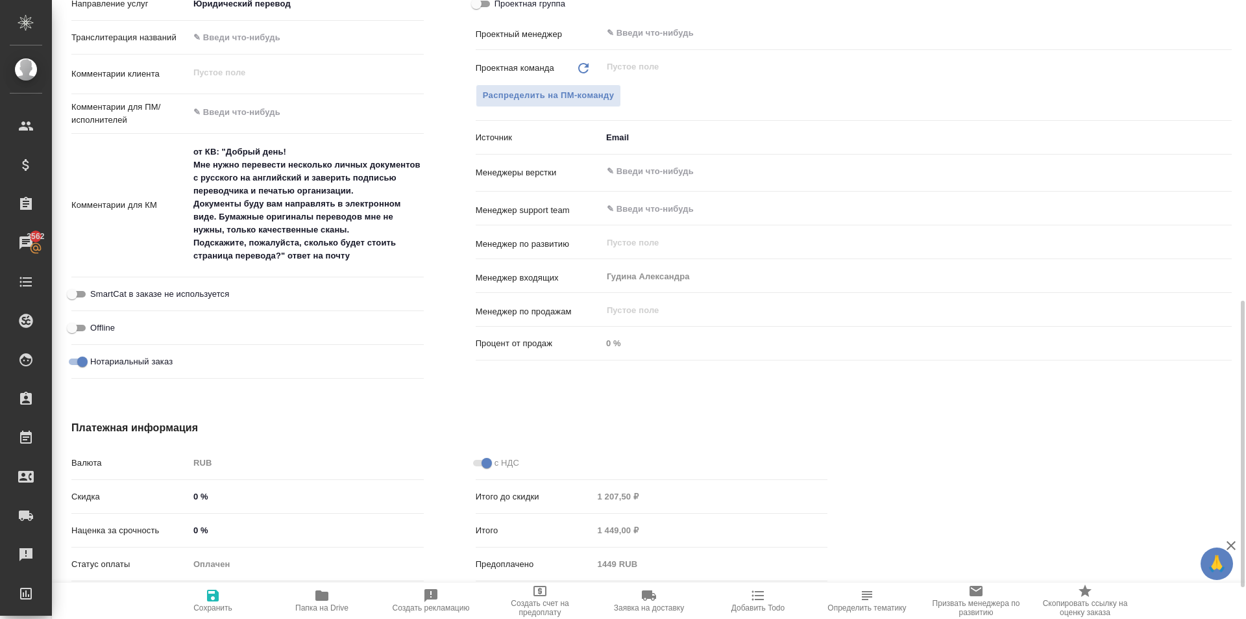
type textarea "x"
click at [264, 112] on textarea at bounding box center [306, 112] width 235 height 22
type textarea "x"
type textarea "н"
type textarea "x"
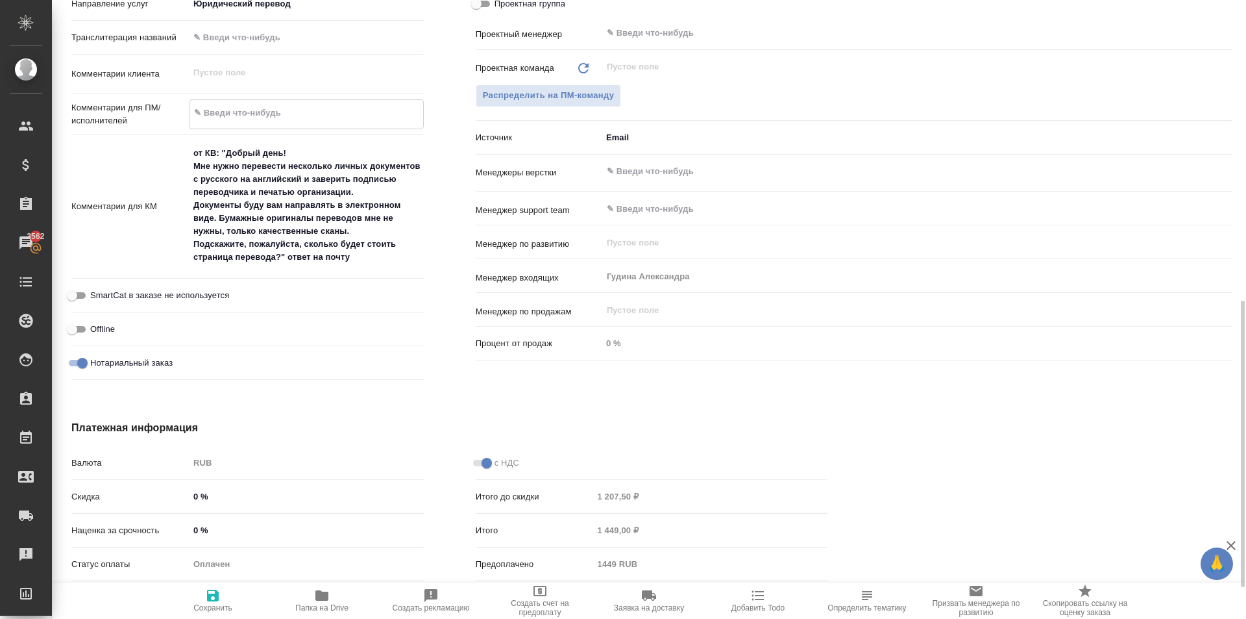
type textarea "x"
type textarea "не"
type textarea "x"
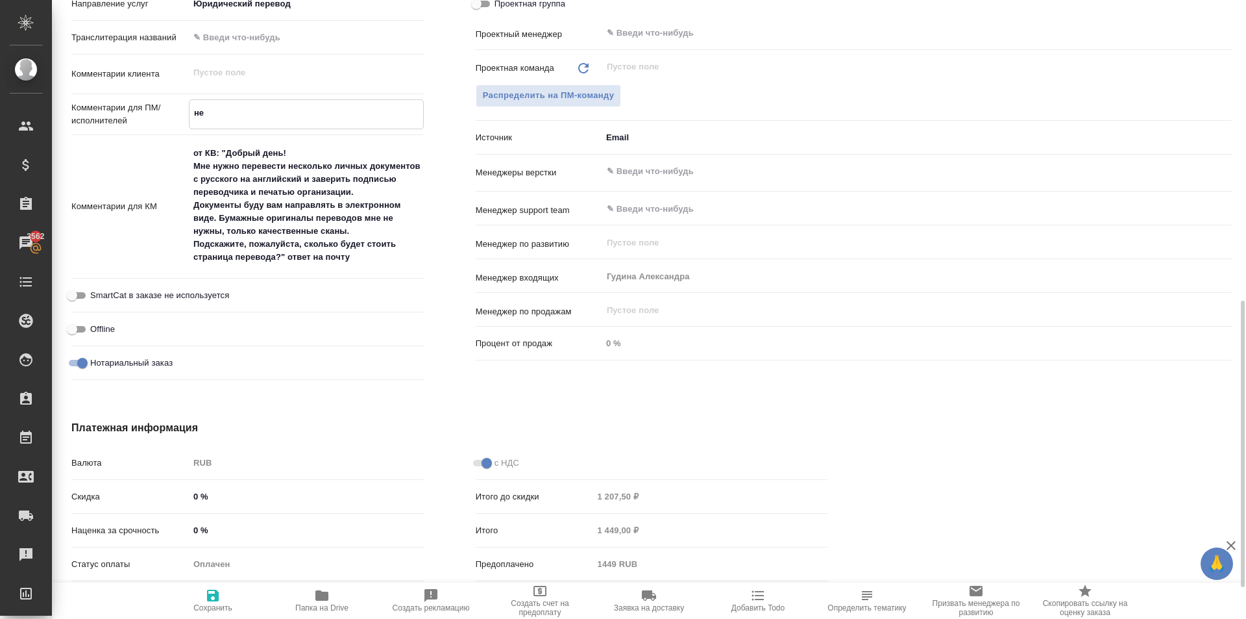
type textarea "x"
type textarea "не"
type textarea "x"
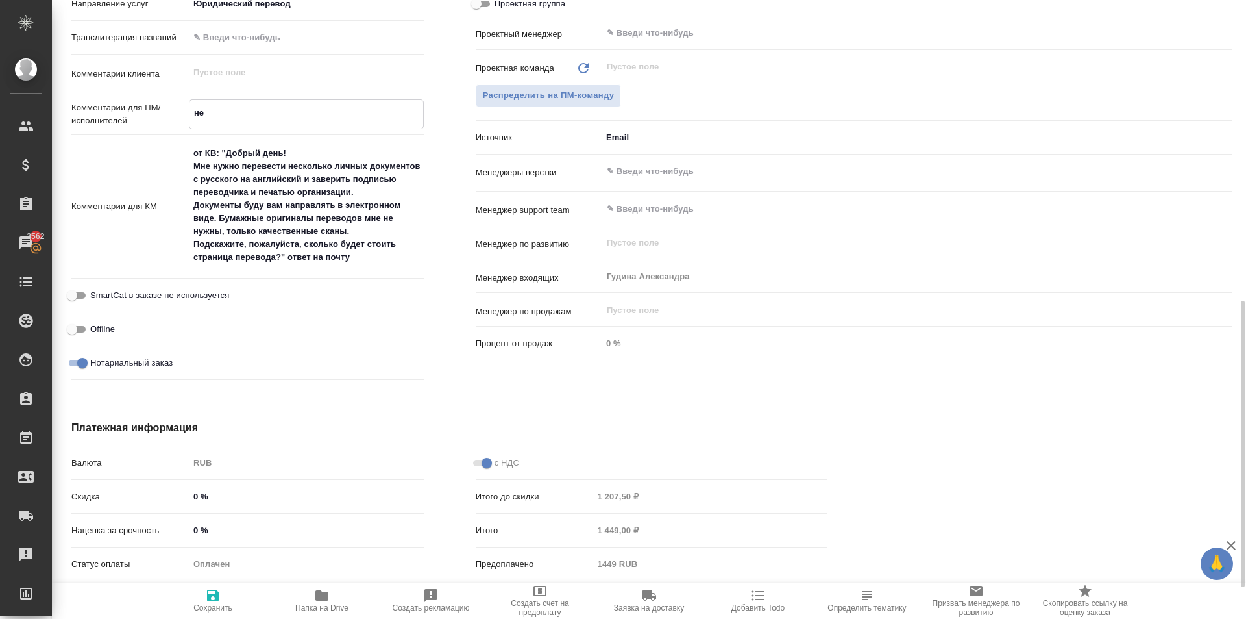
type textarea "не Н"
type textarea "x"
type textarea "не НО"
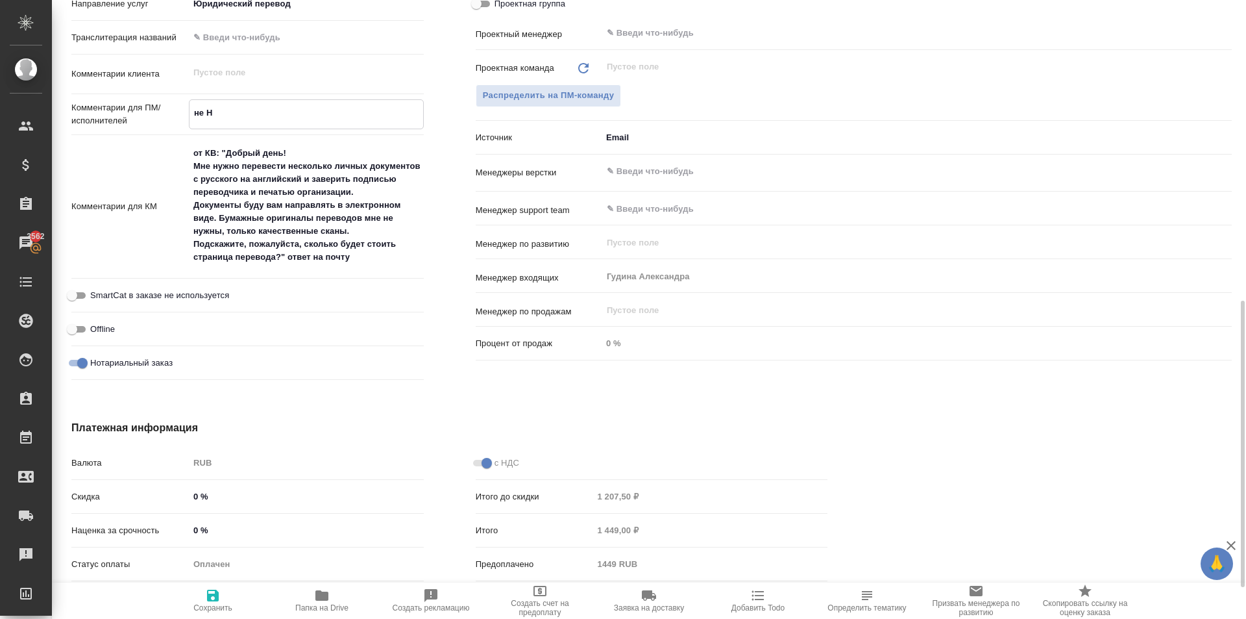
type textarea "x"
type textarea "не НОТ"
type textarea "x"
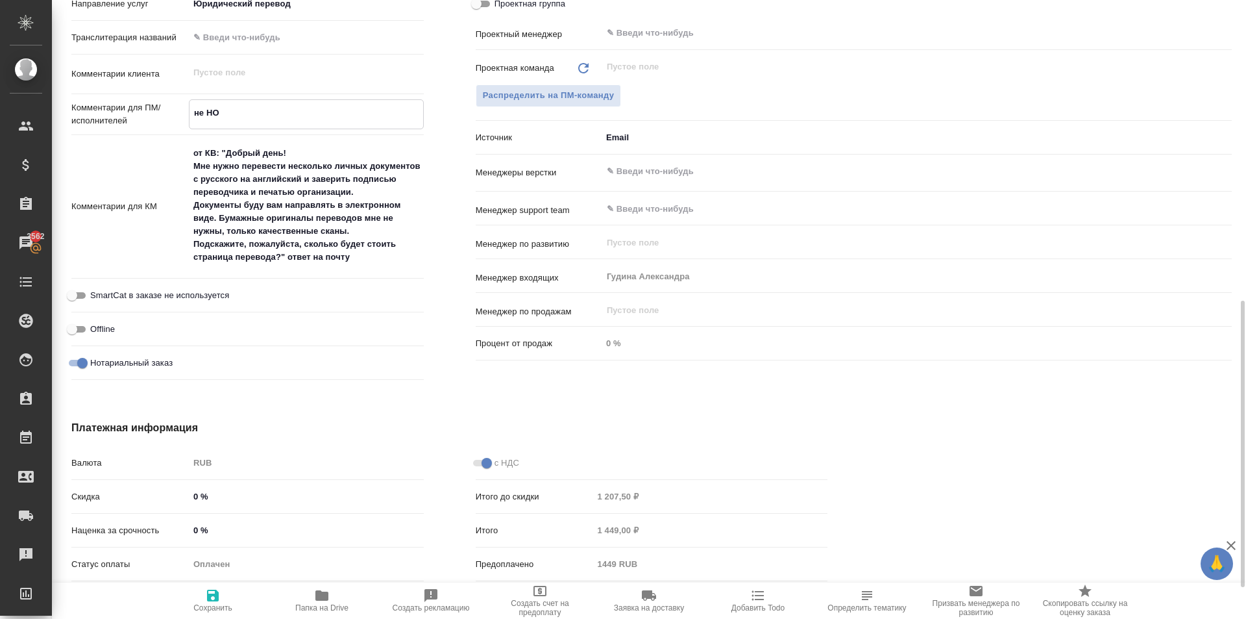
type textarea "x"
type textarea "не НОТ"
type textarea "x"
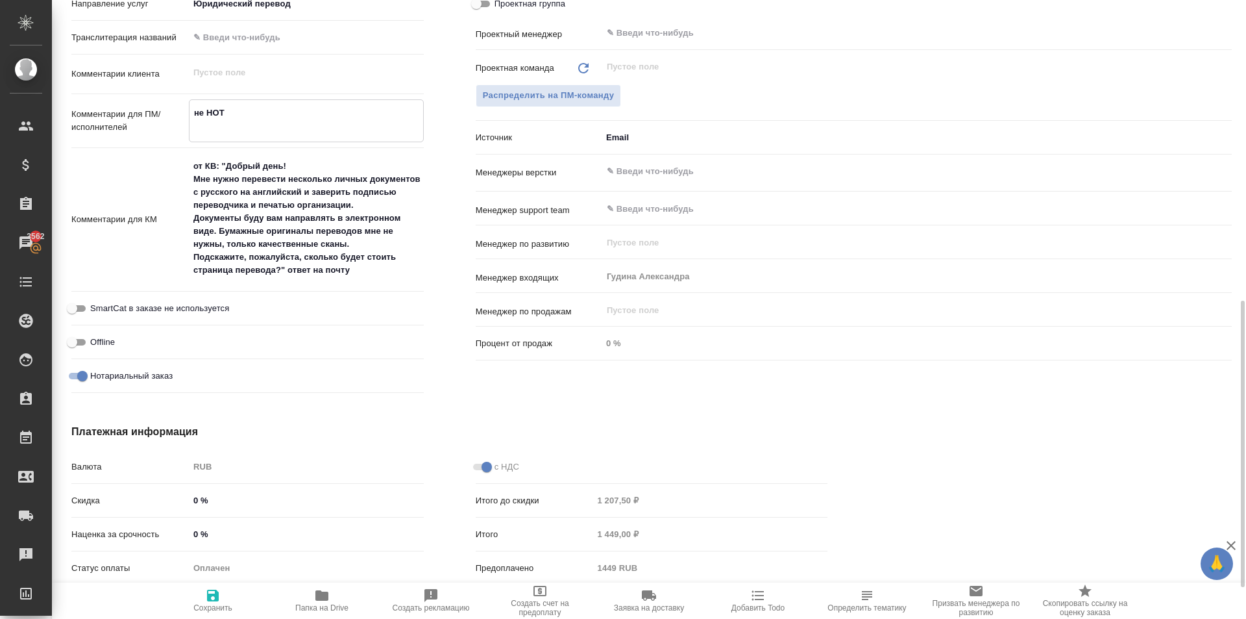
type textarea "не НОТ"
type textarea "x"
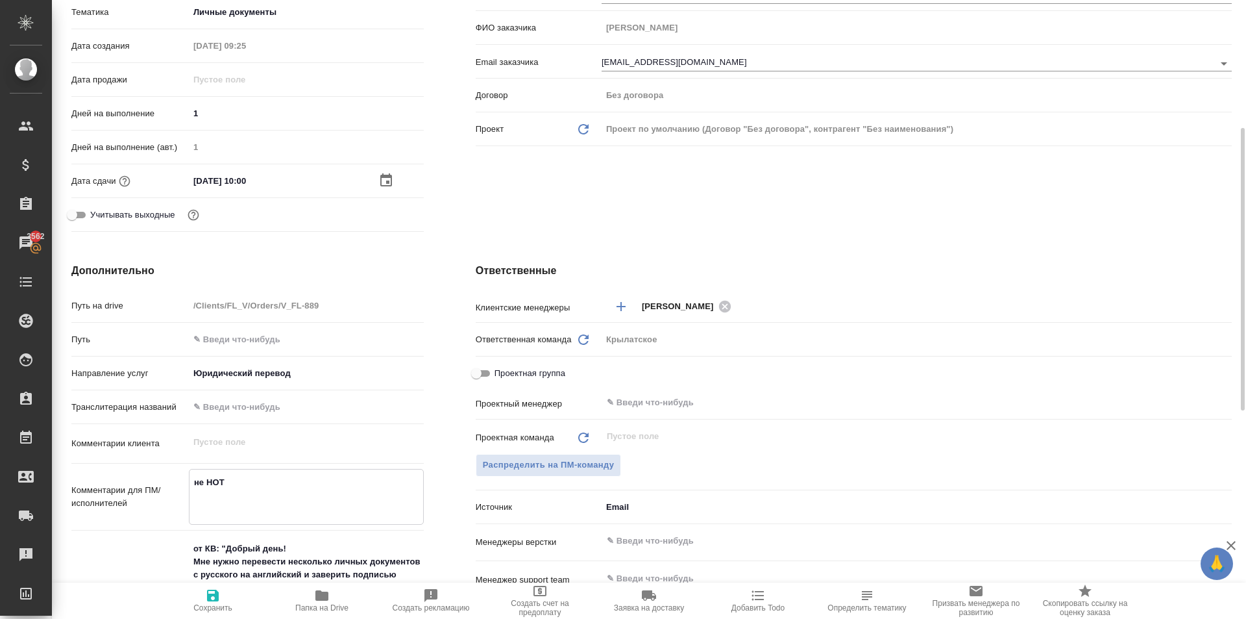
scroll to position [0, 0]
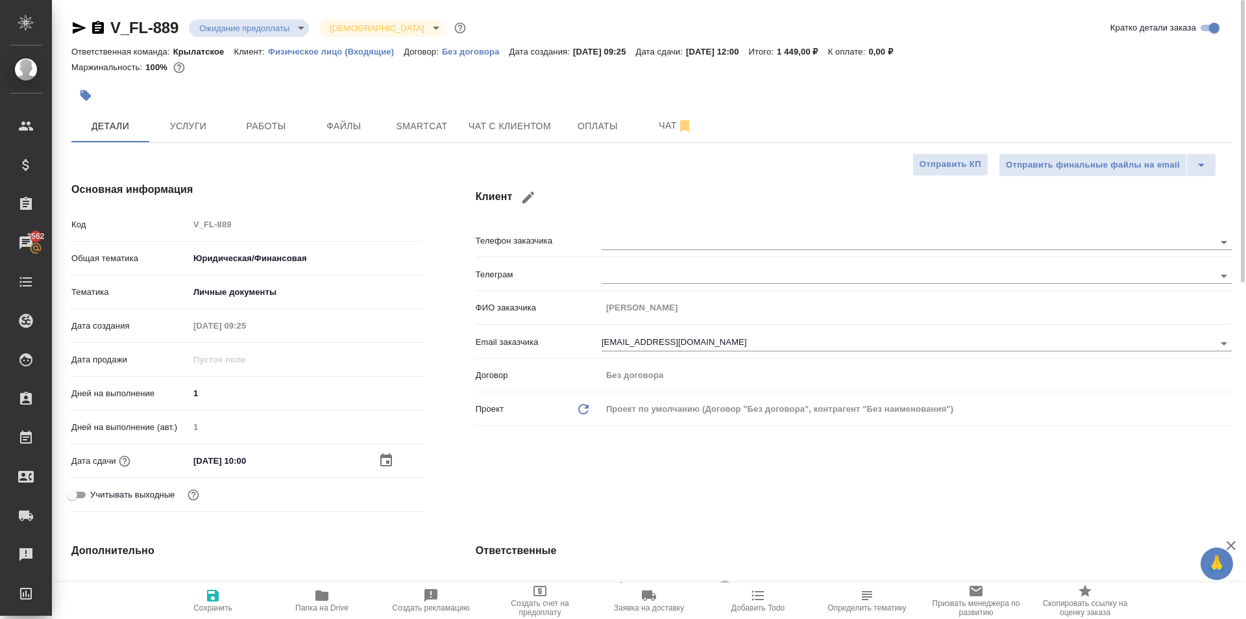
type textarea "не НОТ"
type textarea "x"
click at [233, 602] on span "Сохранить" at bounding box center [212, 599] width 93 height 25
type textarea "x"
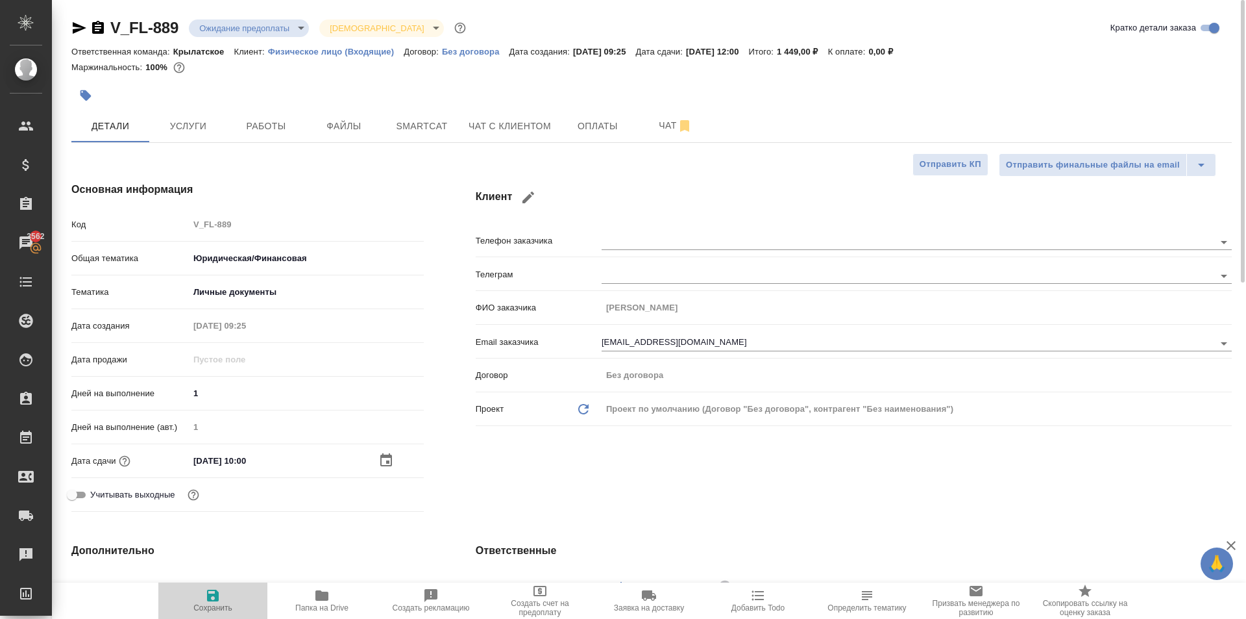
type textarea "x"
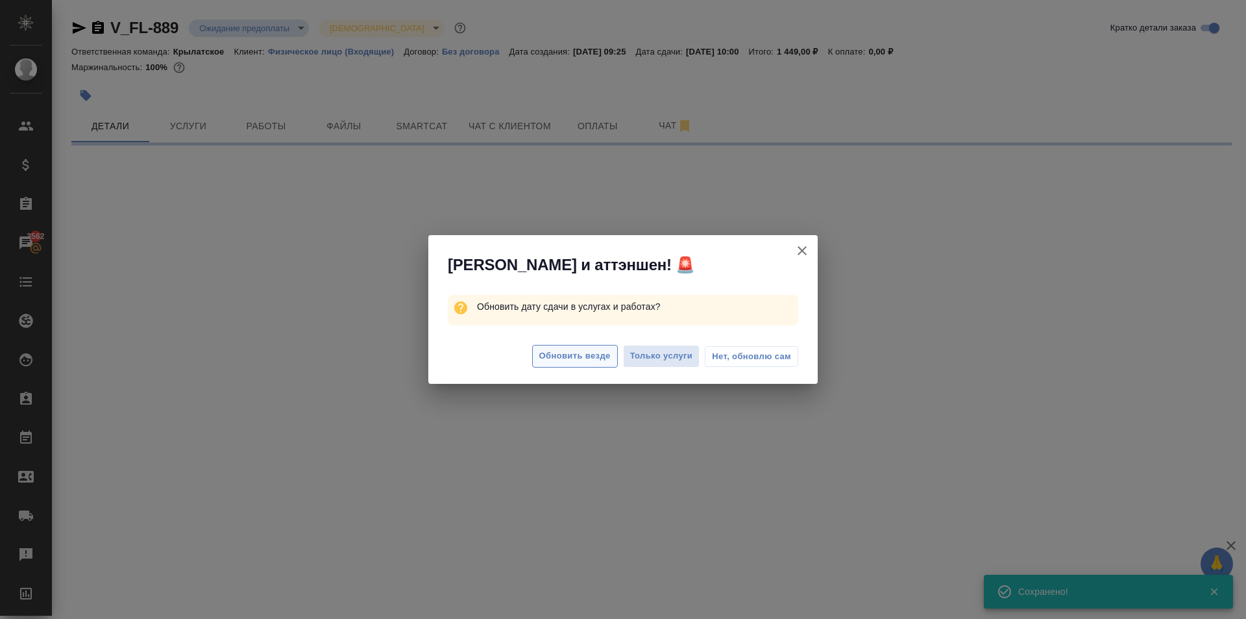
select select "RU"
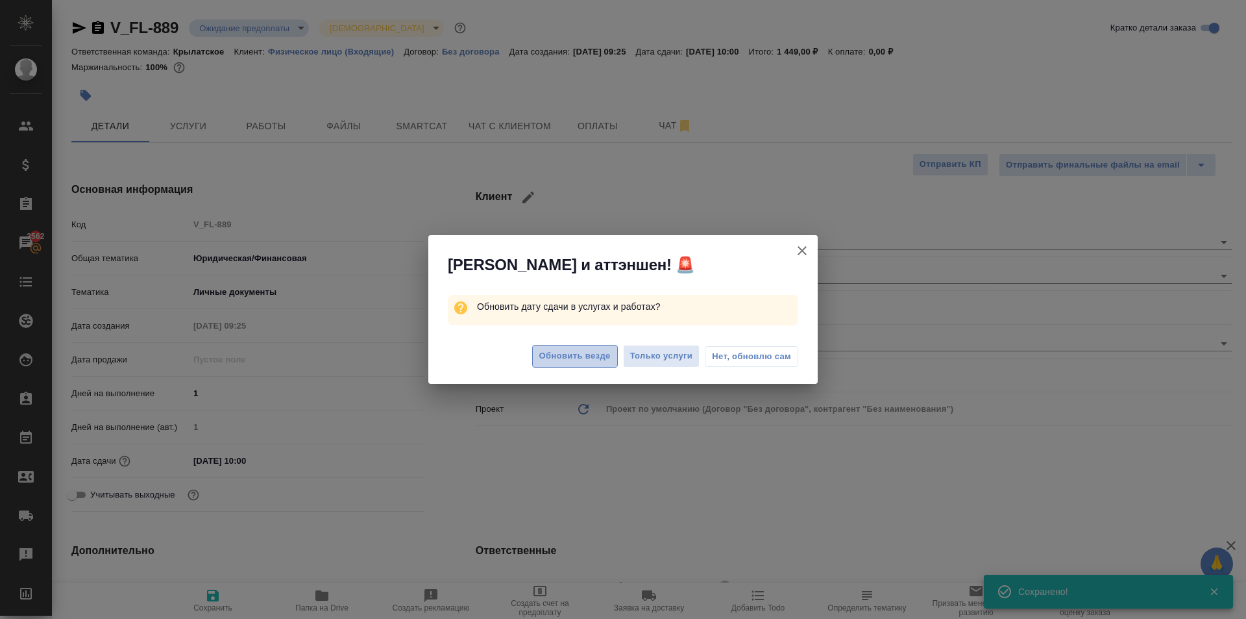
click at [589, 362] on span "Обновить везде" at bounding box center [574, 356] width 71 height 15
type textarea "x"
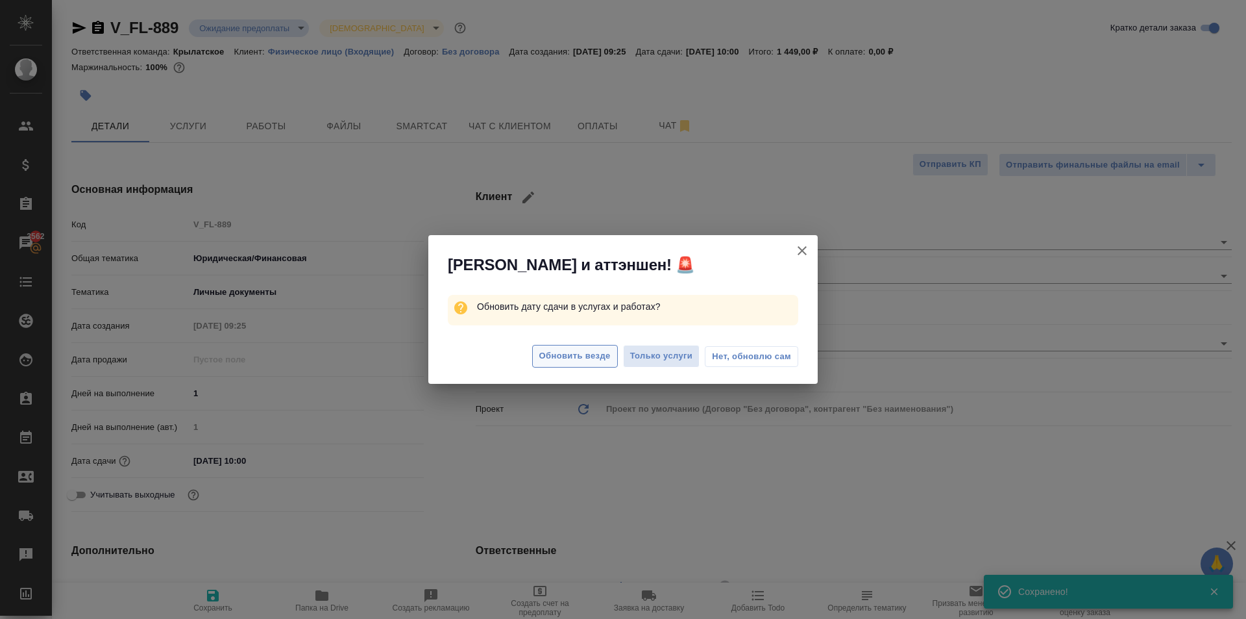
type textarea "x"
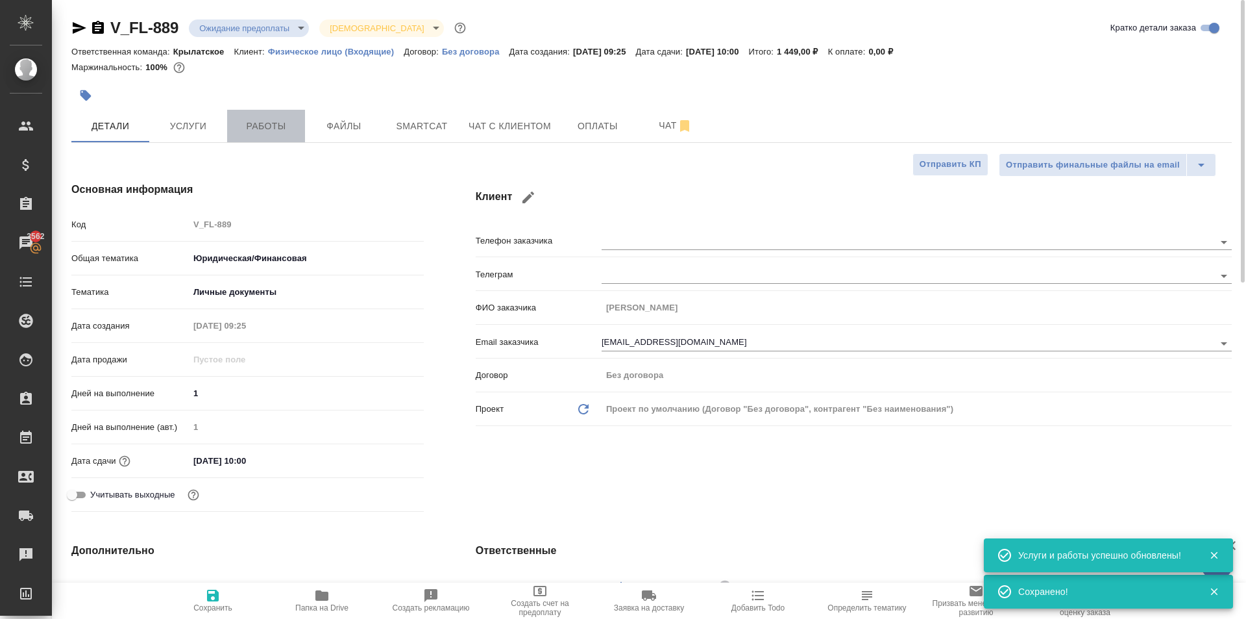
click at [292, 127] on span "Работы" at bounding box center [266, 126] width 62 height 16
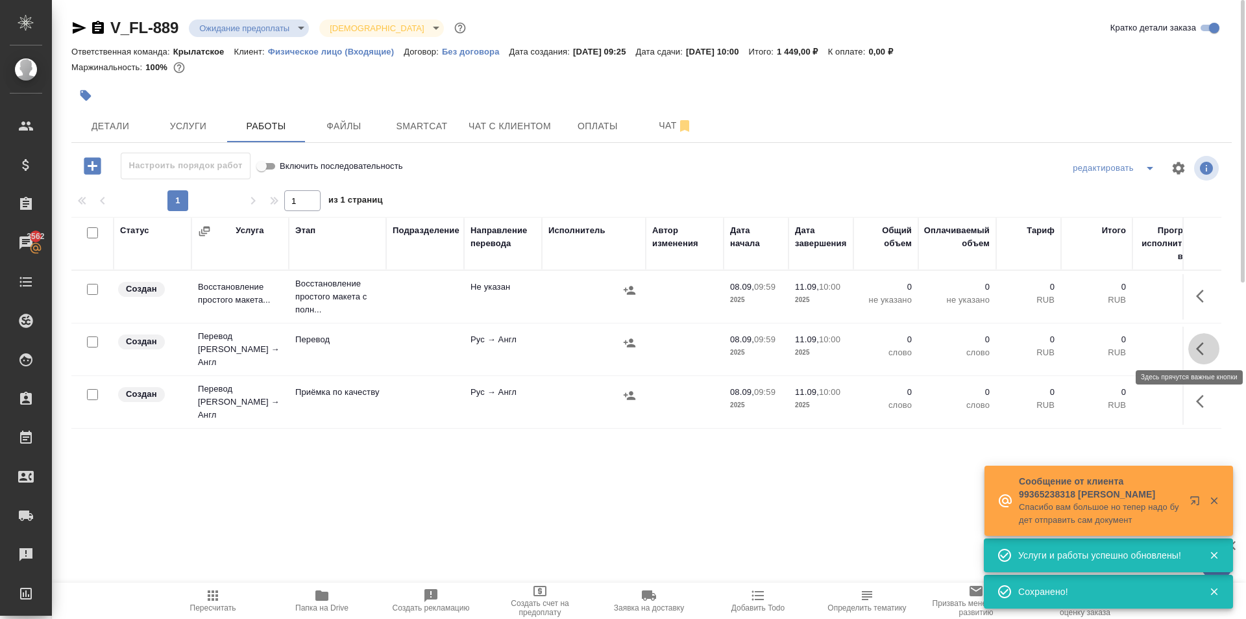
click at [1196, 348] on button "button" at bounding box center [1203, 348] width 31 height 31
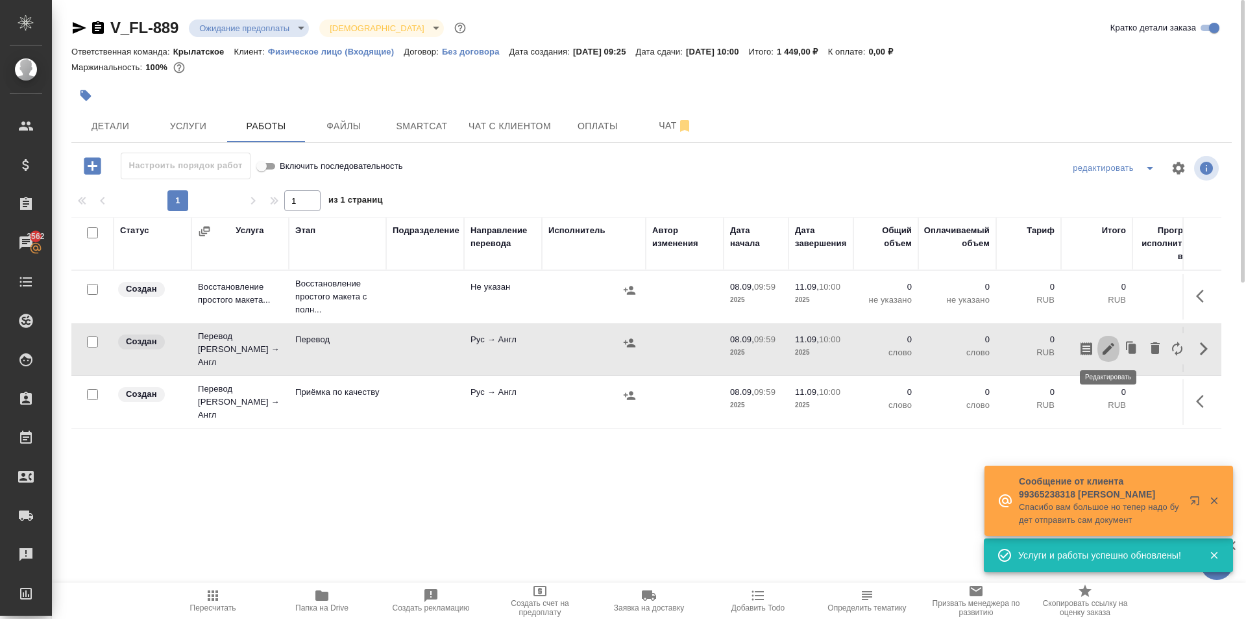
click at [1111, 350] on icon "button" at bounding box center [1109, 349] width 16 height 16
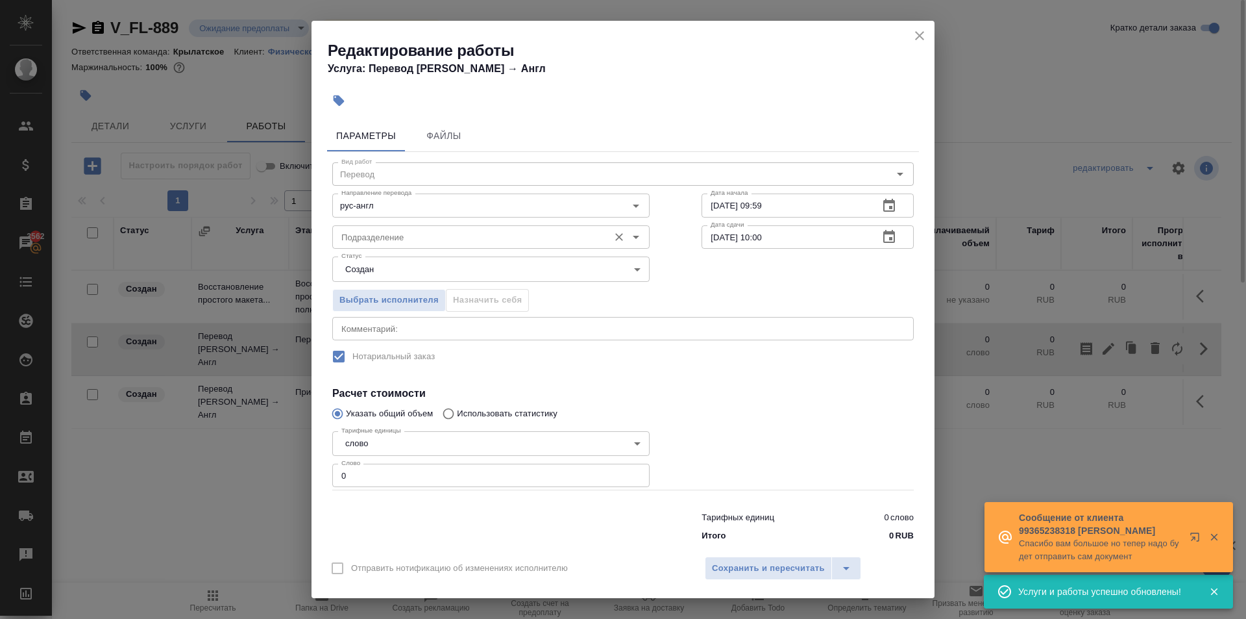
click at [351, 234] on input "Подразделение" at bounding box center [469, 237] width 266 height 16
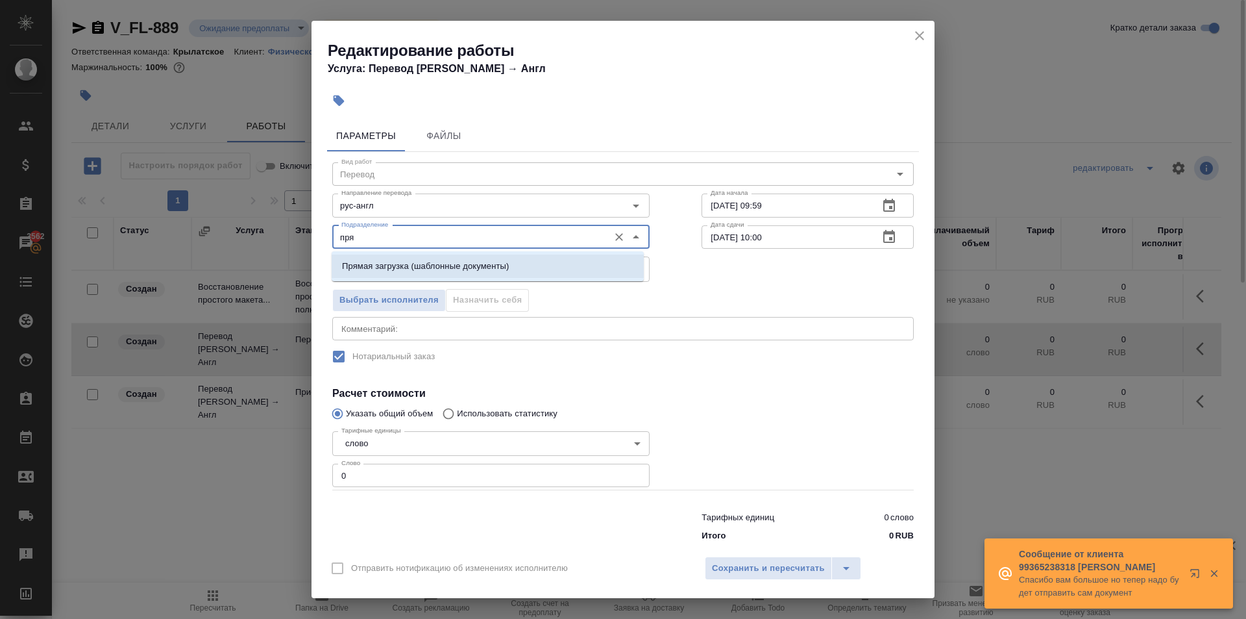
click at [386, 257] on li "Прямая загрузка (шаблонные документы)" at bounding box center [488, 265] width 312 height 23
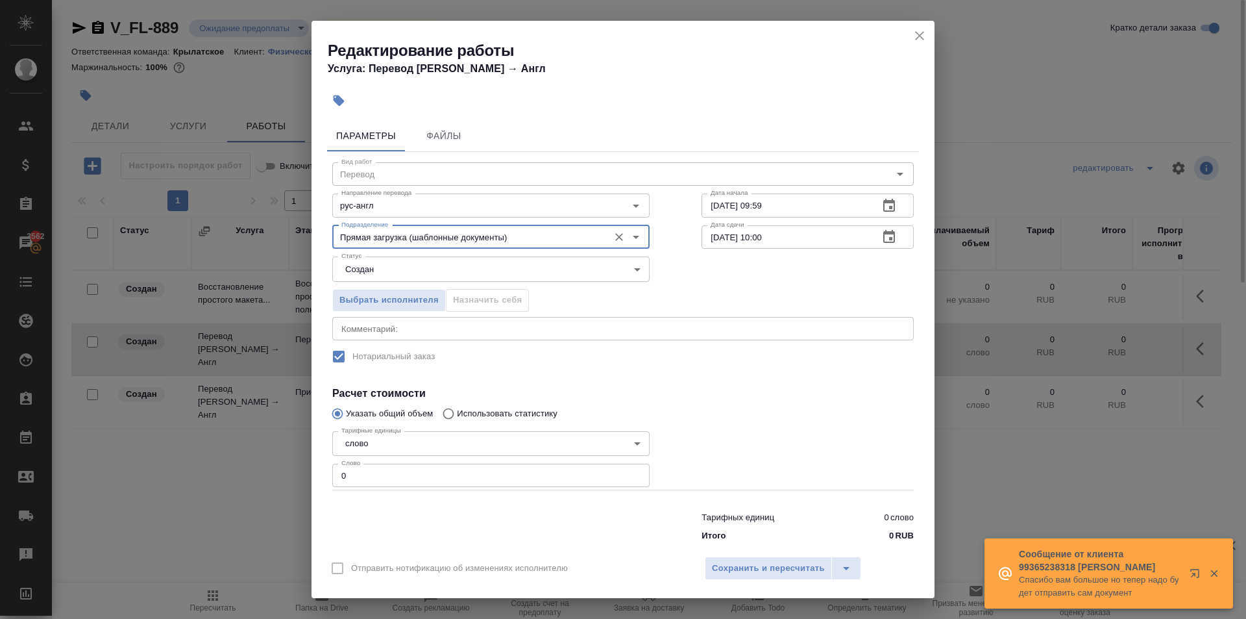
type input "Прямая загрузка (шаблонные документы)"
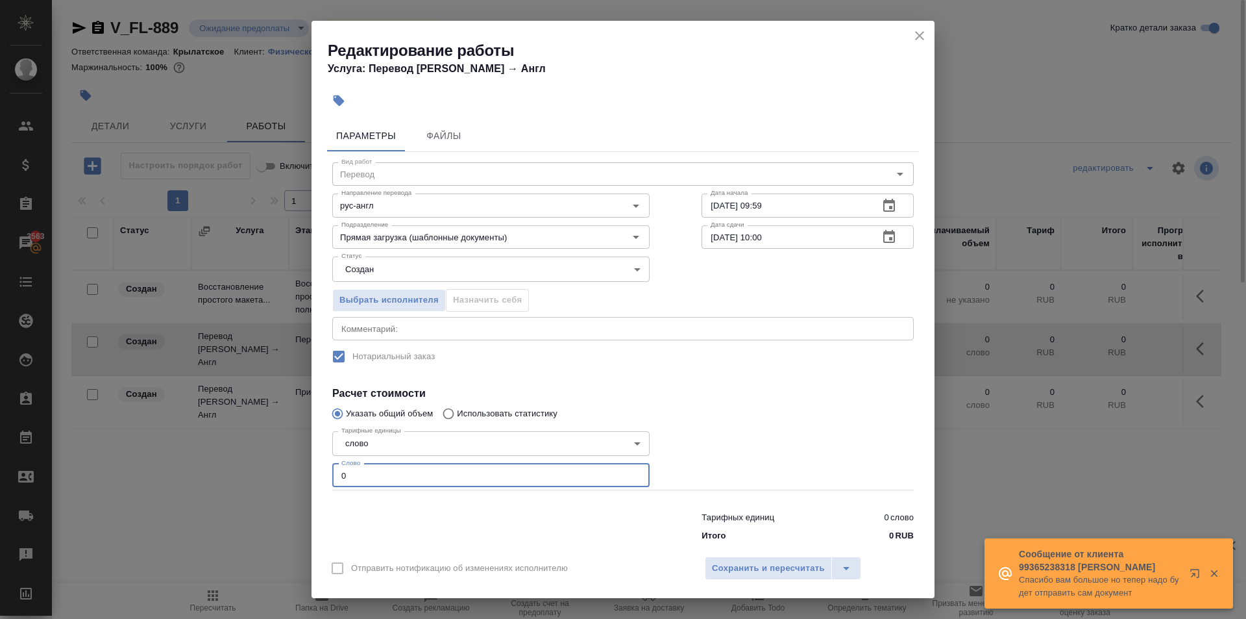
drag, startPoint x: 343, startPoint y: 467, endPoint x: 262, endPoint y: 450, distance: 82.9
click at [262, 450] on div "Редактирование работы Услуга: Перевод Стандарт Рус → Англ Параметры Файлы Вид р…" at bounding box center [623, 309] width 1246 height 619
type input "10"
drag, startPoint x: 768, startPoint y: 250, endPoint x: 751, endPoint y: 258, distance: 18.9
click at [751, 258] on div "Вид работ Перевод Вид работ Направление перевода рус-англ Направление перевода …" at bounding box center [623, 349] width 592 height 395
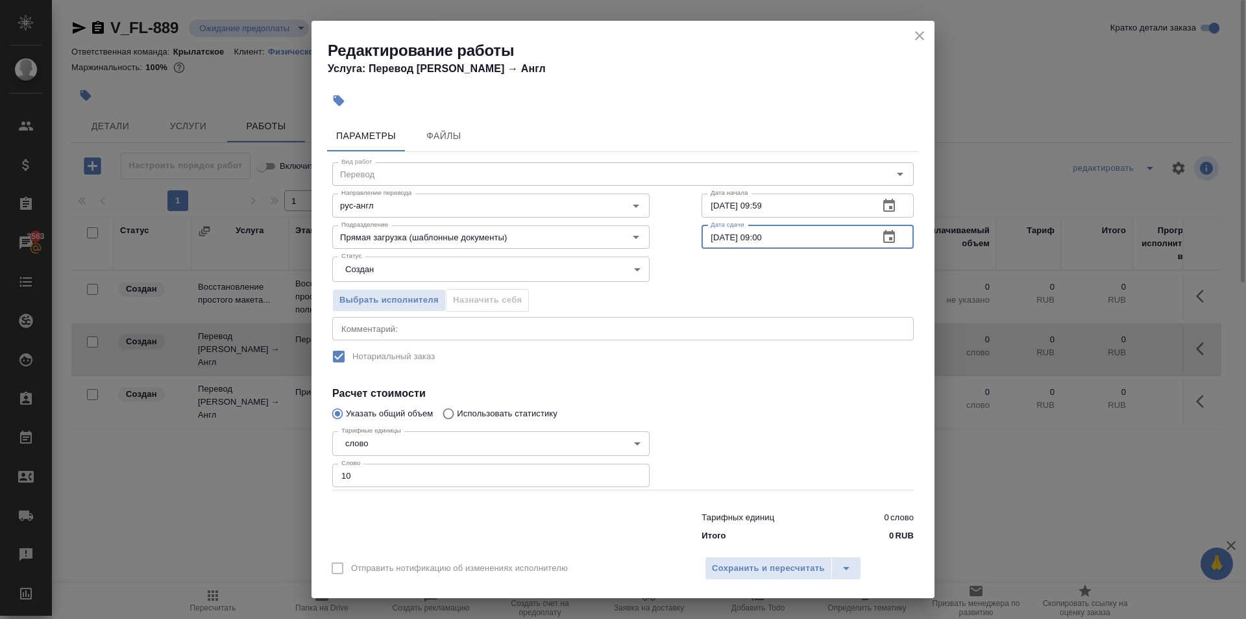
type input "11.09.2025 09:00"
click at [578, 267] on body "🙏 .cls-1 fill:#fff; AWATERA Kasymov Timur Клиенты Спецификации Заказы 3563 Чаты…" at bounding box center [623, 309] width 1246 height 619
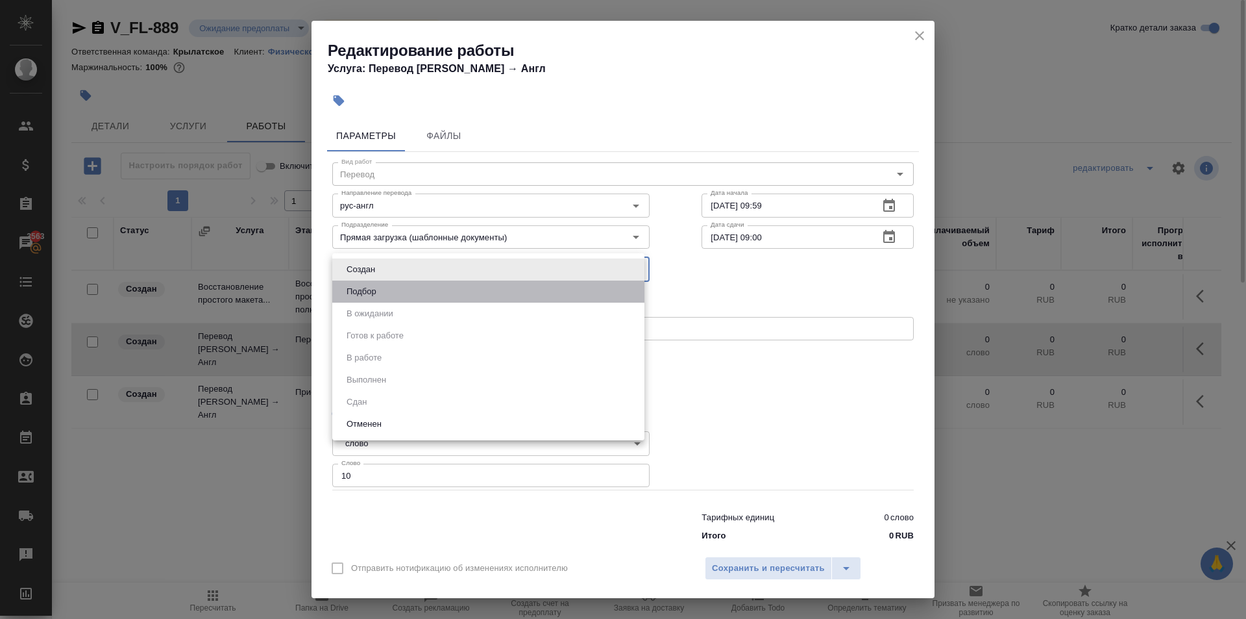
click at [587, 295] on li "Подбор" at bounding box center [488, 291] width 312 height 22
type input "recruiting"
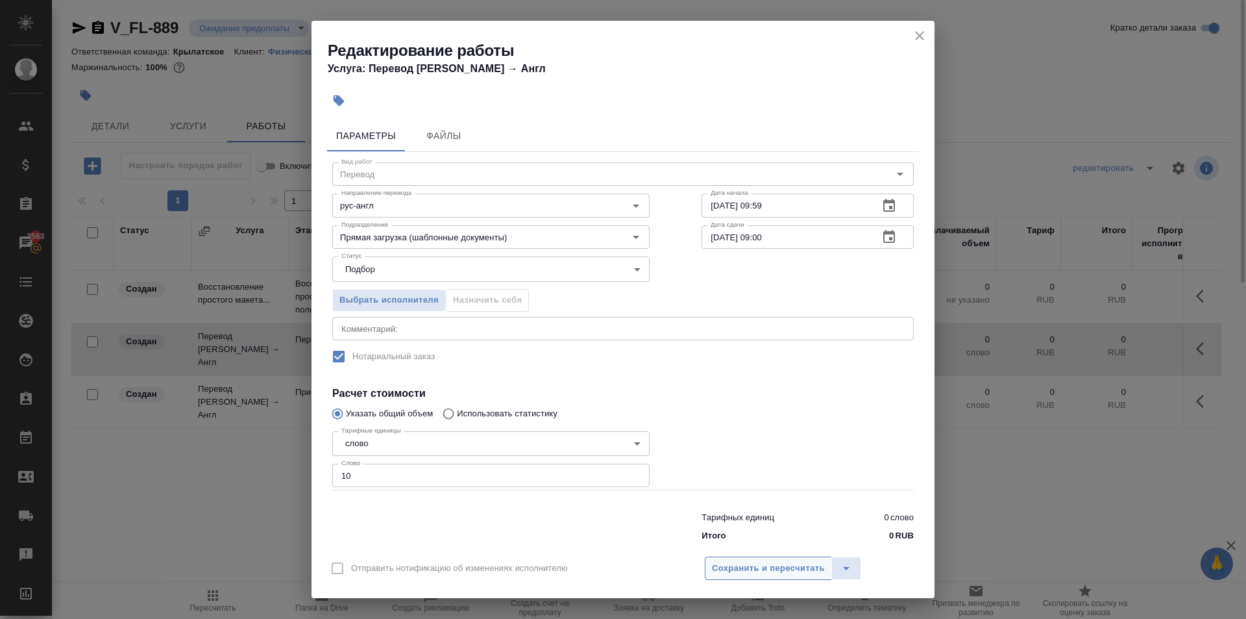
drag, startPoint x: 789, startPoint y: 554, endPoint x: 804, endPoint y: 565, distance: 18.0
click at [791, 554] on div "Отправить нотификацию об изменениях исполнителю Сохранить и пересчитать" at bounding box center [623, 573] width 623 height 50
click at [804, 566] on span "Сохранить и пересчитать" at bounding box center [768, 568] width 113 height 15
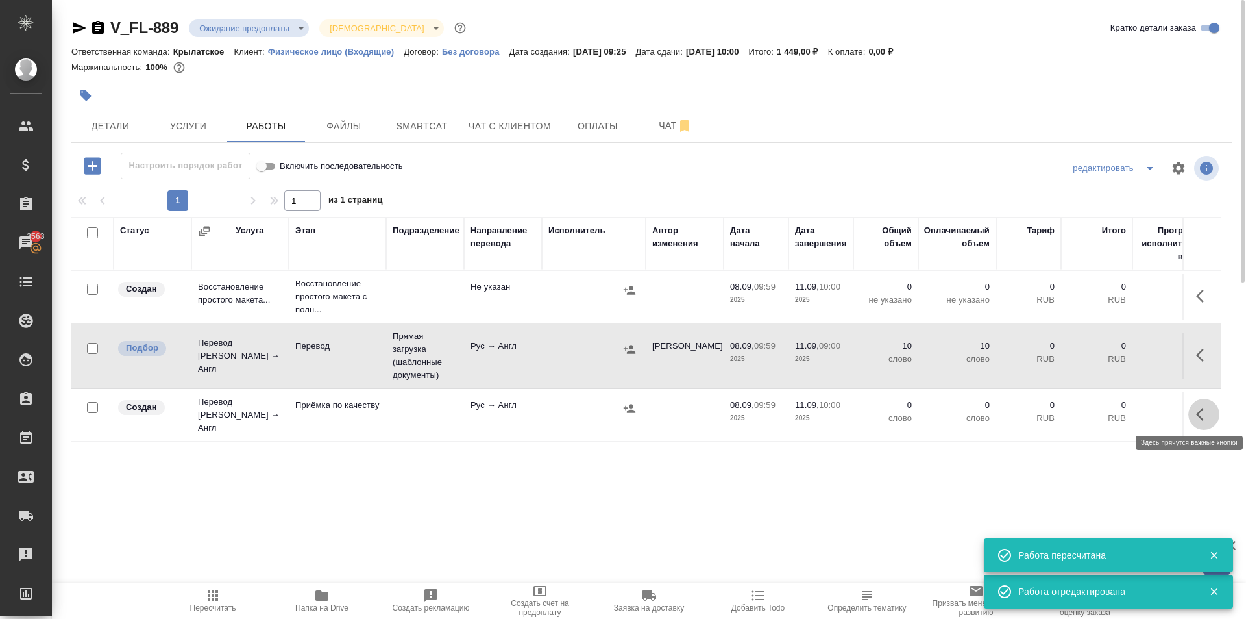
click at [1204, 418] on icon "button" at bounding box center [1204, 414] width 16 height 16
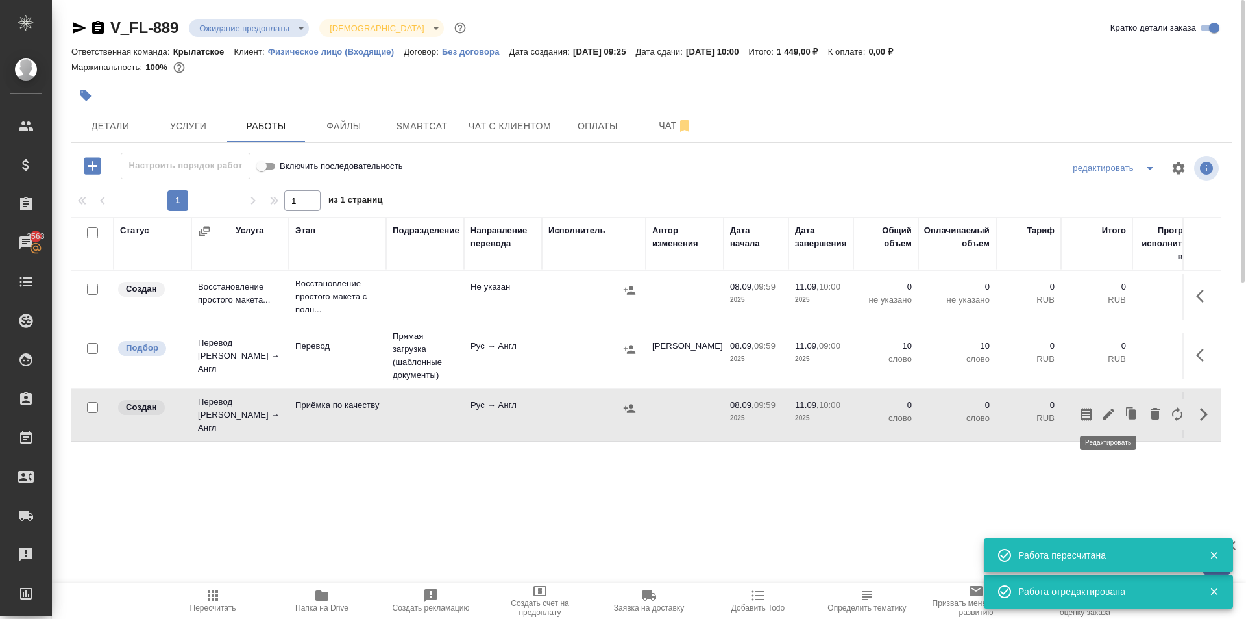
click at [1107, 415] on icon "button" at bounding box center [1109, 414] width 16 height 16
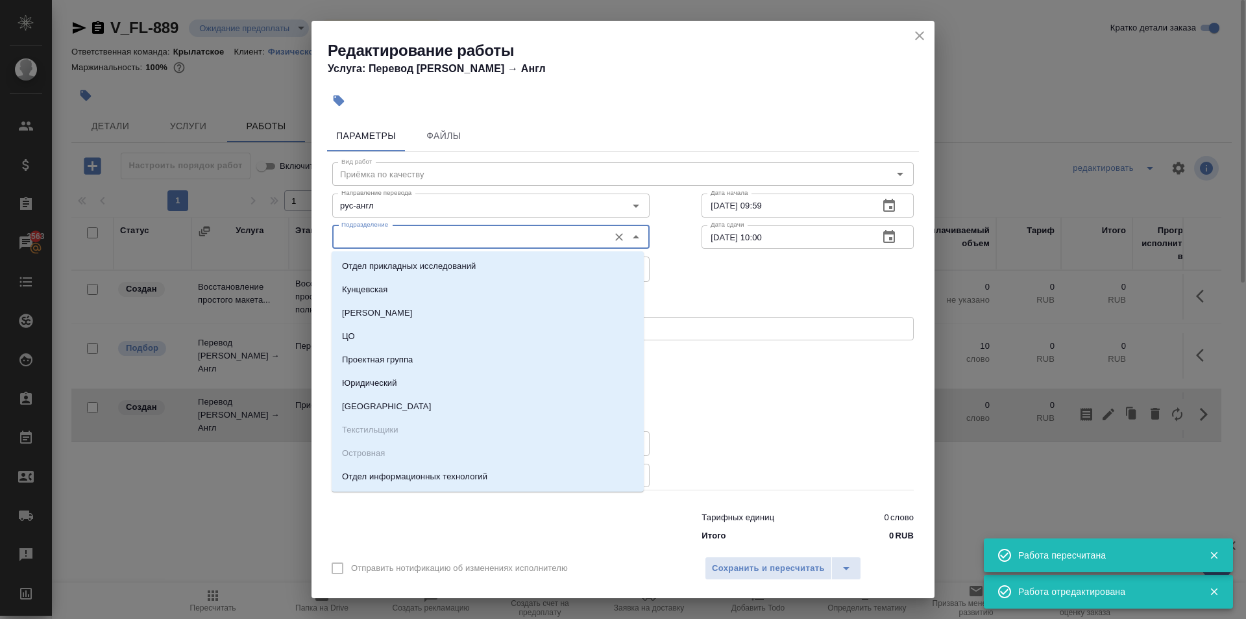
click at [477, 229] on input "Подразделение" at bounding box center [469, 237] width 266 height 16
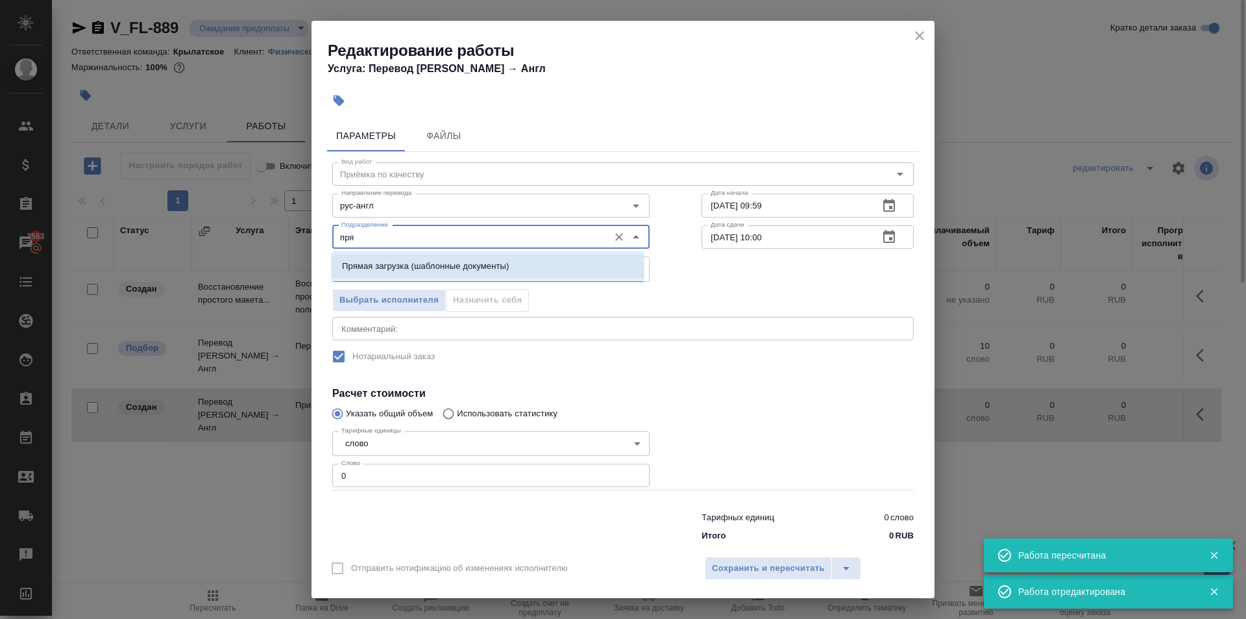
click at [496, 273] on li "Прямая загрузка (шаблонные документы)" at bounding box center [488, 265] width 312 height 23
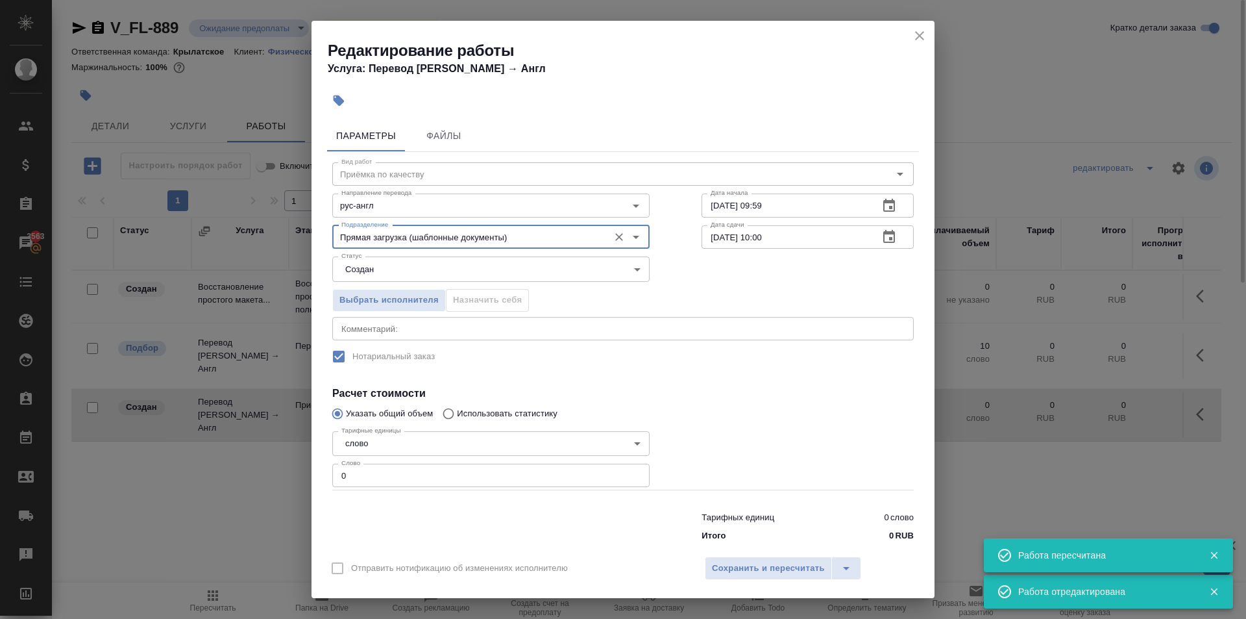
type input "Прямая загрузка (шаблонные документы)"
drag, startPoint x: 427, startPoint y: 487, endPoint x: 314, endPoint y: 471, distance: 114.8
click at [314, 471] on div "Параметры Файлы Вид работ Приёмка по качеству Вид работ Направление перевода ру…" at bounding box center [623, 331] width 623 height 433
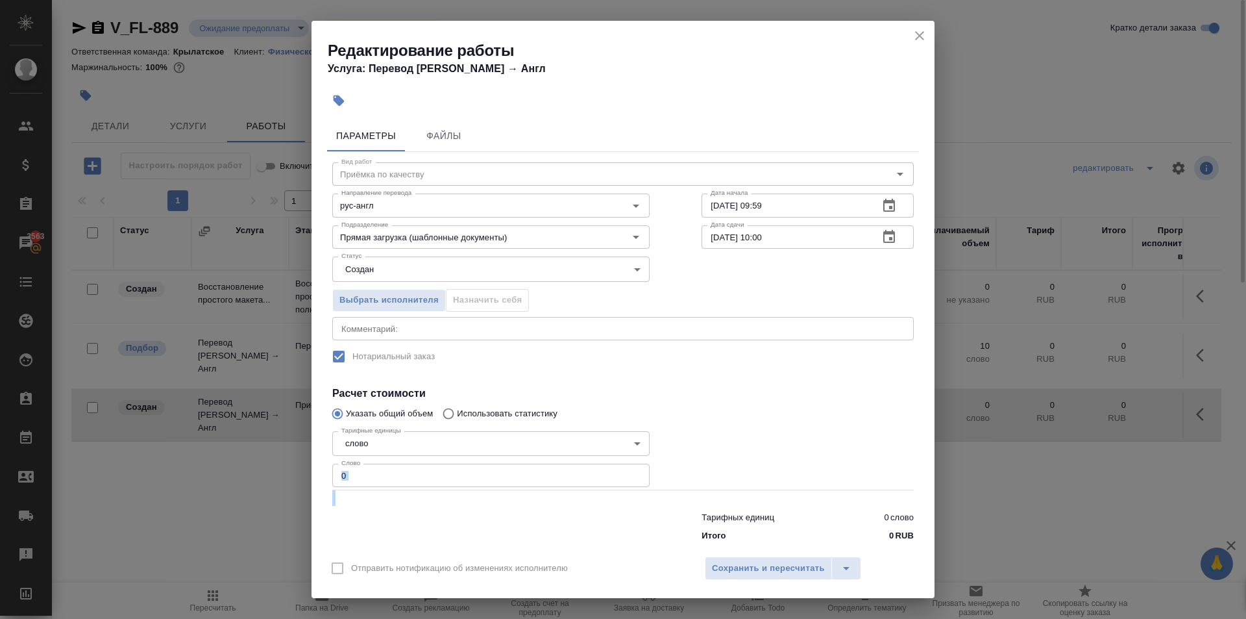
click at [366, 478] on input "0" at bounding box center [490, 474] width 317 height 23
click at [365, 478] on input "0" at bounding box center [490, 474] width 317 height 23
type input "10"
click at [375, 280] on body "🙏 .cls-1 fill:#fff; AWATERA Kasymov Timur Клиенты Спецификации Заказы 3563 Чаты…" at bounding box center [623, 309] width 1246 height 619
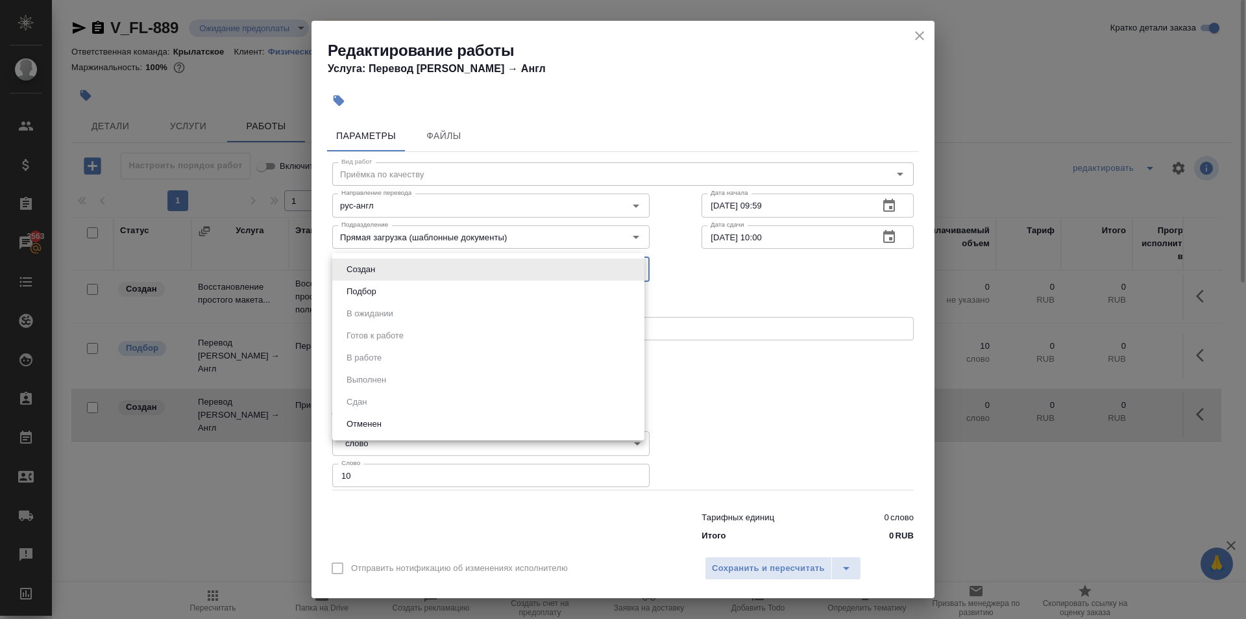
click at [374, 290] on button "Подбор" at bounding box center [362, 291] width 38 height 14
type input "recruiting"
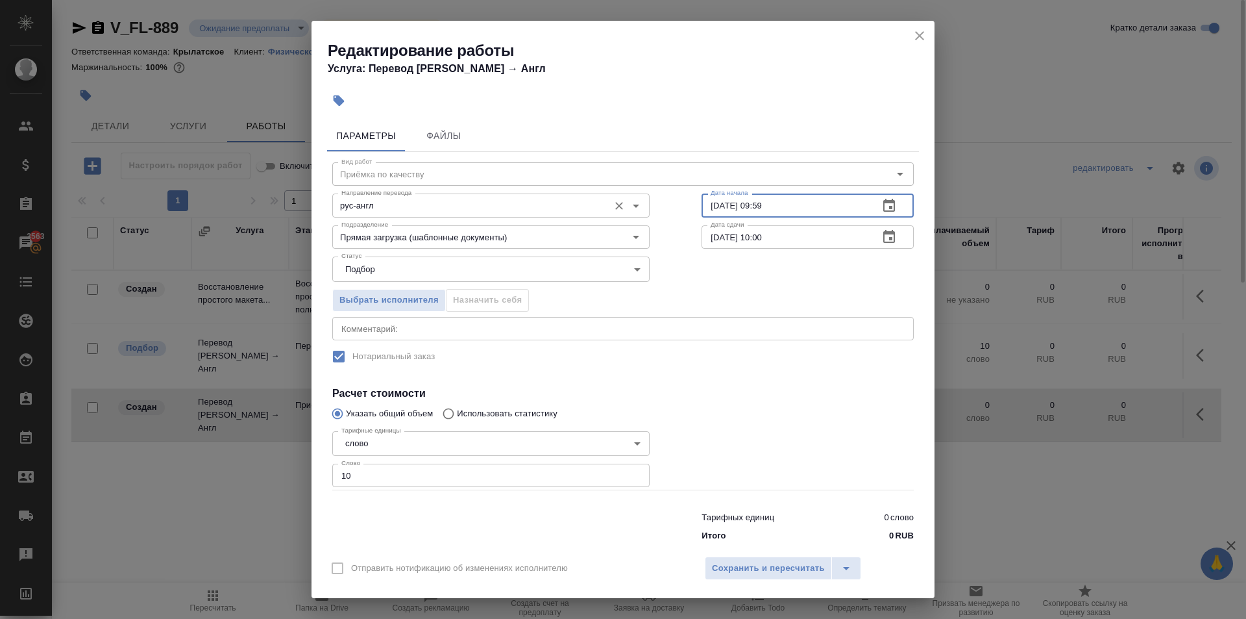
drag, startPoint x: 791, startPoint y: 206, endPoint x: 621, endPoint y: 195, distance: 169.8
click at [621, 195] on div "Направление перевода рус-англ Направление перевода Дата начала 08.09.2025 09:59…" at bounding box center [623, 203] width 634 height 83
type input "11.09.2025 09:00"
click at [764, 573] on span "Сохранить и пересчитать" at bounding box center [768, 568] width 113 height 15
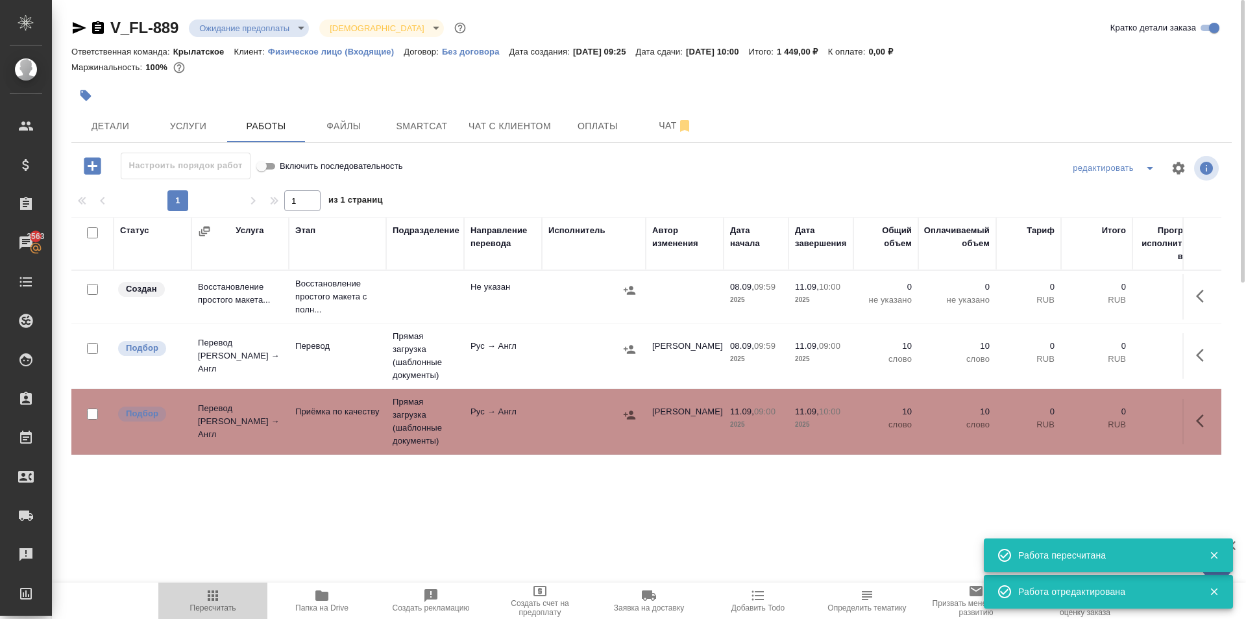
click at [225, 598] on span "Пересчитать" at bounding box center [212, 599] width 93 height 25
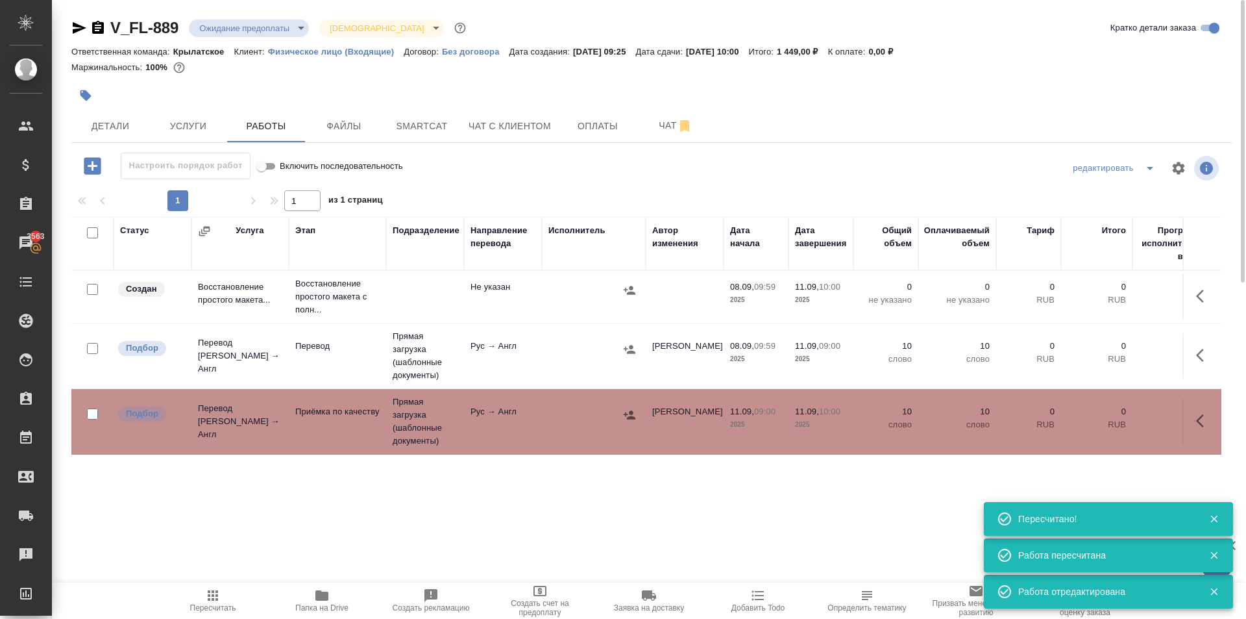
click at [93, 95] on button "button" at bounding box center [85, 95] width 29 height 29
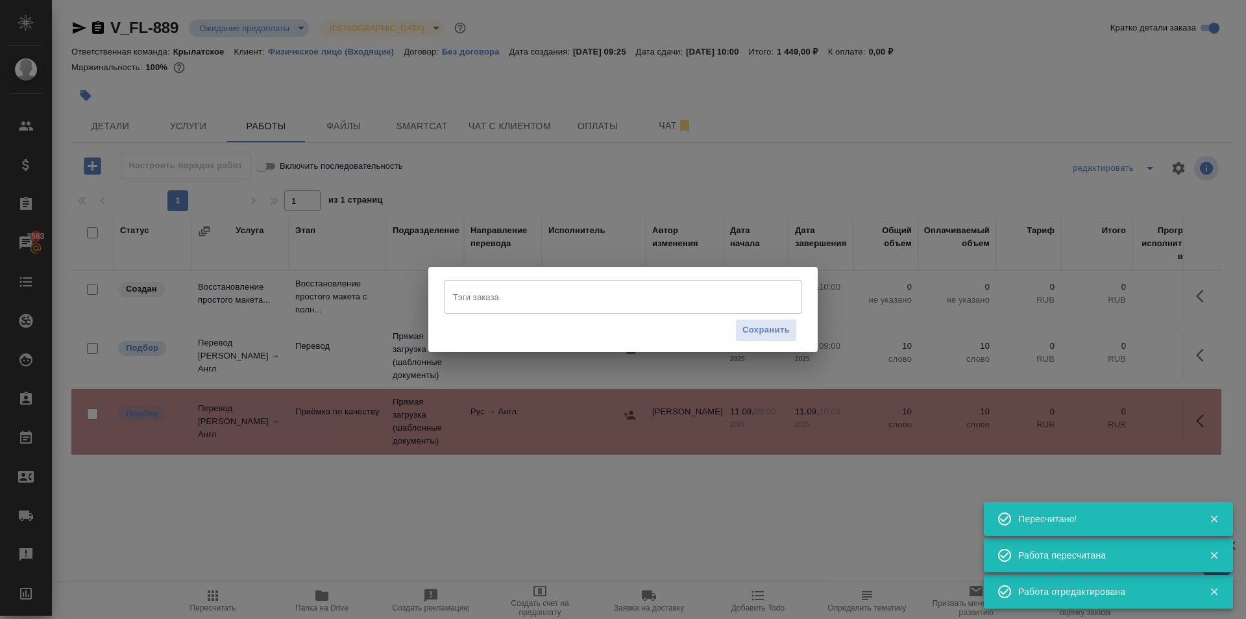
click at [480, 286] on input "Тэги заказа" at bounding box center [611, 297] width 322 height 22
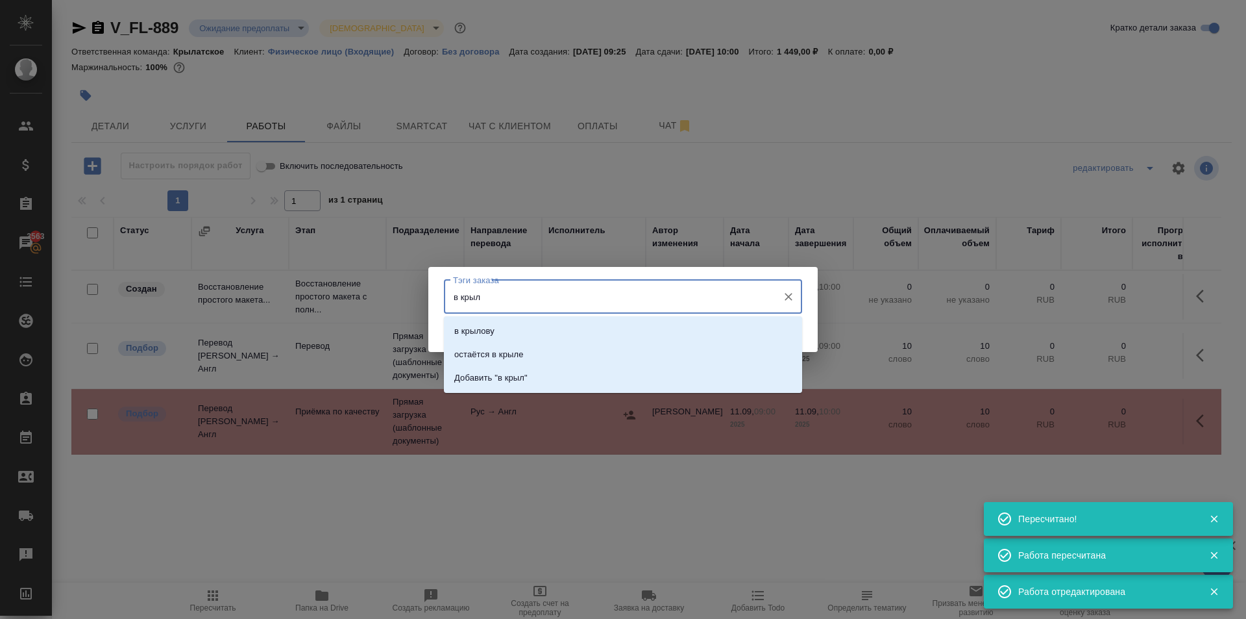
type input "в крыле"
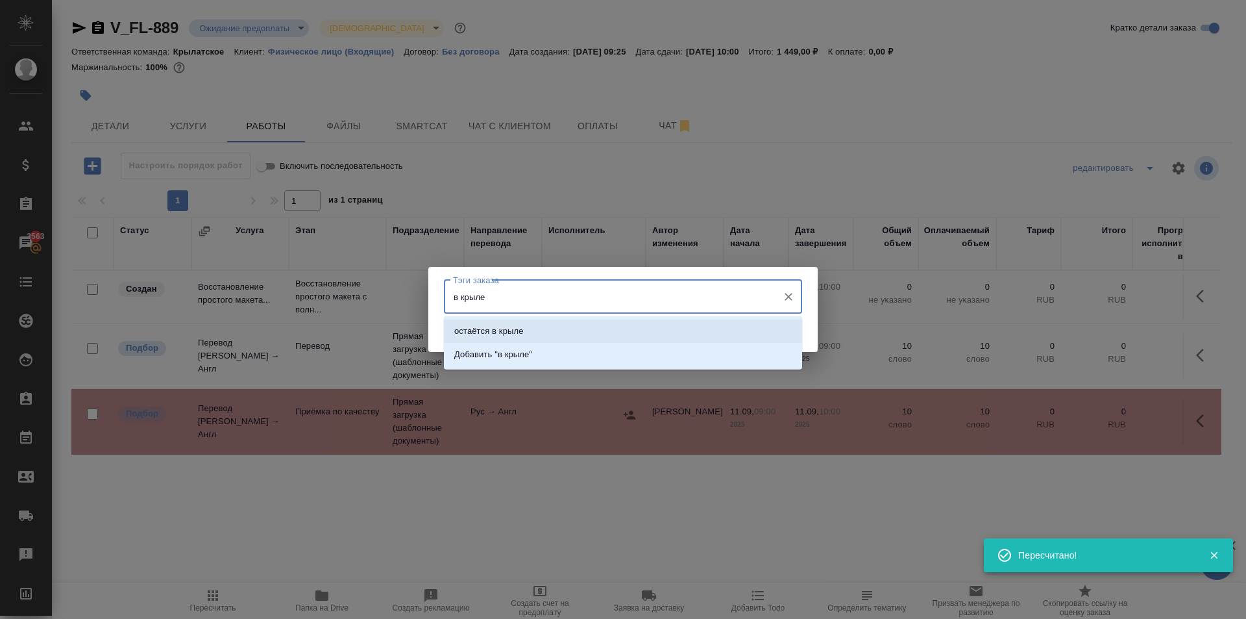
click at [557, 332] on li "остаётся в крыле" at bounding box center [623, 330] width 358 height 23
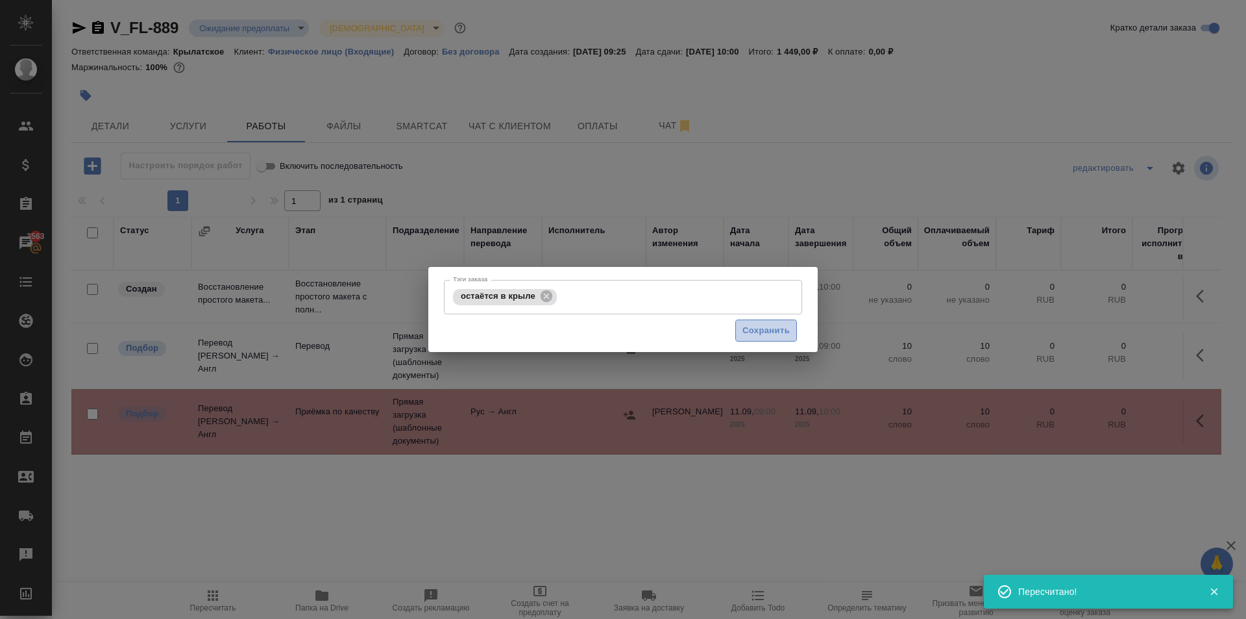
click at [774, 329] on span "Сохранить" at bounding box center [766, 330] width 47 height 15
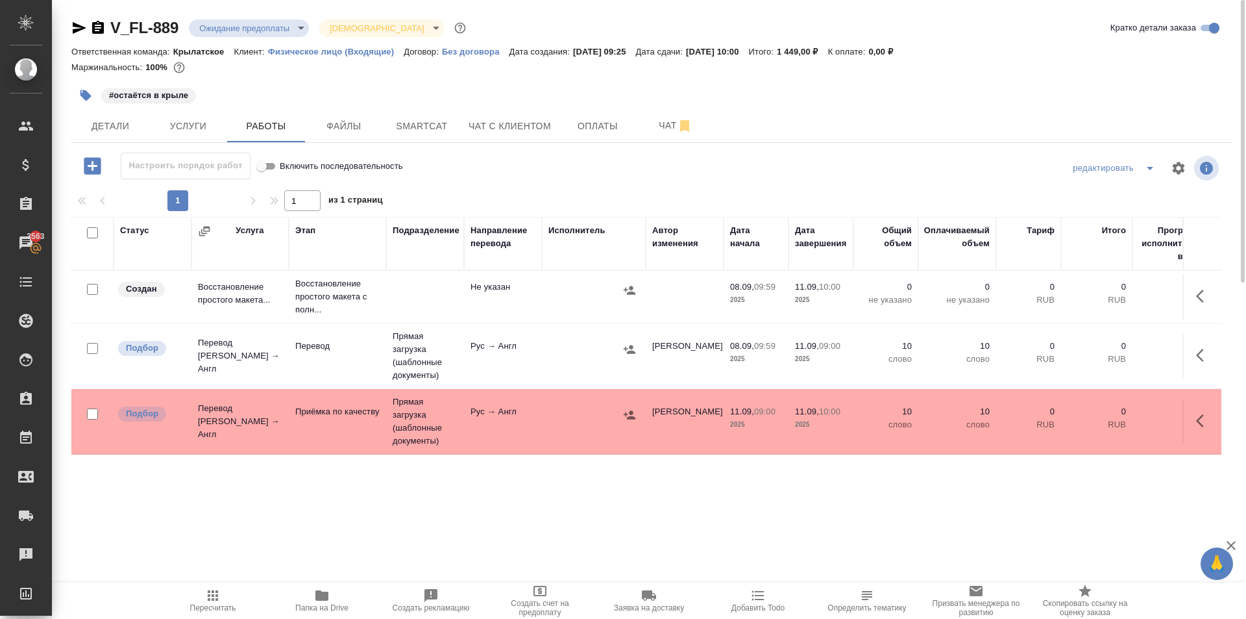
click at [225, 589] on span "Пересчитать" at bounding box center [212, 599] width 93 height 25
click at [199, 602] on span "Пересчитать" at bounding box center [212, 599] width 93 height 25
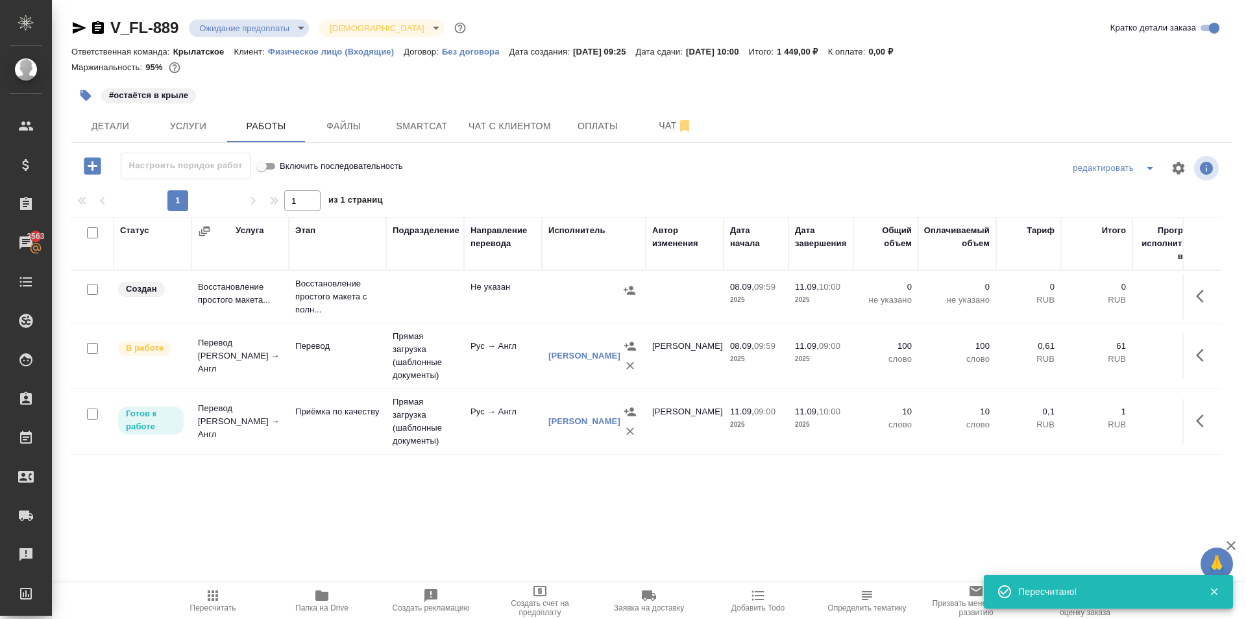
drag, startPoint x: 138, startPoint y: 134, endPoint x: 691, endPoint y: 36, distance: 561.6
click at [691, 36] on div "V_FL-889 Ожидание предоплаты waitingForPrepayment Святая троица holyTrinity Кра…" at bounding box center [651, 271] width 1175 height 542
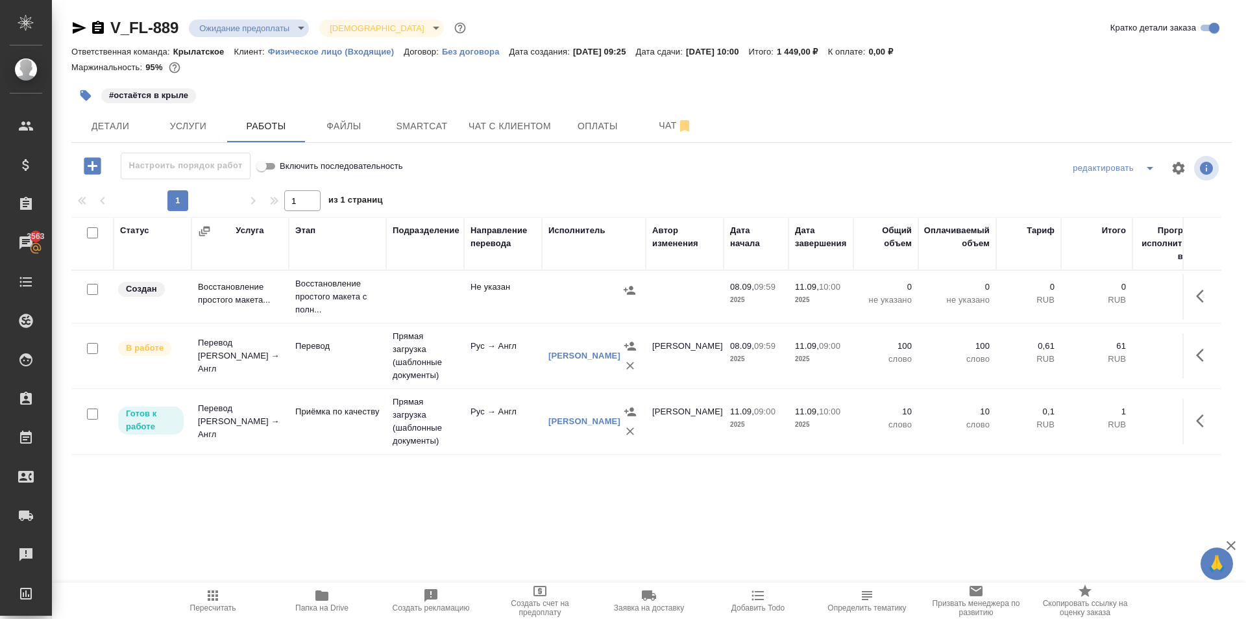
click at [1203, 297] on icon "button" at bounding box center [1204, 296] width 16 height 16
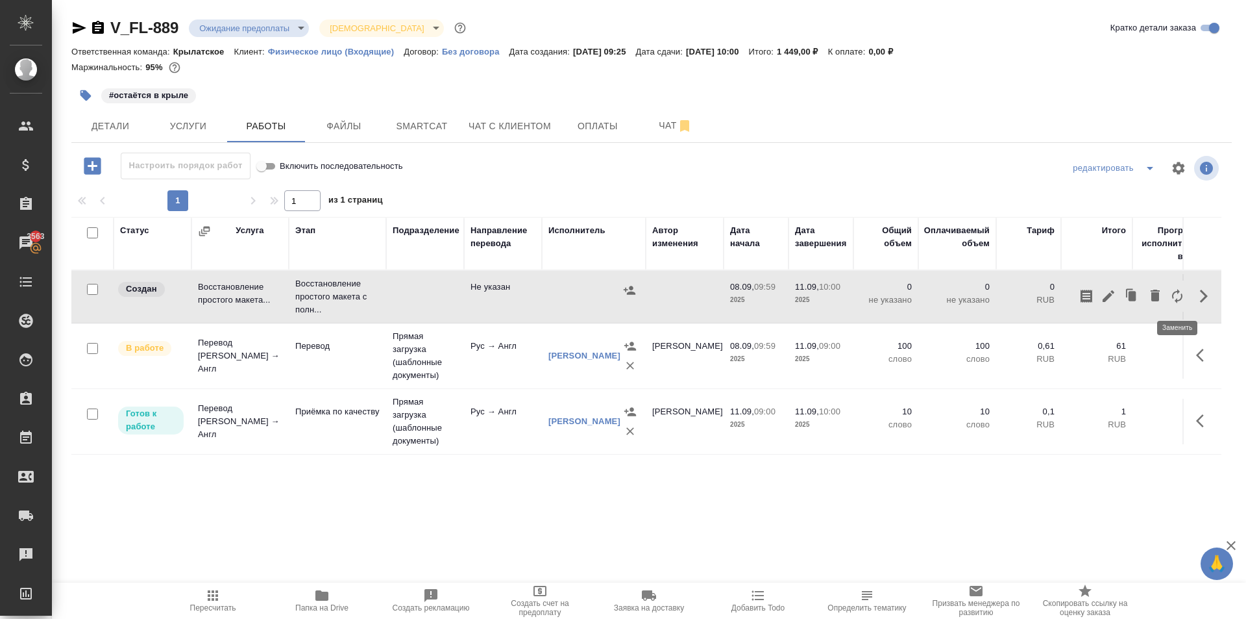
click at [1165, 299] on button "button" at bounding box center [1155, 295] width 22 height 31
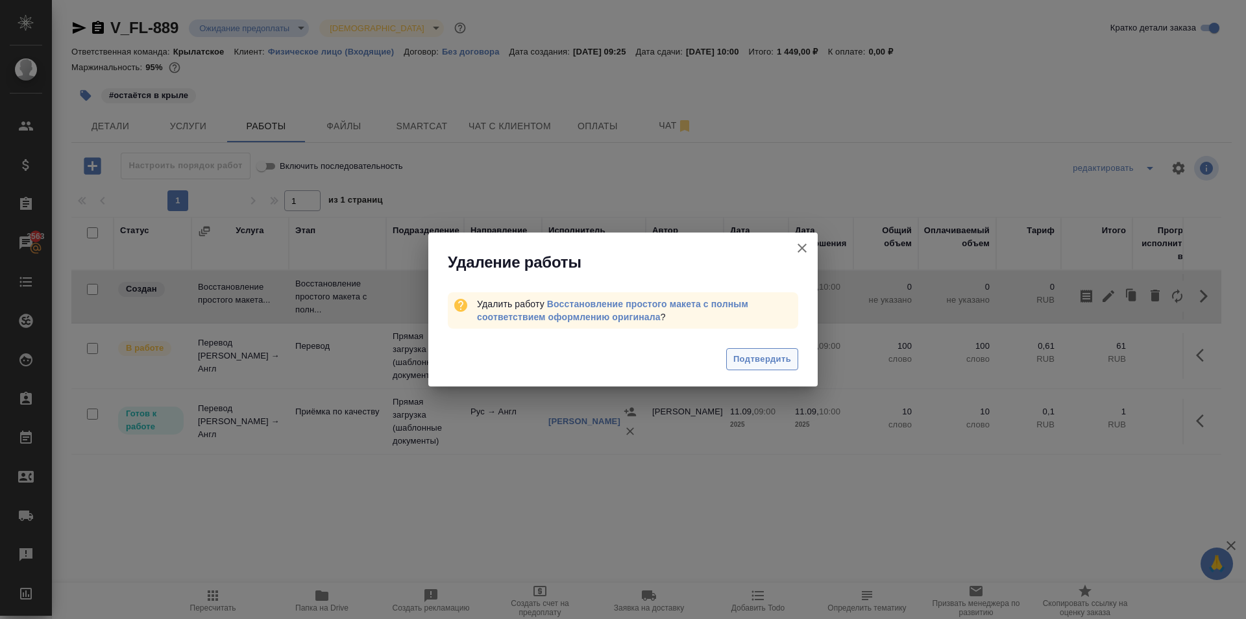
click at [774, 354] on span "Подтвердить" at bounding box center [762, 359] width 58 height 15
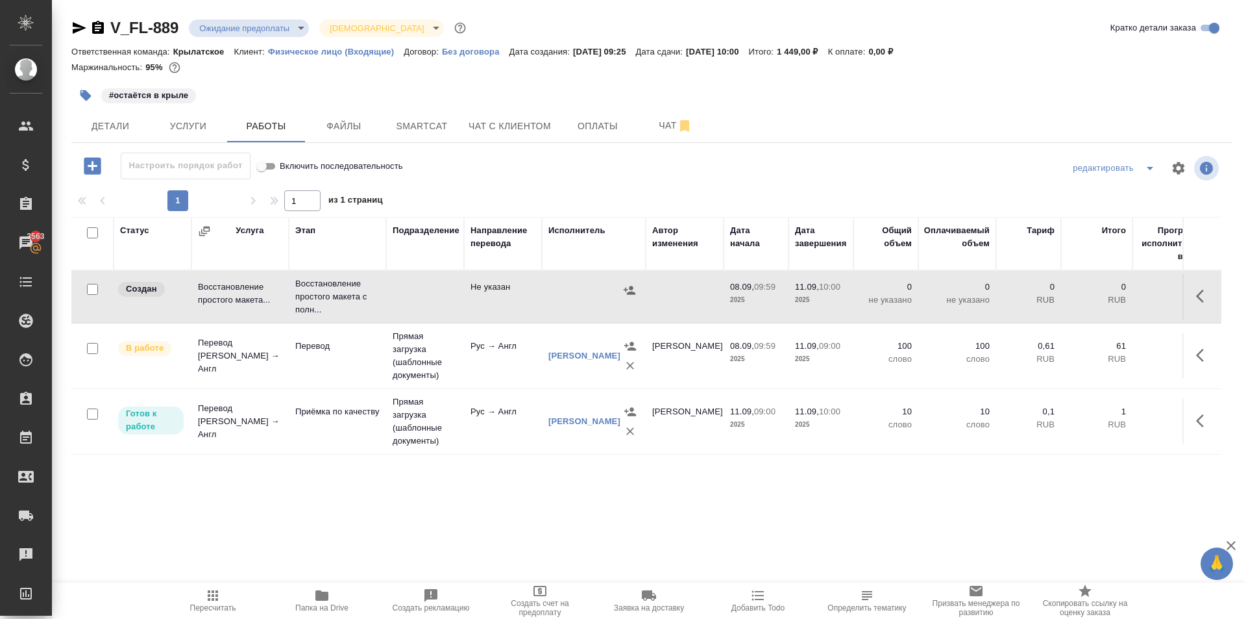
click at [216, 595] on icon "button" at bounding box center [213, 595] width 10 height 10
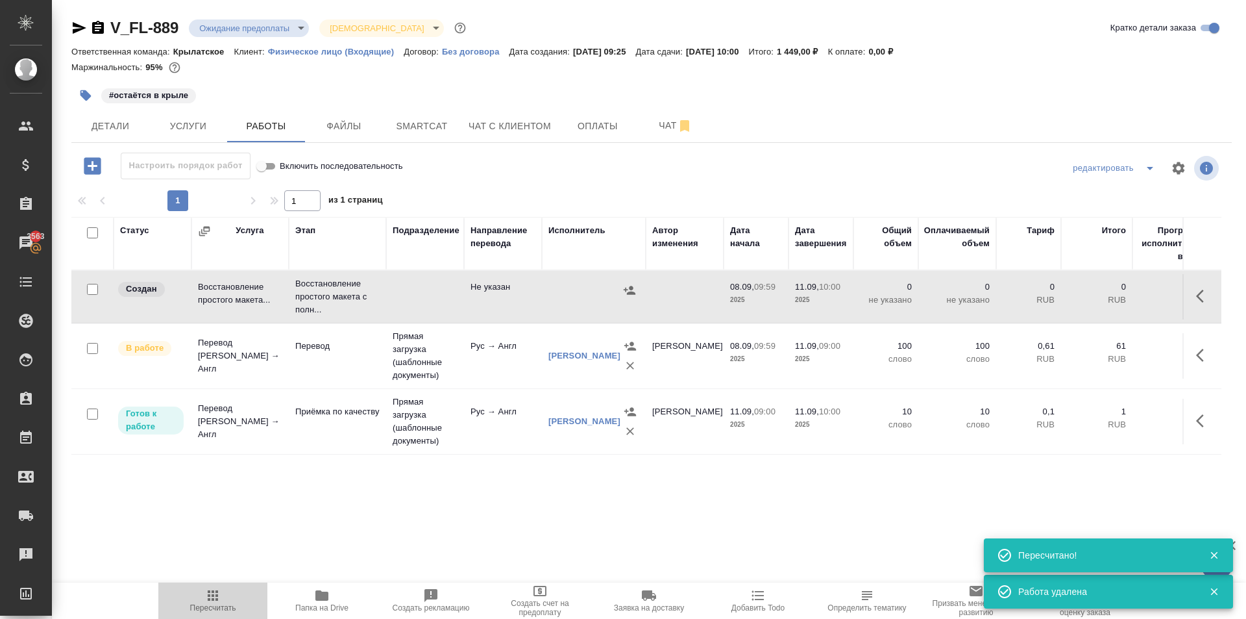
click at [221, 606] on span "Пересчитать" at bounding box center [213, 607] width 46 height 9
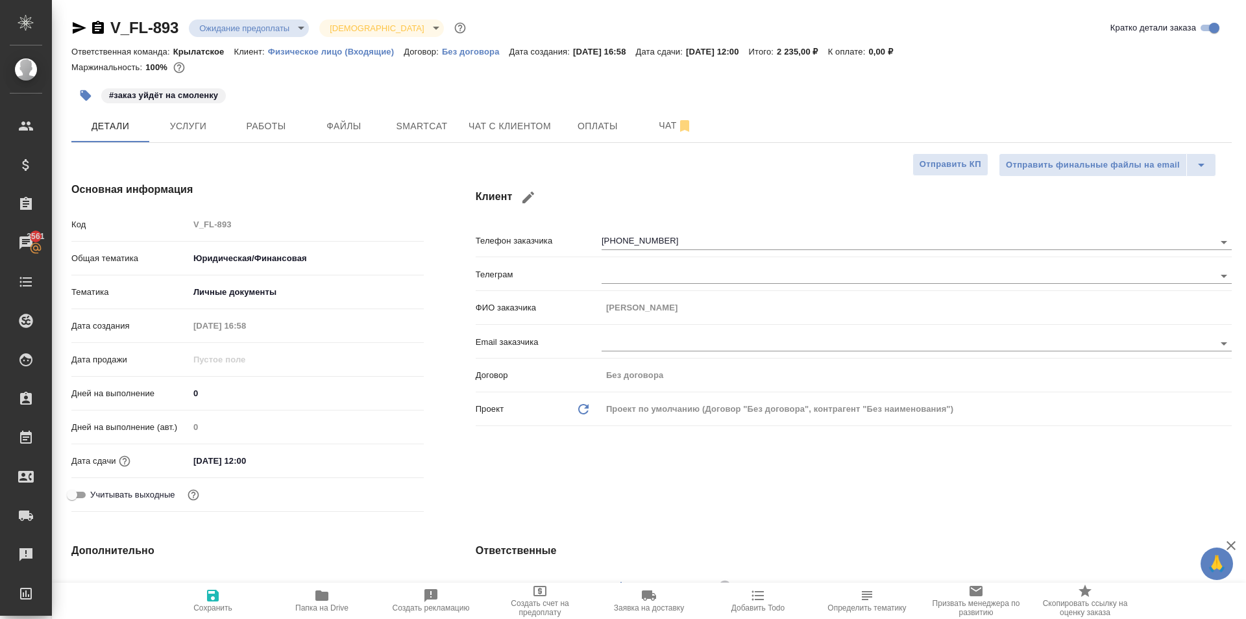
select select "RU"
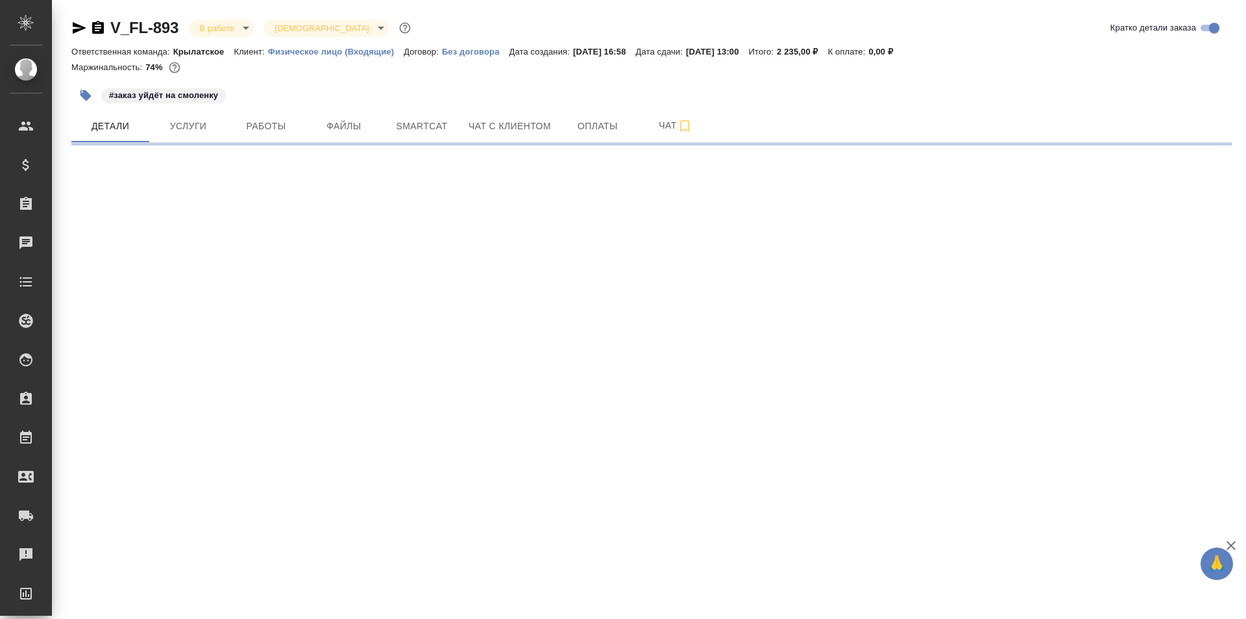
select select "RU"
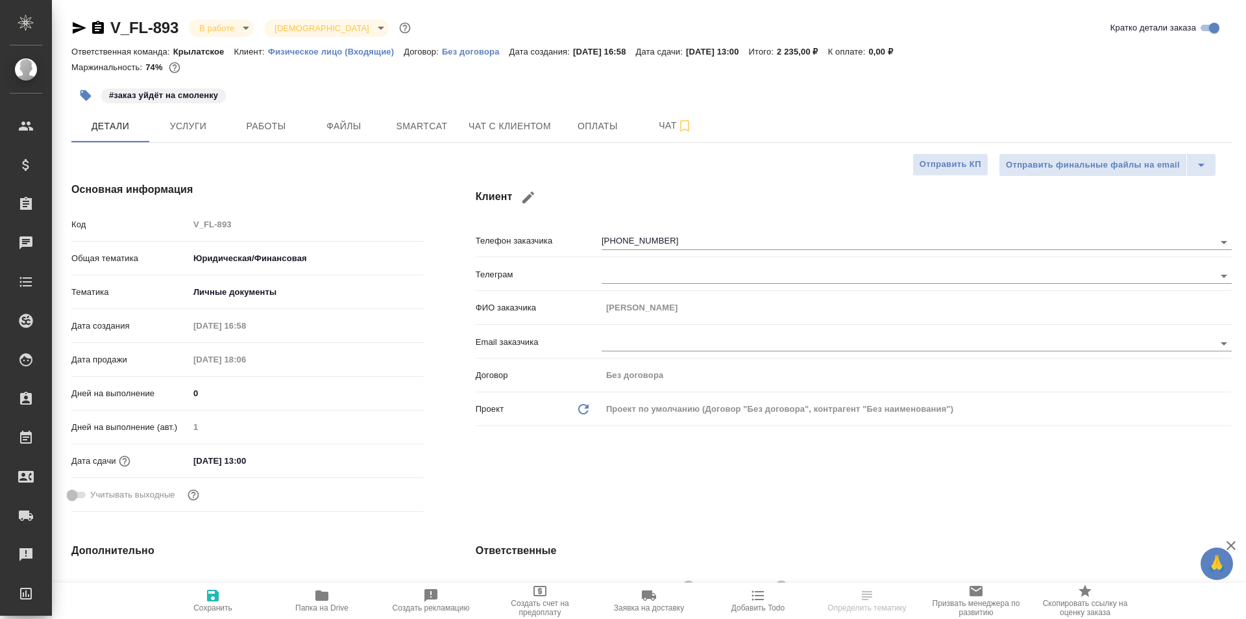
type textarea "x"
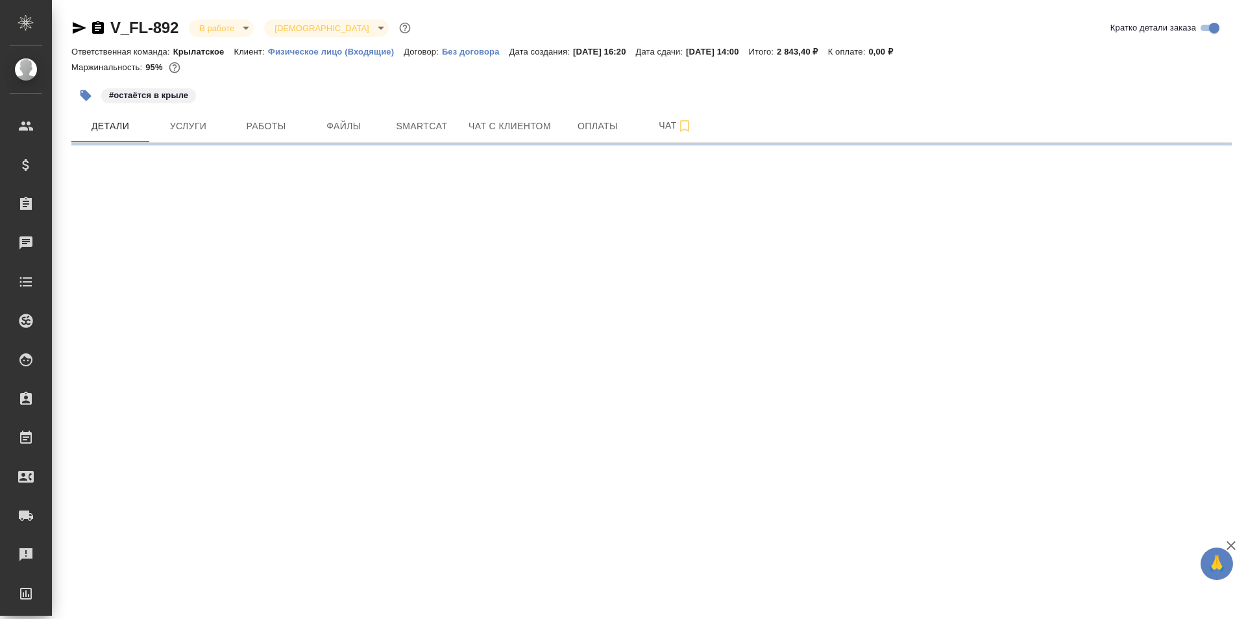
select select "RU"
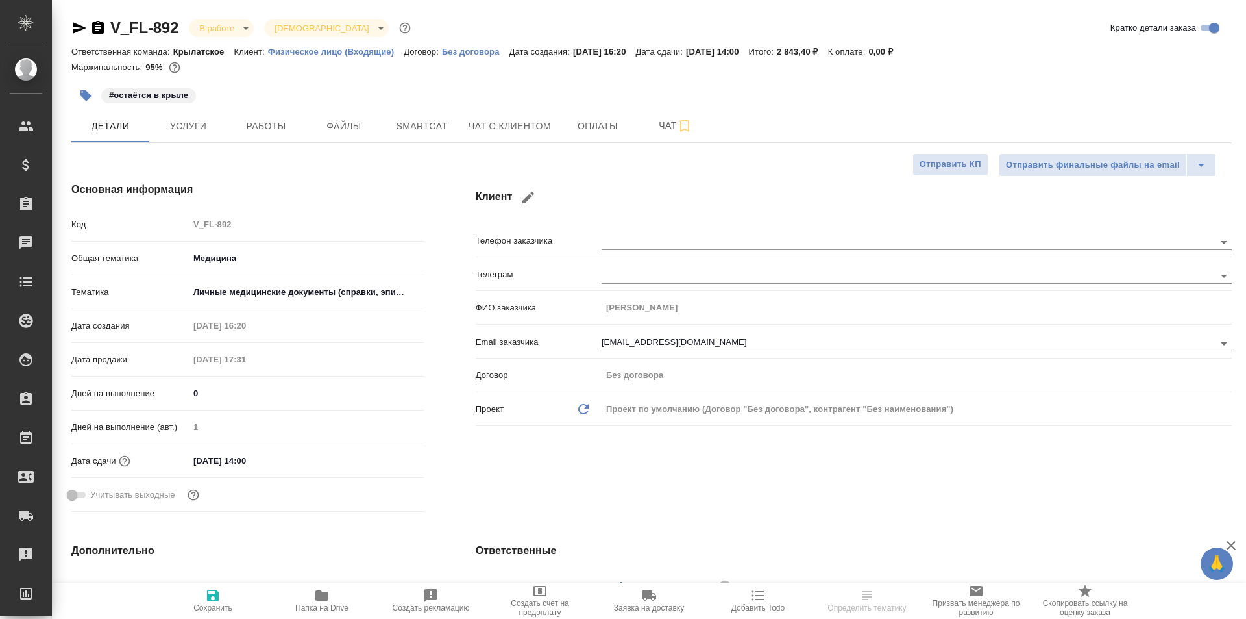
type textarea "x"
click at [242, 133] on span "Работы" at bounding box center [266, 126] width 62 height 16
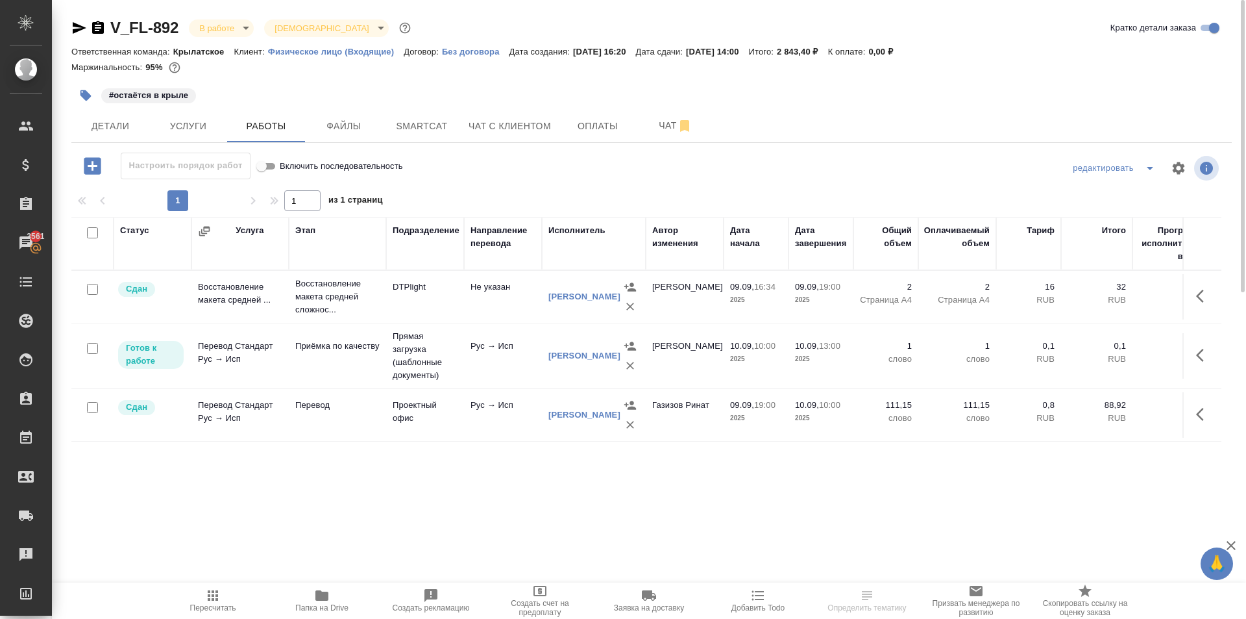
click at [202, 599] on span "Пересчитать" at bounding box center [212, 599] width 93 height 25
click at [343, 122] on span "Файлы" at bounding box center [344, 126] width 62 height 16
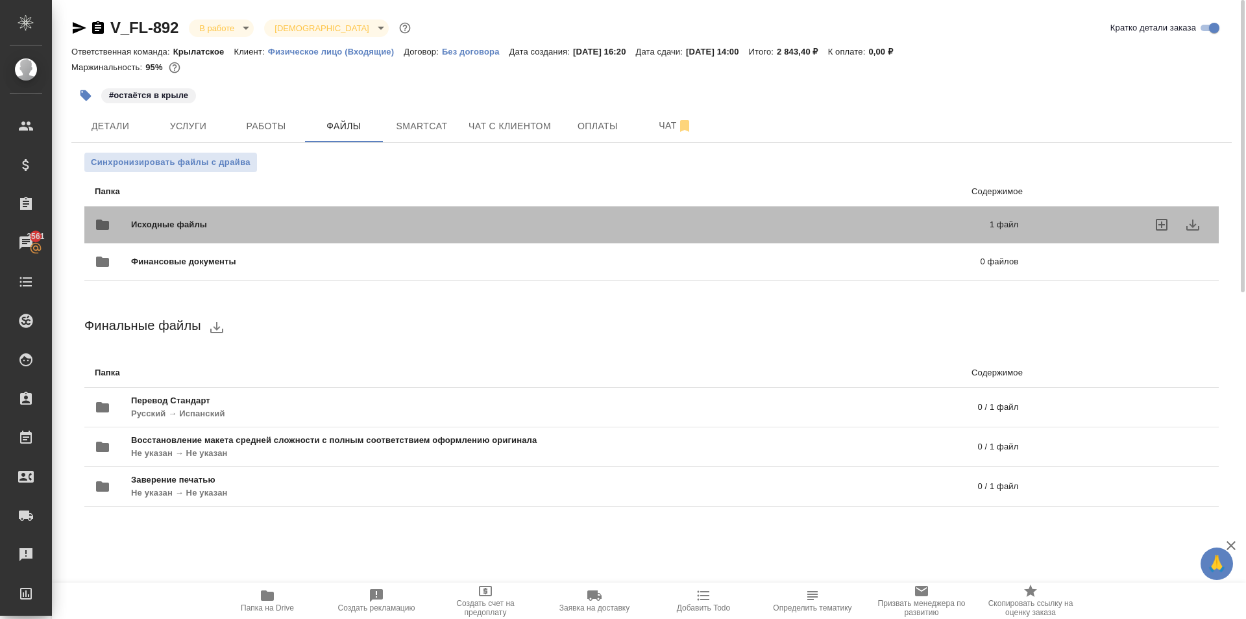
click at [253, 219] on span "Исходные файлы" at bounding box center [364, 224] width 467 height 13
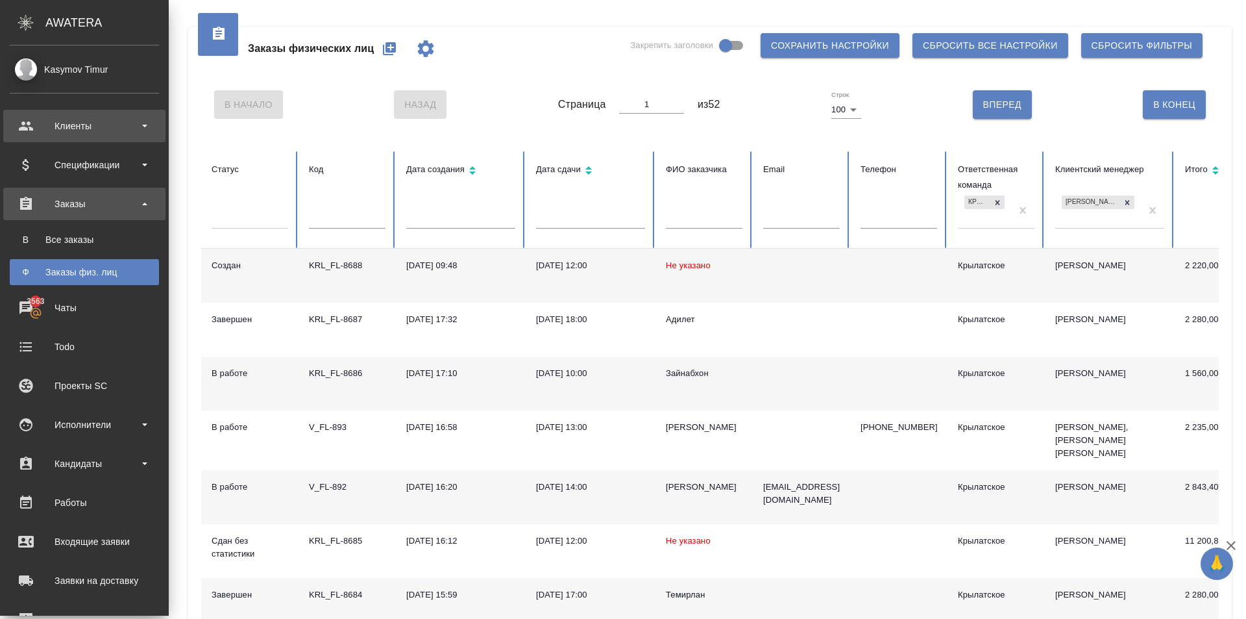
click at [46, 117] on div "Клиенты" at bounding box center [84, 125] width 149 height 19
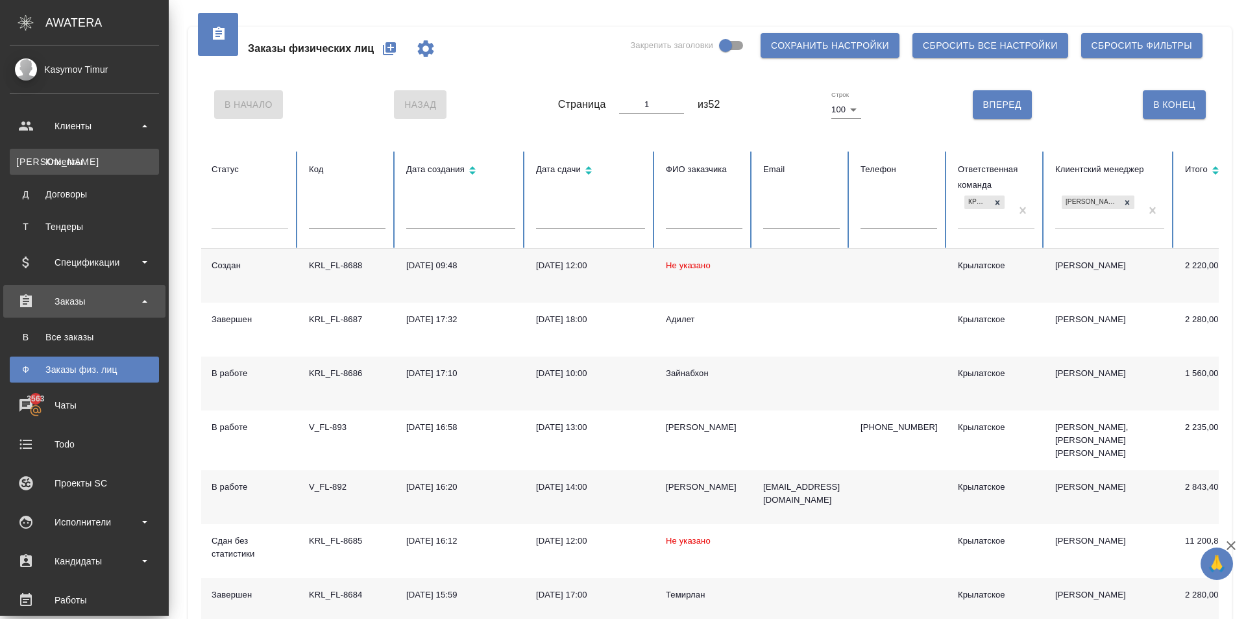
click at [60, 151] on link "К Клиенты" at bounding box center [84, 162] width 149 height 26
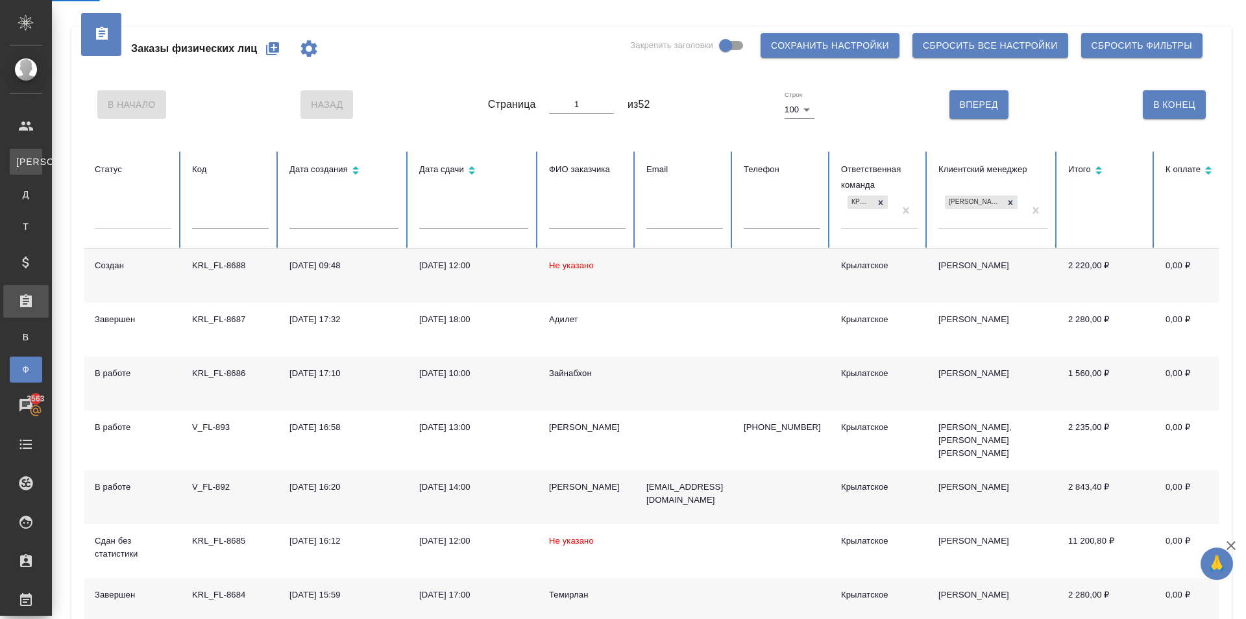
select select "RU"
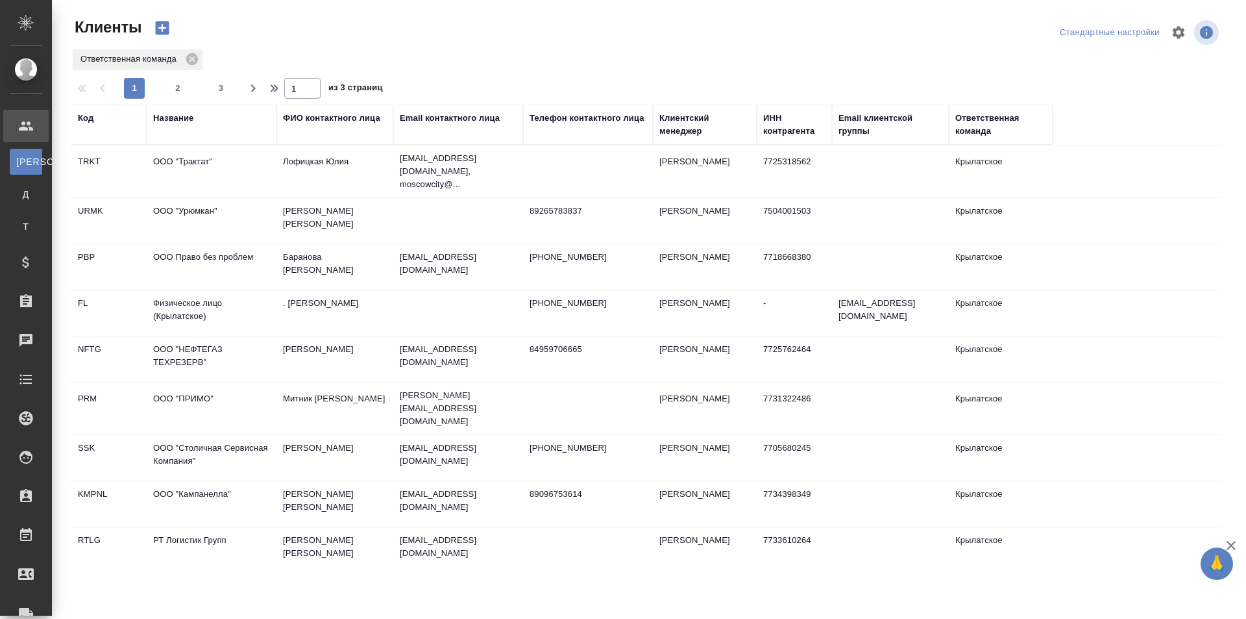
click at [161, 118] on div "Название" at bounding box center [173, 118] width 40 height 13
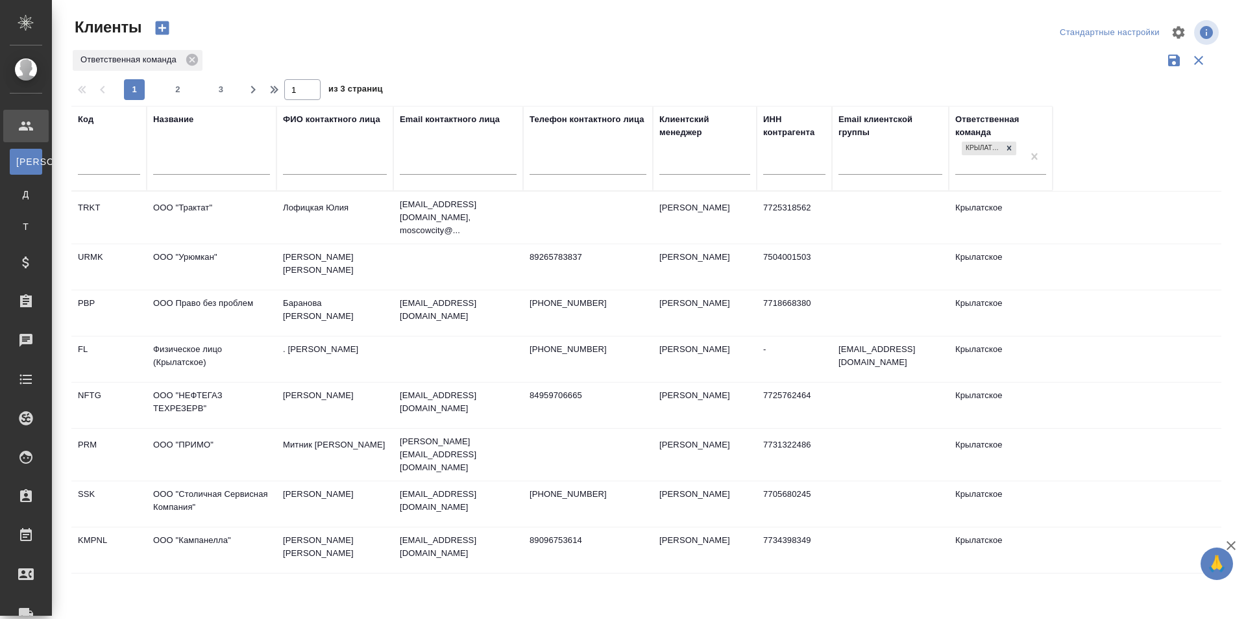
click at [167, 166] on input "text" at bounding box center [211, 166] width 117 height 16
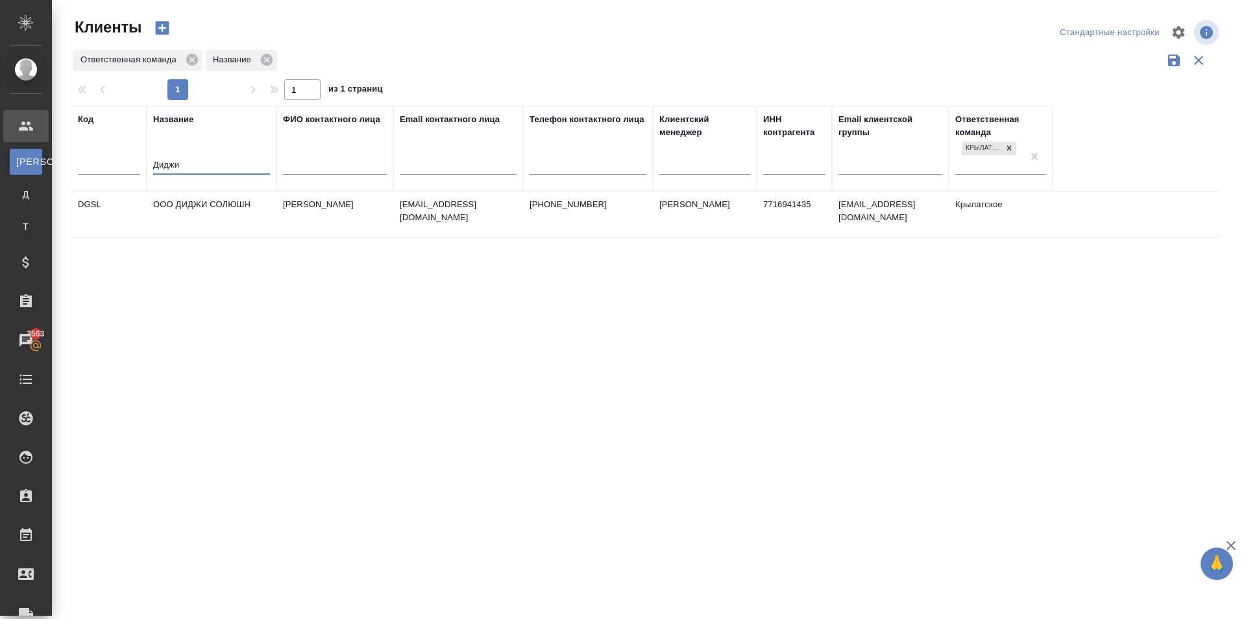
type input "Диджи"
click at [241, 210] on td "ООО ДИДЖИ СОЛЮШН" at bounding box center [212, 213] width 130 height 45
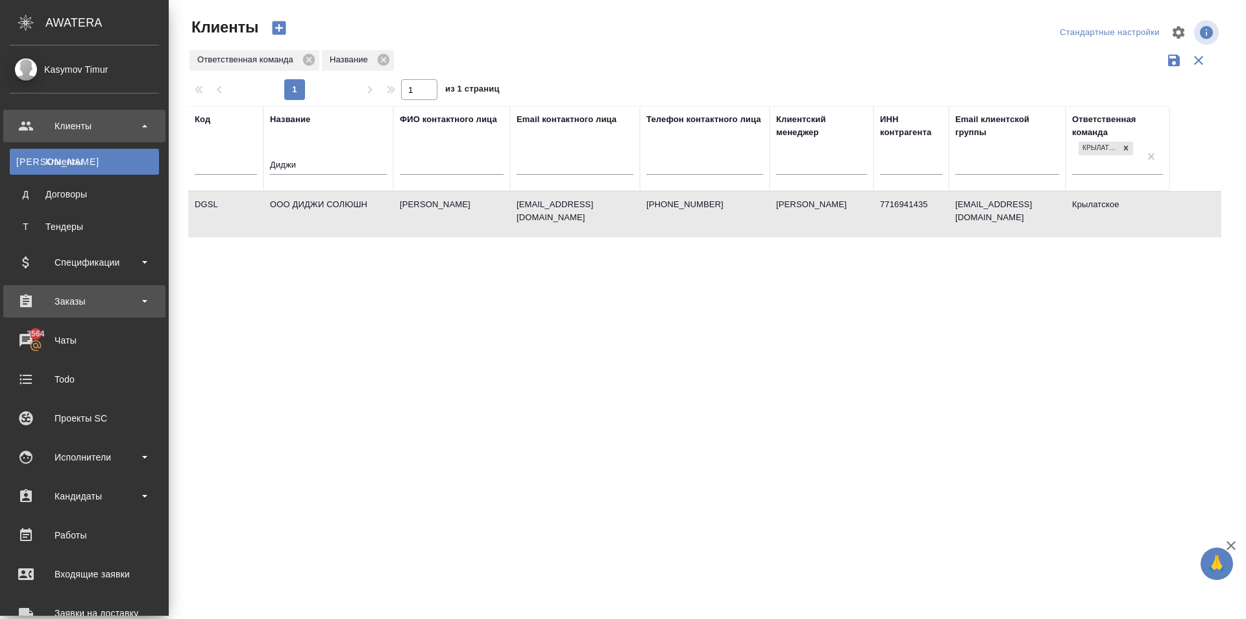
click at [86, 300] on div "Заказы" at bounding box center [84, 300] width 149 height 19
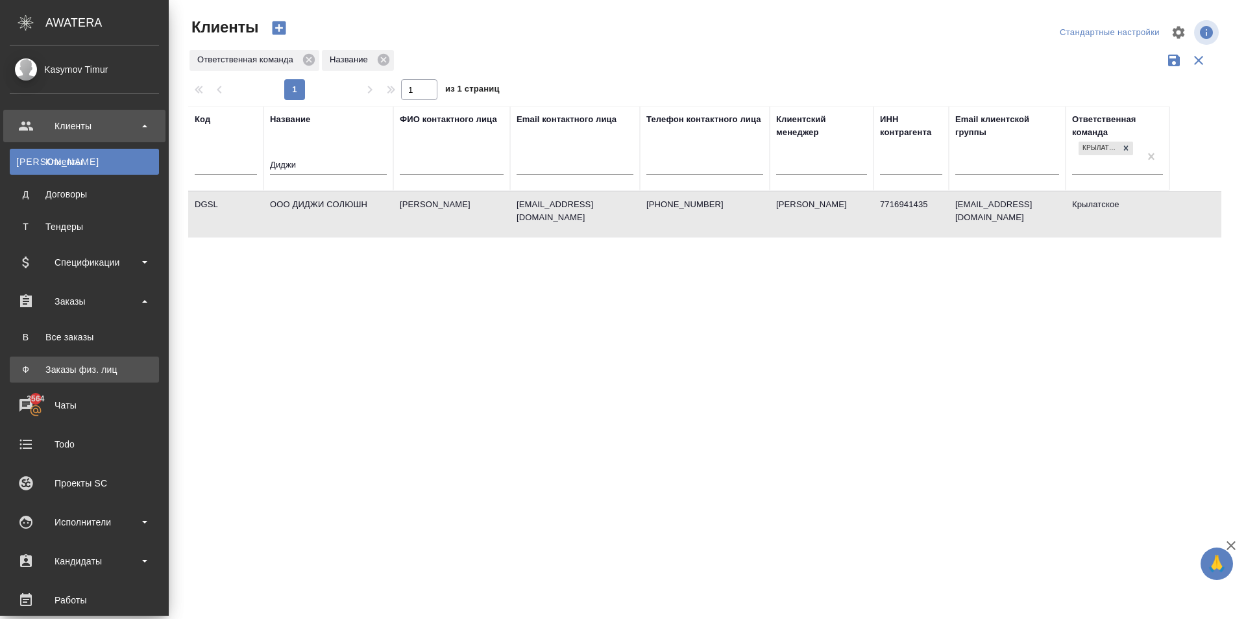
click at [82, 368] on div "Заказы физ. лиц" at bounding box center [84, 369] width 136 height 13
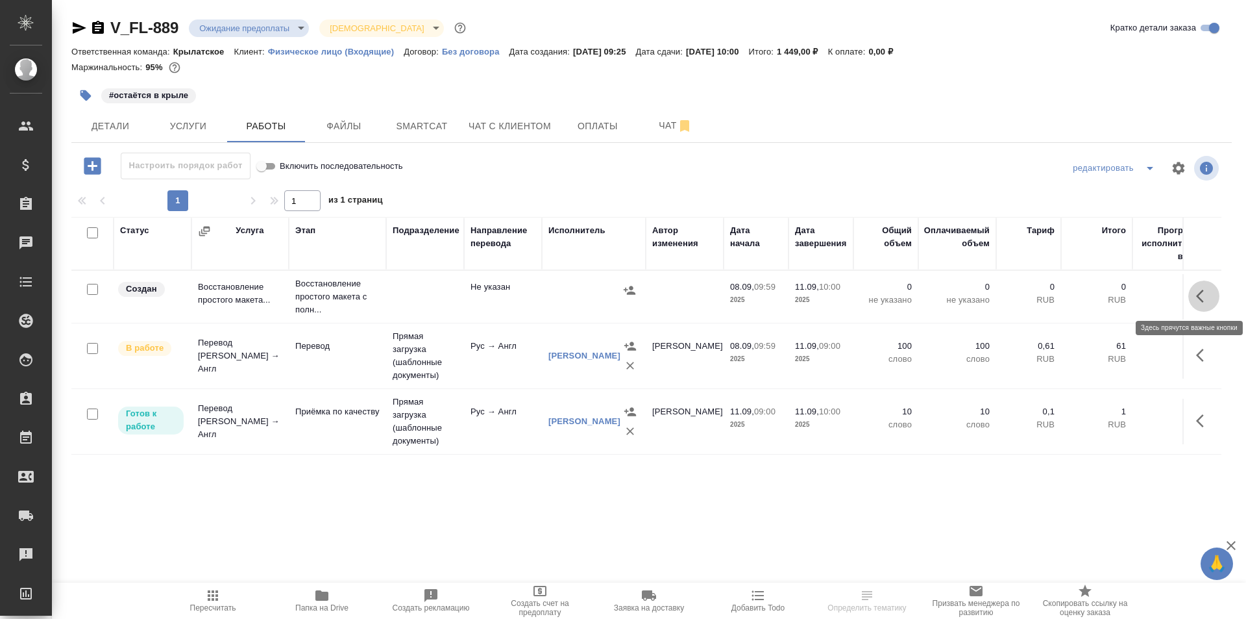
drag, startPoint x: 1207, startPoint y: 290, endPoint x: 1188, endPoint y: 299, distance: 20.3
click at [1205, 290] on icon "button" at bounding box center [1204, 296] width 16 height 16
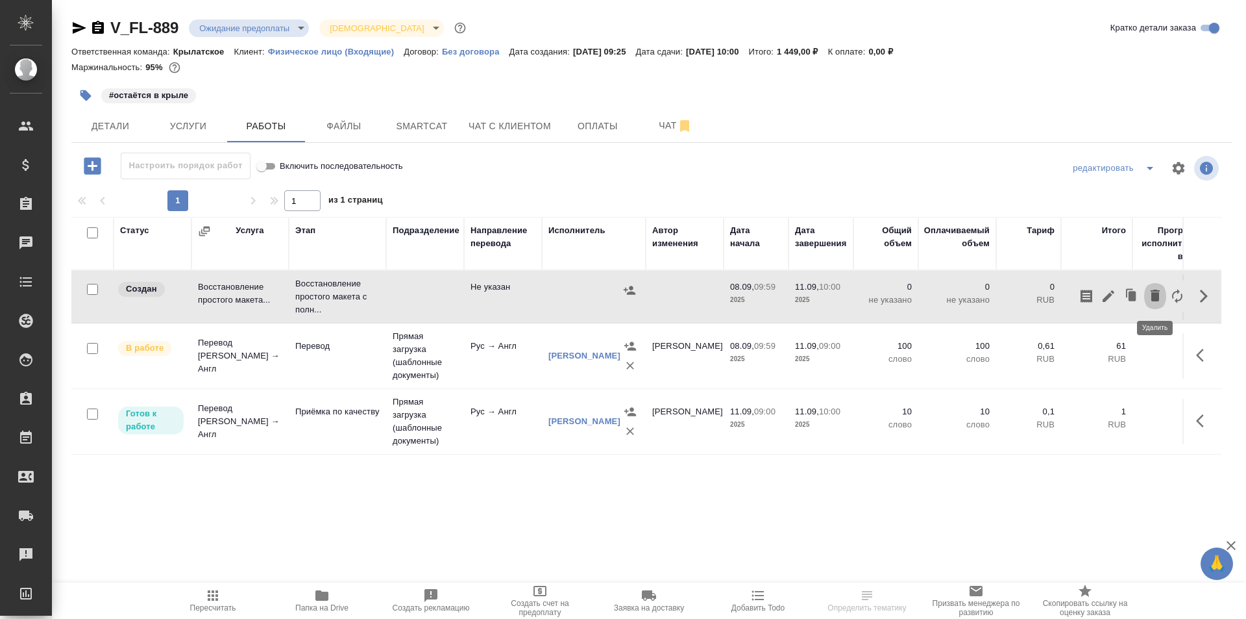
click at [1157, 296] on icon "button" at bounding box center [1155, 295] width 9 height 12
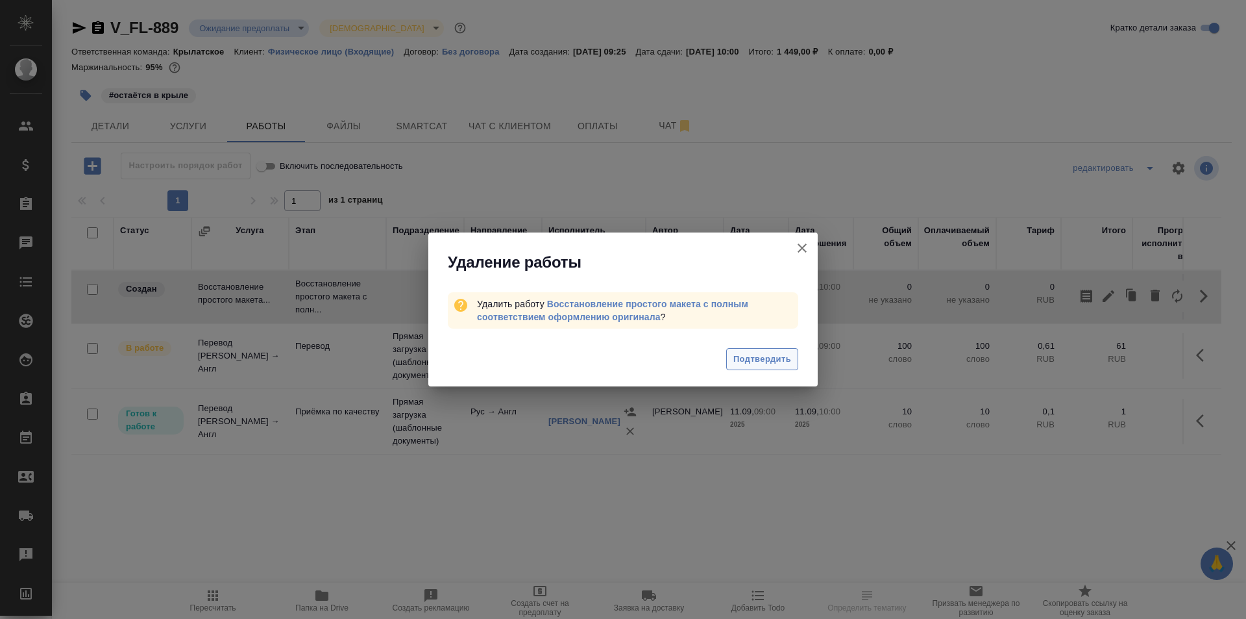
click at [763, 360] on span "Подтвердить" at bounding box center [762, 359] width 58 height 15
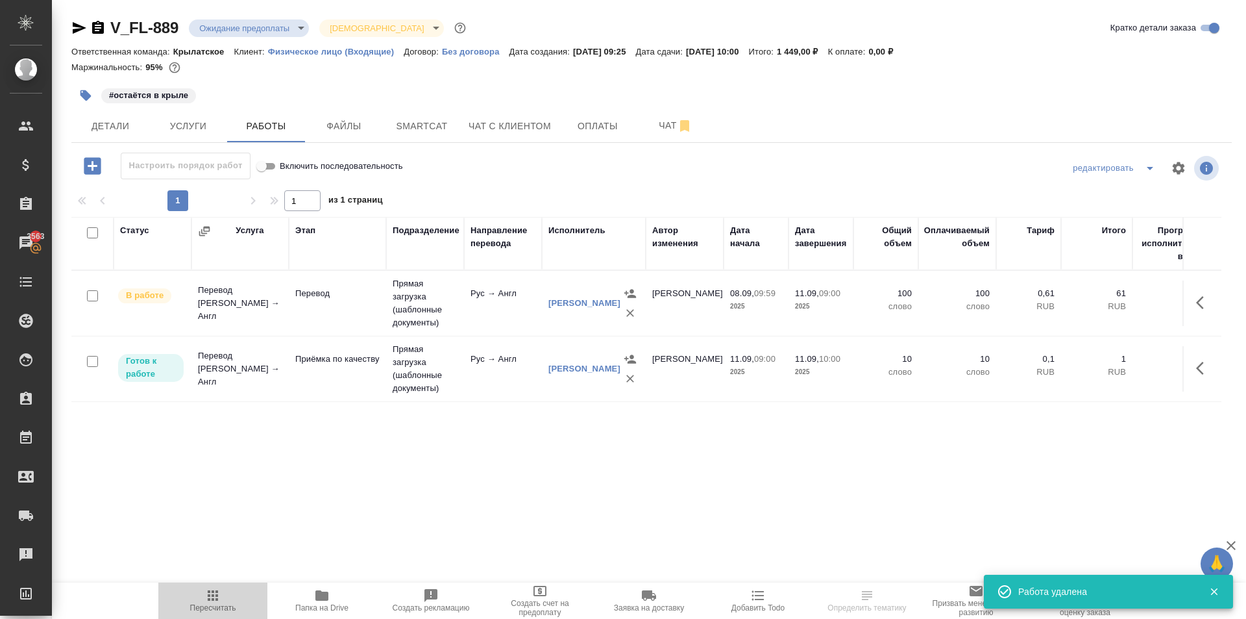
drag, startPoint x: 217, startPoint y: 594, endPoint x: 236, endPoint y: 554, distance: 43.8
click at [221, 593] on span "Пересчитать" at bounding box center [212, 599] width 93 height 25
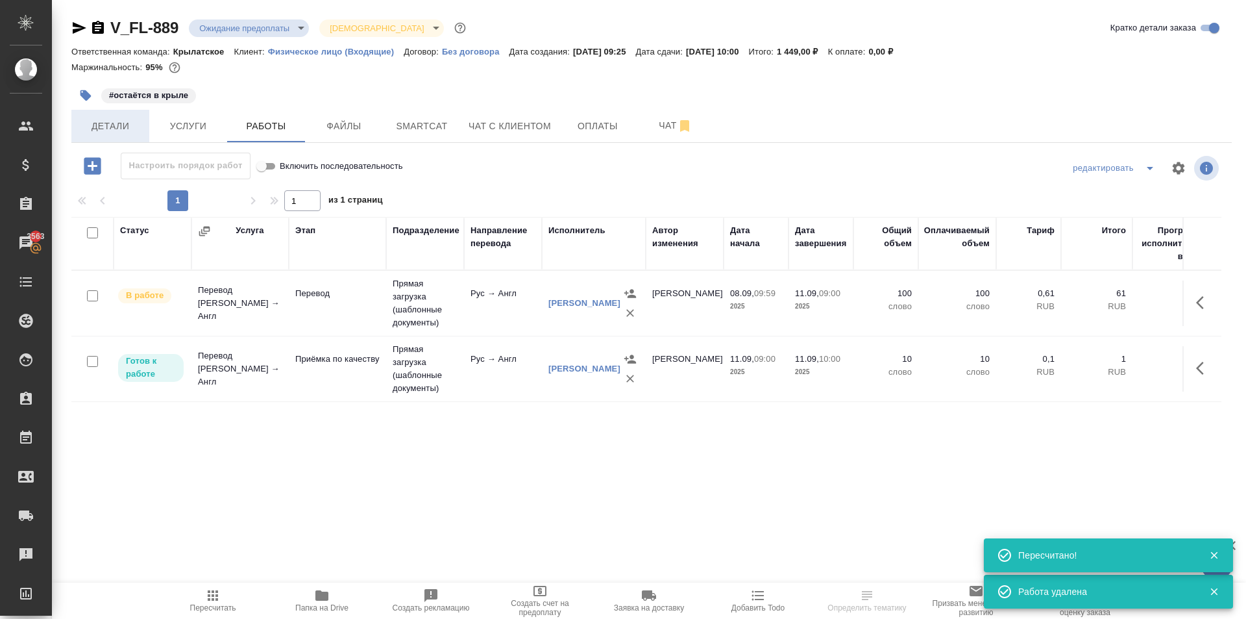
click at [136, 117] on button "Детали" at bounding box center [110, 126] width 78 height 32
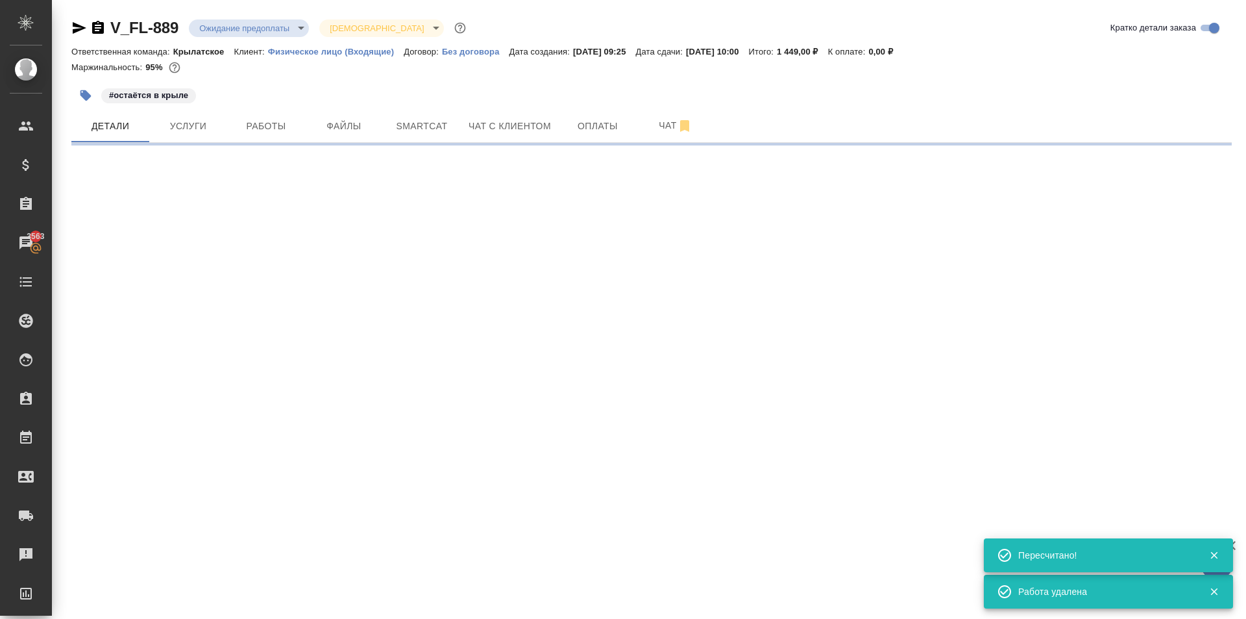
select select "RU"
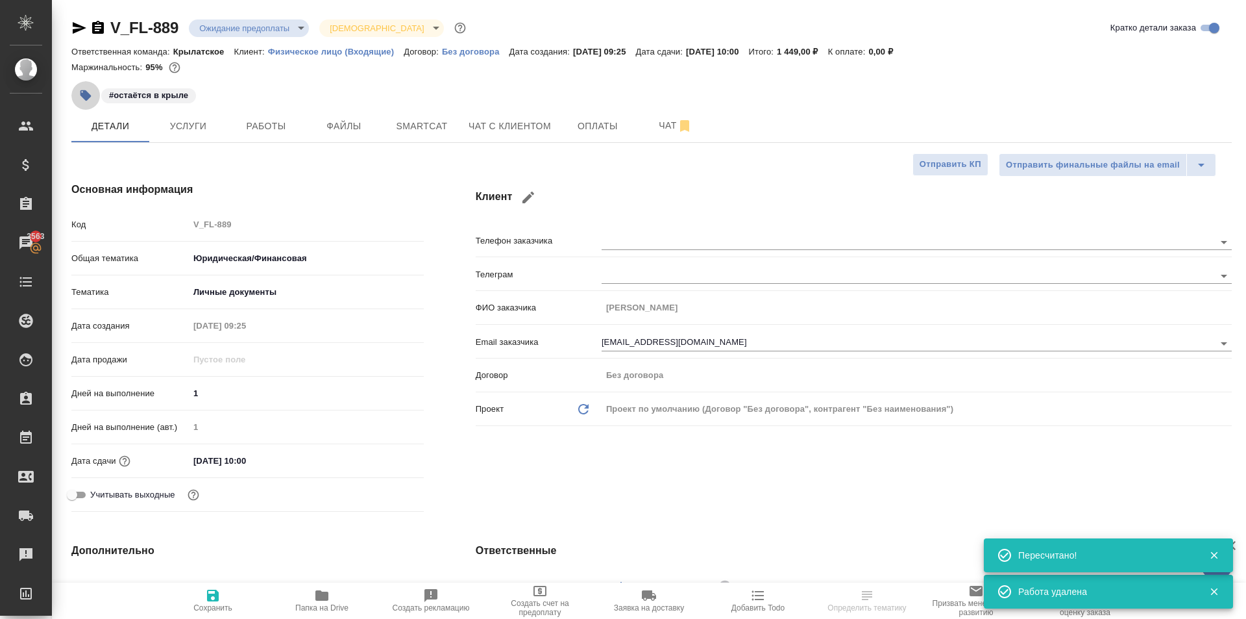
click at [82, 94] on icon "button" at bounding box center [85, 95] width 11 height 11
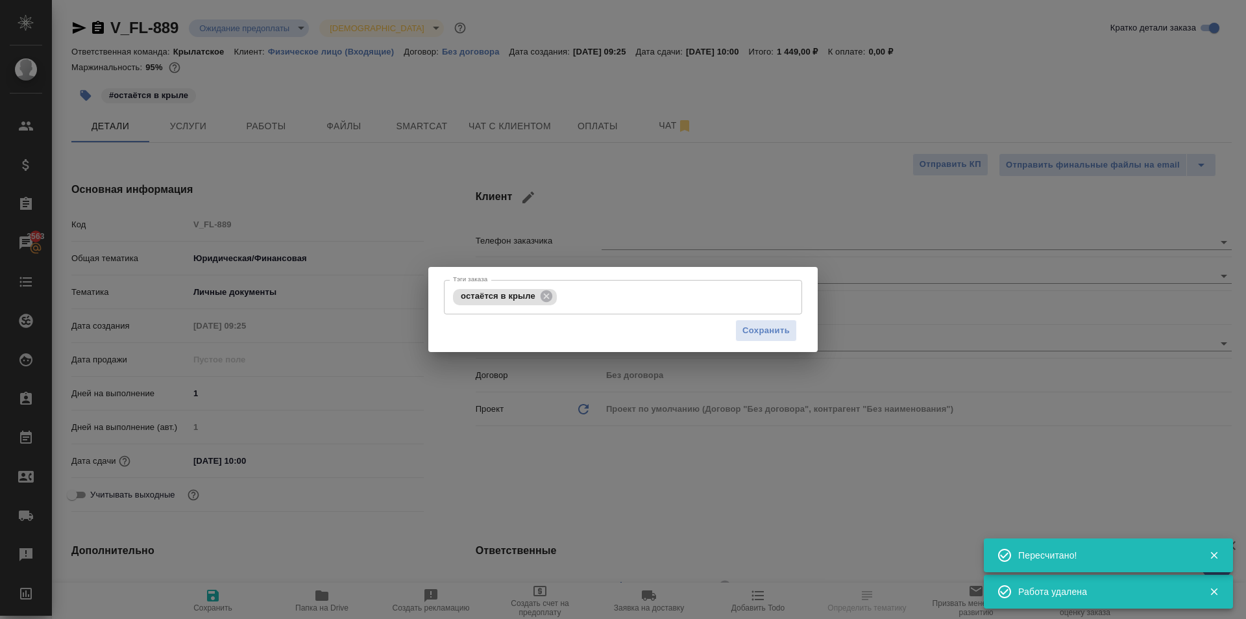
type textarea "x"
click at [598, 295] on input "Тэги заказа" at bounding box center [666, 297] width 212 height 22
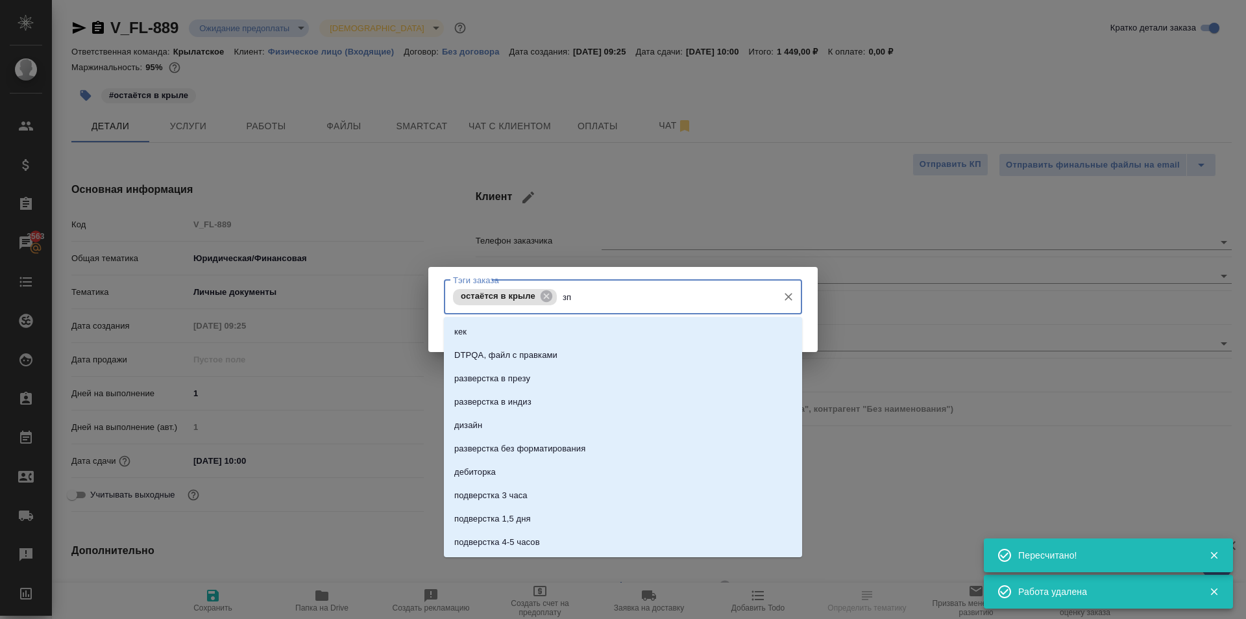
type input "зпк"
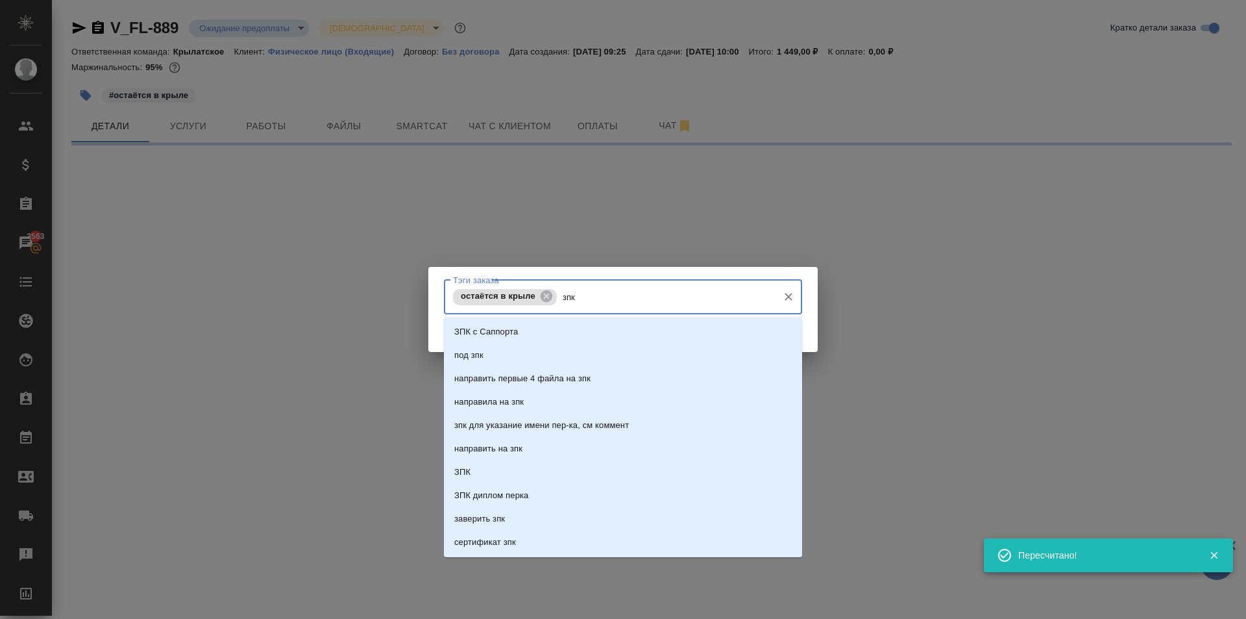
select select "RU"
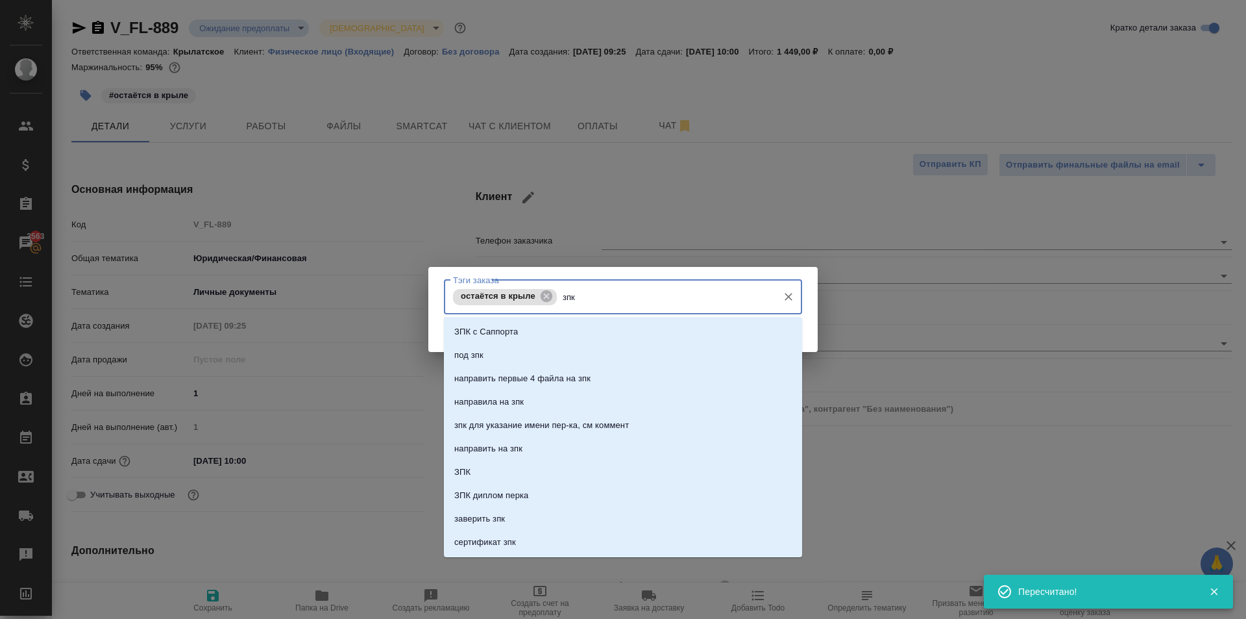
type textarea "x"
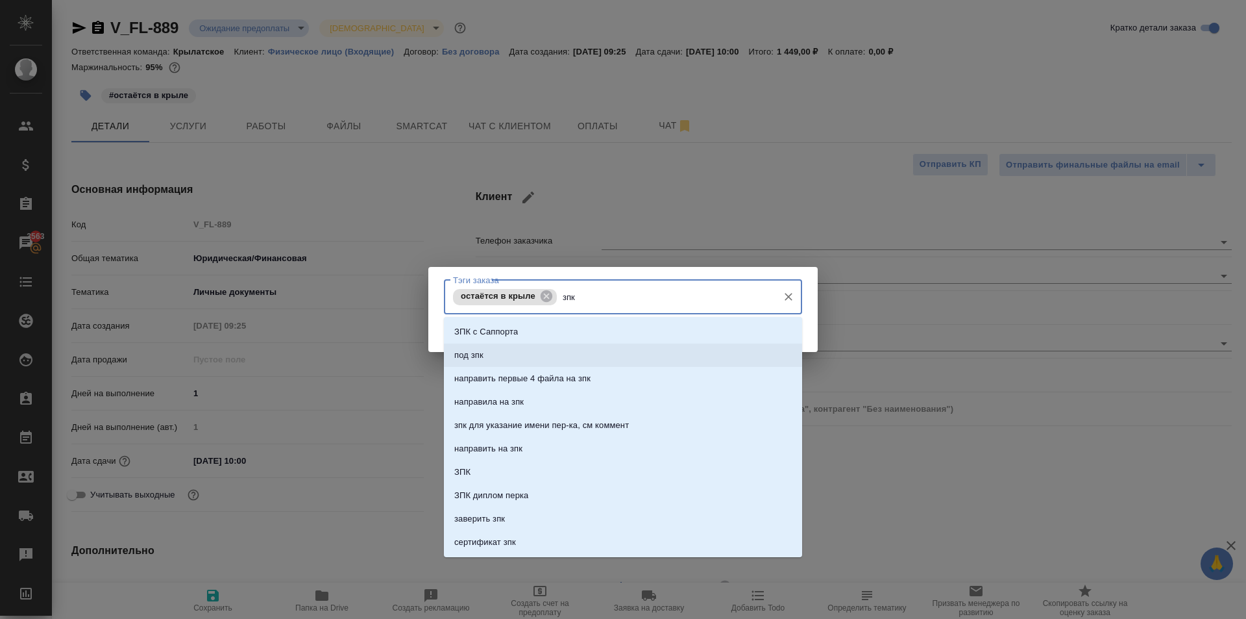
click at [557, 351] on li "под зпк" at bounding box center [623, 354] width 358 height 23
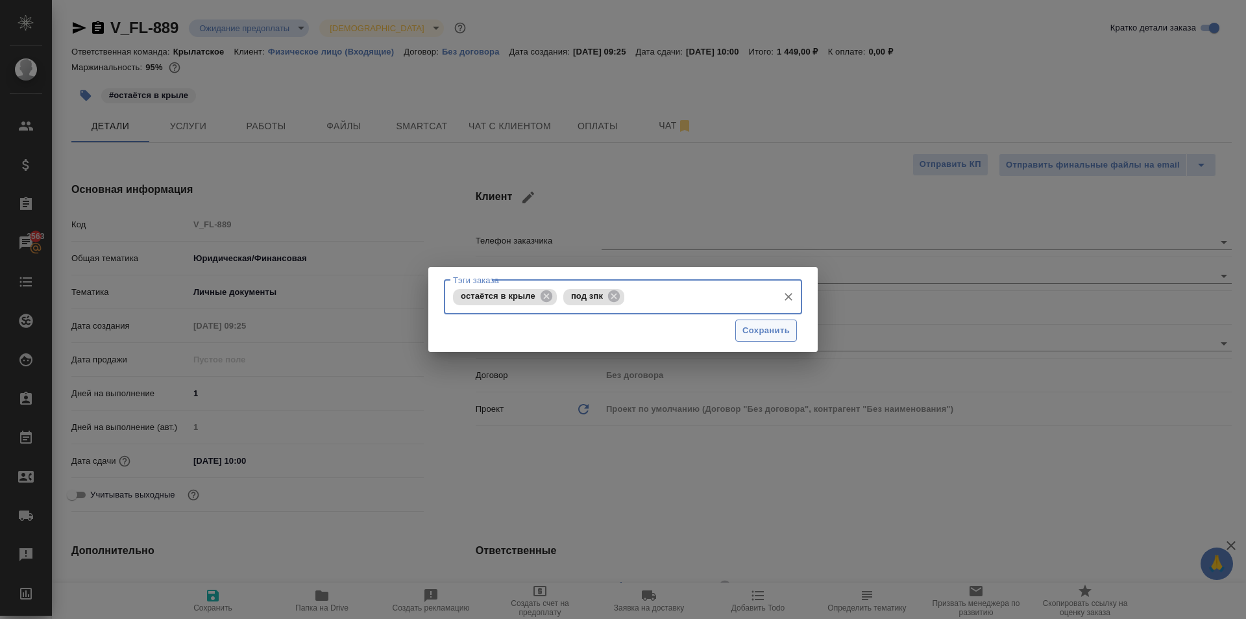
click at [763, 330] on span "Сохранить" at bounding box center [766, 330] width 47 height 15
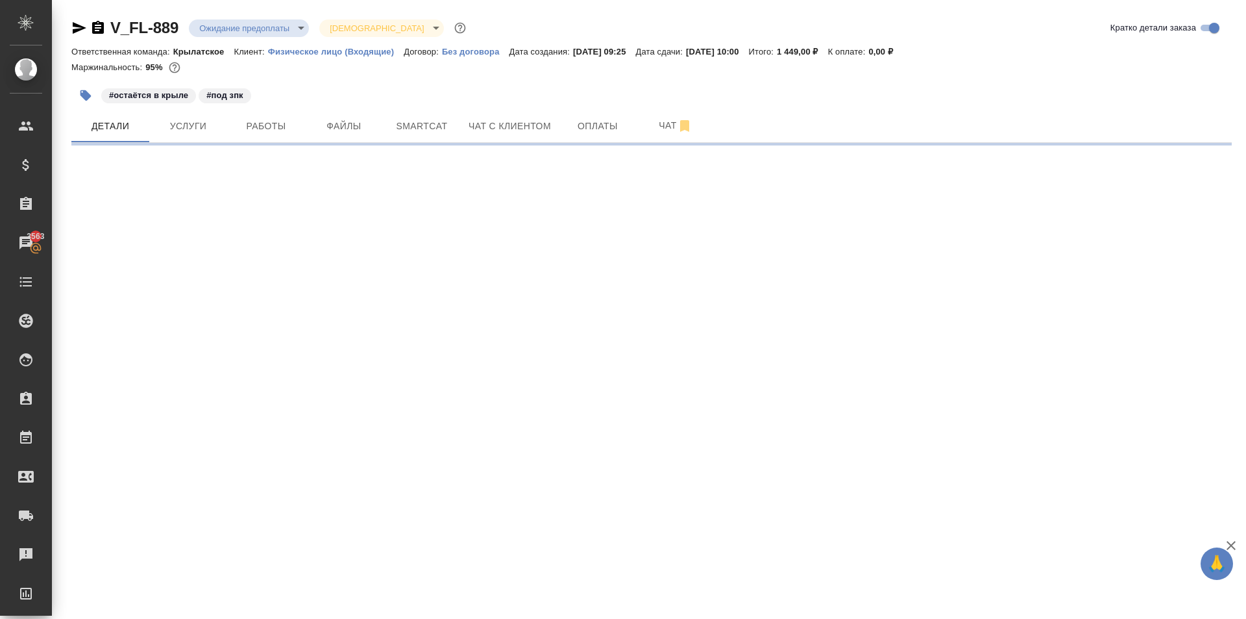
select select "RU"
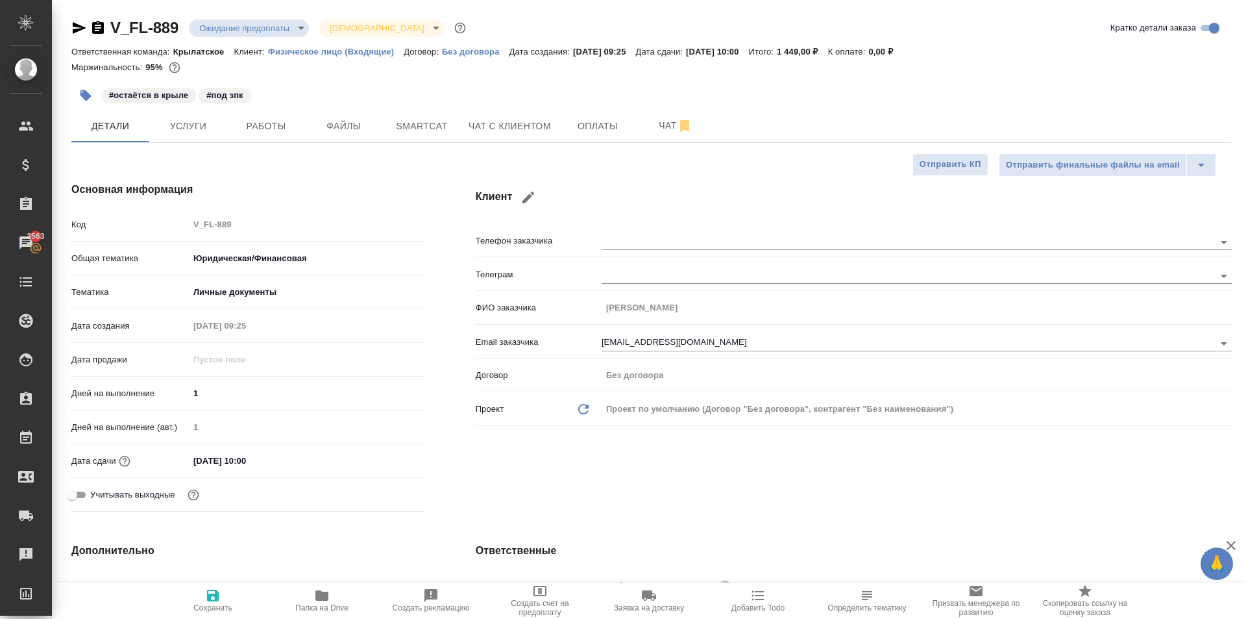
type textarea "x"
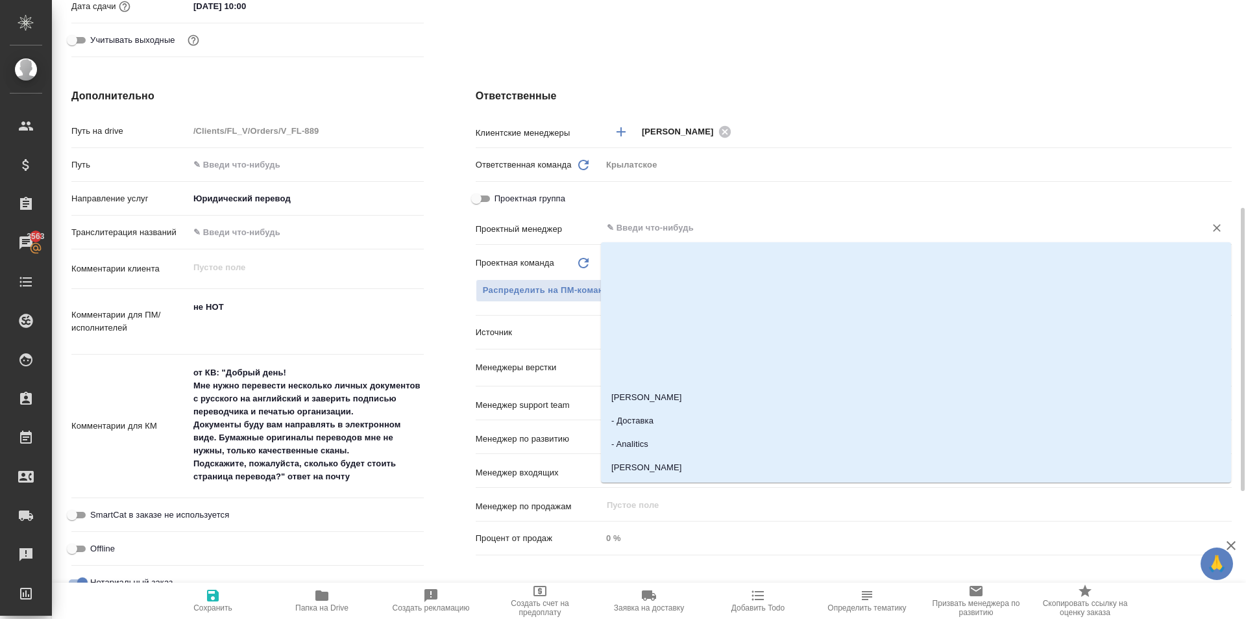
click at [663, 227] on input "text" at bounding box center [895, 228] width 579 height 16
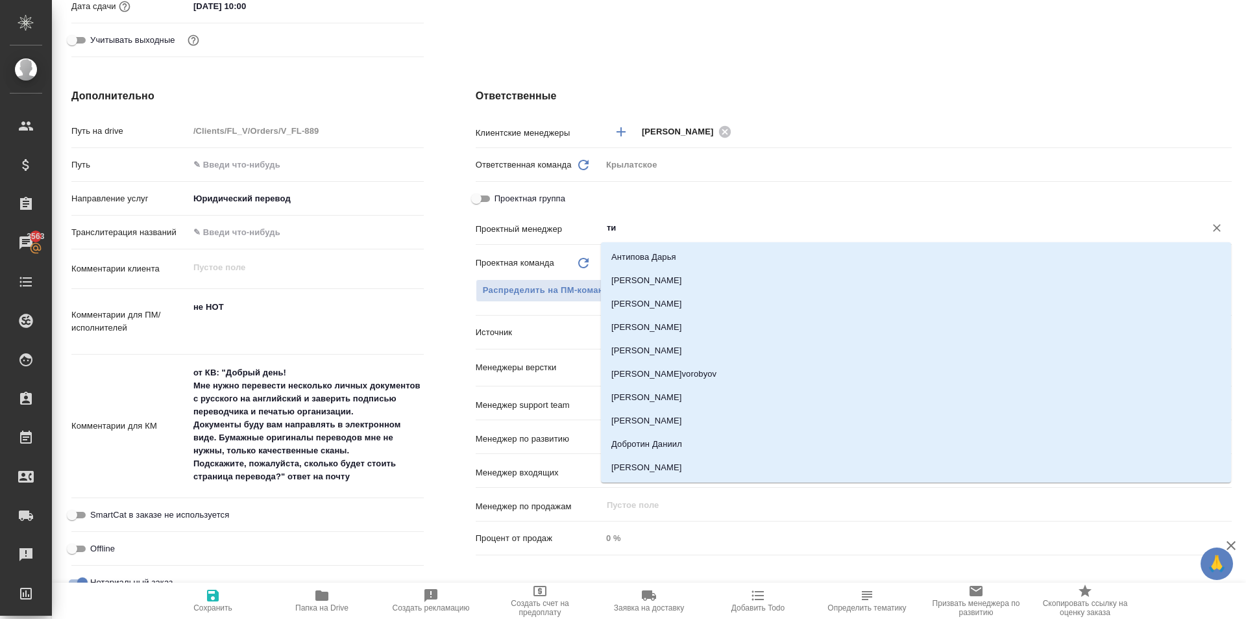
type input "тим"
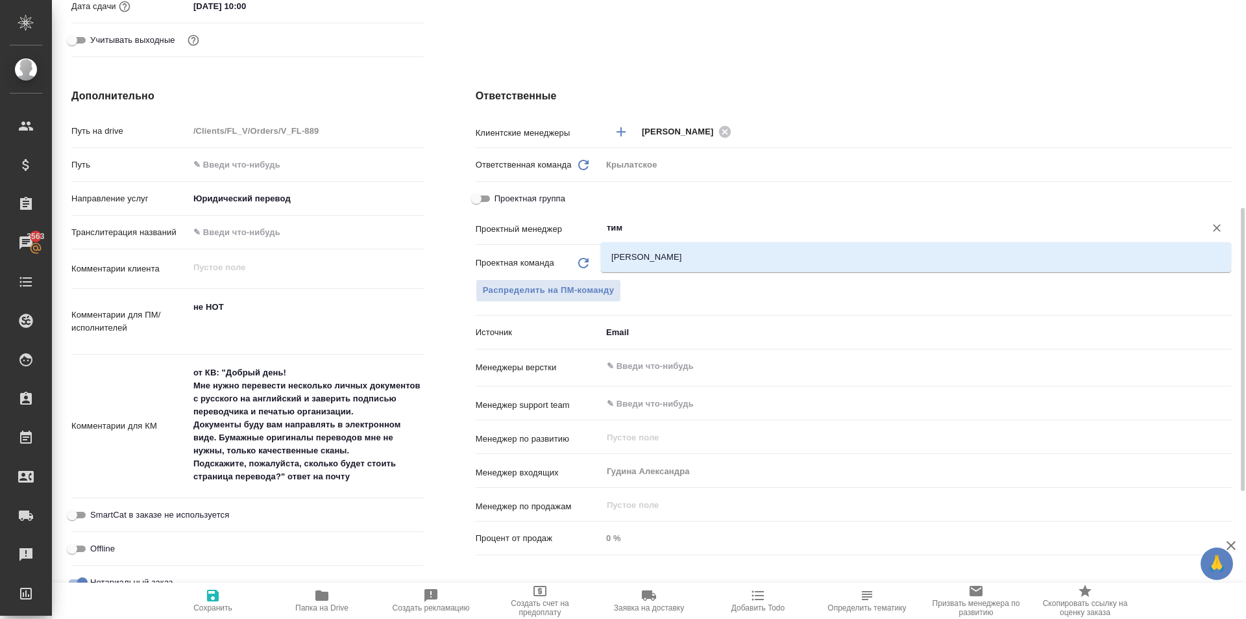
drag, startPoint x: 667, startPoint y: 258, endPoint x: 655, endPoint y: 274, distance: 20.0
click at [667, 258] on li "[PERSON_NAME]" at bounding box center [916, 256] width 630 height 23
type textarea "x"
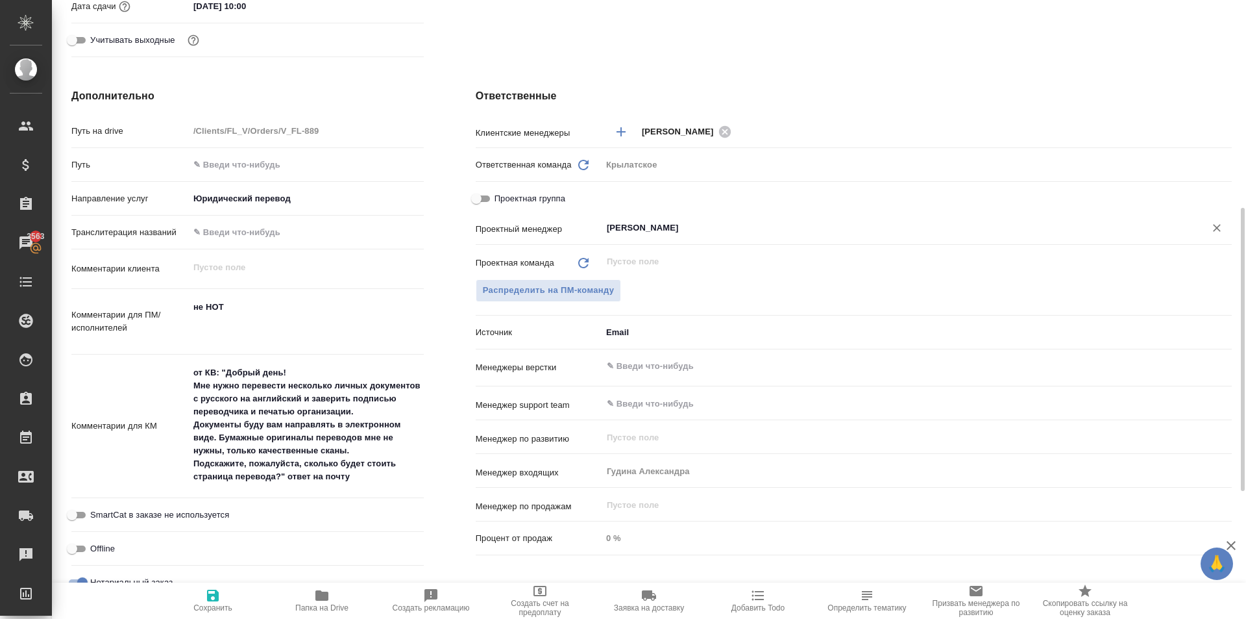
type input "[PERSON_NAME]"
click at [206, 593] on icon "button" at bounding box center [213, 595] width 16 height 16
type textarea "x"
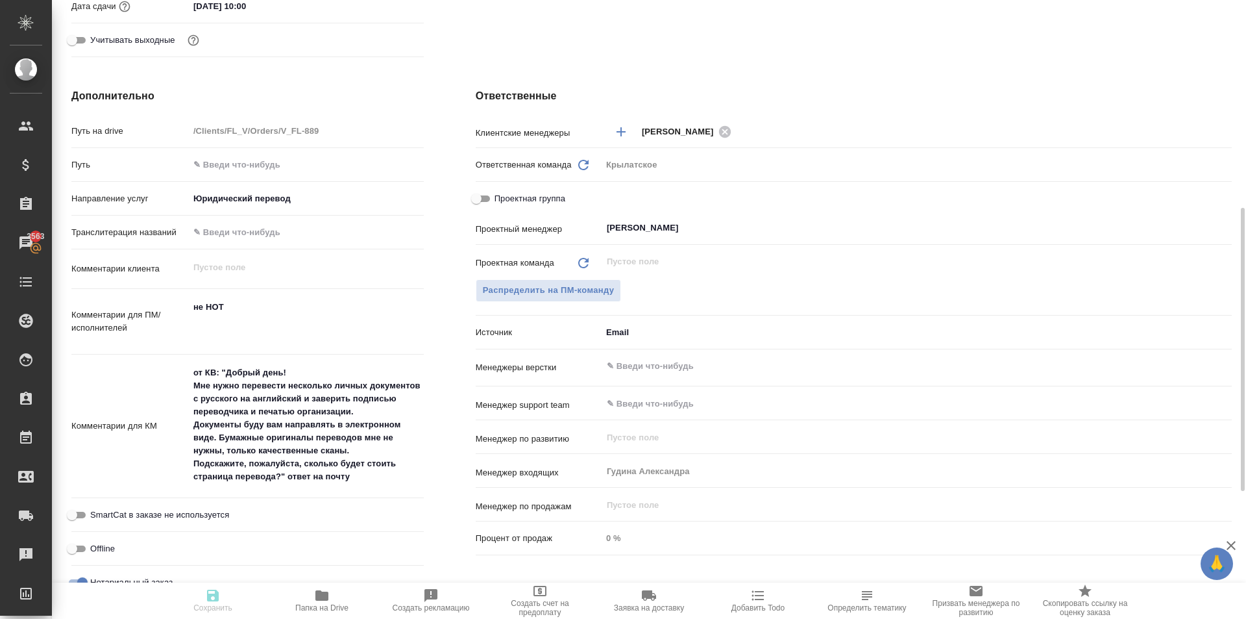
type textarea "x"
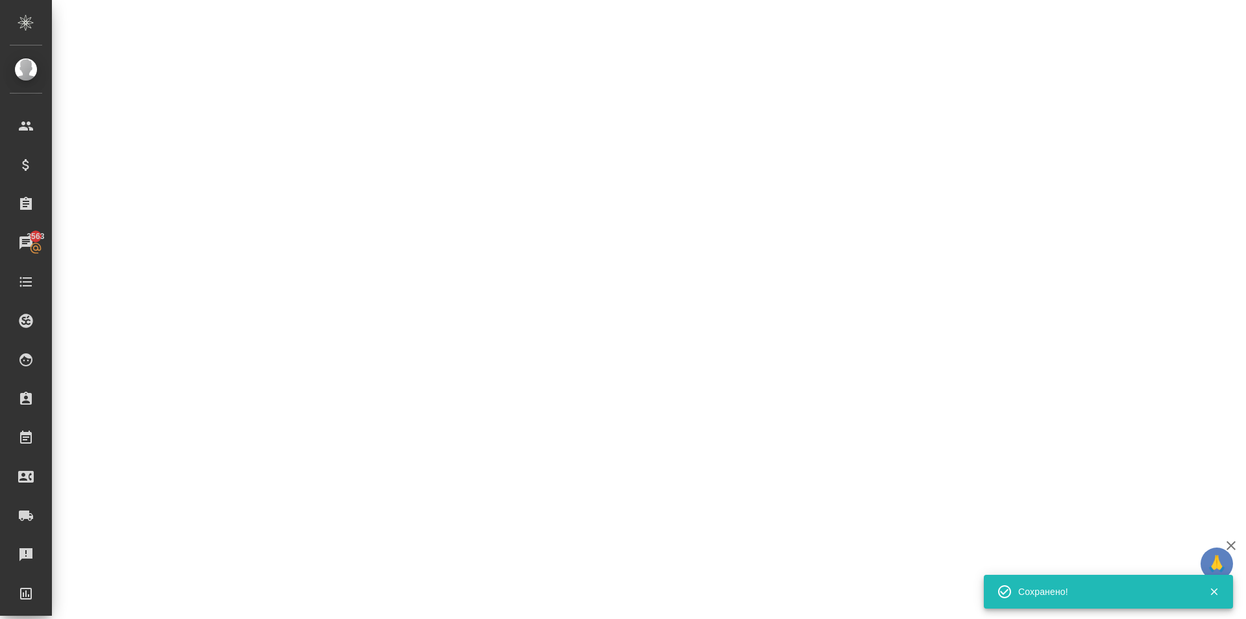
select select "RU"
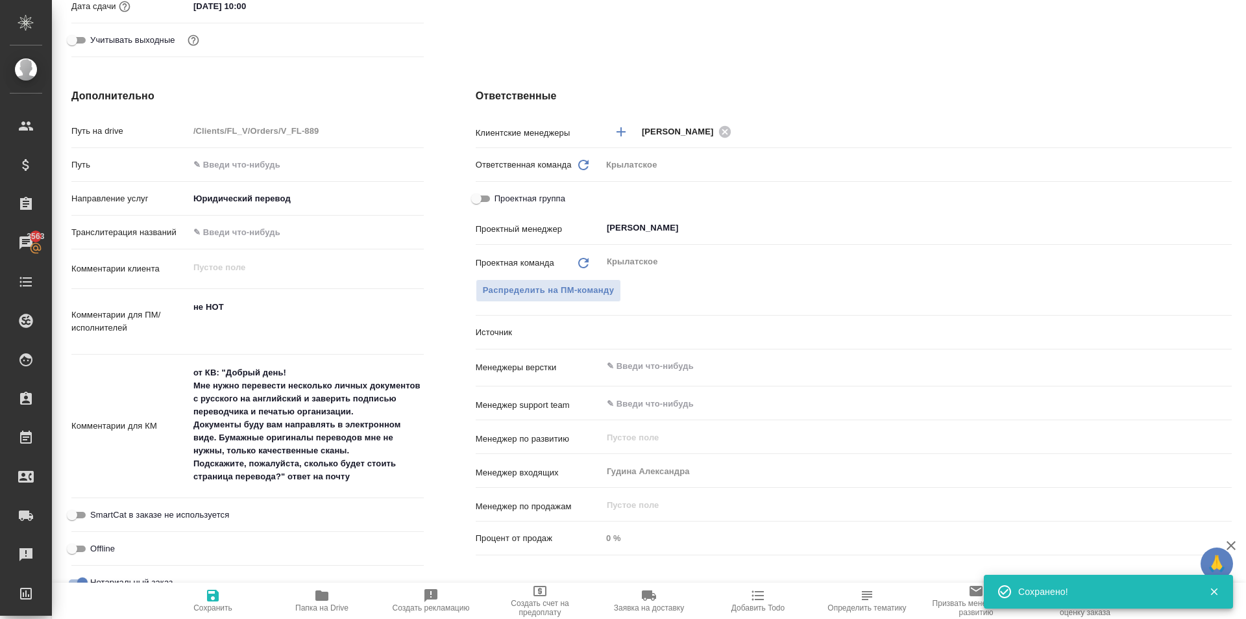
scroll to position [0, 0]
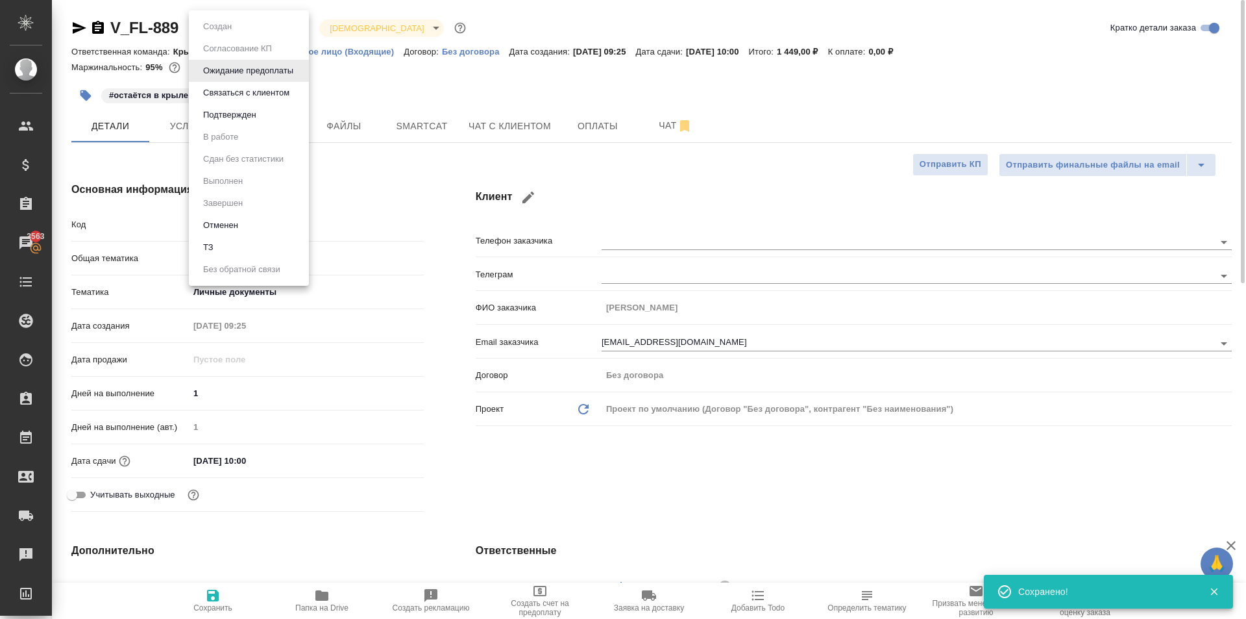
click at [259, 29] on body "🙏 .cls-1 fill:#fff; AWATERA [PERSON_NAME] Клиенты Спецификации Заказы 3563 Чаты…" at bounding box center [623, 309] width 1246 height 619
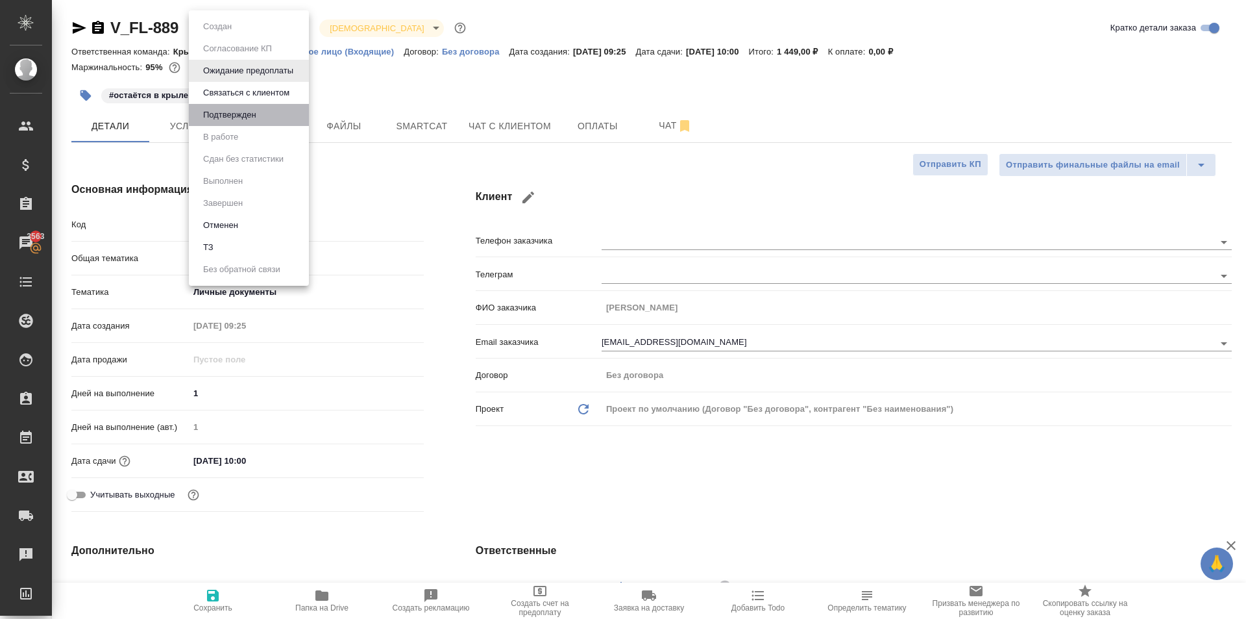
click at [276, 106] on li "Подтвержден" at bounding box center [249, 115] width 120 height 22
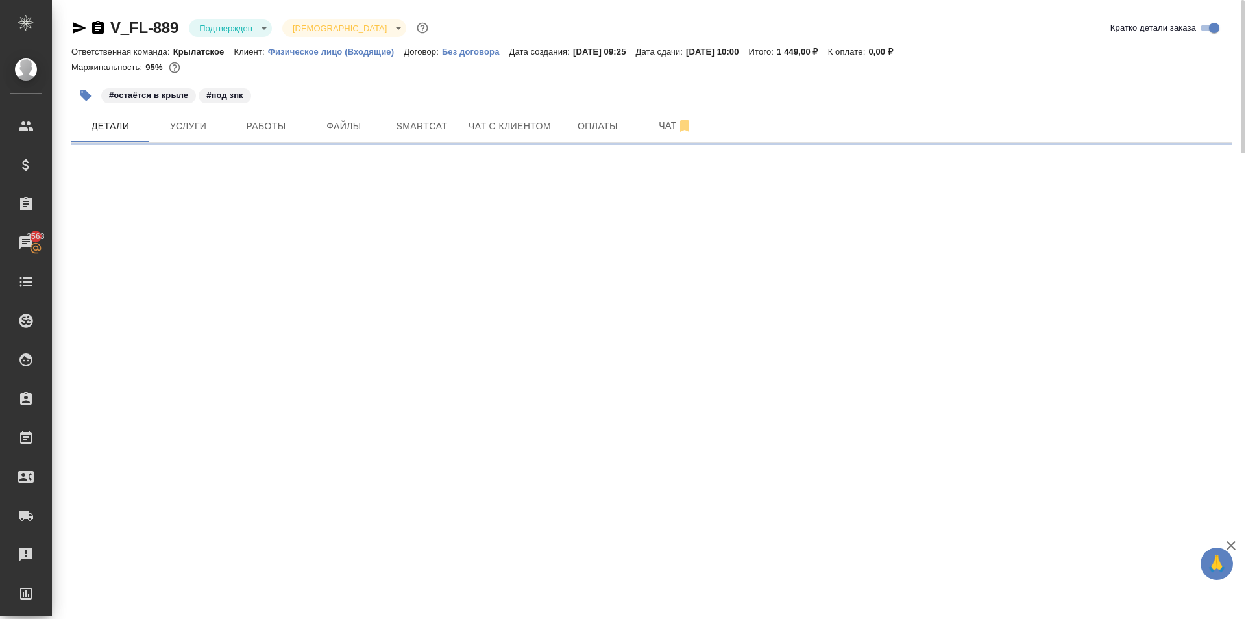
select select "RU"
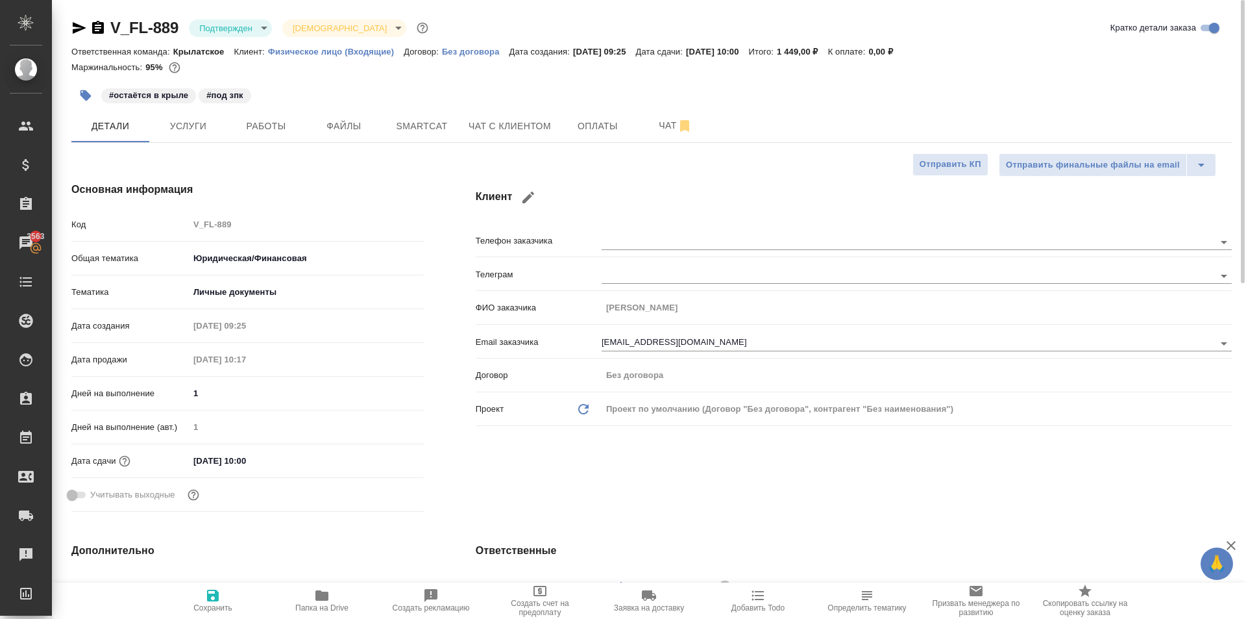
type textarea "x"
click at [235, 19] on body "🙏 .cls-1 fill:#fff; AWATERA [PERSON_NAME] Спецификации Заказы 3563 Чаты Todo Пр…" at bounding box center [623, 309] width 1246 height 619
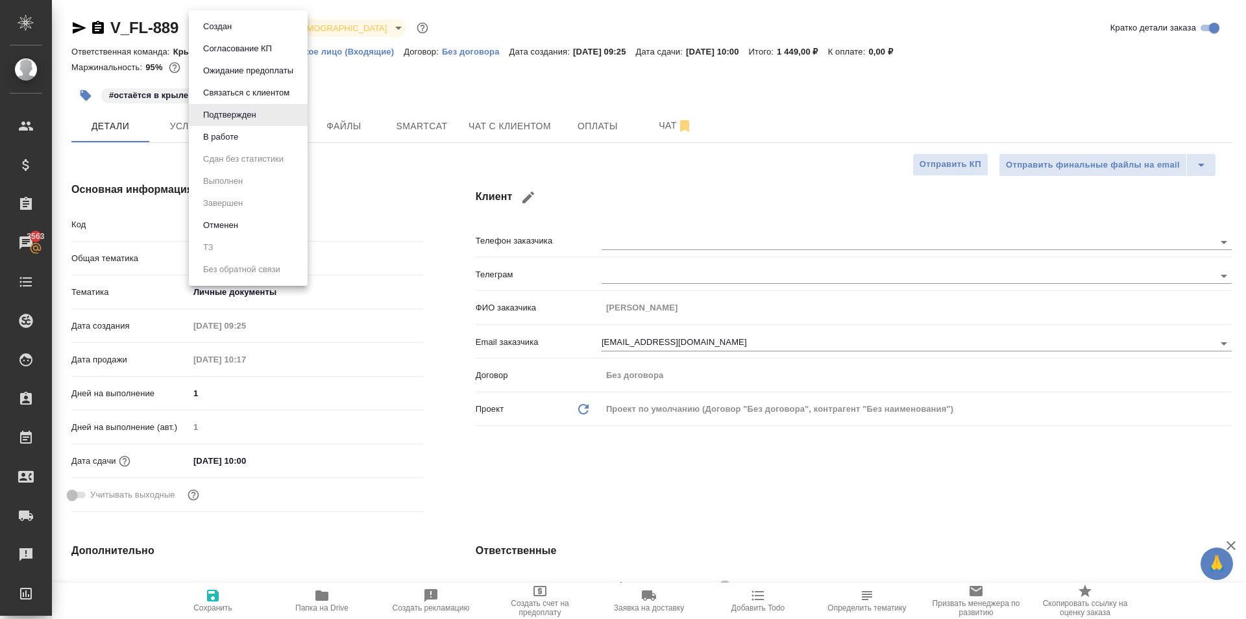
click at [241, 136] on button "В работе" at bounding box center [220, 137] width 43 height 14
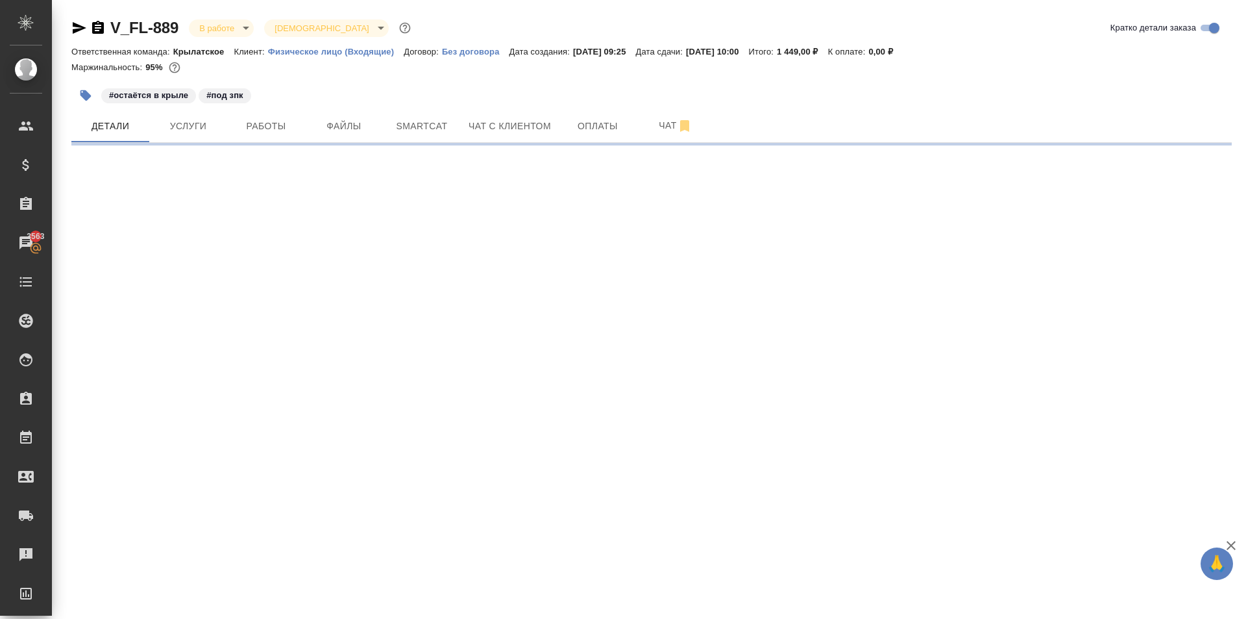
select select "RU"
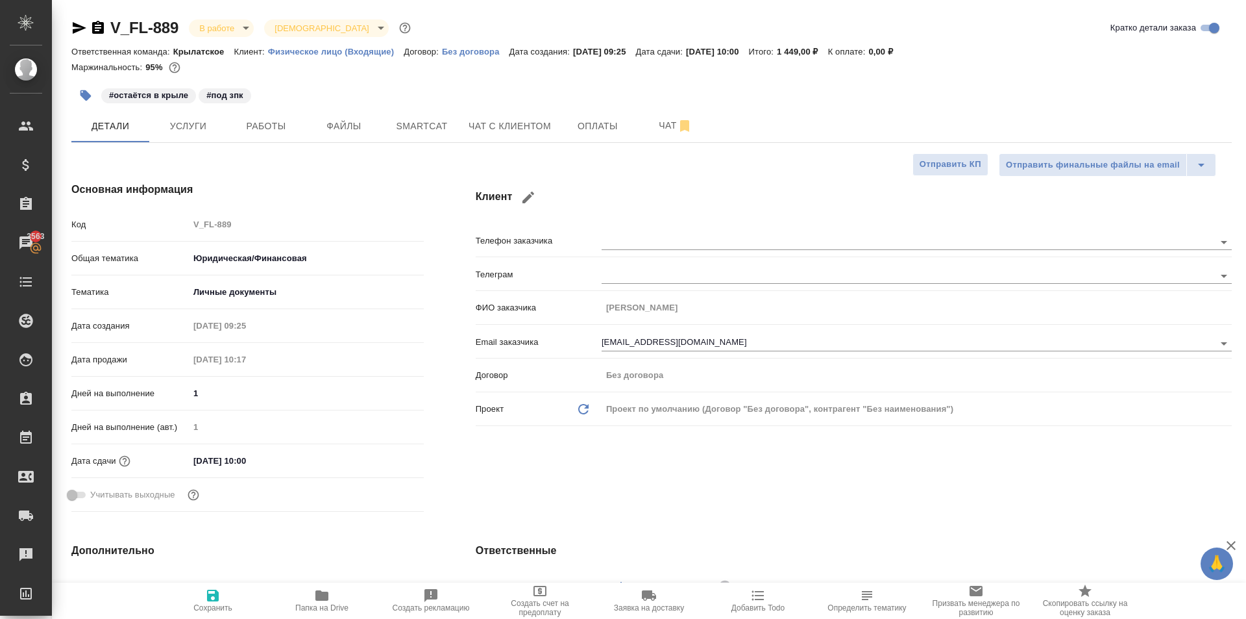
type textarea "x"
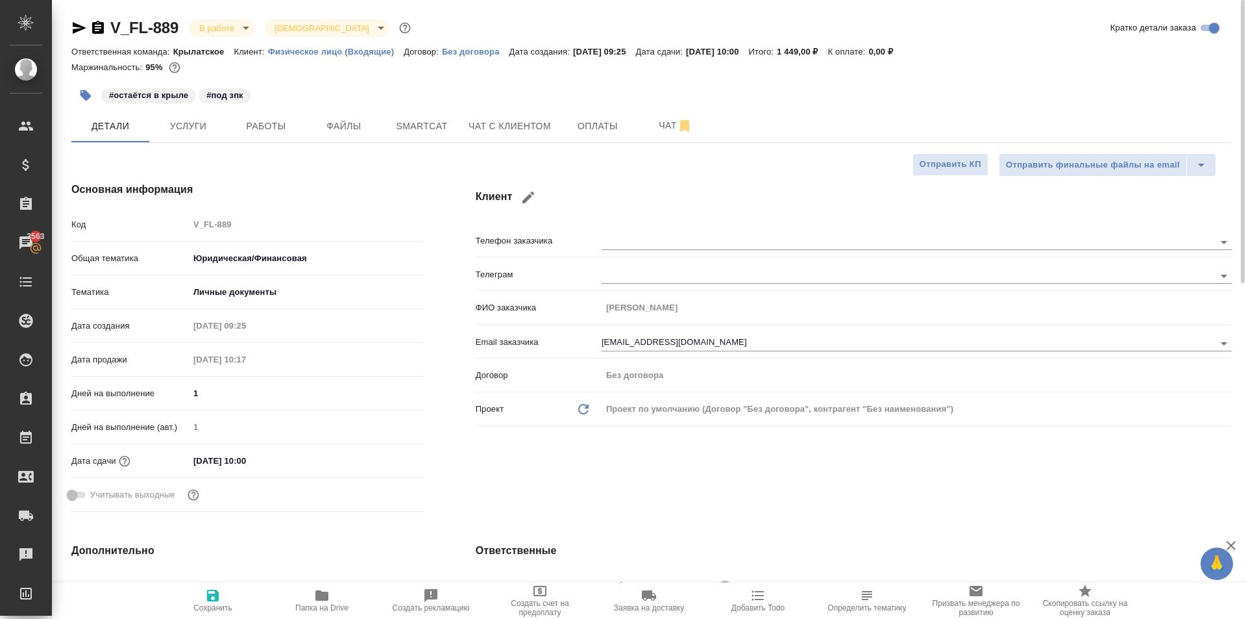
type textarea "x"
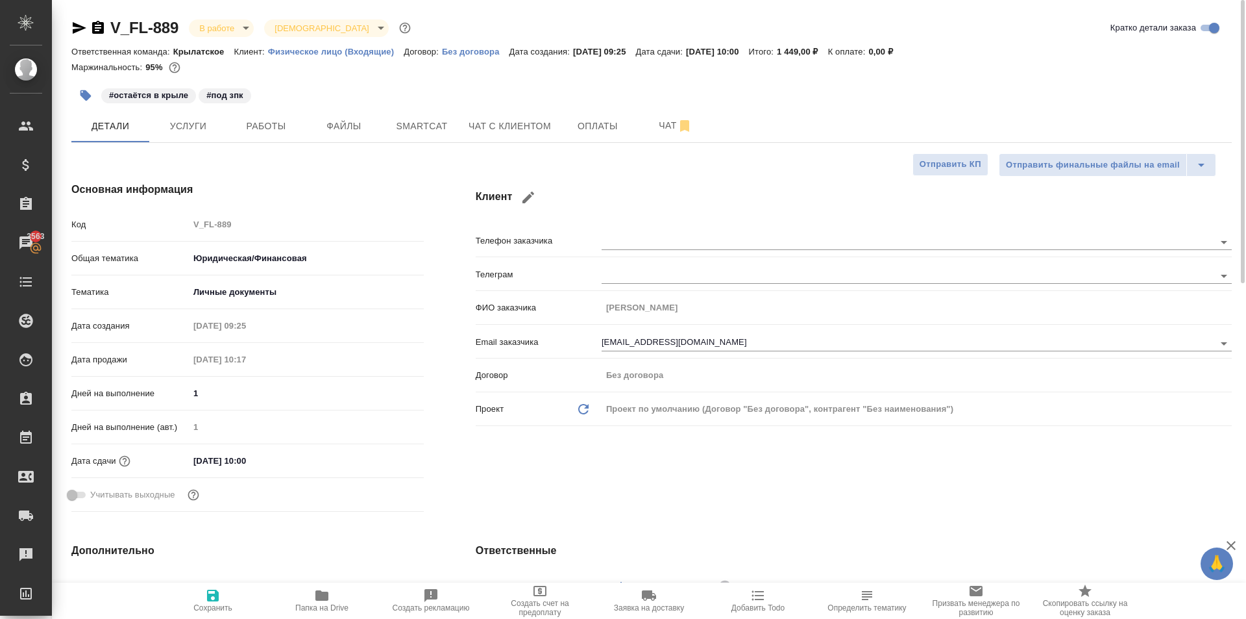
type textarea "x"
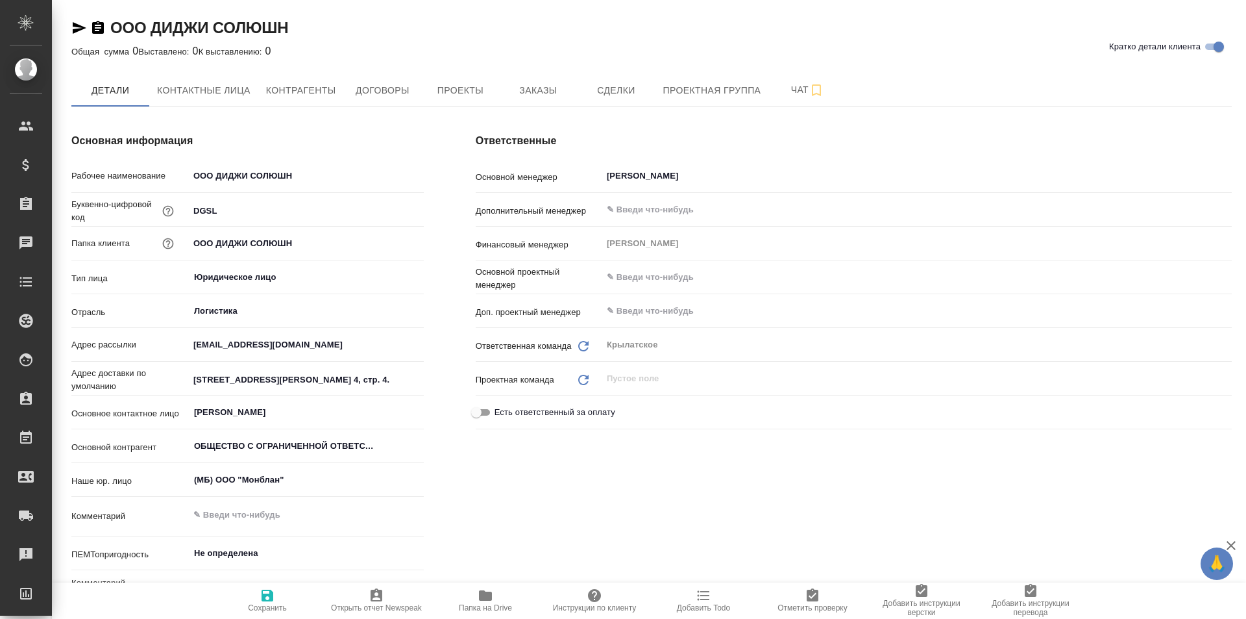
type input "ОБЩЕСТВО С ОГРАНИЧЕННОЙ ОТВЕТСТВЕННОСТЬЮ "[PERSON_NAME]""
click at [212, 81] on button "Контактные лица" at bounding box center [203, 90] width 109 height 32
select select "RU"
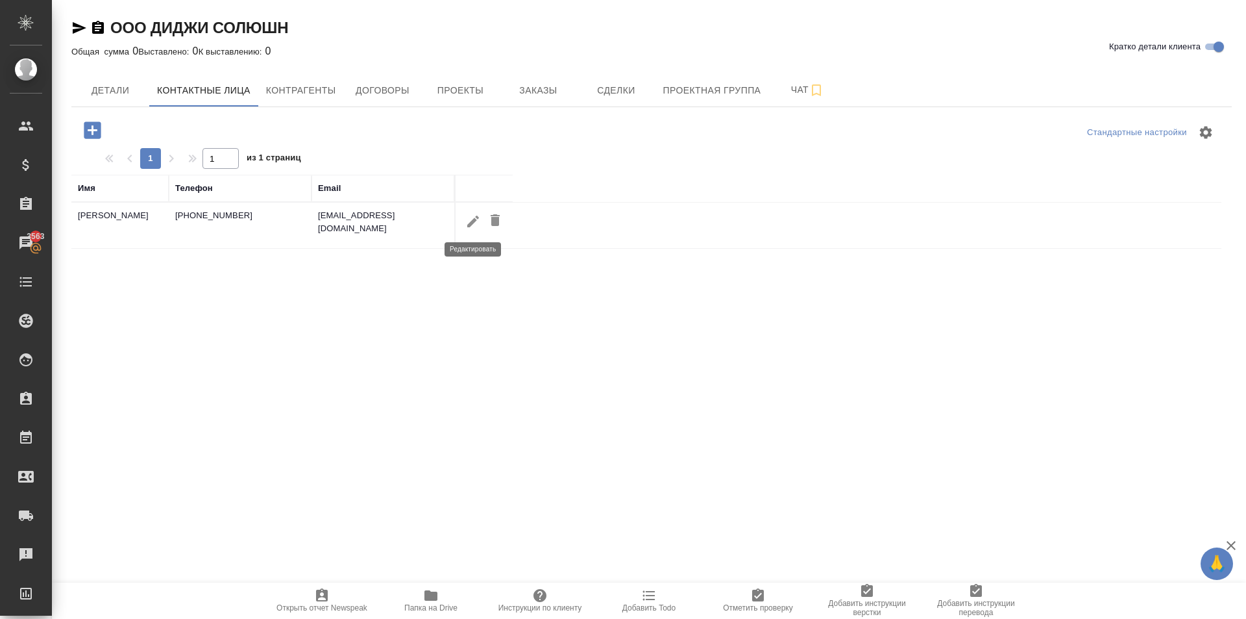
click at [474, 227] on icon "button" at bounding box center [473, 222] width 16 height 16
type input "[PERSON_NAME]"
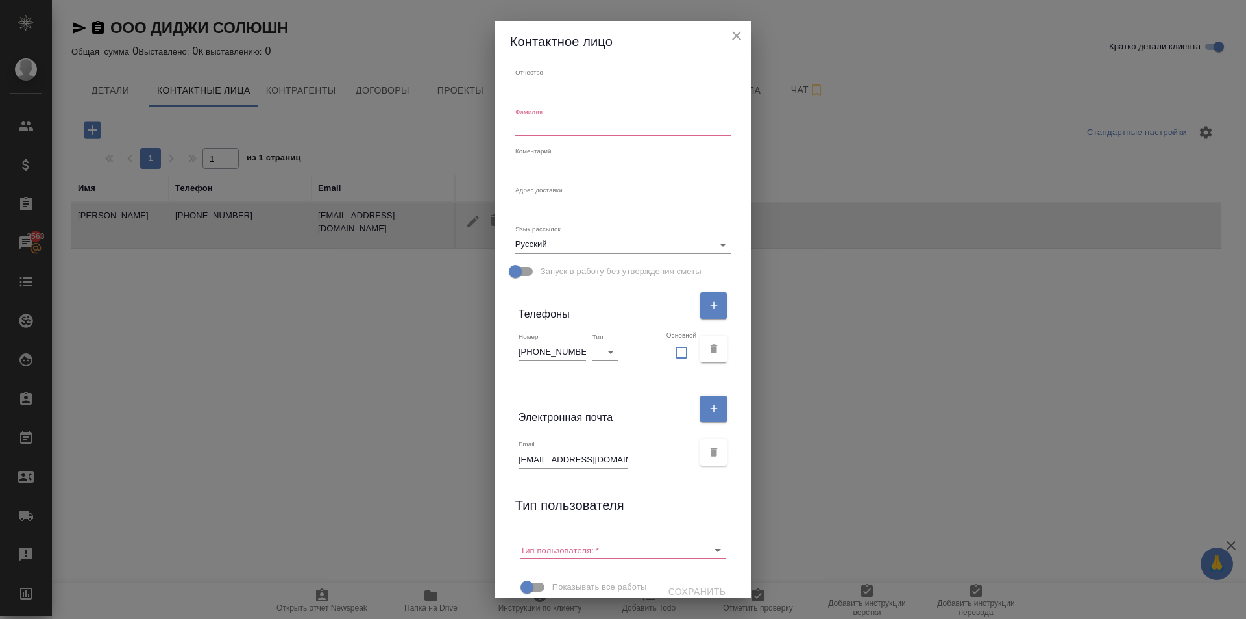
scroll to position [65, 0]
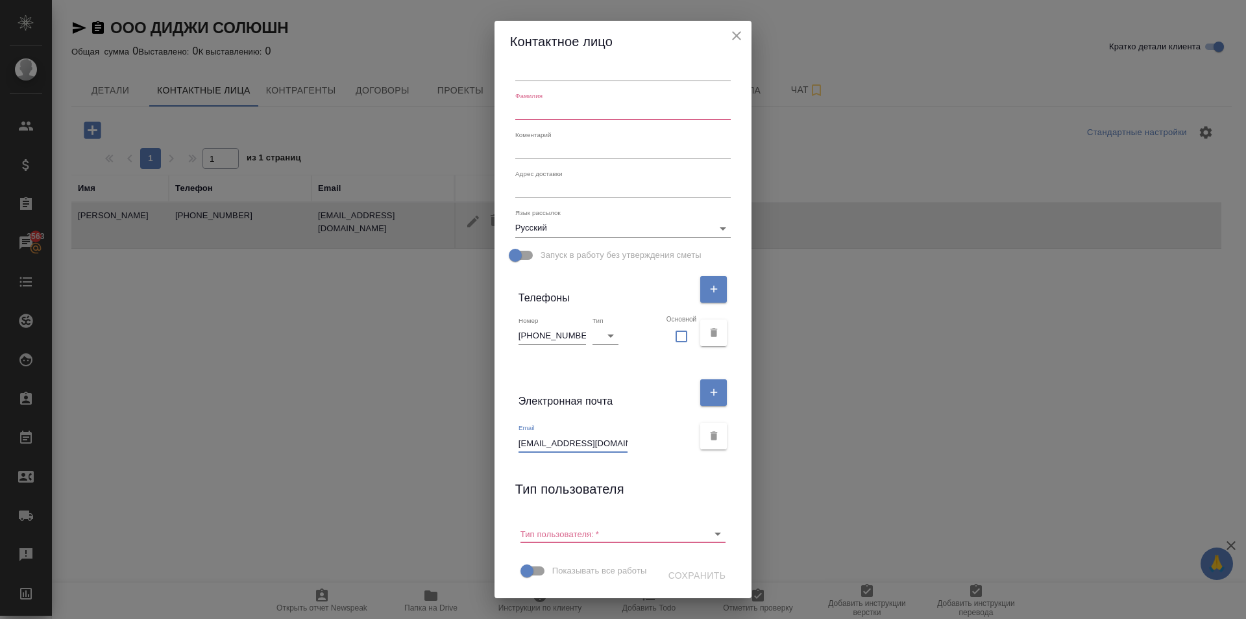
drag, startPoint x: 611, startPoint y: 440, endPoint x: 501, endPoint y: 436, distance: 110.4
click at [501, 436] on div "Имя Лана Громова Отчество Фамилия Коментарий x Адрес доставки x Язык рассылок Р…" at bounding box center [624, 330] width 258 height 536
click at [737, 31] on icon "close" at bounding box center [737, 36] width 16 height 16
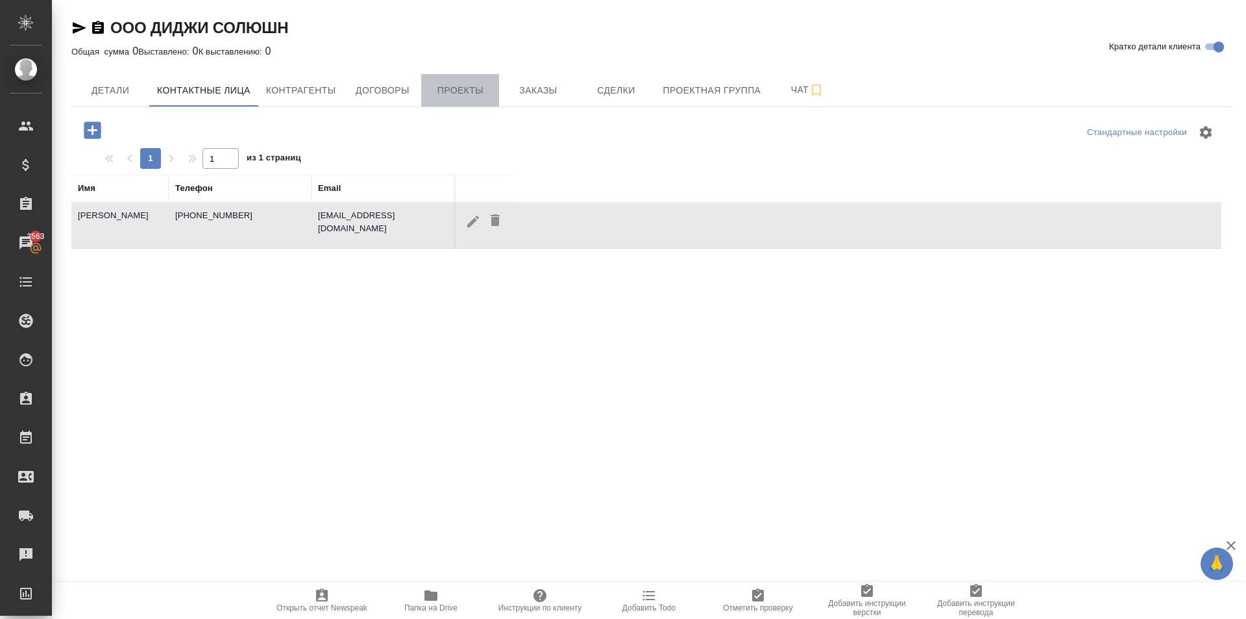
click at [469, 93] on span "Проекты" at bounding box center [460, 90] width 62 height 16
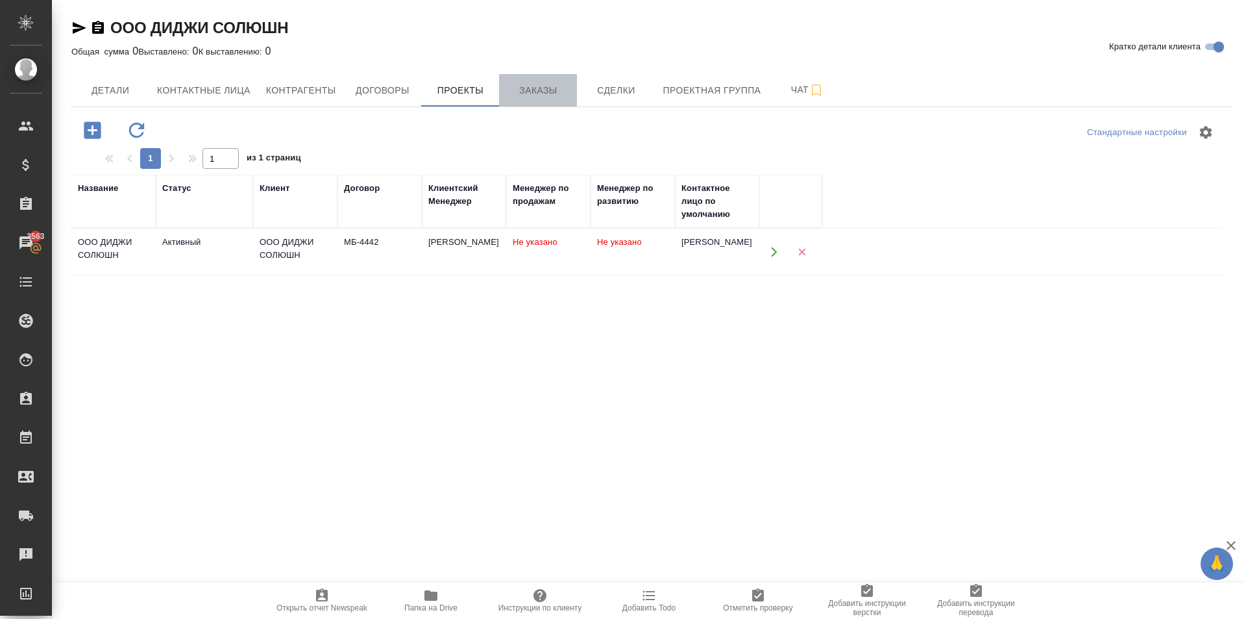
click at [511, 91] on span "Заказы" at bounding box center [538, 90] width 62 height 16
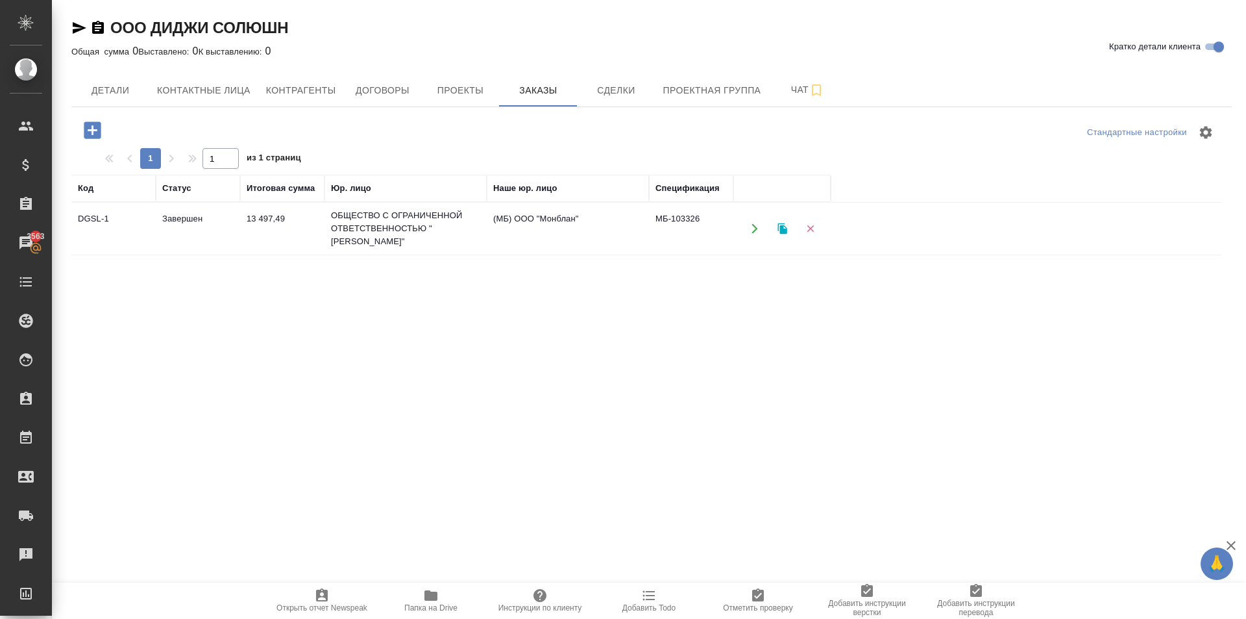
click at [530, 236] on td "(МБ) ООО "Монблан"" at bounding box center [568, 228] width 162 height 45
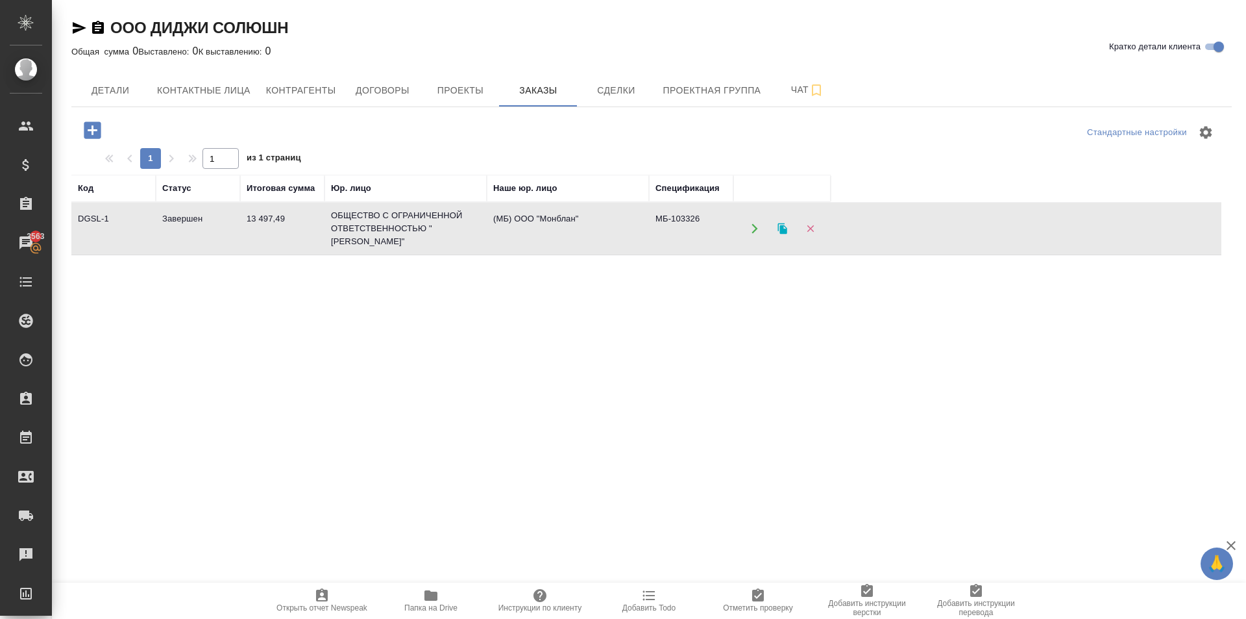
click at [530, 236] on td "(МБ) ООО "Монблан"" at bounding box center [568, 228] width 162 height 45
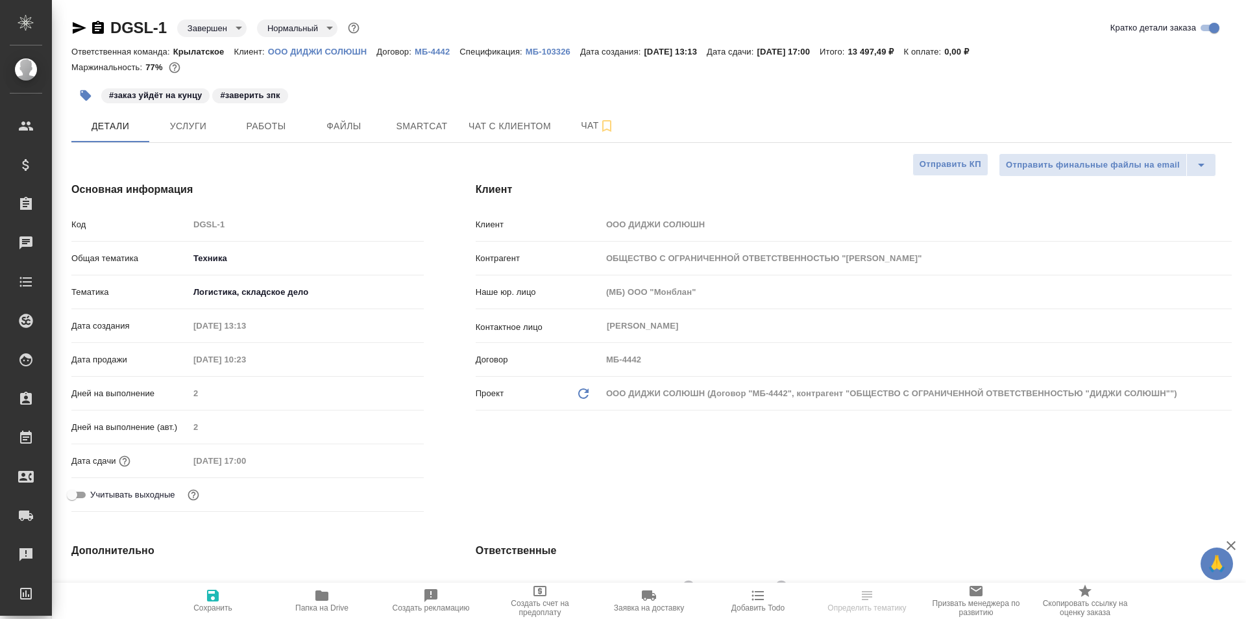
select select "RU"
type input "ОБЩЕСТВО С ОГРАНИЧЕННОЙ ОТВЕТСТВЕННОСТЬЮ "[PERSON_NAME]""
select select "RU"
type input "ОБЩЕСТВО С ОГРАНИЧЕННОЙ ОТВЕТСТВЕННОСТЬЮ "[PERSON_NAME]""
type textarea "x"
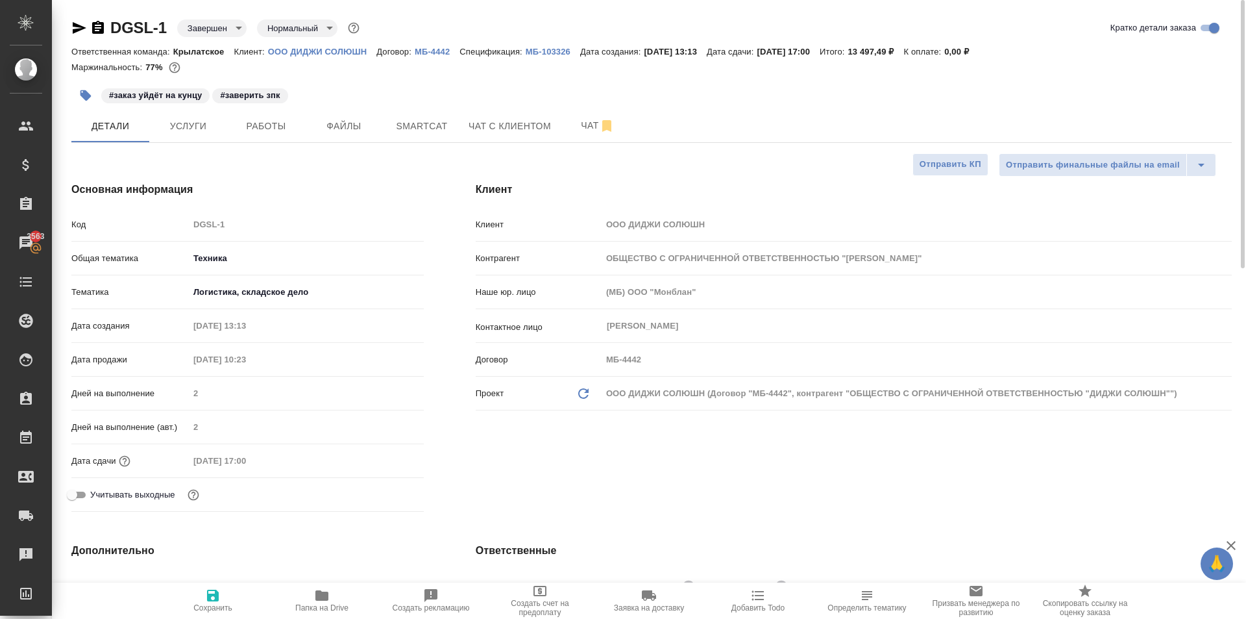
type textarea "x"
click at [506, 37] on div "DGSL-1 Завершен closed Нормальный normal Кратко детали заказа" at bounding box center [651, 28] width 1161 height 21
click at [548, 53] on p "МБ-103326" at bounding box center [553, 52] width 55 height 10
type input "ОБЩЕСТВО С ОГРАНИЧЕННОЙ ОТВЕТСТВЕННОСТЬЮ "[PERSON_NAME]""
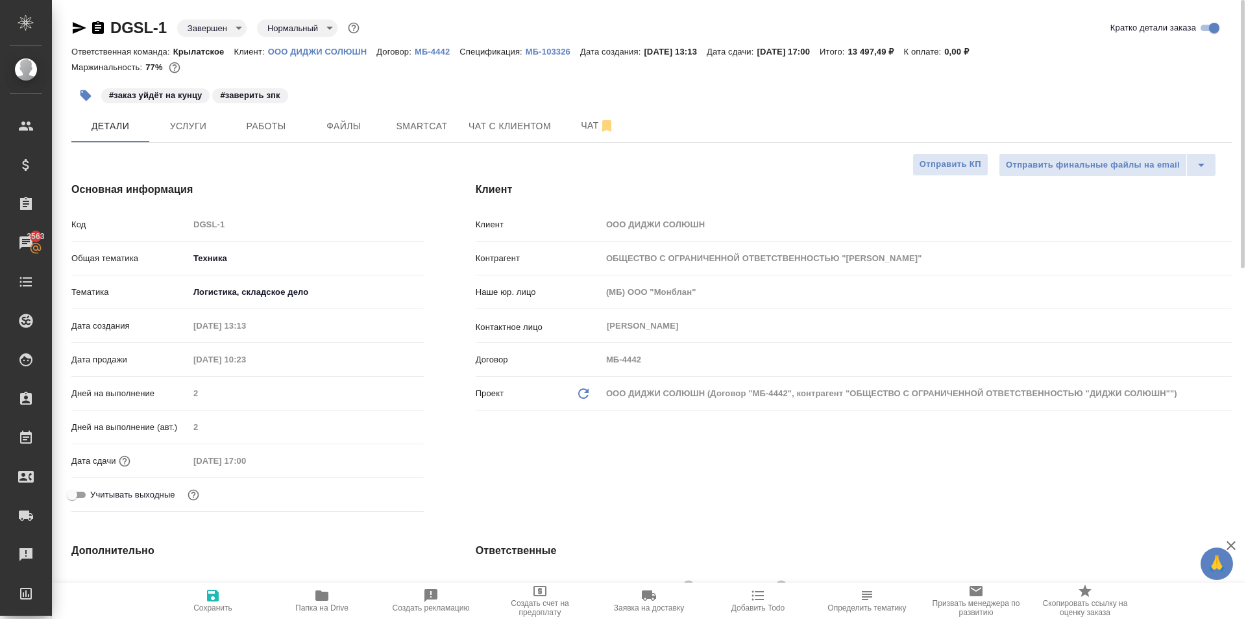
type textarea "x"
type input "ОБЩЕСТВО С ОГРАНИЧЕННОЙ ОТВЕТСТВЕННОСТЬЮ "[PERSON_NAME]""
type textarea "x"
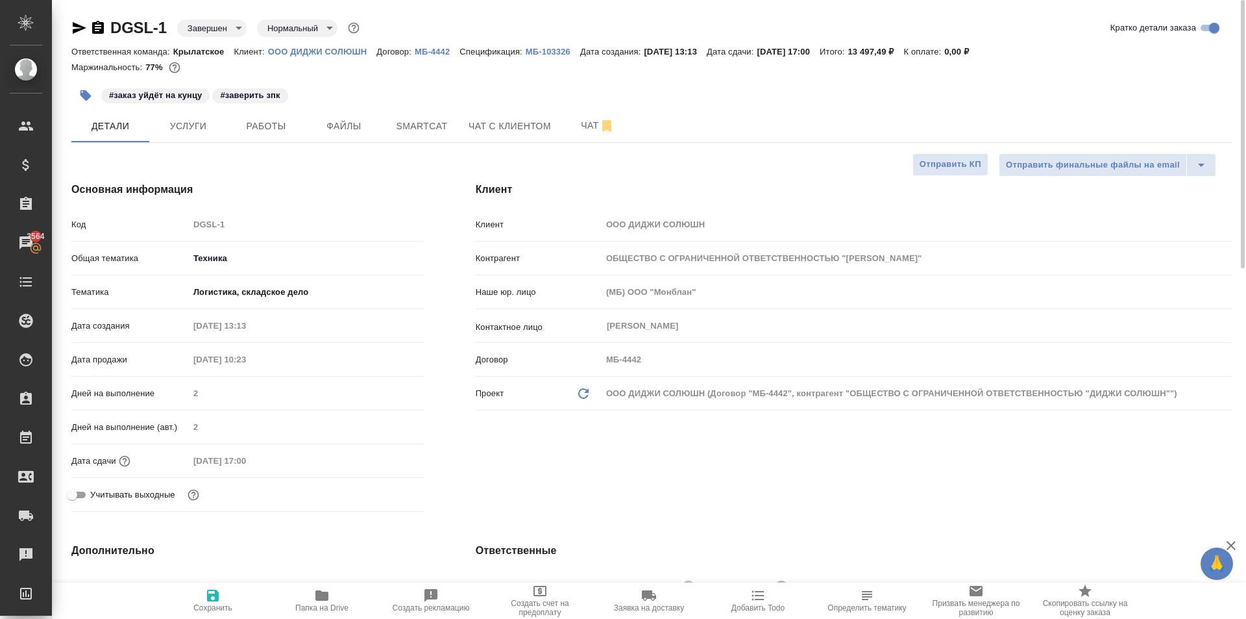
type textarea "x"
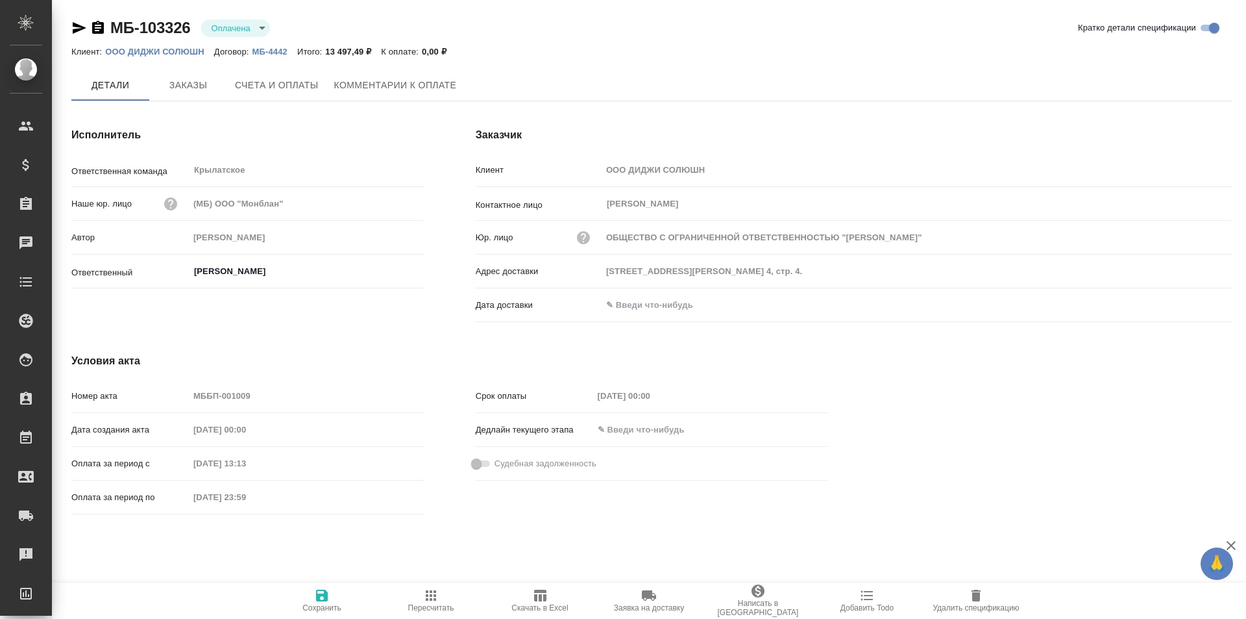
type input "ОБЩЕСТВО С ОГРАНИЧЕННОЙ ОТВЕТСТВЕННОСТЬЮ "[PERSON_NAME]""
click at [346, 92] on span "Комментарии к оплате" at bounding box center [395, 86] width 123 height 16
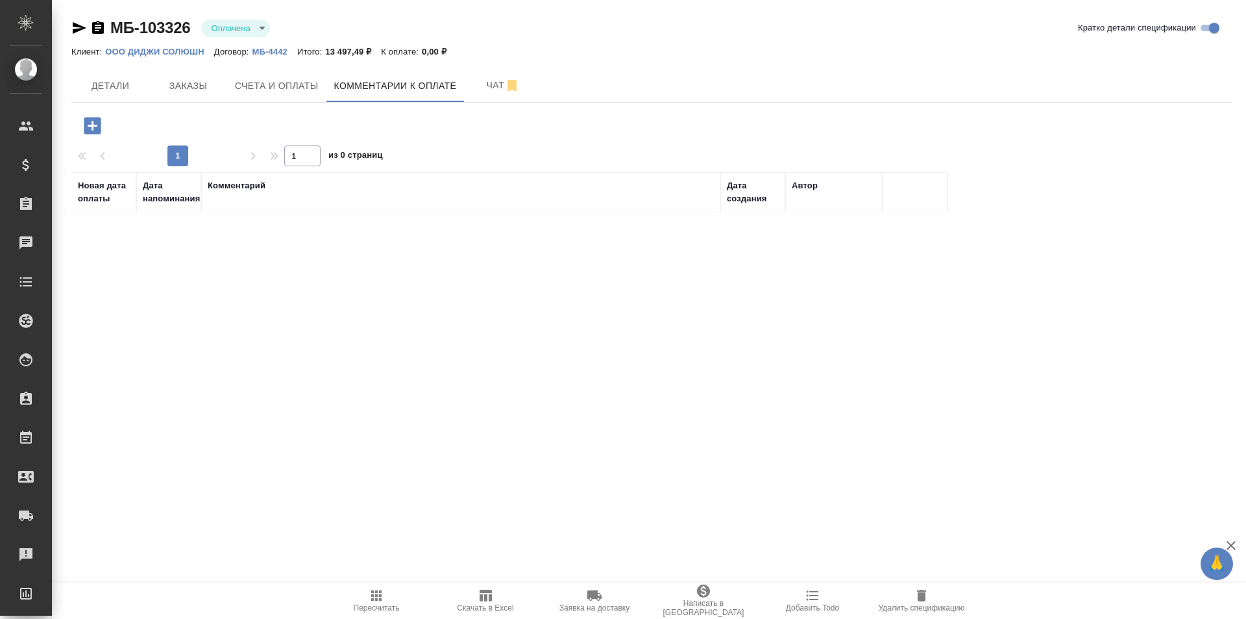
click at [304, 91] on span "Счета и оплаты" at bounding box center [277, 86] width 84 height 16
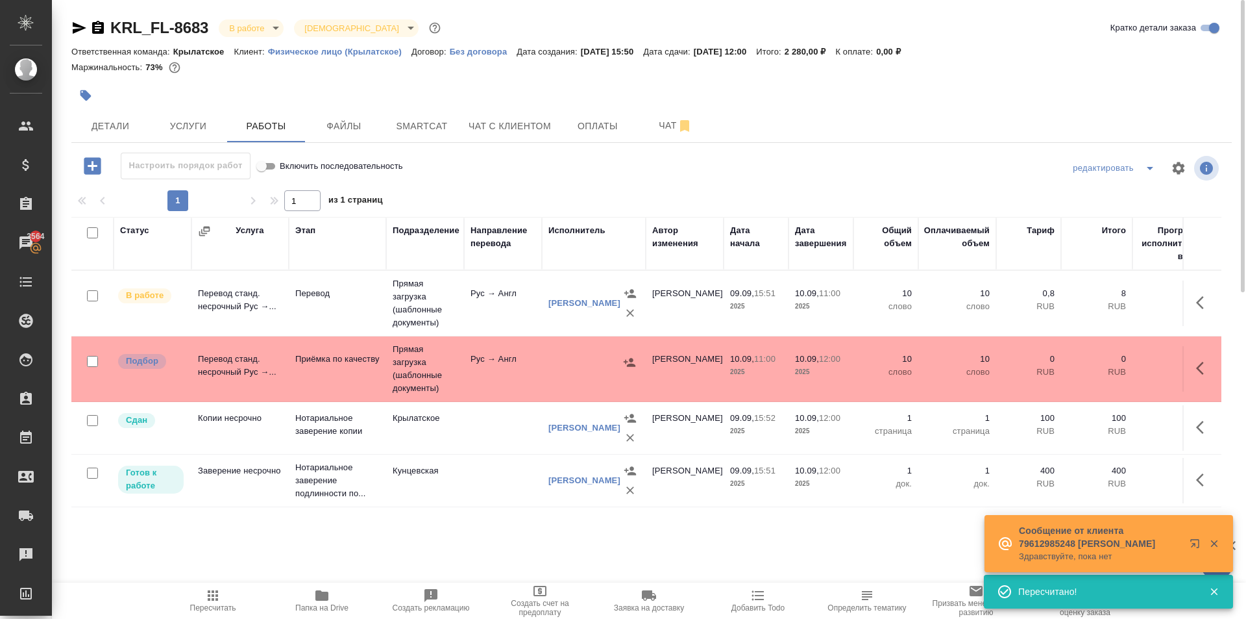
click at [217, 608] on span "Пересчитать" at bounding box center [213, 607] width 46 height 9
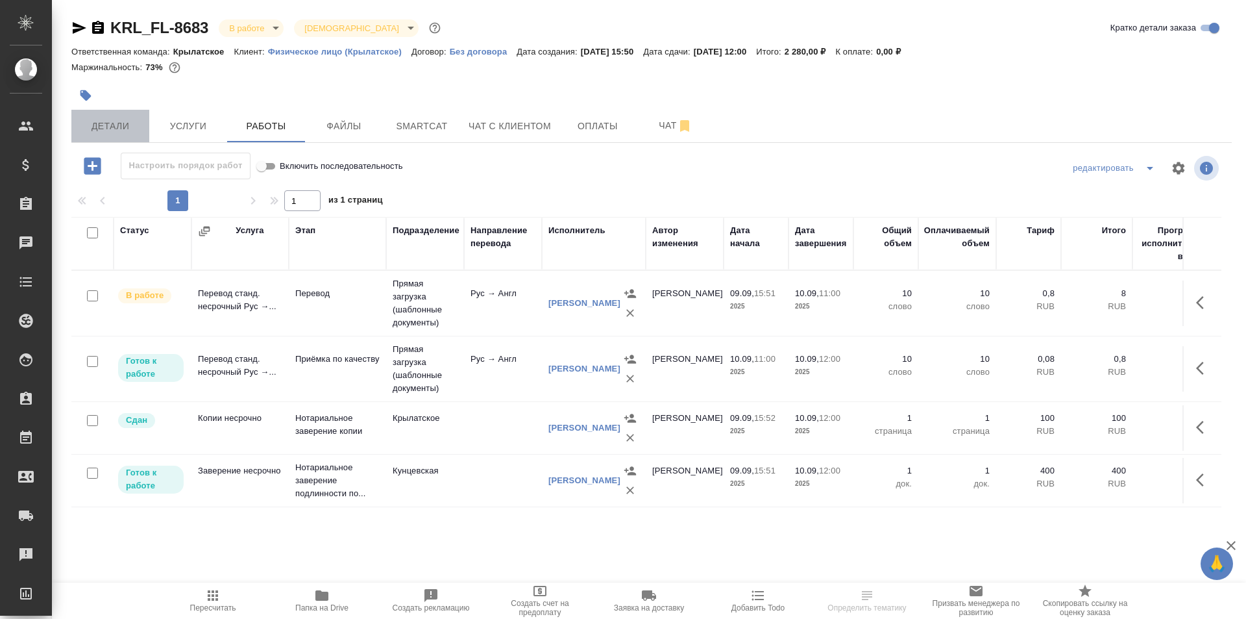
click at [124, 132] on span "Детали" at bounding box center [110, 126] width 62 height 16
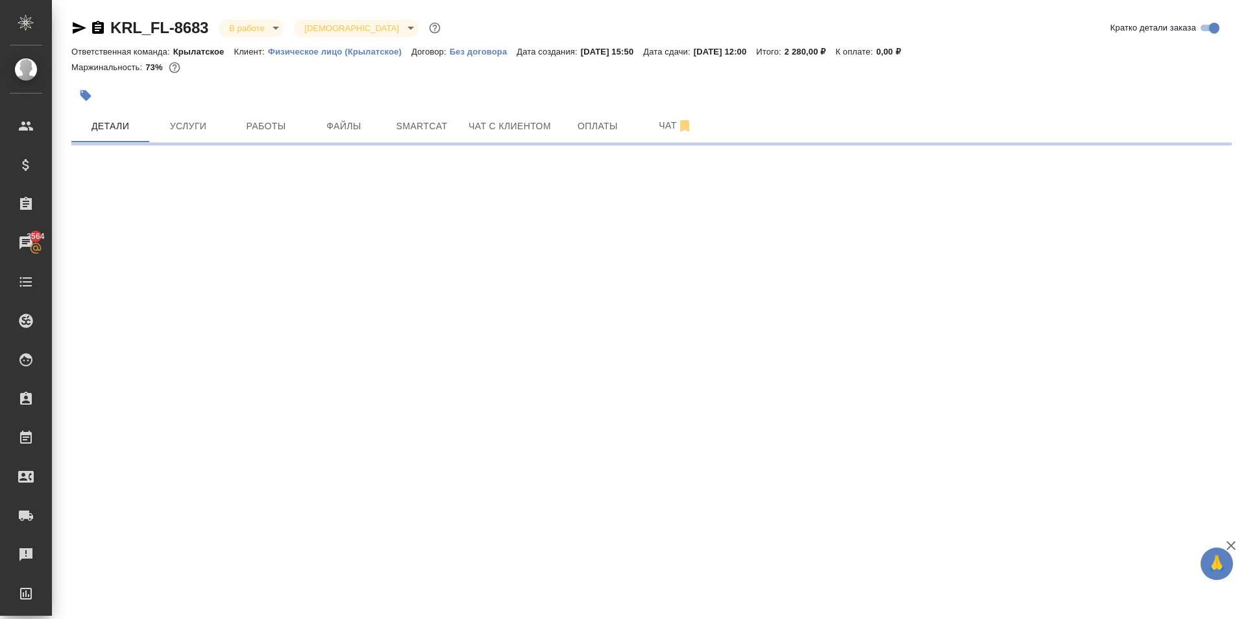
select select "RU"
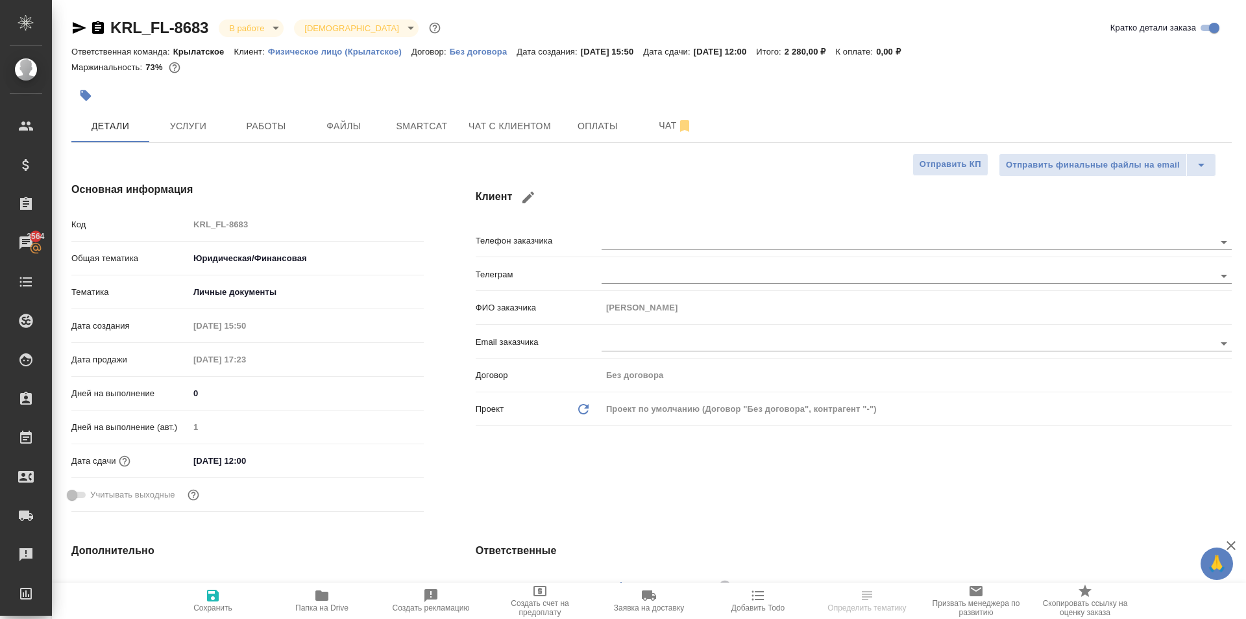
type textarea "x"
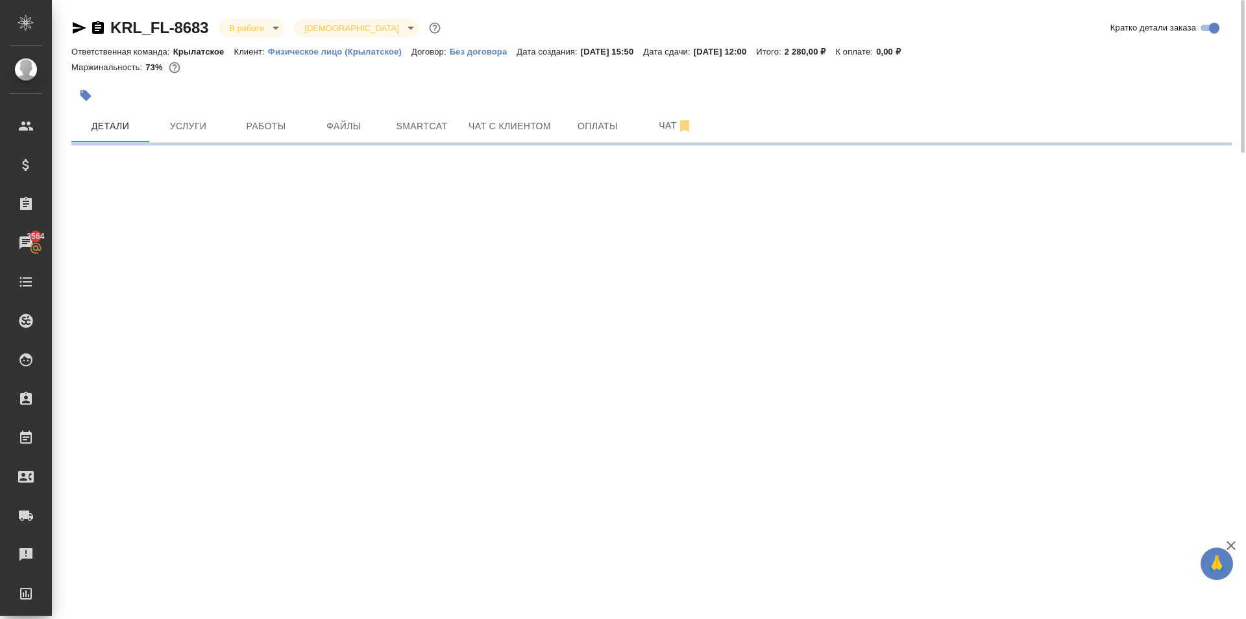
select select "RU"
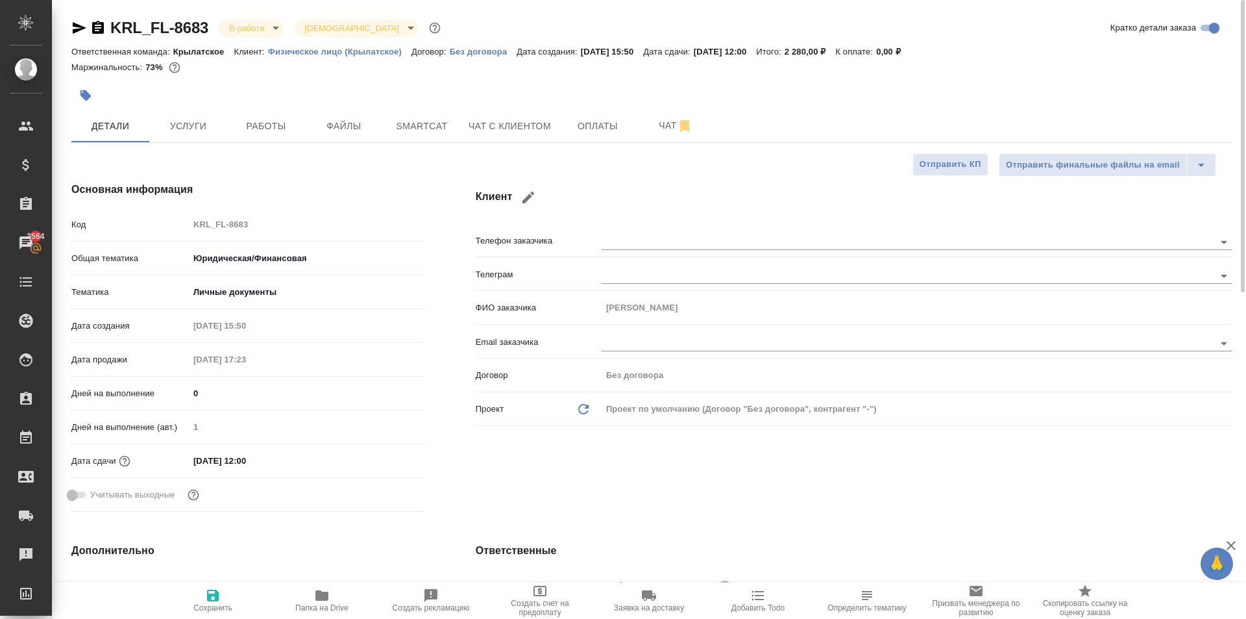
type textarea "x"
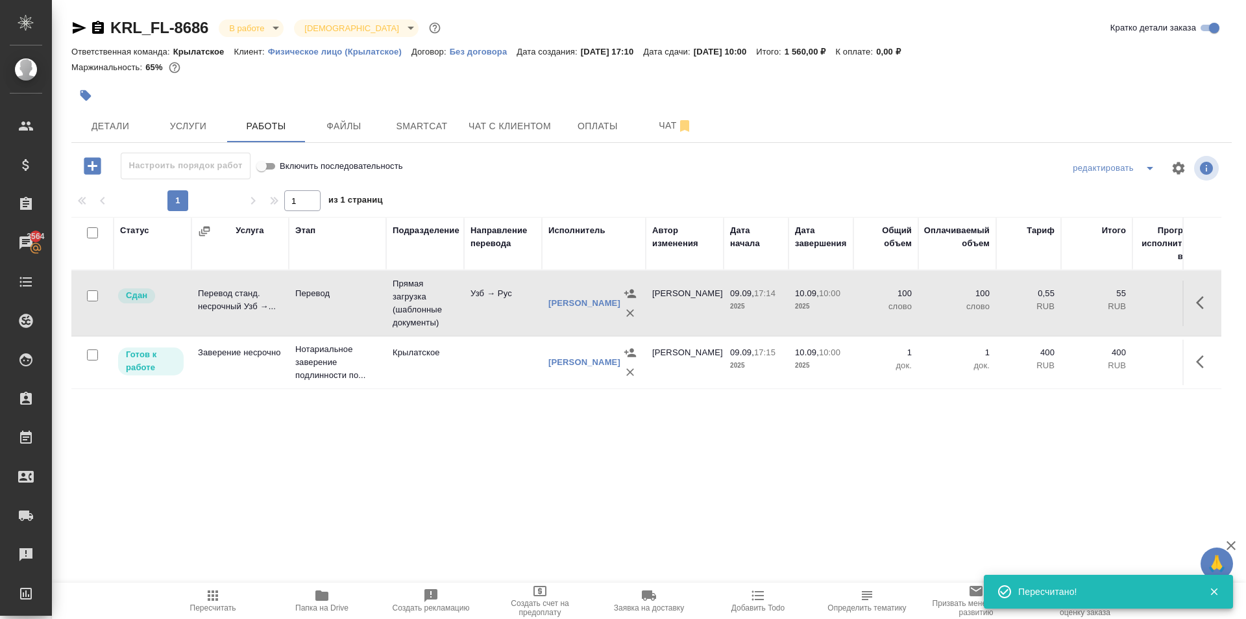
click at [195, 612] on button "Пересчитать" at bounding box center [212, 600] width 109 height 36
click at [1201, 365] on icon "button" at bounding box center [1200, 361] width 8 height 13
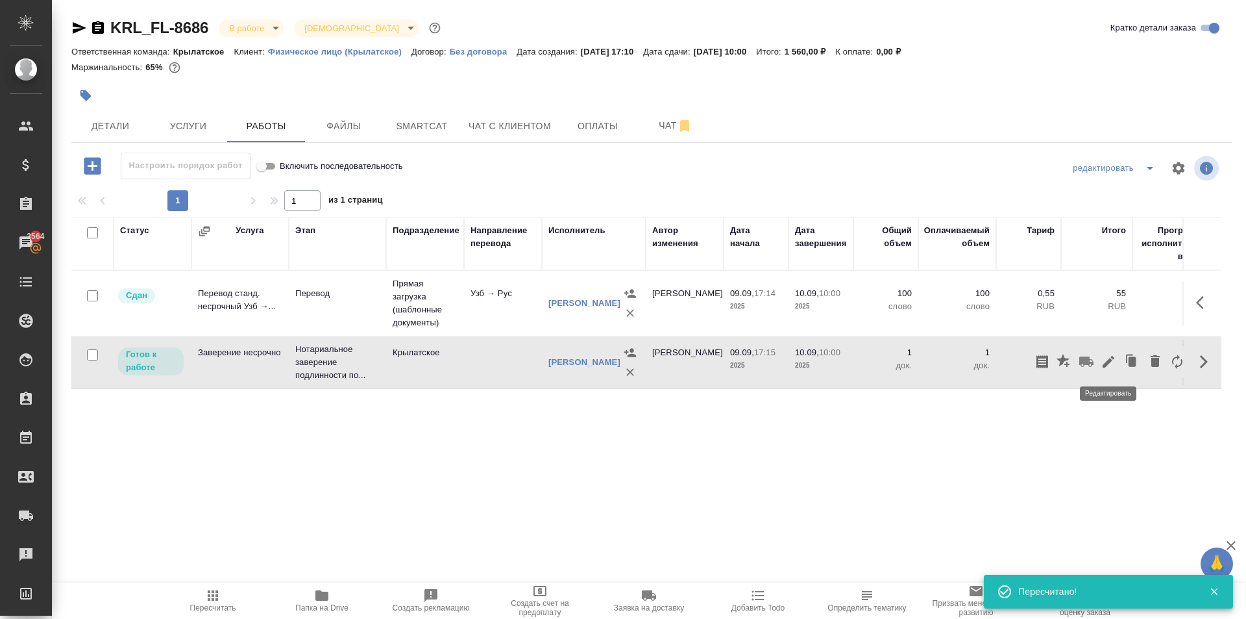
click at [1111, 365] on icon "button" at bounding box center [1109, 362] width 16 height 16
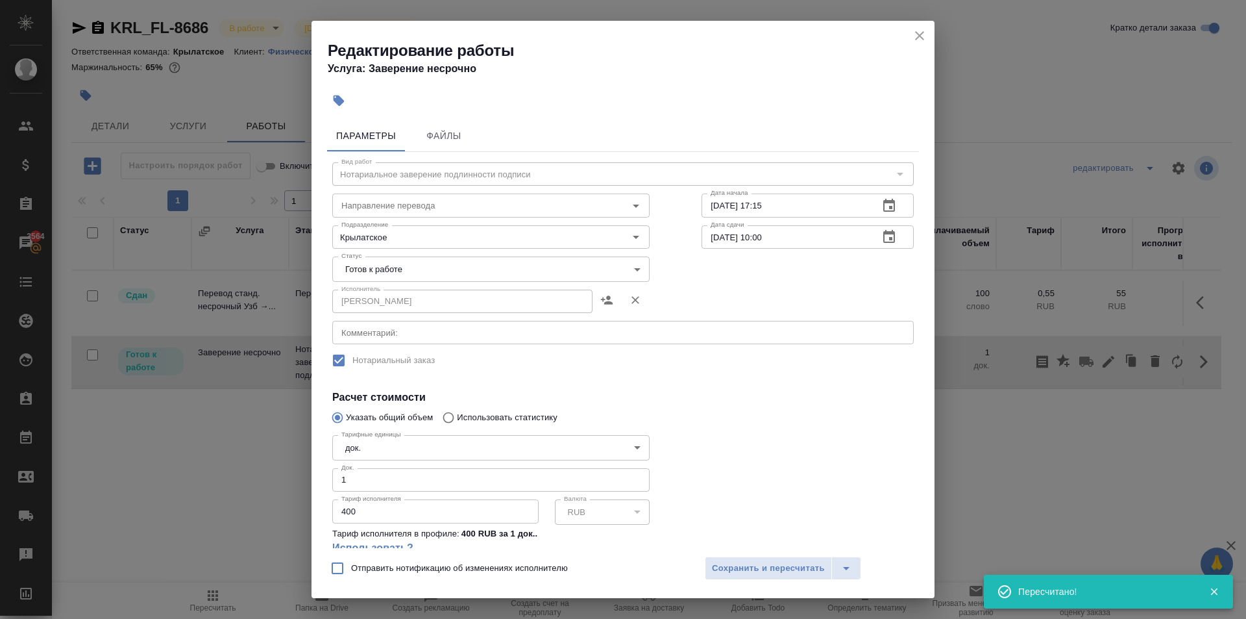
click at [369, 270] on body "🙏 .cls-1 fill:#fff; AWATERA Kasymov Timur Клиенты Спецификации Заказы 3564 Чаты…" at bounding box center [623, 309] width 1246 height 619
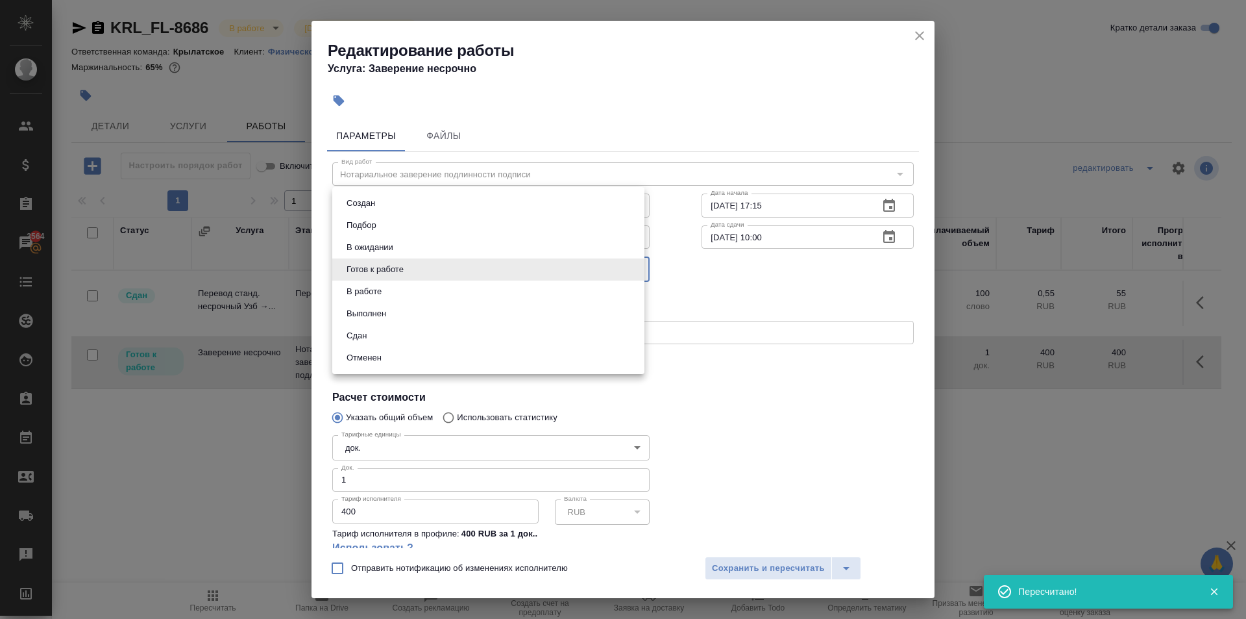
click at [375, 334] on li "Сдан" at bounding box center [488, 336] width 312 height 22
type input "closed"
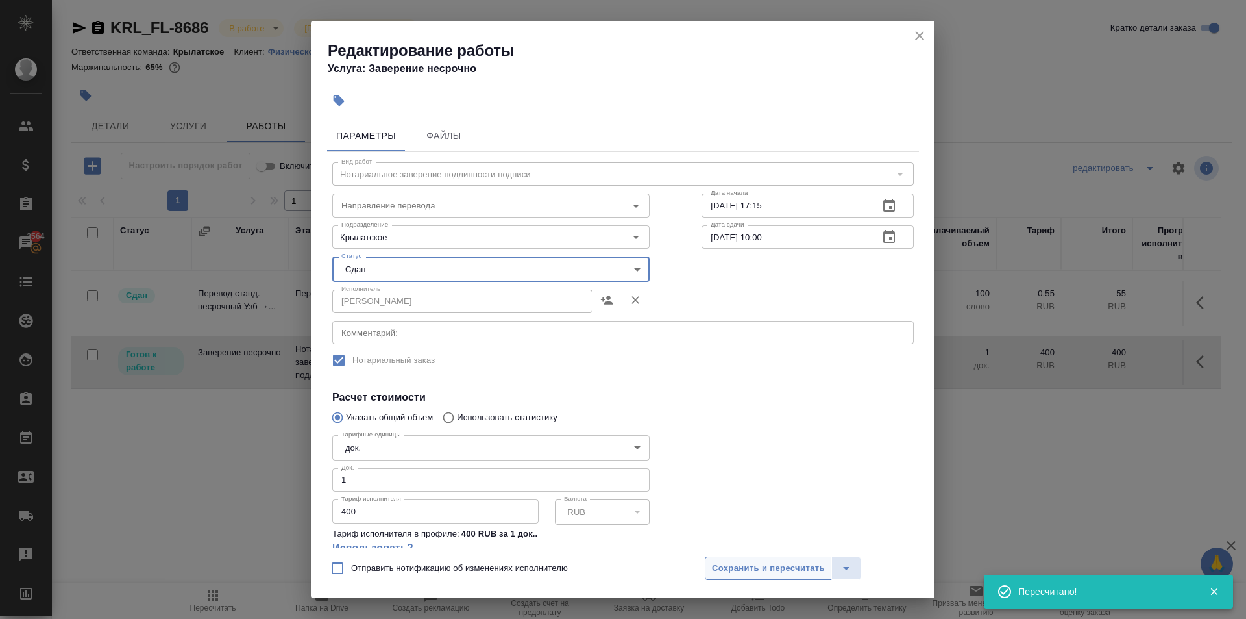
click at [726, 561] on button "Сохранить и пересчитать" at bounding box center [768, 567] width 127 height 23
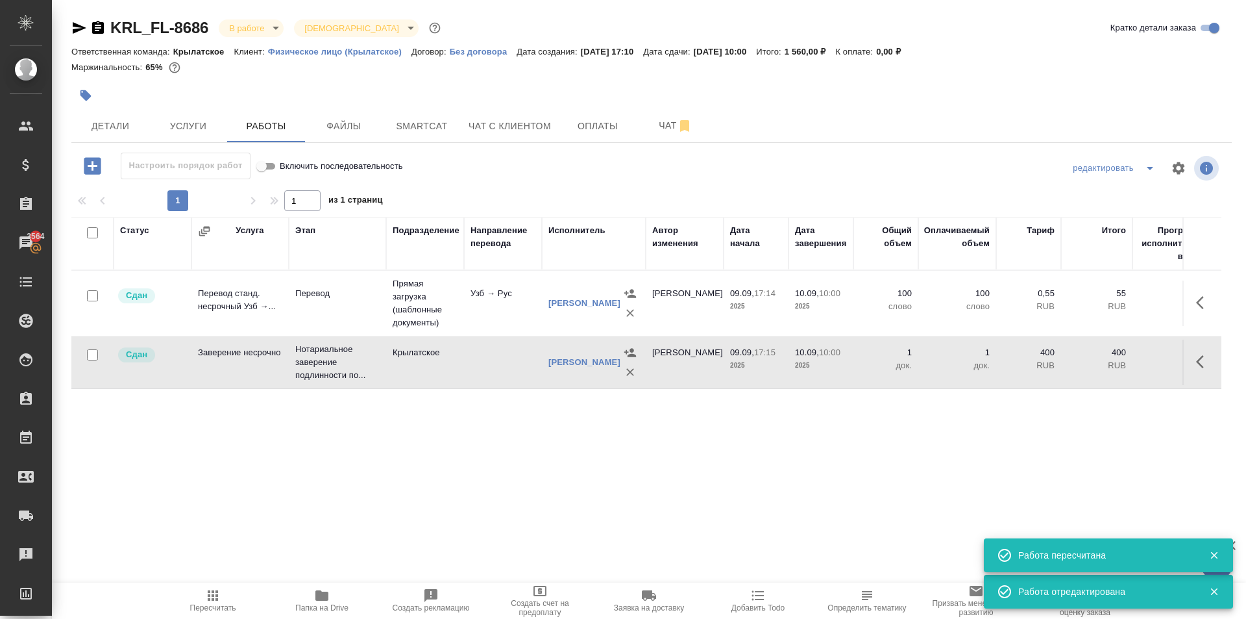
drag, startPoint x: 280, startPoint y: 18, endPoint x: 281, endPoint y: 28, distance: 10.5
click at [282, 23] on div "KRL_FL-8686 В работе inProgress Святая троица holyTrinity" at bounding box center [257, 28] width 372 height 21
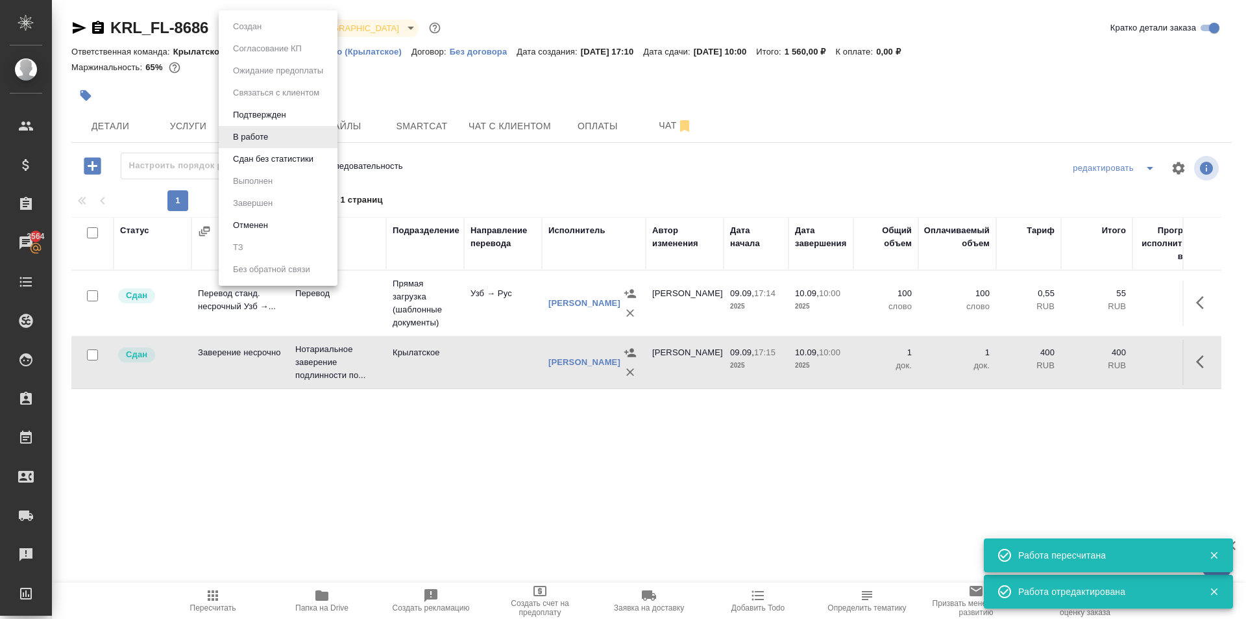
drag, startPoint x: 281, startPoint y: 28, endPoint x: 284, endPoint y: 36, distance: 8.8
click at [280, 28] on body "🙏 .cls-1 fill:#fff; AWATERA Kasymov Timur Клиенты Спецификации Заказы 3564 Чаты…" at bounding box center [623, 309] width 1246 height 619
click at [286, 156] on button "Сдан без статистики" at bounding box center [273, 159] width 88 height 14
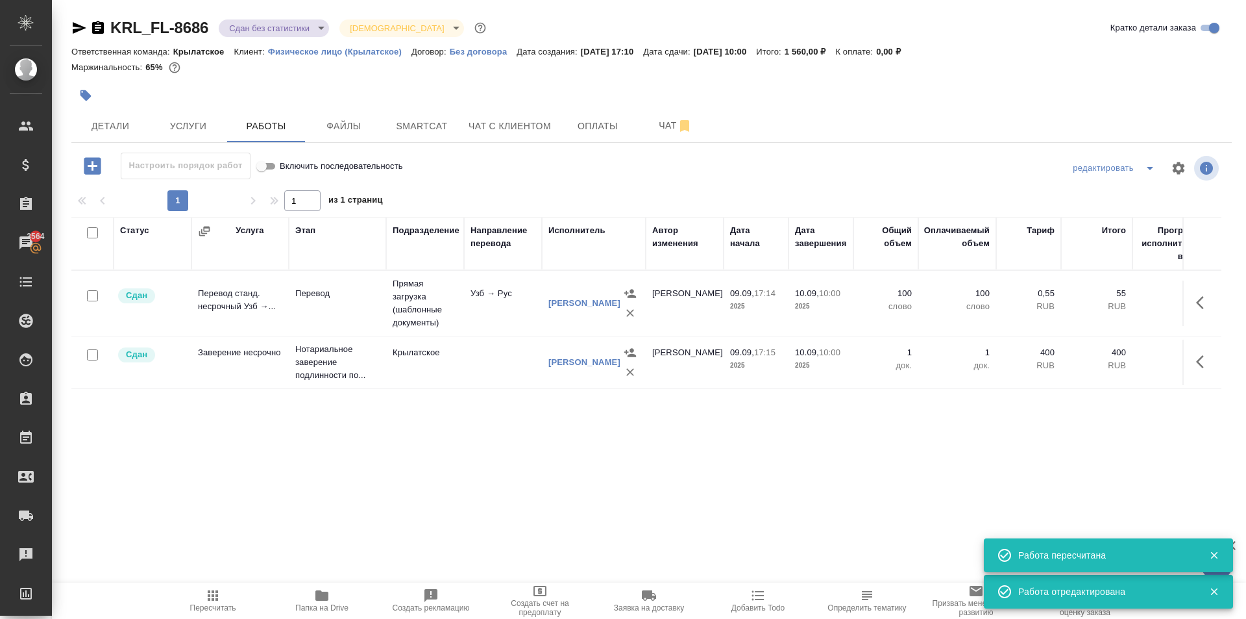
click at [269, 28] on body "🙏 .cls-1 fill:#fff; AWATERA Kasymov Timur Клиенты Спецификации Заказы 3564 Чаты…" at bounding box center [623, 309] width 1246 height 619
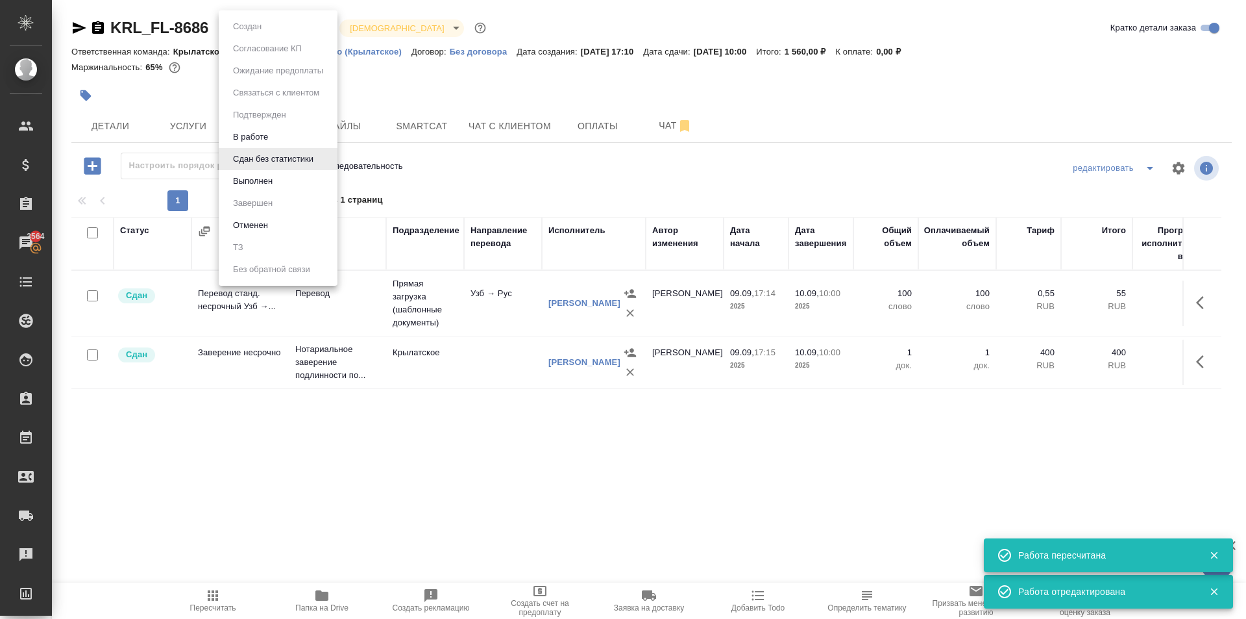
click at [262, 173] on li "Выполнен" at bounding box center [278, 181] width 119 height 22
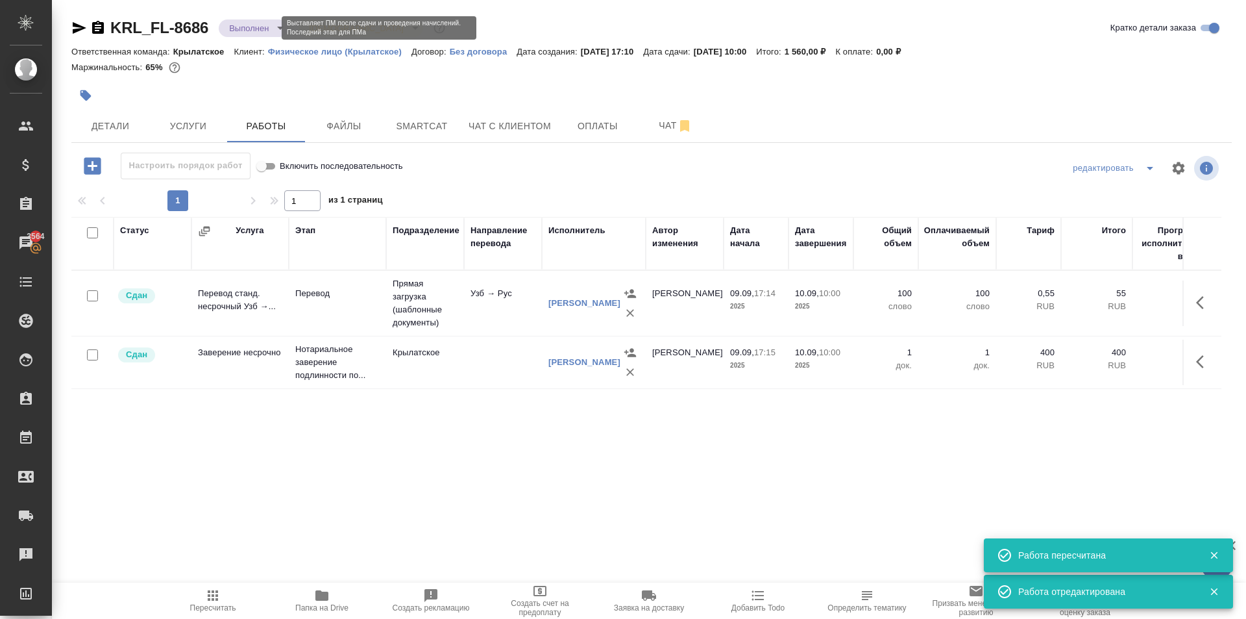
click at [266, 29] on body "🙏 .cls-1 fill:#fff; AWATERA Kasymov Timur Клиенты Спецификации Заказы 3564 Чаты…" at bounding box center [623, 309] width 1246 height 619
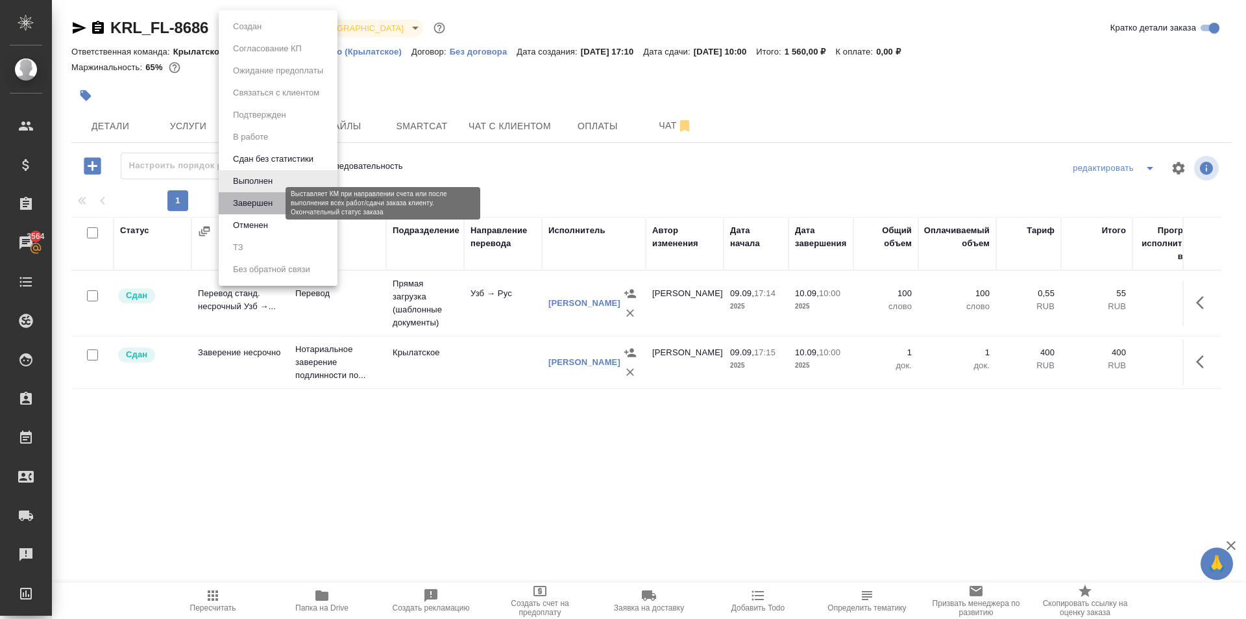
click at [254, 206] on button "Завершен" at bounding box center [252, 203] width 47 height 14
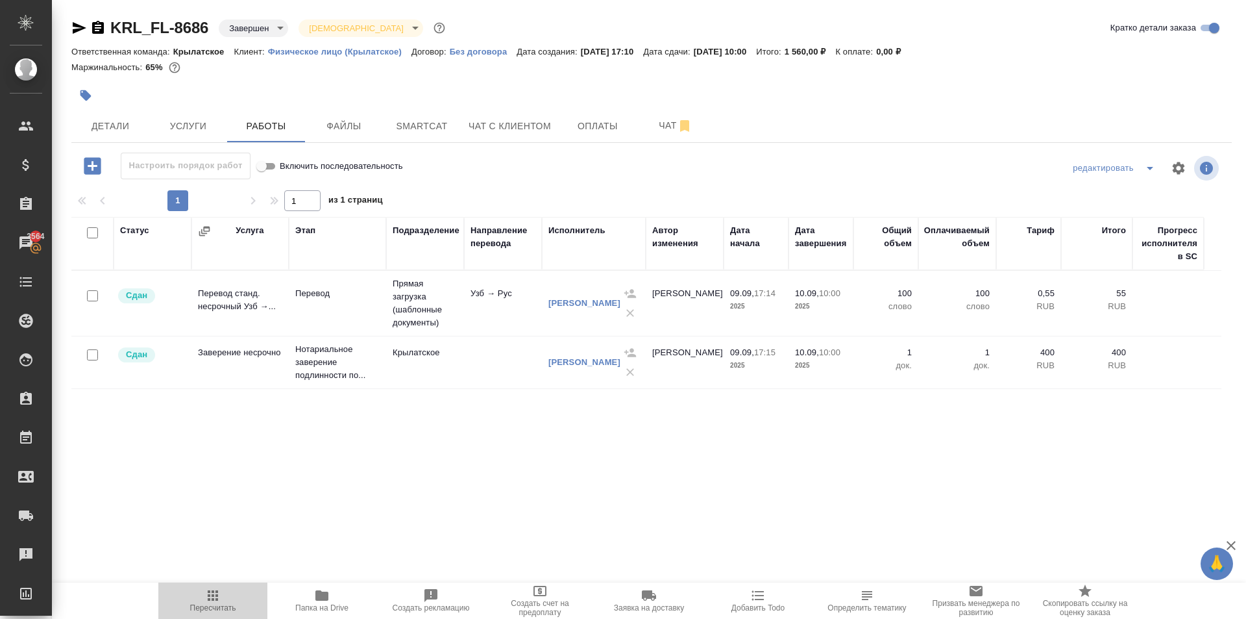
drag, startPoint x: 208, startPoint y: 592, endPoint x: 271, endPoint y: 555, distance: 73.6
click at [207, 592] on icon "button" at bounding box center [213, 595] width 16 height 16
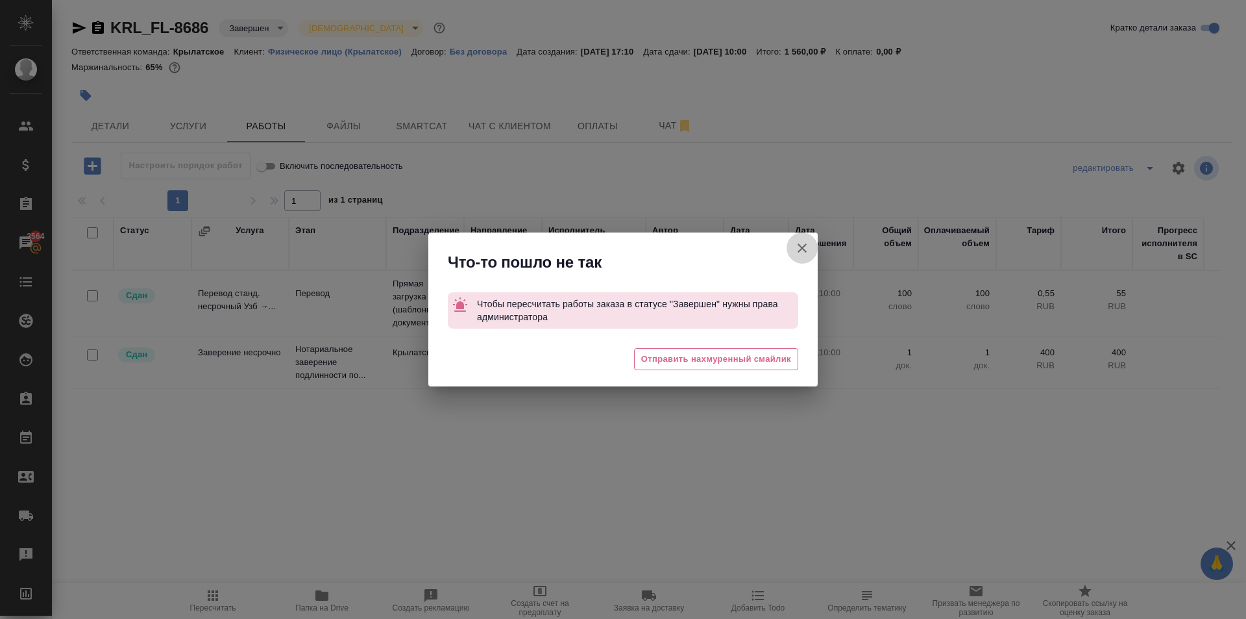
click at [800, 234] on button "Группировать работы по услугам" at bounding box center [802, 247] width 31 height 31
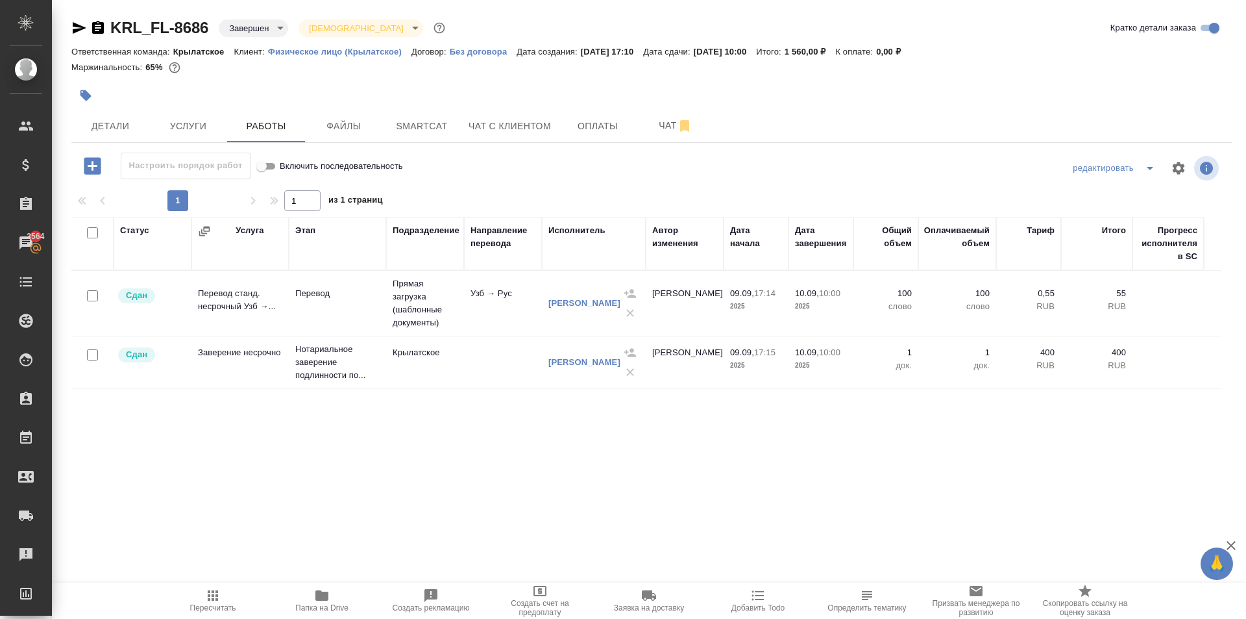
click at [802, 240] on body "🙏 .cls-1 fill:#fff; AWATERA Kasymov Timur Клиенты Спецификации Заказы 3564 Чаты…" at bounding box center [623, 309] width 1246 height 619
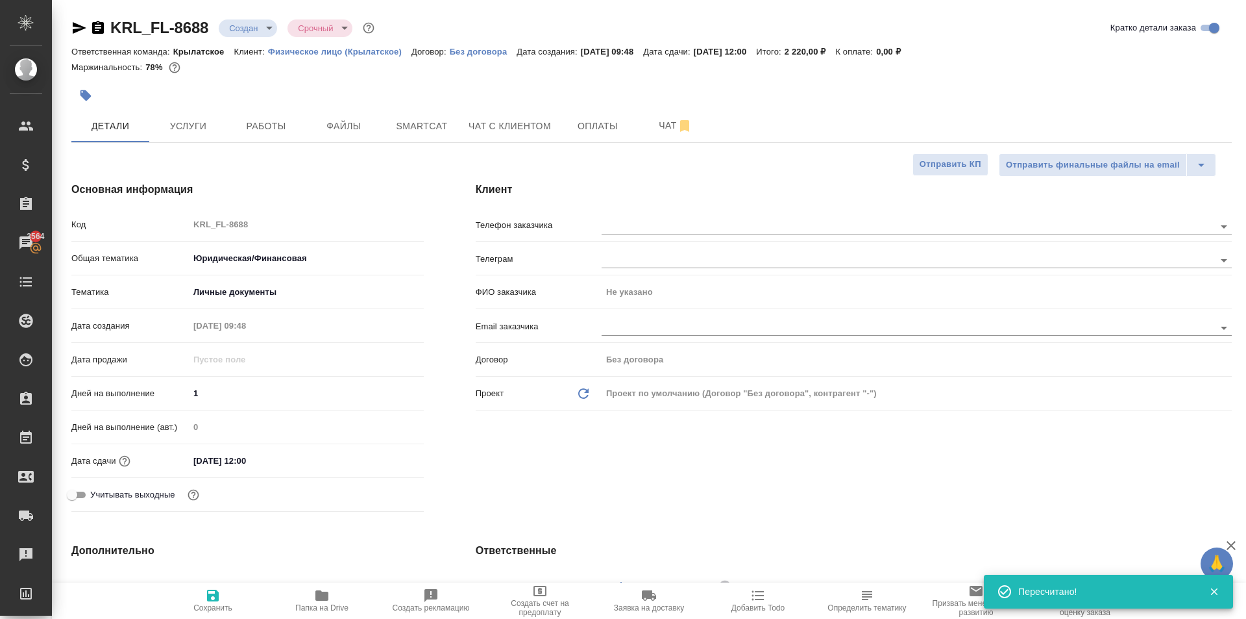
select select "RU"
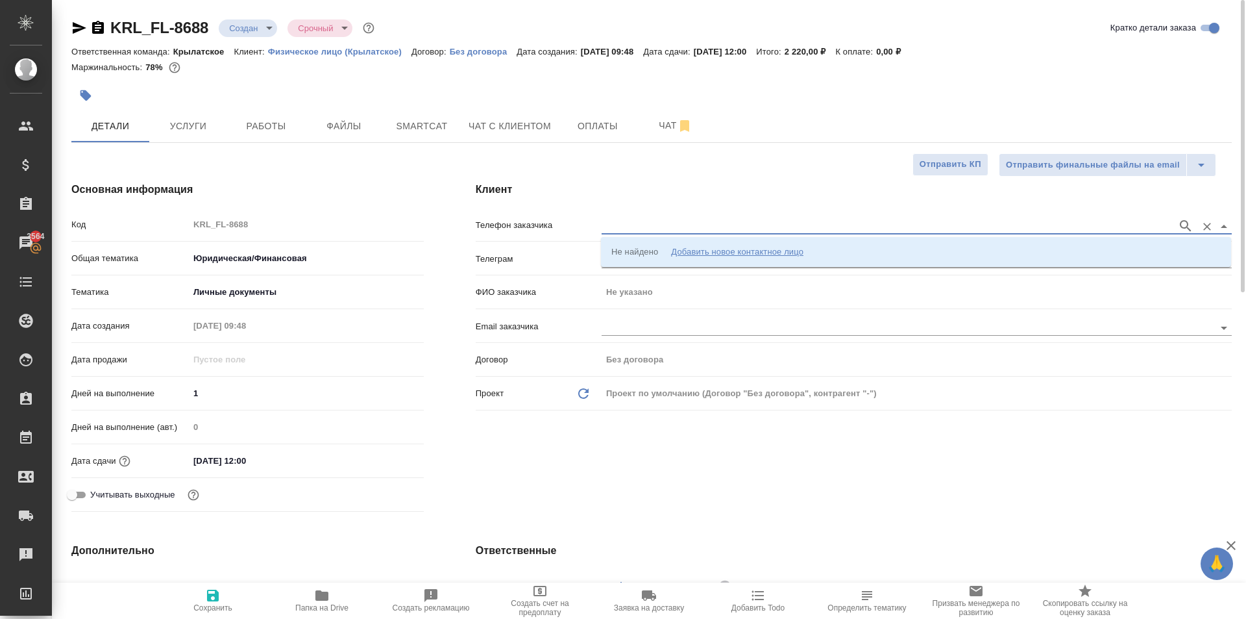
click at [636, 229] on input "text" at bounding box center [886, 226] width 569 height 16
click at [665, 249] on div "Не найдено Добавить новое контактное лицо" at bounding box center [707, 251] width 192 height 13
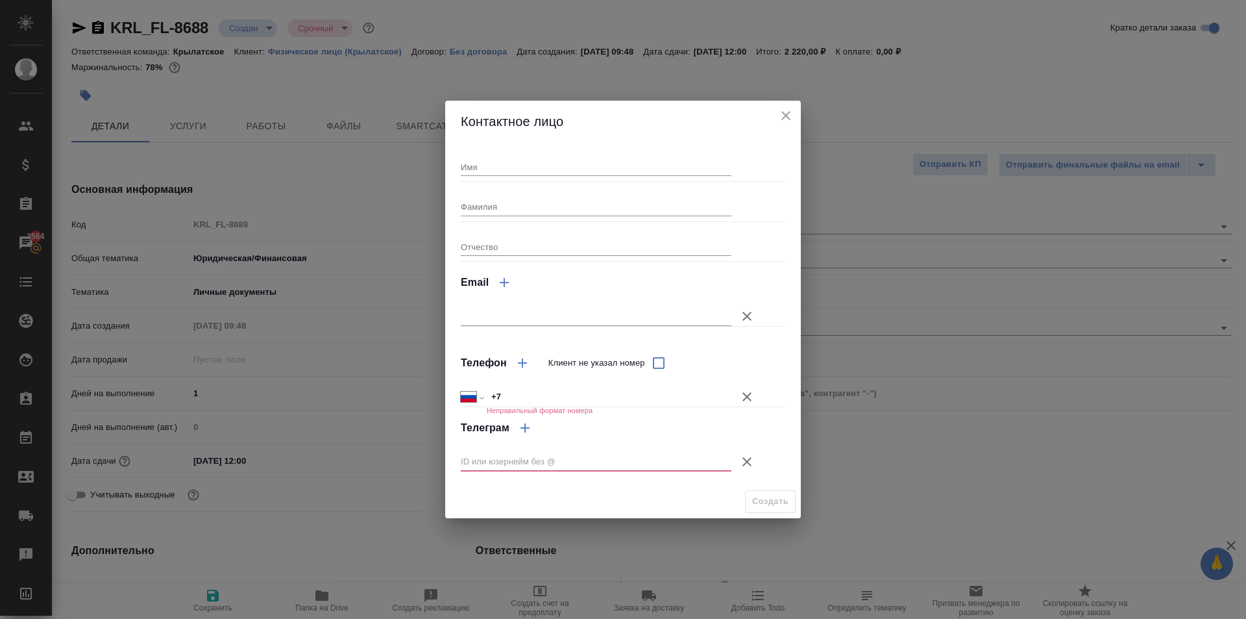
click at [583, 177] on div "Имя Фамилия Отчество Email Телефон Клиент не указал номер Международный [GEOGRA…" at bounding box center [623, 313] width 325 height 332
click at [577, 160] on input "Имя" at bounding box center [596, 167] width 271 height 18
type input "Сафармурод"
drag, startPoint x: 759, startPoint y: 393, endPoint x: 753, endPoint y: 397, distance: 7.3
click at [754, 395] on button "Клиент не указал номер" at bounding box center [747, 396] width 31 height 31
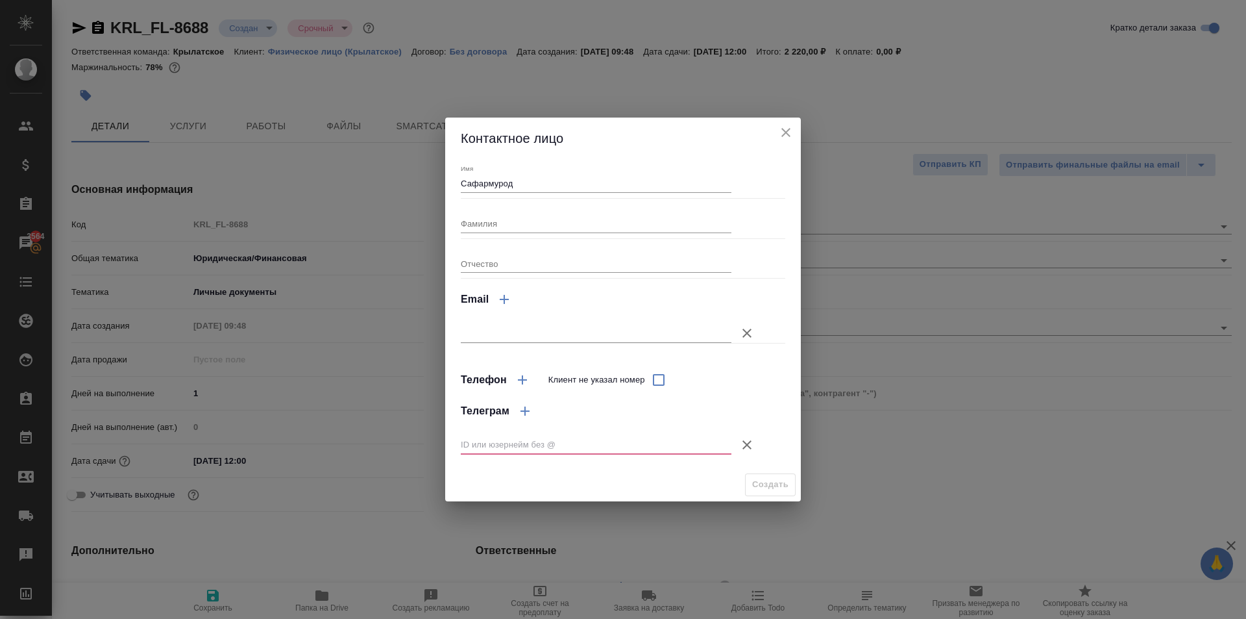
click at [746, 432] on button "Клиент не указал номер" at bounding box center [747, 444] width 31 height 31
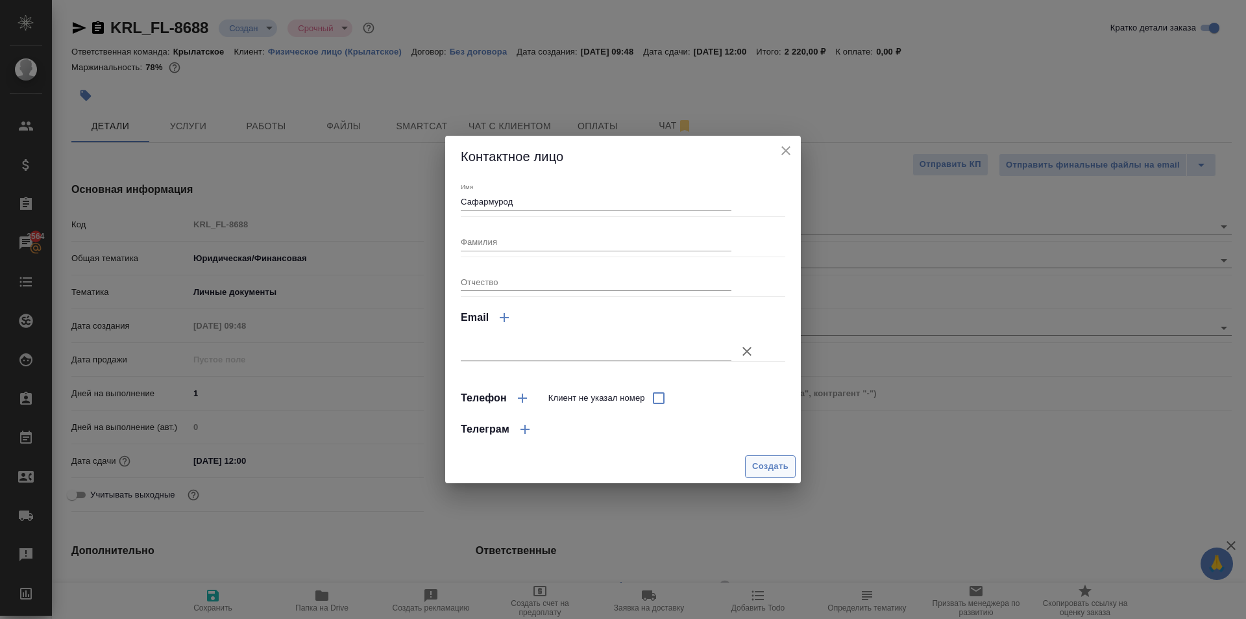
click at [759, 462] on span "Создать" at bounding box center [770, 466] width 36 height 15
type input "Сафармурод"
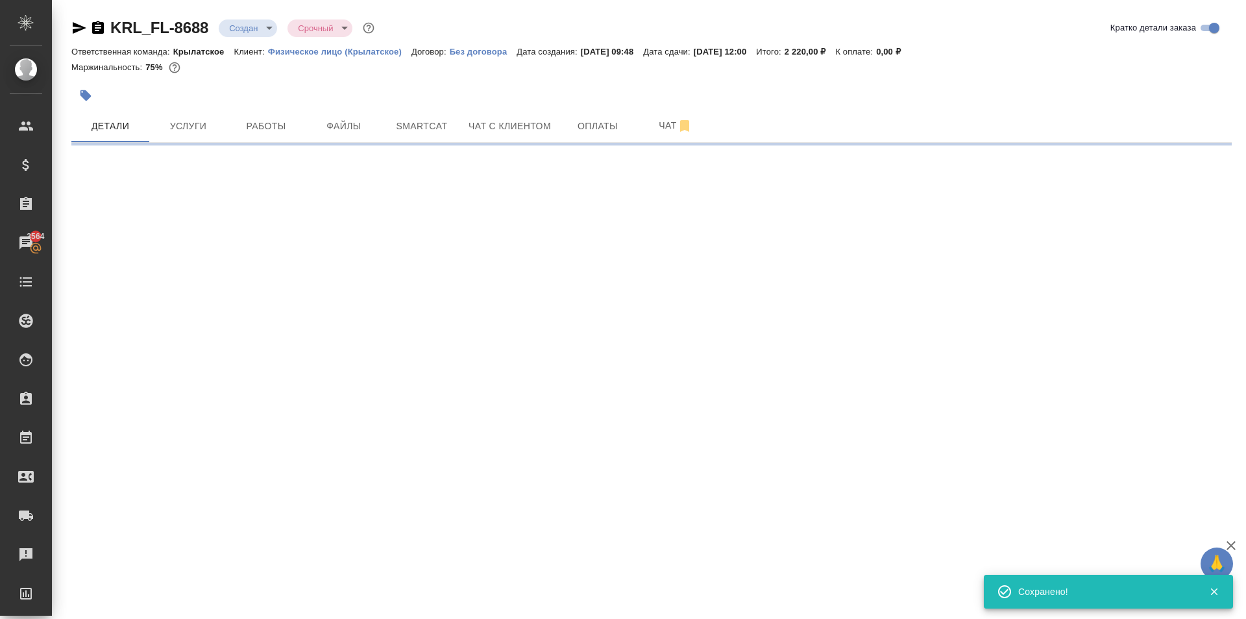
select select "RU"
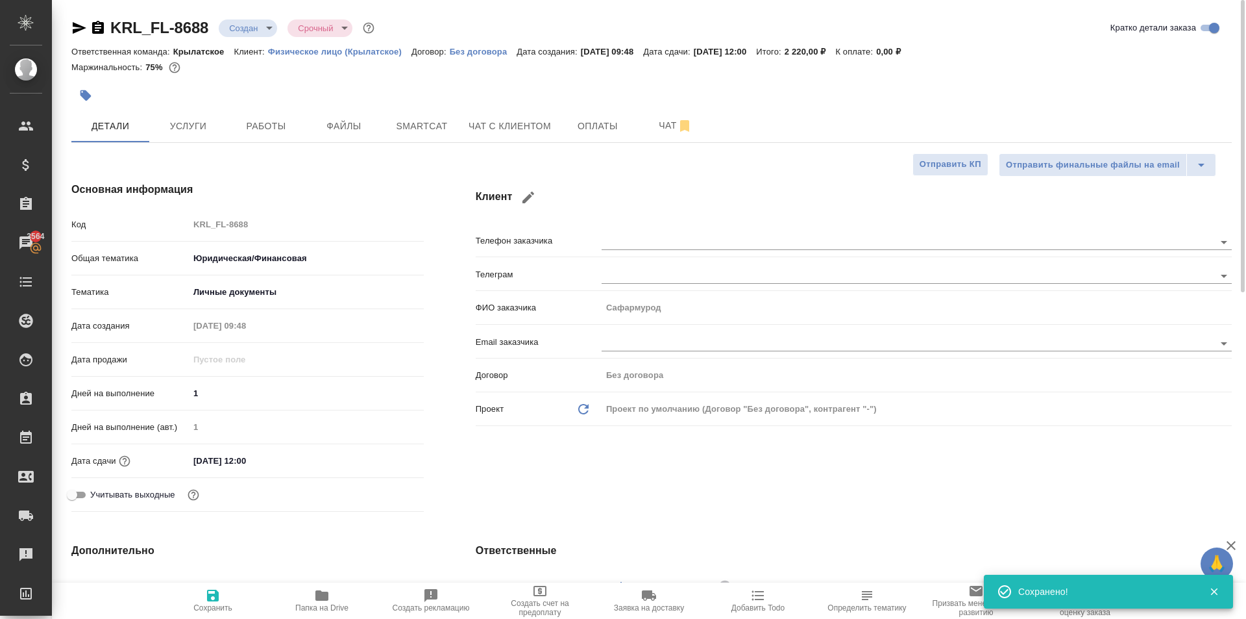
type textarea "x"
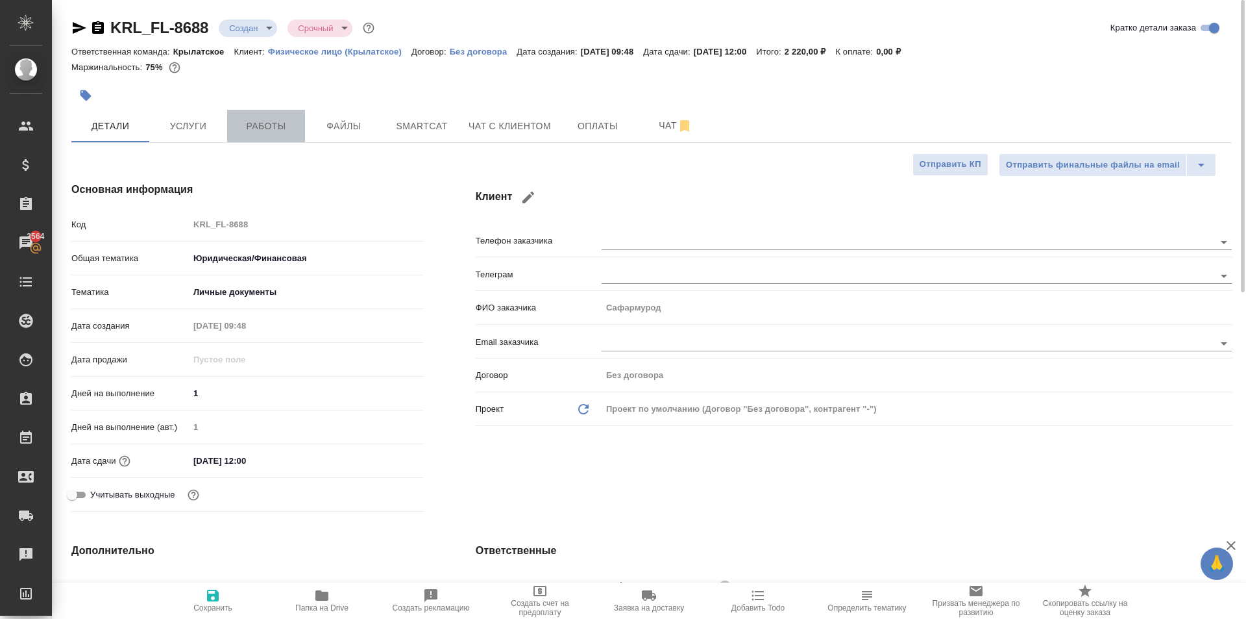
click at [275, 116] on button "Работы" at bounding box center [266, 126] width 78 height 32
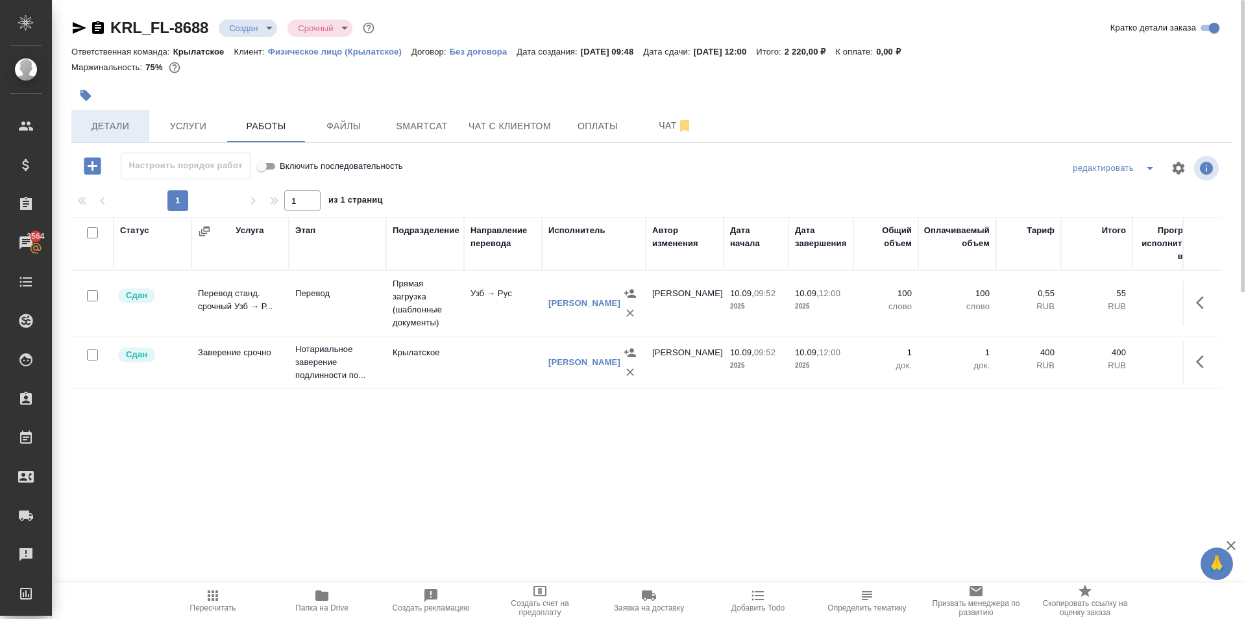
click at [132, 118] on span "Детали" at bounding box center [110, 126] width 62 height 16
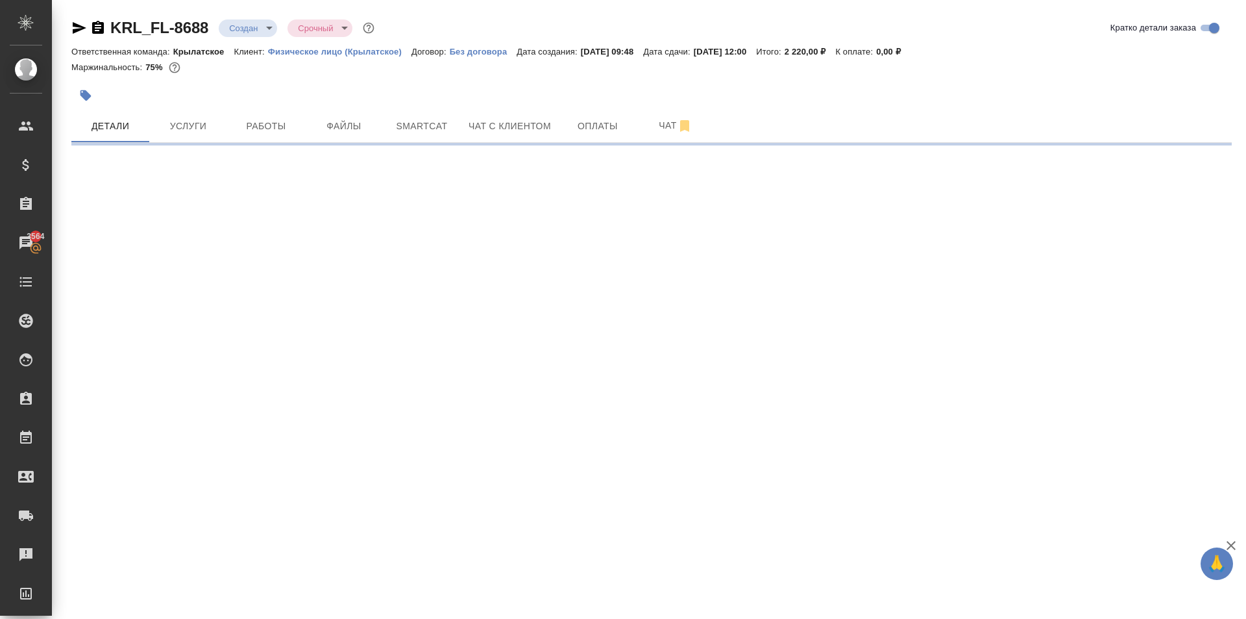
select select "RU"
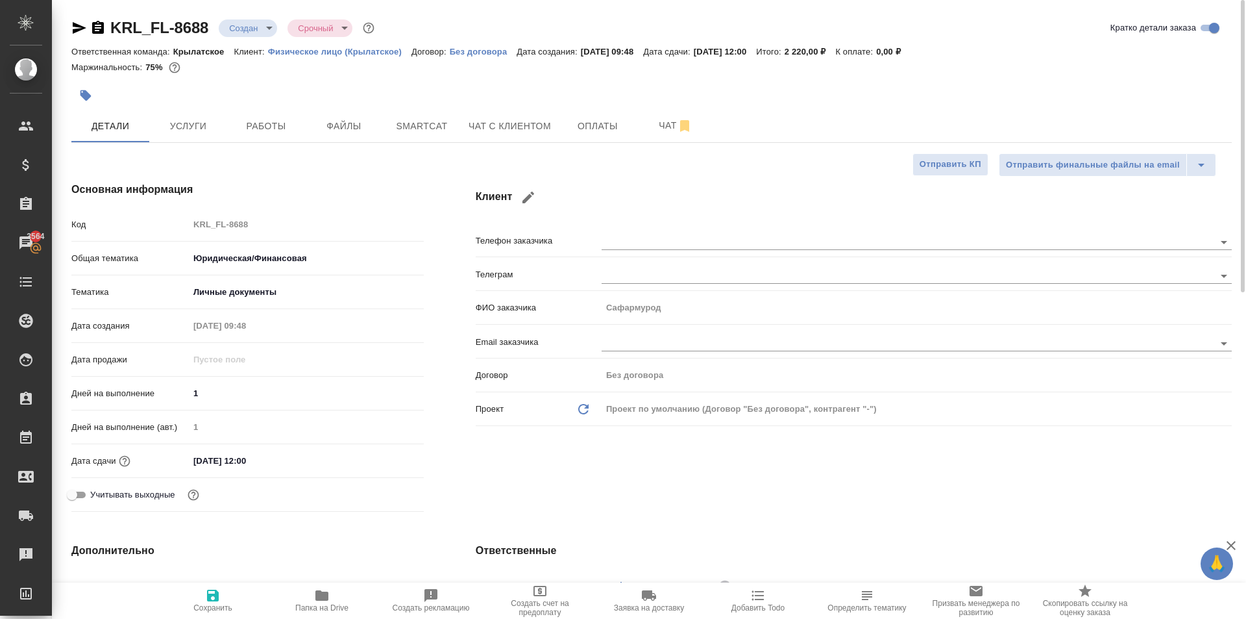
type textarea "x"
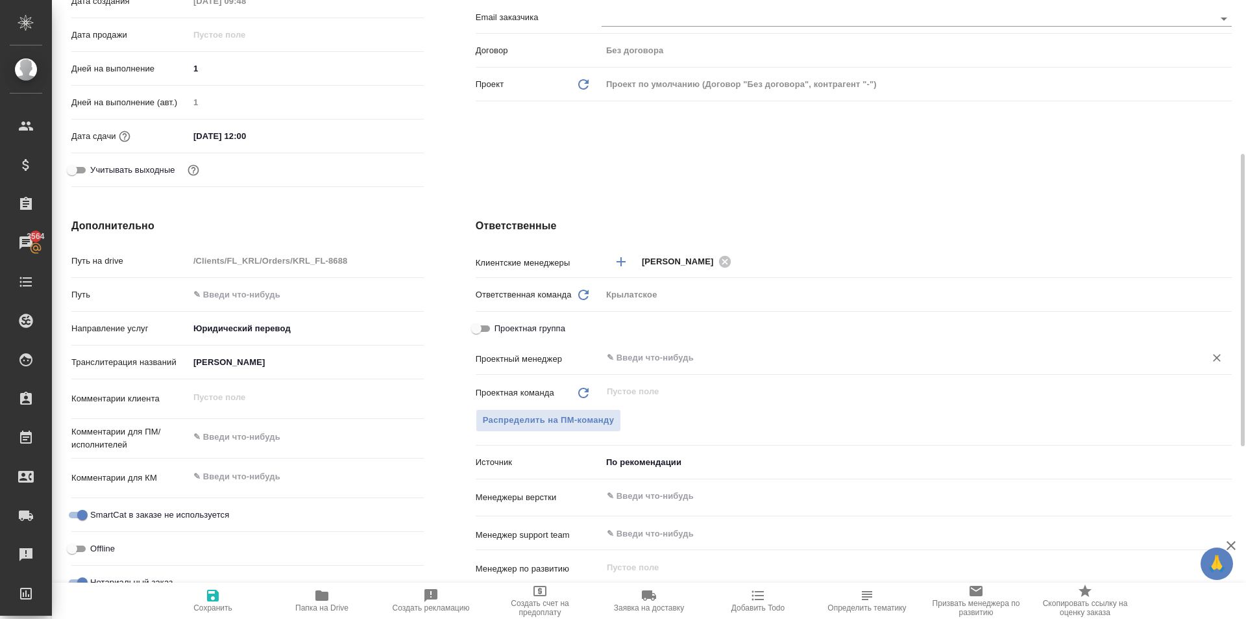
click at [654, 369] on div "​" at bounding box center [917, 357] width 630 height 23
click at [645, 356] on input "text" at bounding box center [895, 358] width 579 height 16
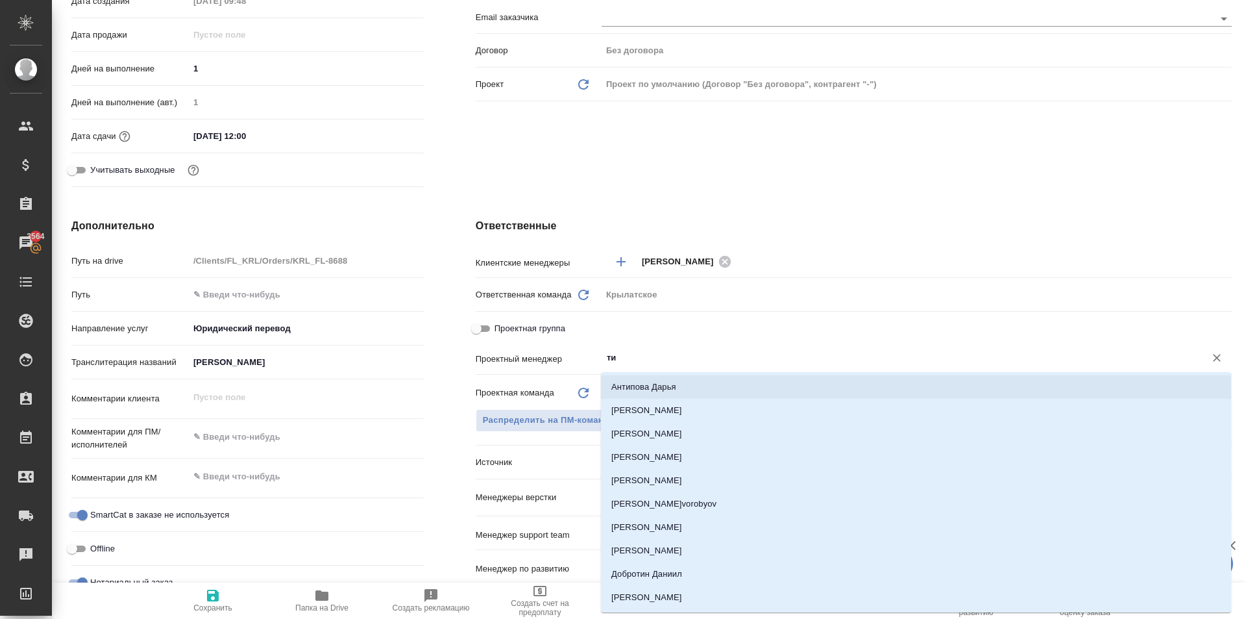
type input "тим"
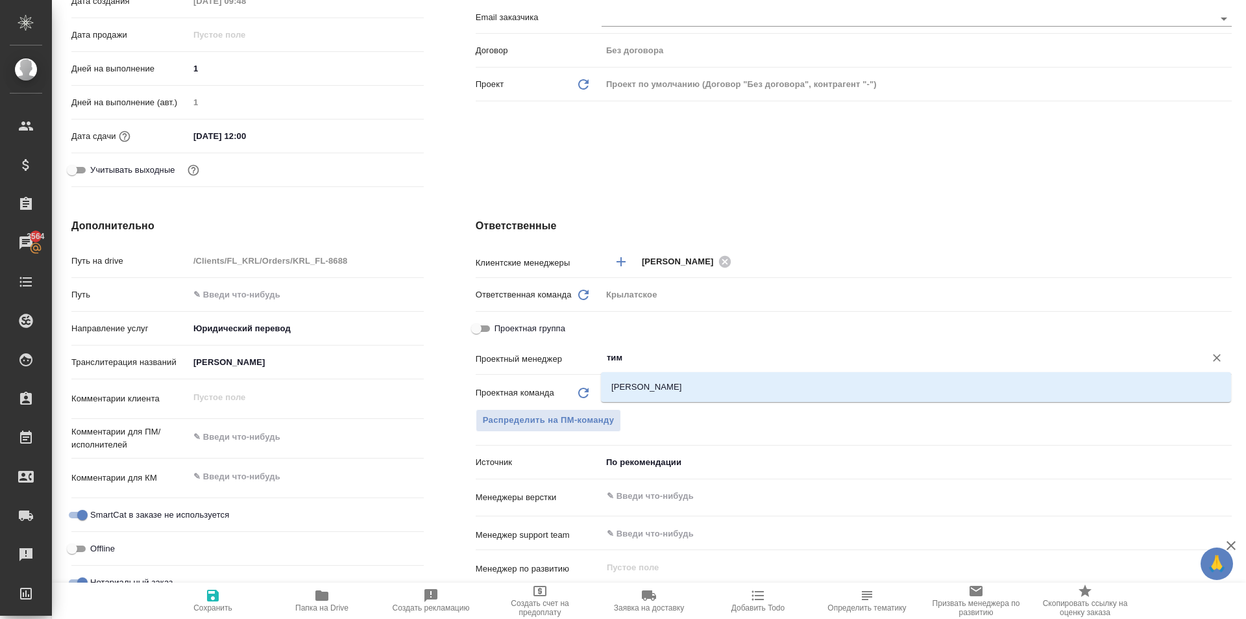
click at [667, 391] on li "[PERSON_NAME]" at bounding box center [916, 386] width 630 height 23
type textarea "x"
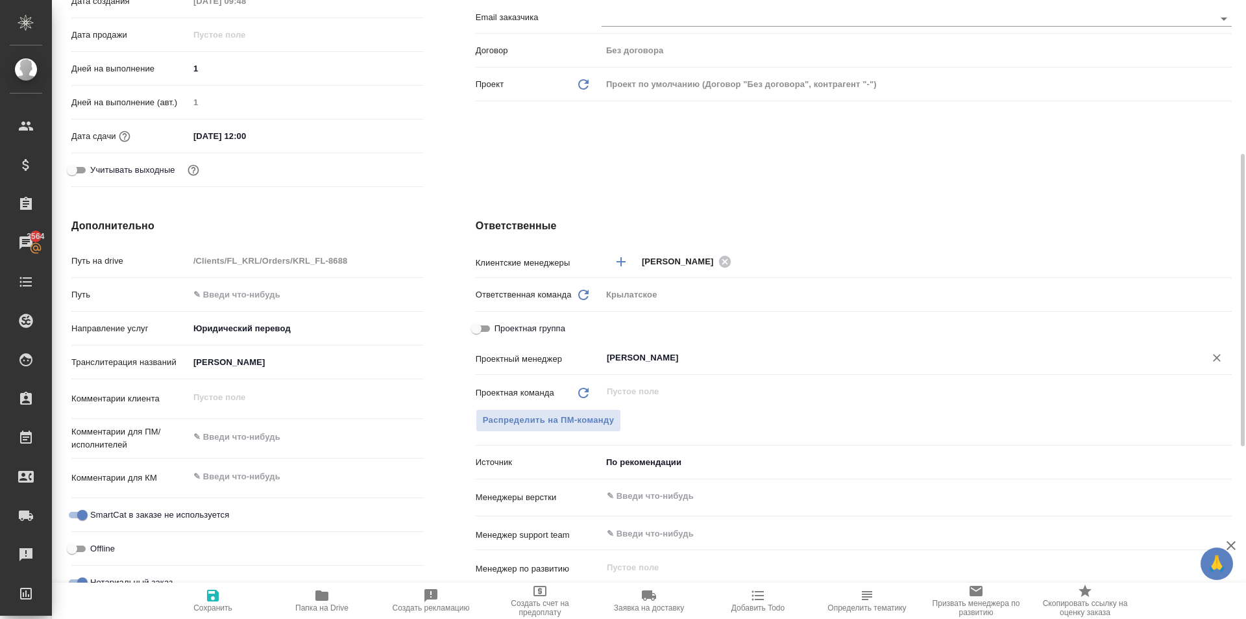
type input "[PERSON_NAME]"
click at [206, 598] on icon "button" at bounding box center [213, 595] width 16 height 16
type textarea "x"
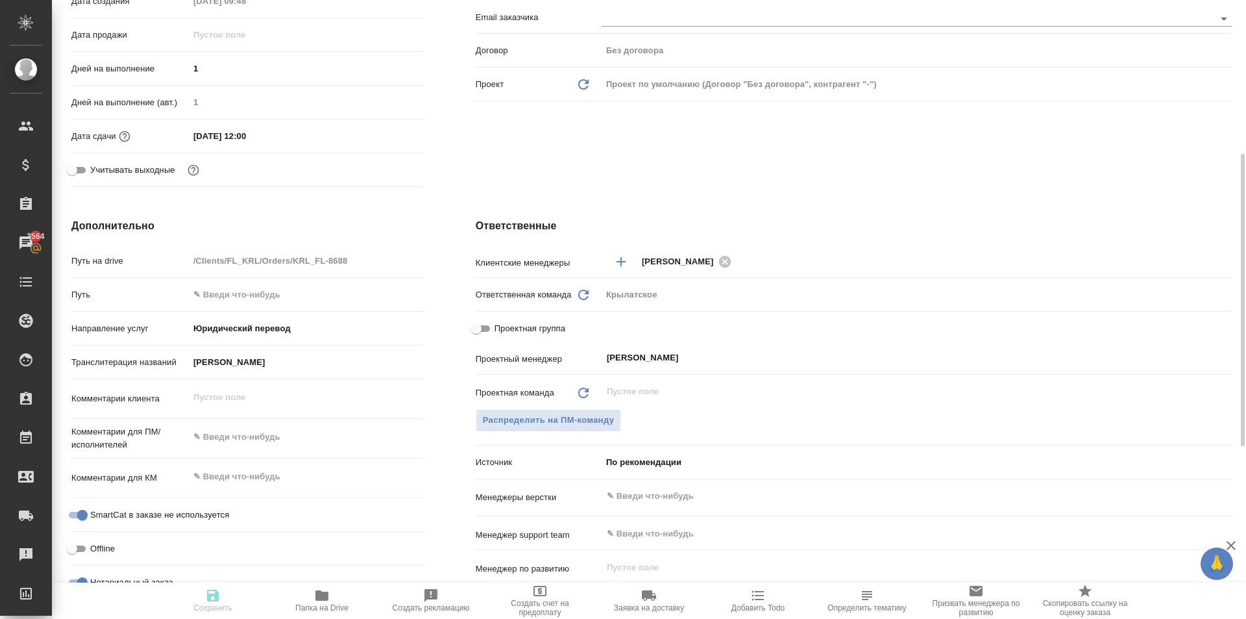
type textarea "x"
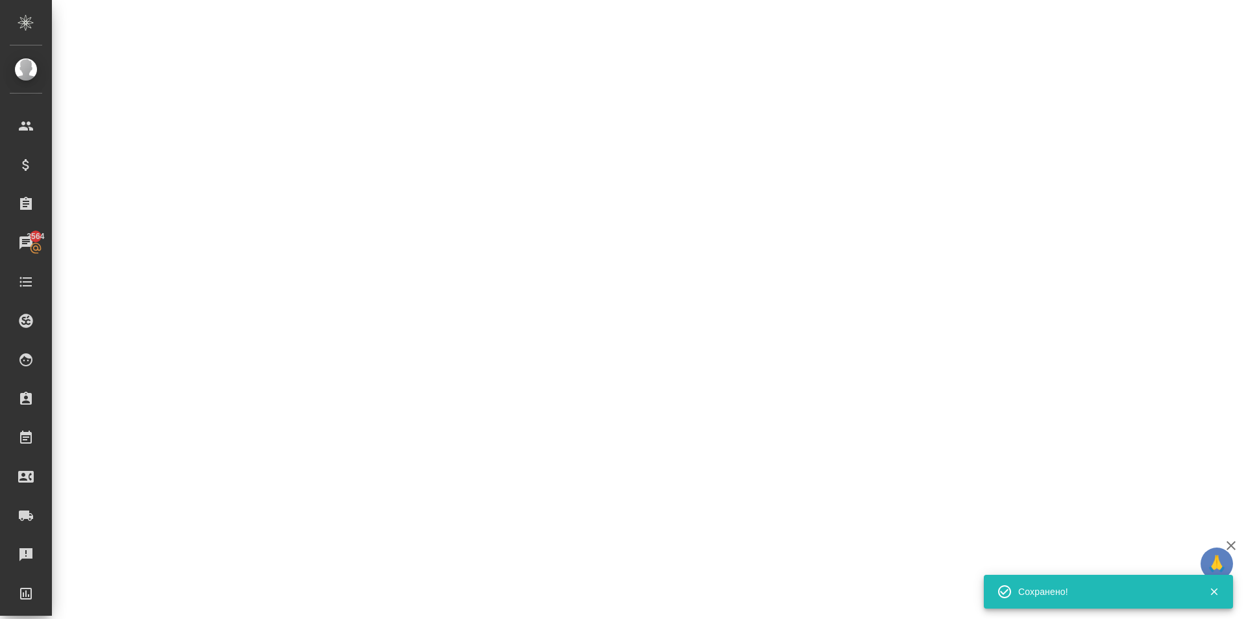
scroll to position [0, 0]
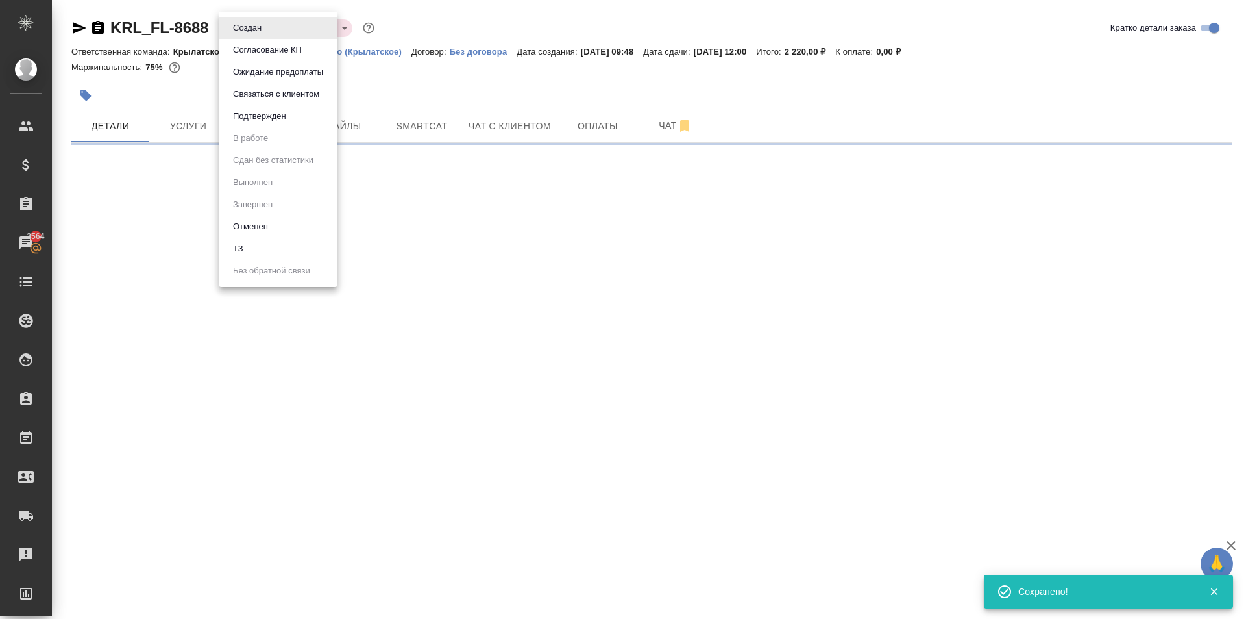
click at [256, 25] on body "🙏 .cls-1 fill:#fff; AWATERA [PERSON_NAME] Спецификации Заказы 3564 Чаты Todo Пр…" at bounding box center [623, 309] width 1246 height 619
select select "RU"
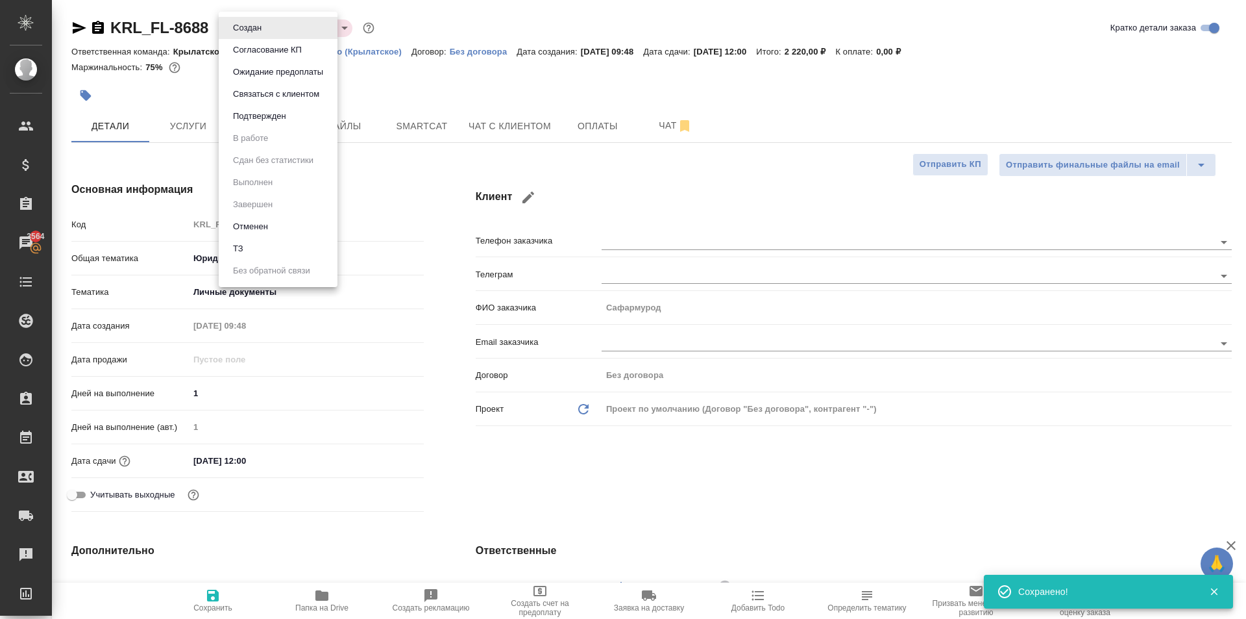
type textarea "x"
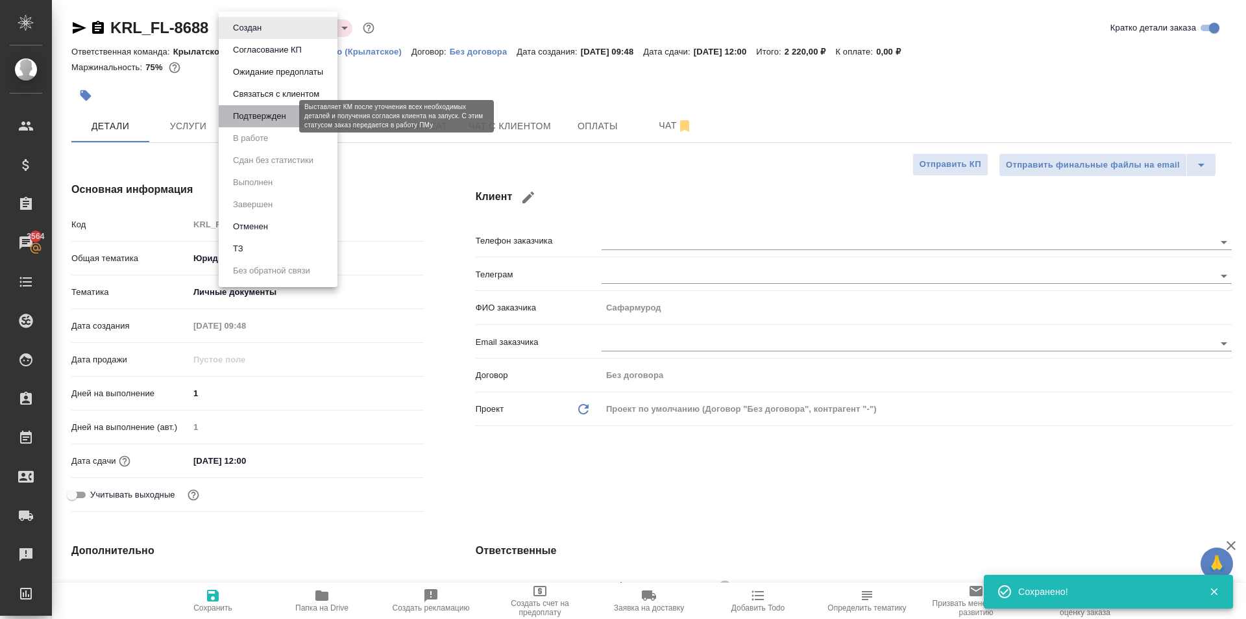
click at [263, 114] on button "Подтвержден" at bounding box center [259, 116] width 61 height 14
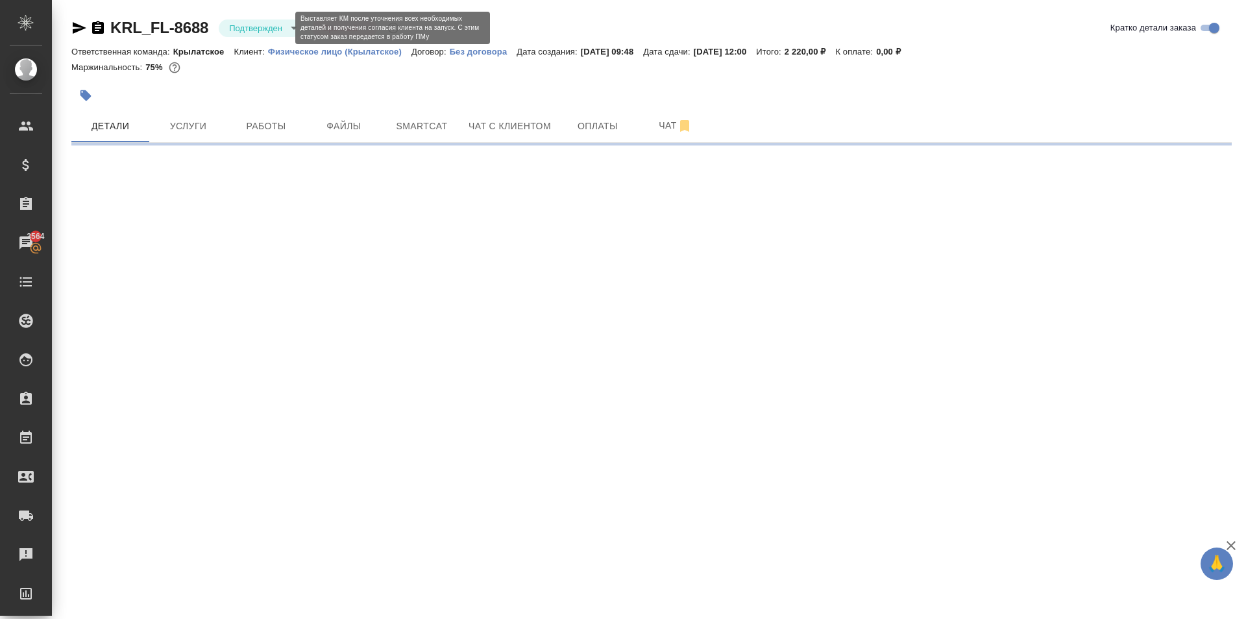
click at [264, 31] on body "🙏 .cls-1 fill:#fff; AWATERA [PERSON_NAME] Клиенты Спецификации Заказы 3564 Чаты…" at bounding box center [623, 309] width 1246 height 619
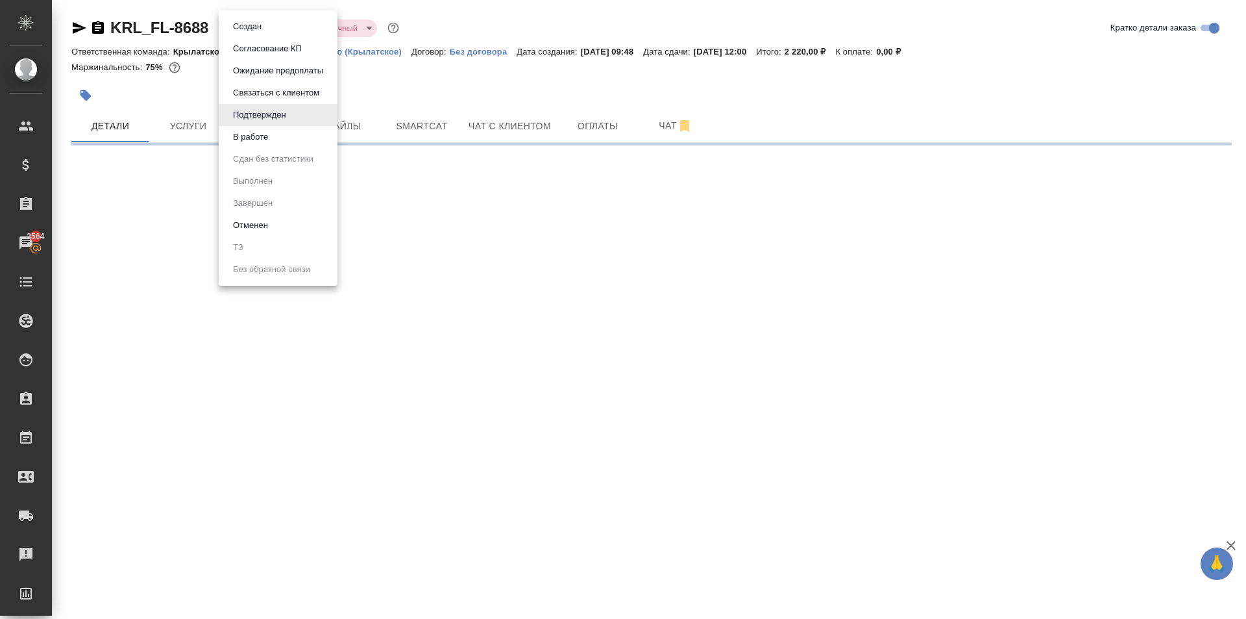
click at [280, 149] on ul "Создан Согласование КП Ожидание предоплаты Связаться с клиентом Подтвержден В р…" at bounding box center [278, 147] width 119 height 275
select select "RU"
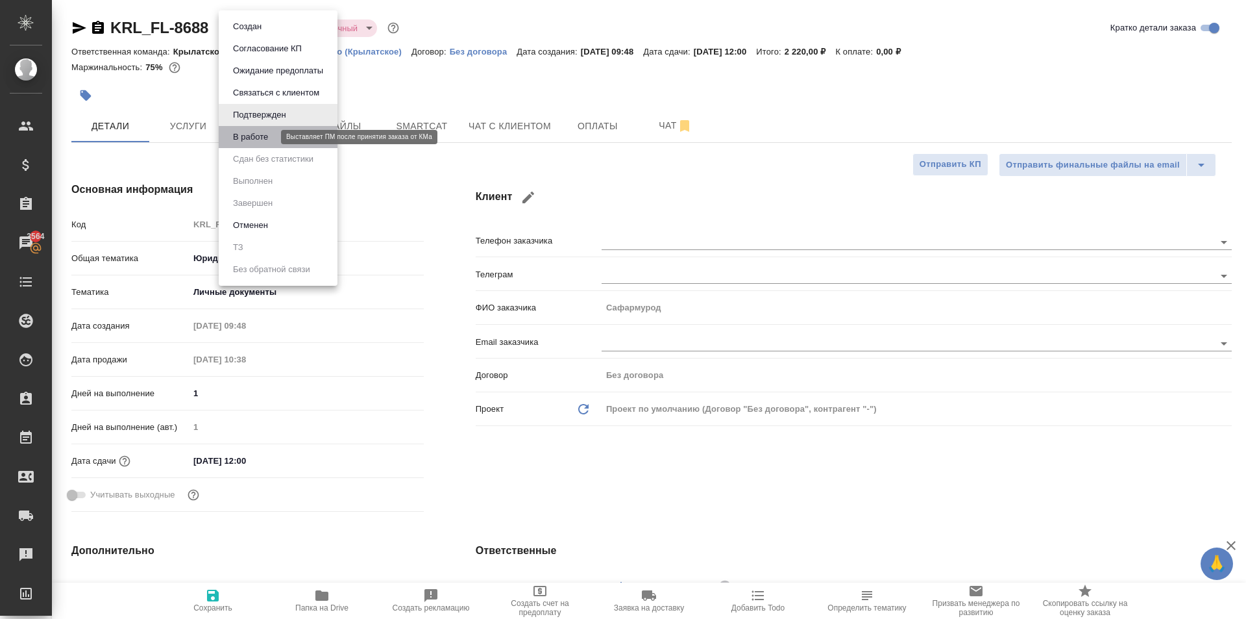
type textarea "x"
click at [271, 140] on button "В работе" at bounding box center [250, 137] width 43 height 14
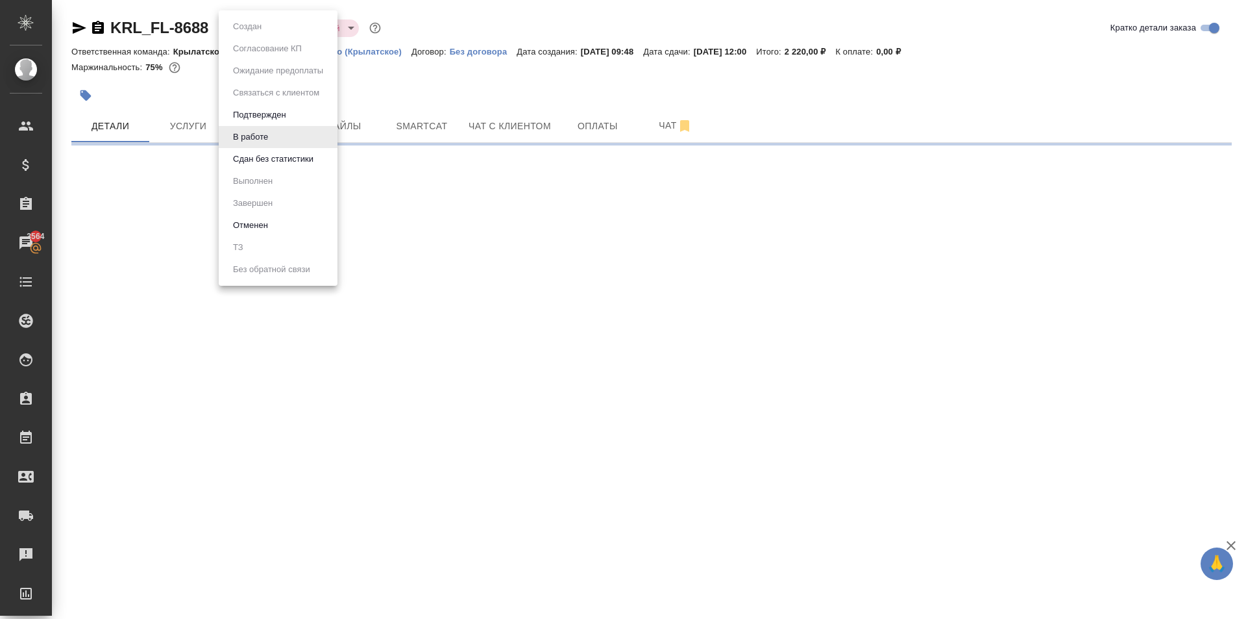
click at [267, 30] on body "🙏 .cls-1 fill:#fff; AWATERA [PERSON_NAME] Спецификации Заказы 3564 Чаты Todo Пр…" at bounding box center [623, 309] width 1246 height 619
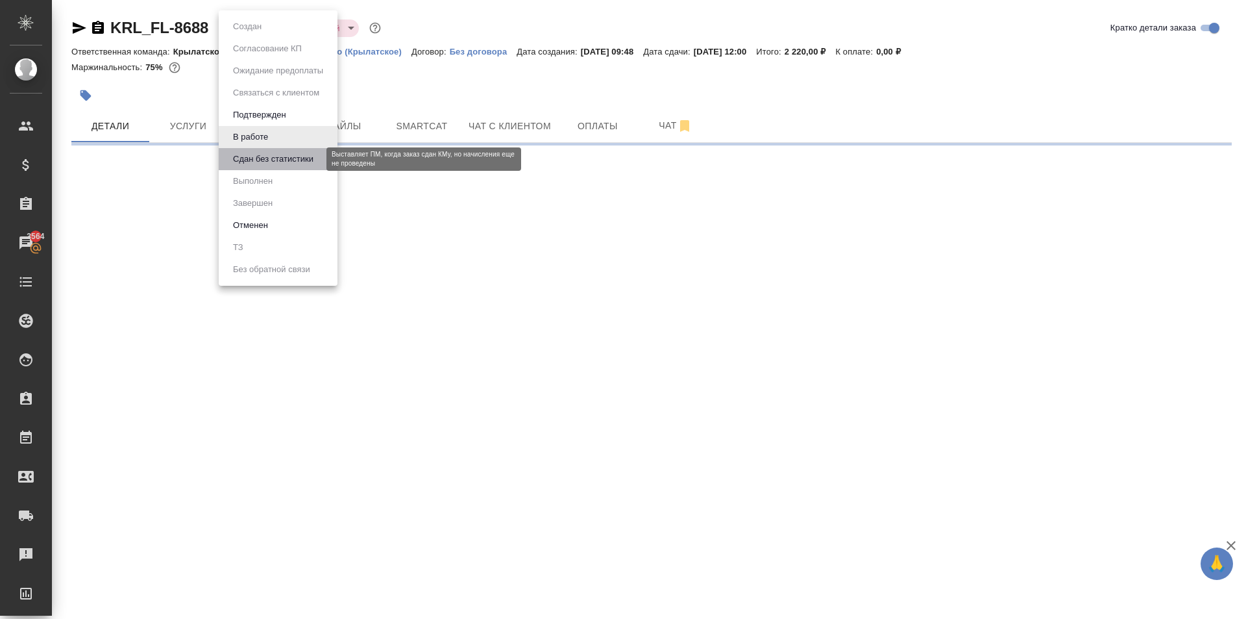
click at [284, 154] on button "Сдан без статистики" at bounding box center [273, 159] width 88 height 14
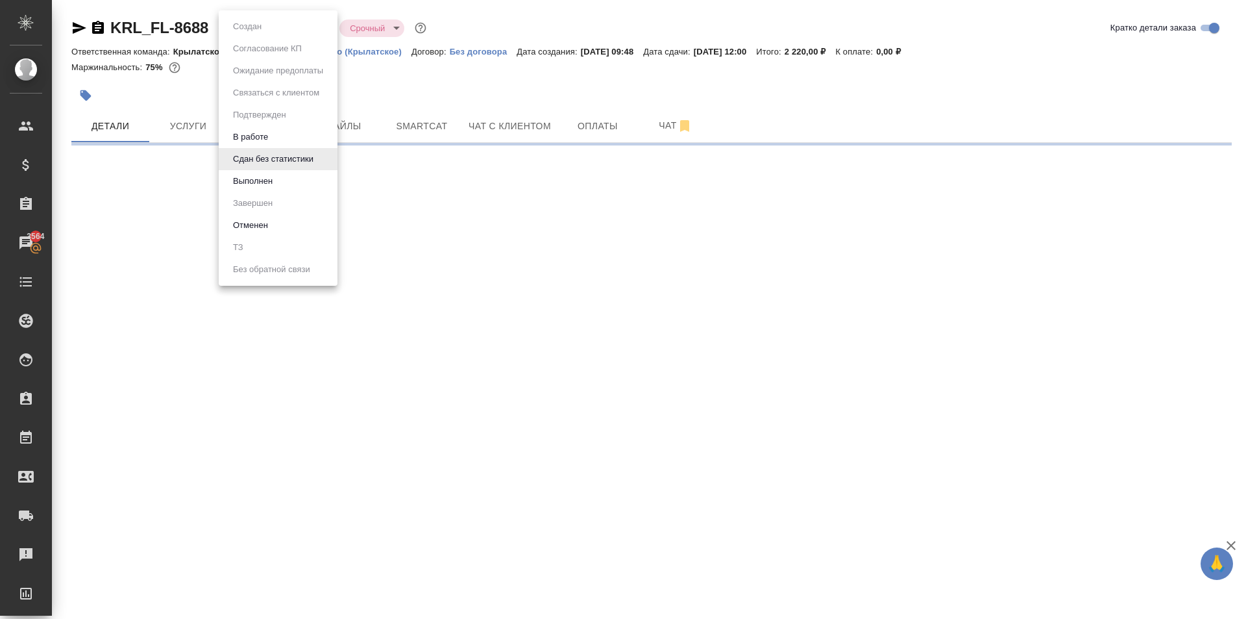
click at [262, 27] on body "🙏 .cls-1 fill:#fff; AWATERA [PERSON_NAME] Спецификации Заказы 3564 Чаты Todo Пр…" at bounding box center [623, 309] width 1246 height 619
drag, startPoint x: 277, startPoint y: 168, endPoint x: 273, endPoint y: 183, distance: 15.4
click at [273, 184] on ul "Создан Согласование КП Ожидание предоплаты Связаться с клиентом Подтвержден В р…" at bounding box center [278, 147] width 119 height 275
select select "RU"
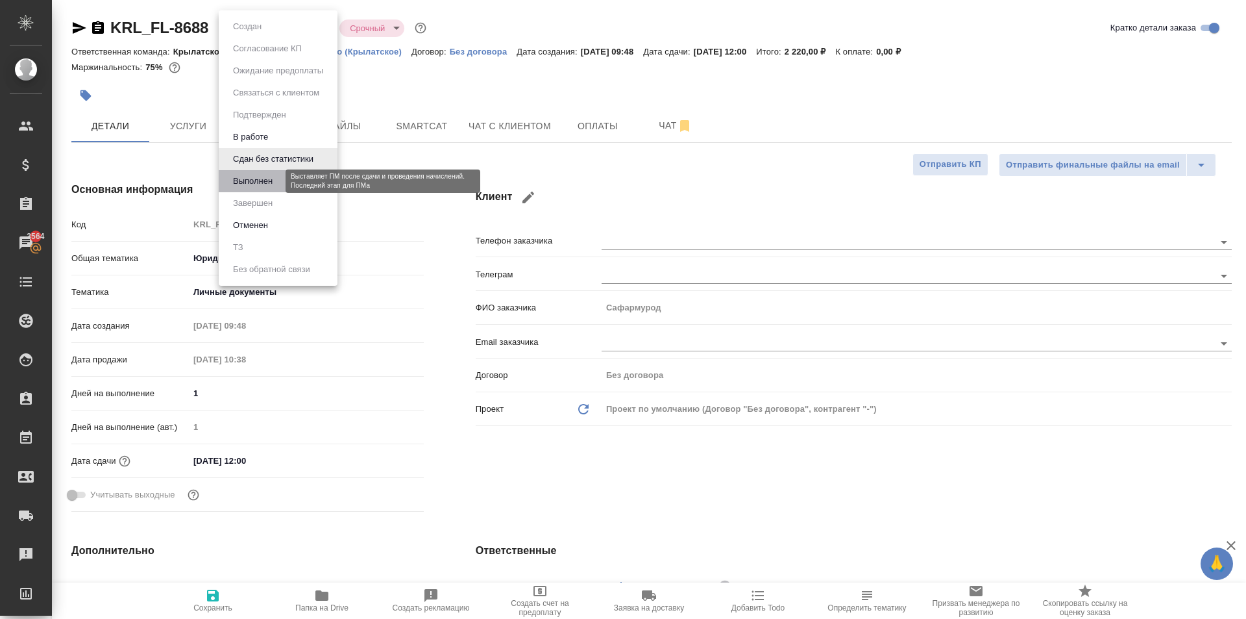
type textarea "x"
click at [272, 183] on button "Выполнен" at bounding box center [252, 181] width 47 height 14
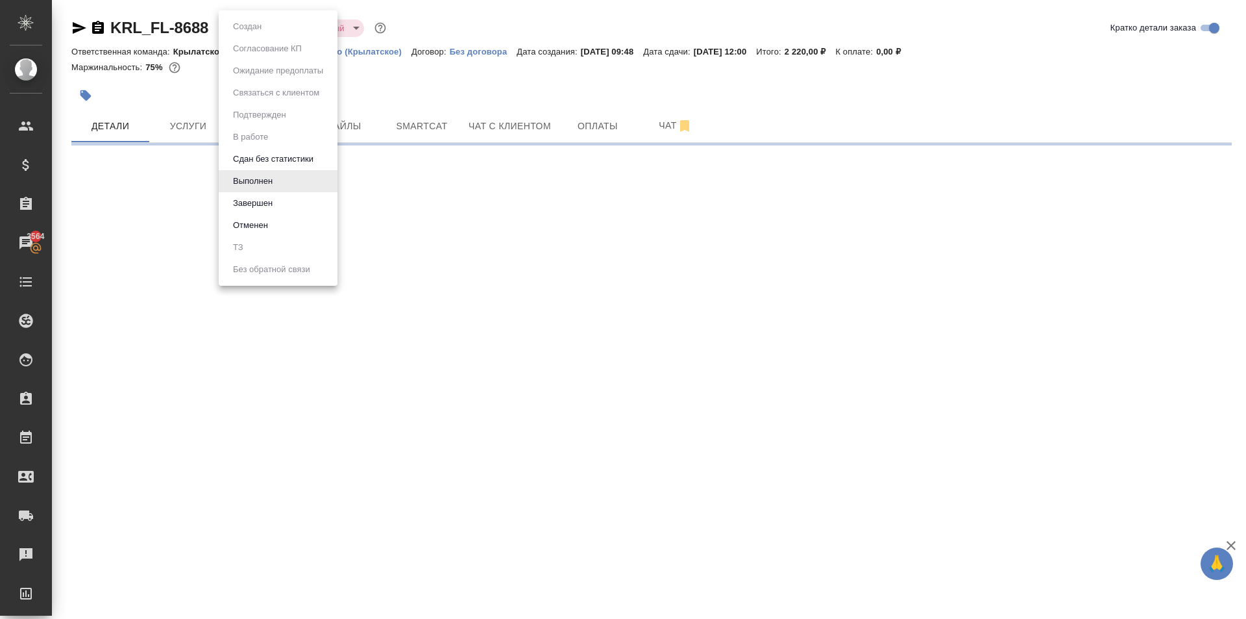
drag, startPoint x: 269, startPoint y: 30, endPoint x: 266, endPoint y: 79, distance: 49.4
click at [267, 31] on body "🙏 .cls-1 fill:#fff; AWATERA [PERSON_NAME] Клиенты Спецификации Заказы 3564 Чаты…" at bounding box center [623, 309] width 1246 height 619
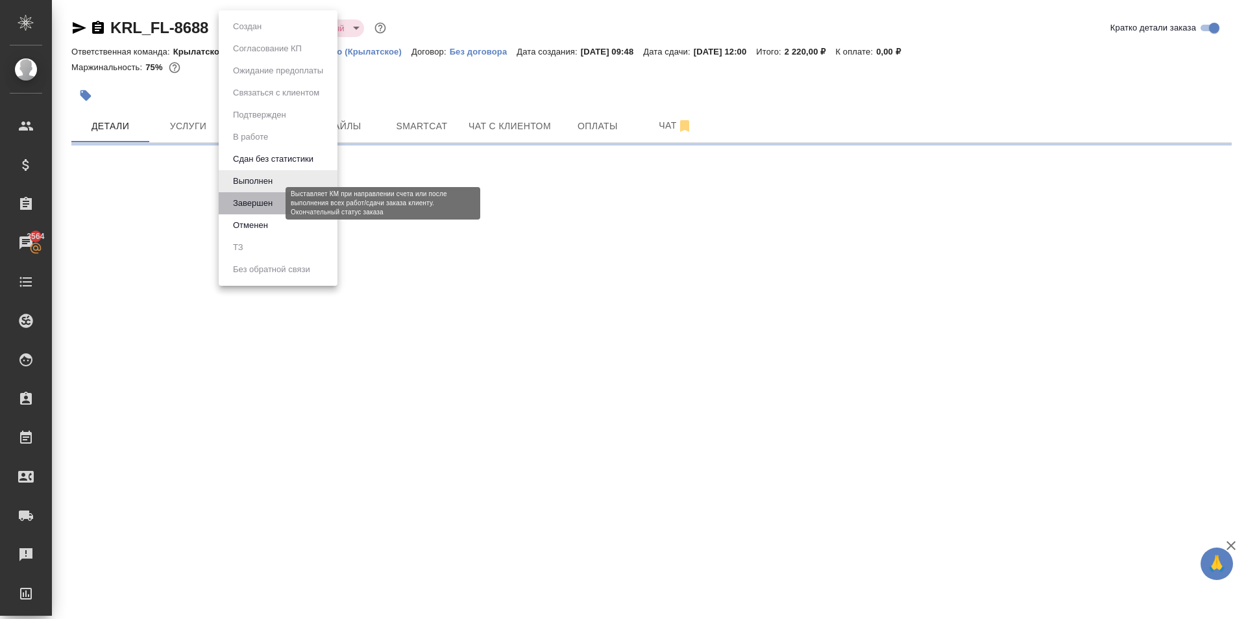
select select "RU"
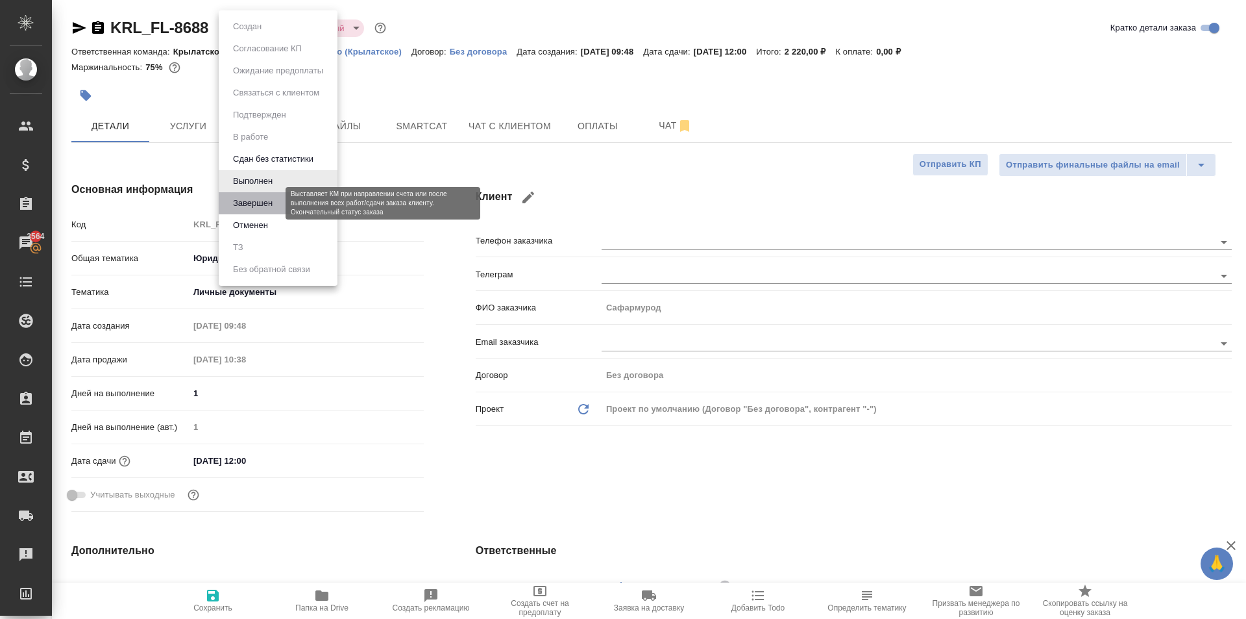
type textarea "x"
click at [260, 208] on button "Завершен" at bounding box center [252, 203] width 47 height 14
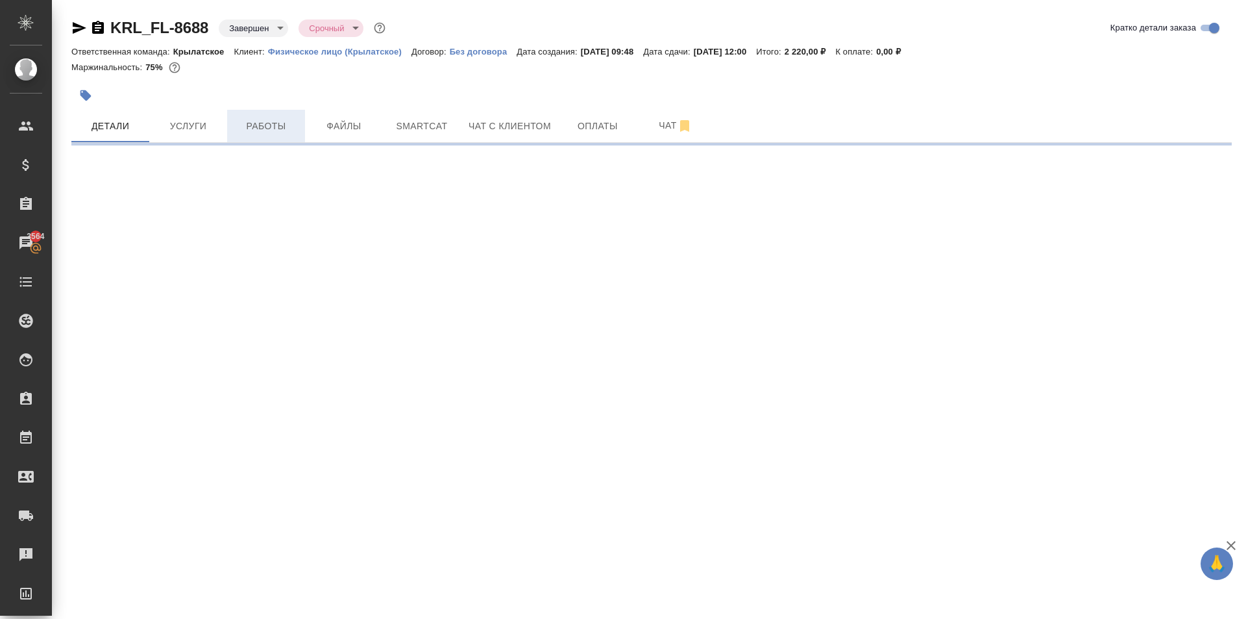
select select "RU"
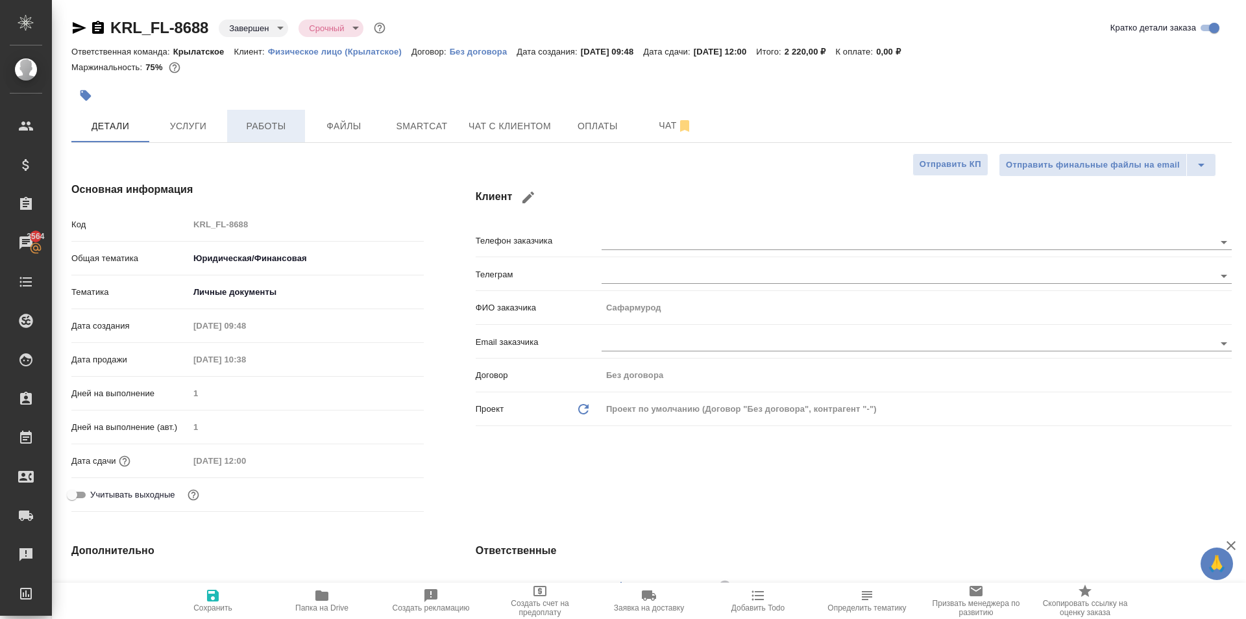
click at [251, 131] on span "Работы" at bounding box center [266, 126] width 62 height 16
type textarea "x"
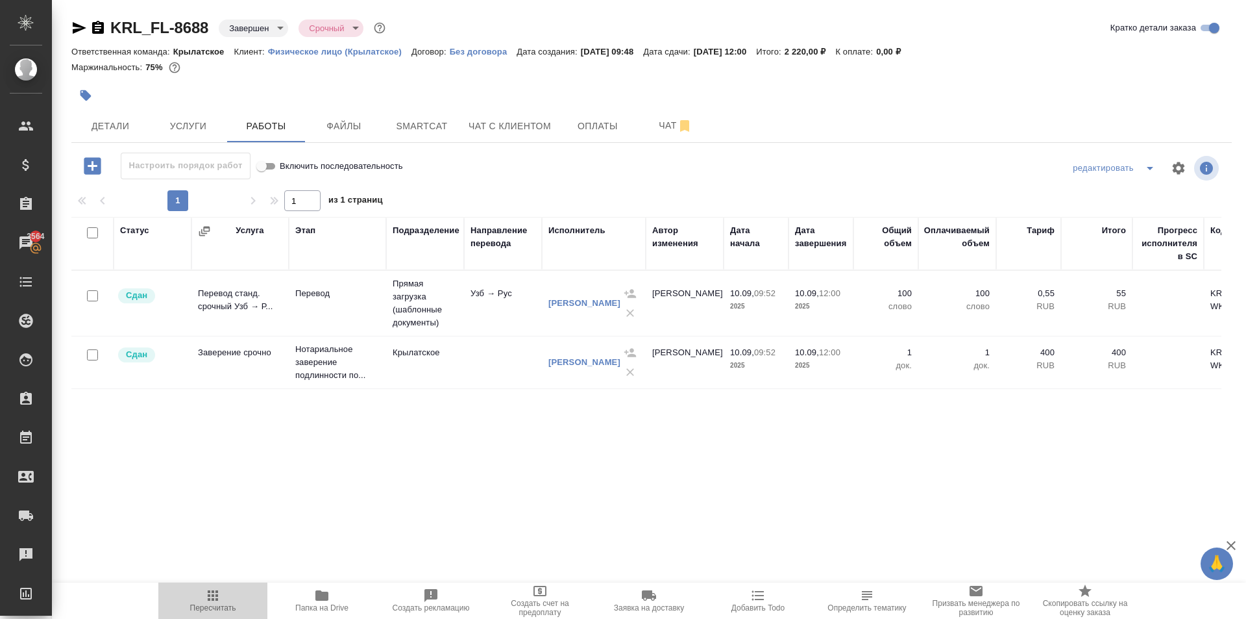
click at [236, 598] on span "Пересчитать" at bounding box center [212, 599] width 93 height 25
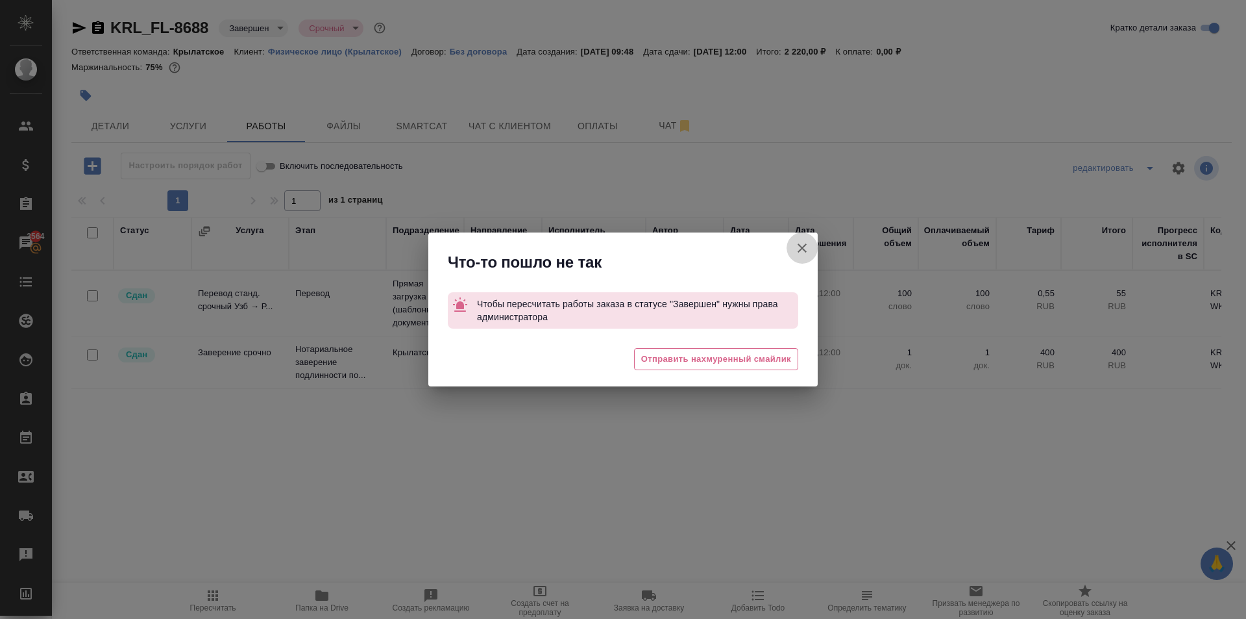
click at [808, 243] on icon "button" at bounding box center [802, 248] width 16 height 16
